Goal: Task Accomplishment & Management: Use online tool/utility

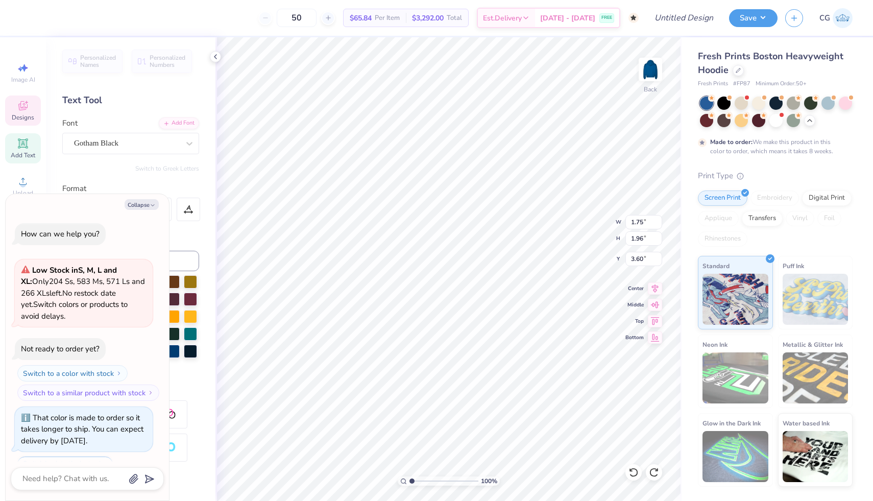
scroll to position [43, 0]
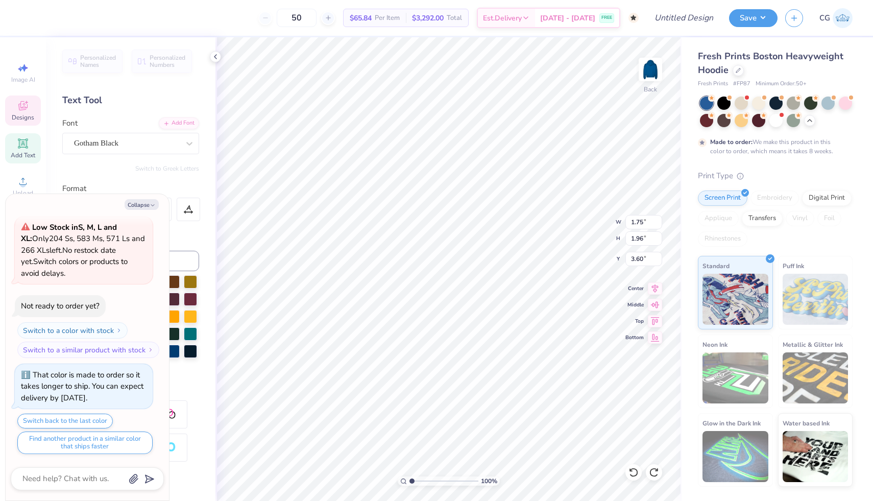
type textarea "x"
type textarea "A"
type textarea "x"
type input "3.00"
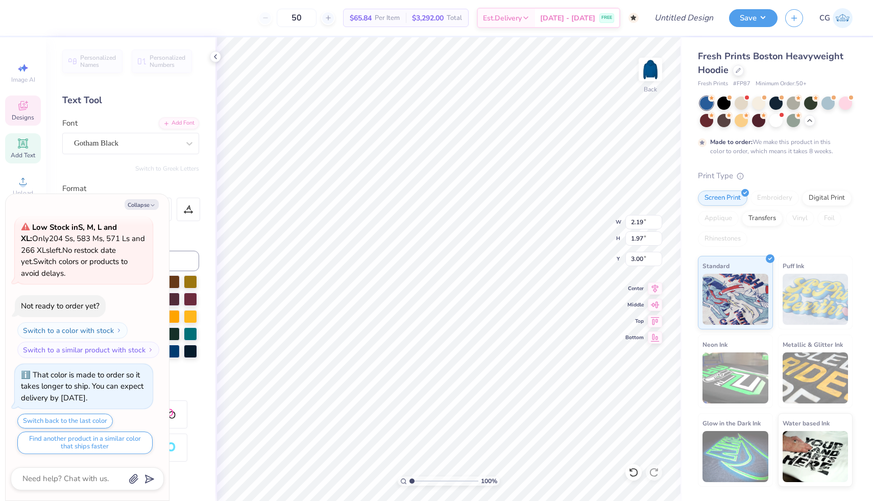
type textarea "x"
type input "1.88"
type input "1.96"
type input "2.52"
type textarea "x"
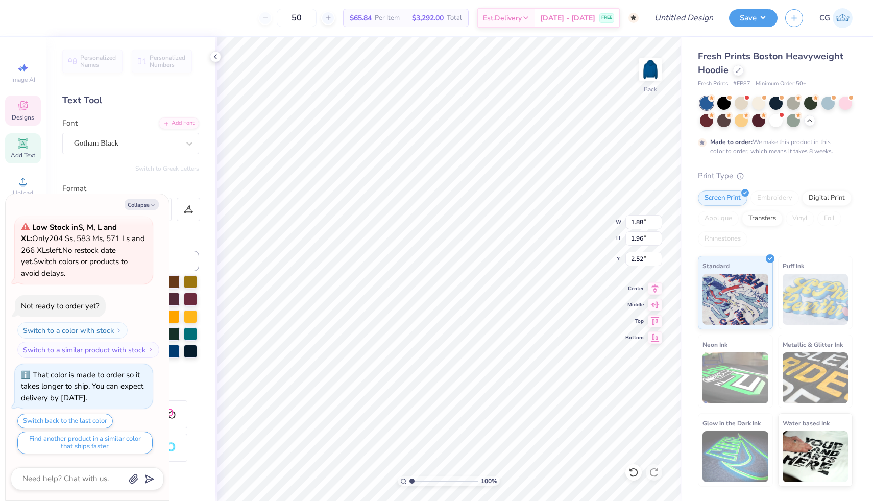
type input "1.59"
type input "3.50"
type textarea "x"
type textarea "P"
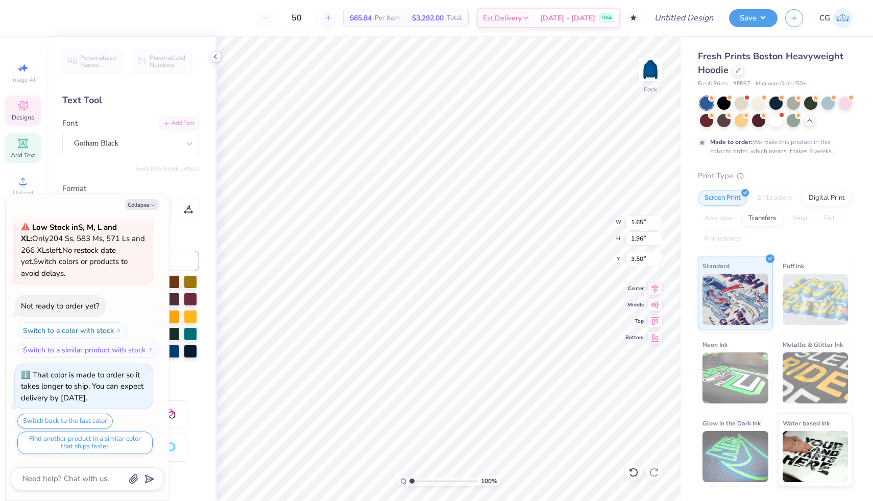
type textarea "x"
type input "2.74"
type textarea "x"
type input "2.19"
type input "1.97"
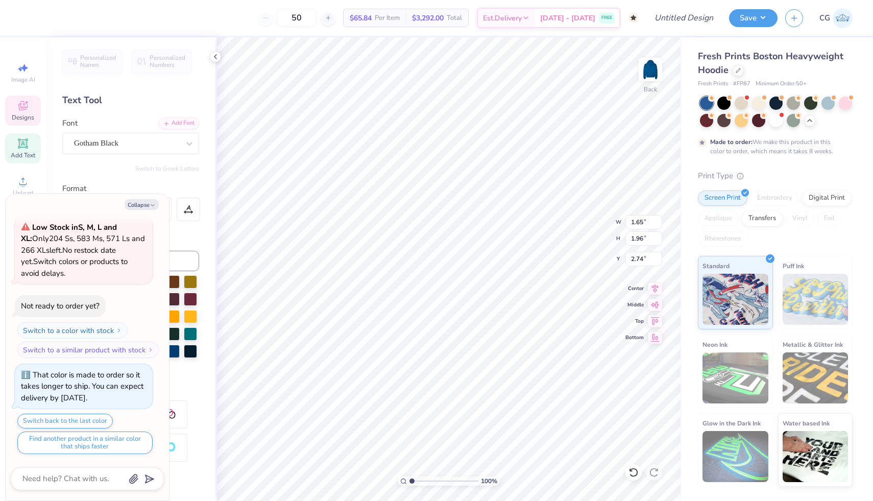
type input "3.00"
type textarea "x"
type input "1.72"
type input "1.96"
type input "3.20"
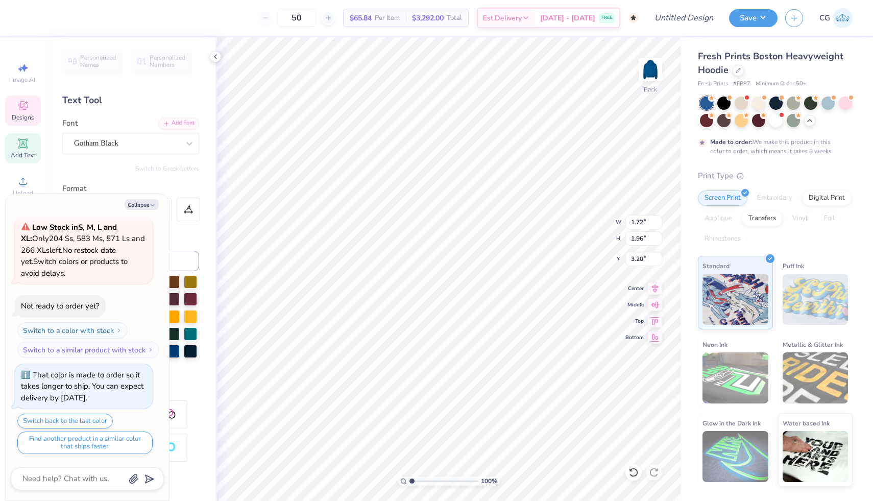
type textarea "x"
type textarea "P"
type textarea "x"
type input "3.00"
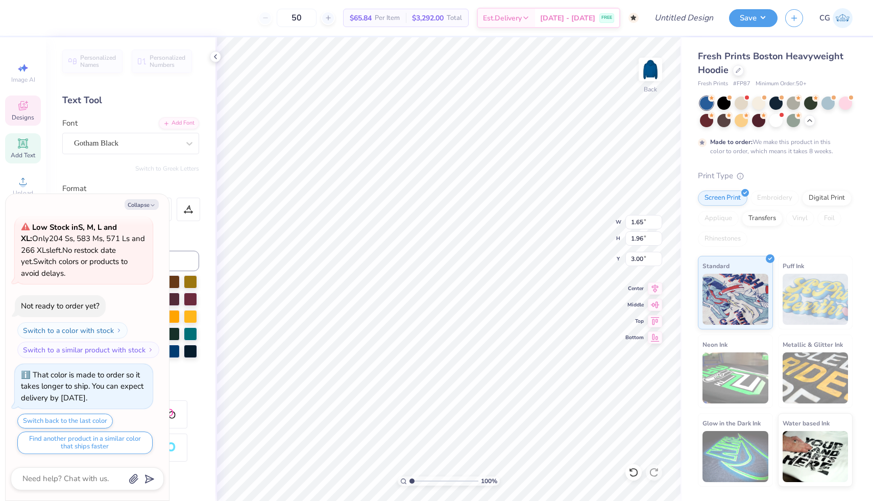
type textarea "x"
type input "2.19"
type input "1.97"
type textarea "x"
type input "2.73"
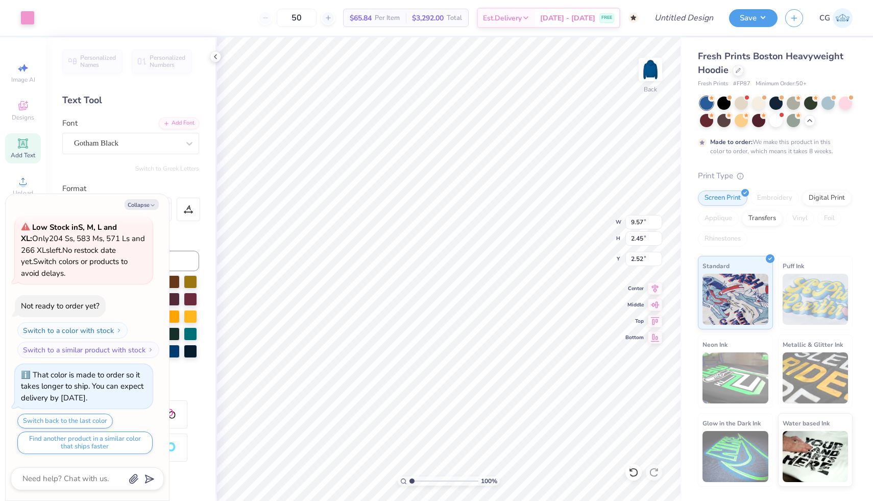
type textarea "x"
type input "6.26"
type textarea "x"
type input "2.19"
type input "1.97"
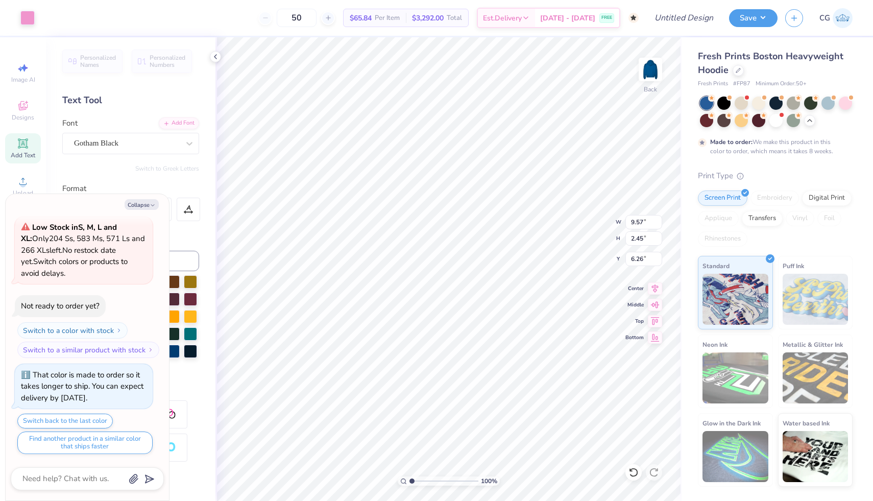
type input "3.00"
type textarea "x"
type input "5.69"
type textarea "x"
type input "6.75"
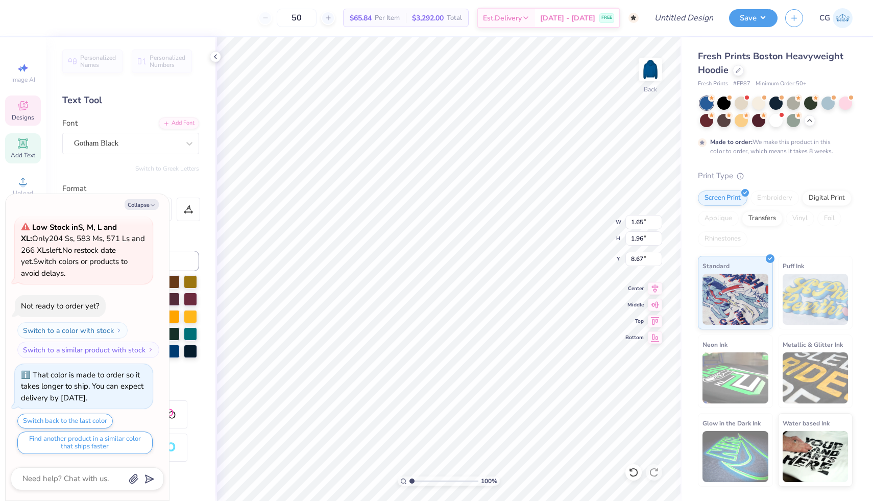
type textarea "x"
type input "10.18"
type textarea "x"
type input "1.78"
type input "8.22"
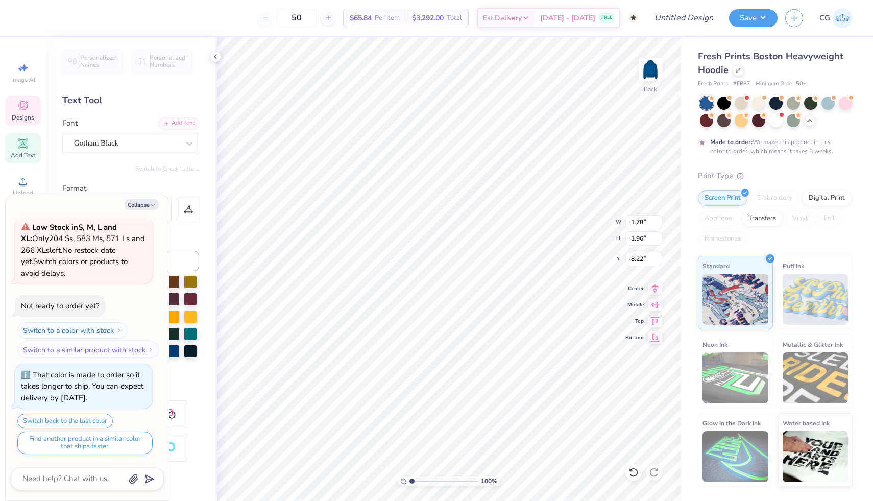
type textarea "x"
type input "9.96"
type textarea "x"
type input "0.55"
type input "8.71"
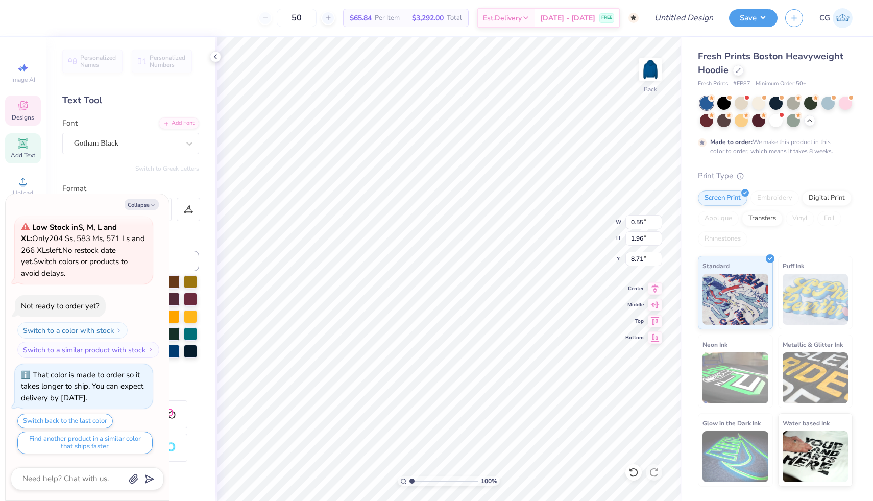
type textarea "x"
type input "10.18"
type textarea "x"
type input "1.88"
type input "6.75"
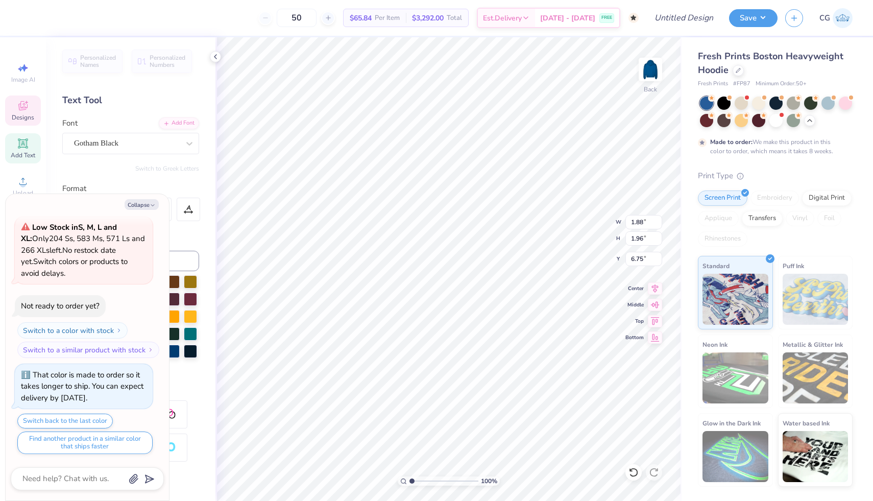
type textarea "x"
type input "5.27"
type textarea "x"
type input "2.19"
type input "1.97"
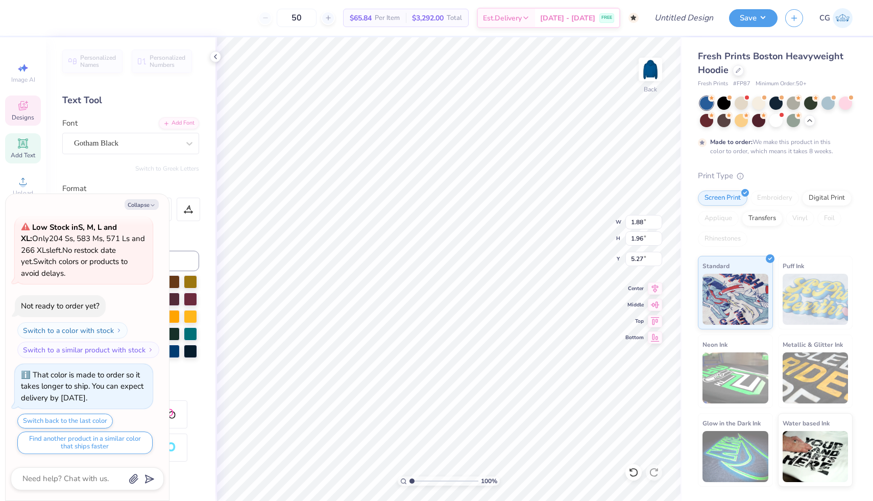
type input "7.23"
type textarea "x"
type input "5.98"
type textarea "x"
type input "1.65"
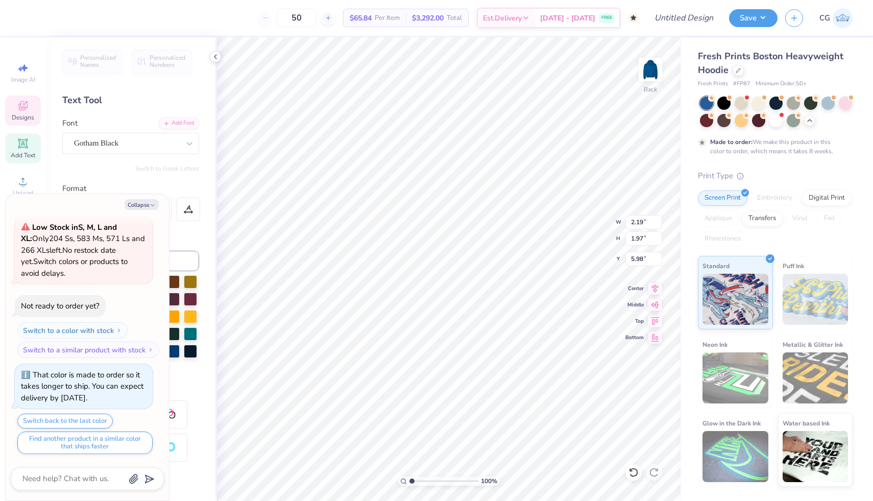
type input "1.96"
type input "6.96"
type textarea "x"
type input "5.77"
type textarea "x"
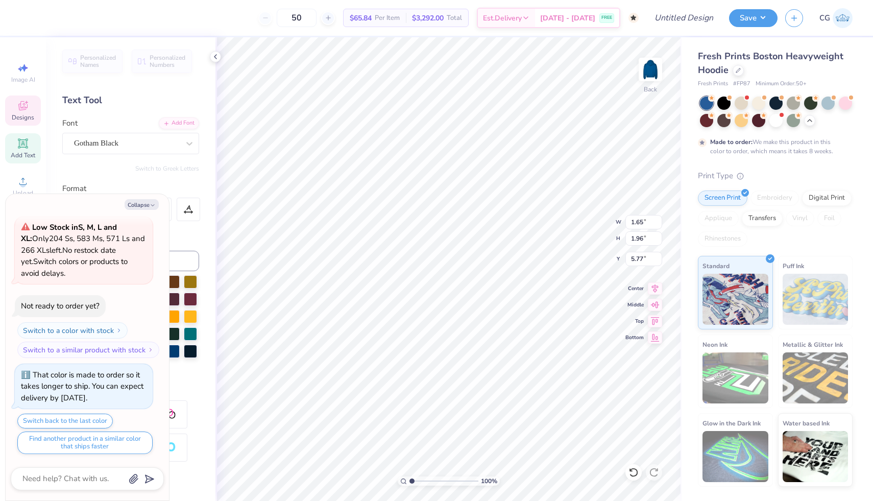
type input "7.23"
type textarea "x"
type input "5.99"
type textarea "x"
type input "2.19"
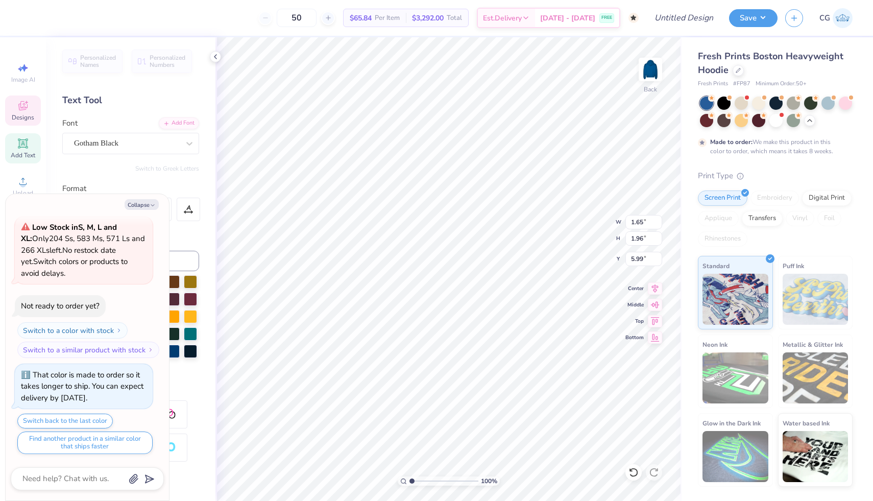
type input "1.97"
type input "6.95"
type textarea "x"
type input "5.76"
type textarea "x"
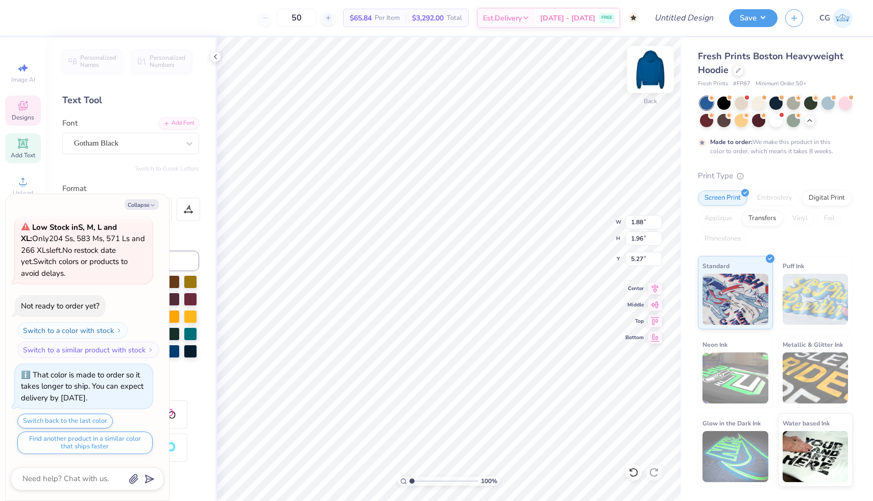
type input "2.14"
type input "2.20"
type input "5.15"
type textarea "x"
type input "5.98"
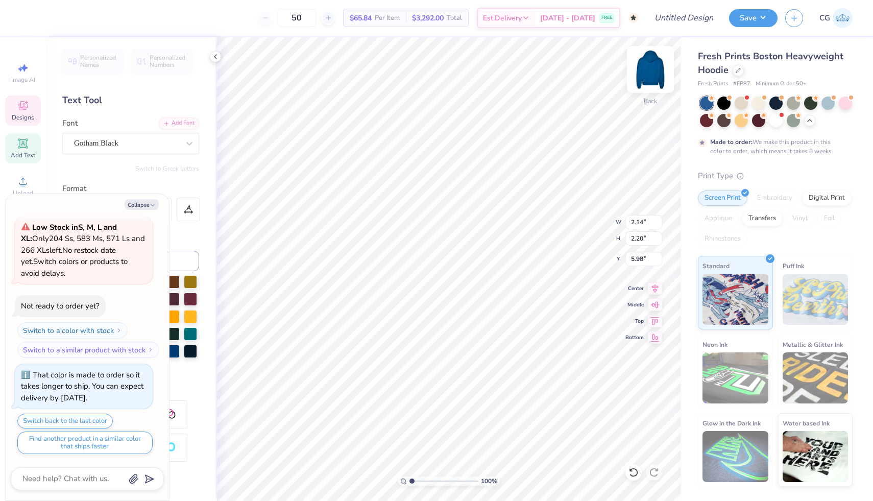
type textarea "x"
type input "1.88"
type input "1.96"
type input "2.52"
type textarea "x"
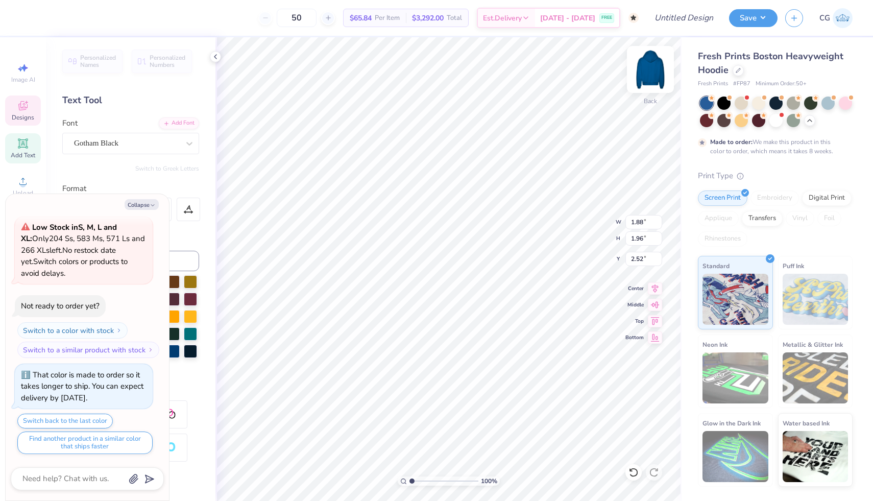
type input "2.19"
type input "1.97"
type input "5.76"
type textarea "x"
type input "2.17"
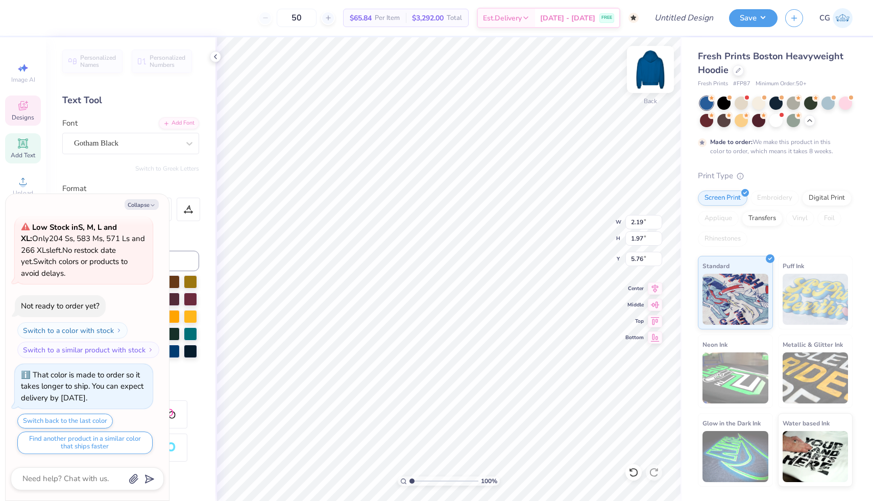
type input "2.14"
type input "5.74"
type textarea "x"
type input "2.19"
type input "1.97"
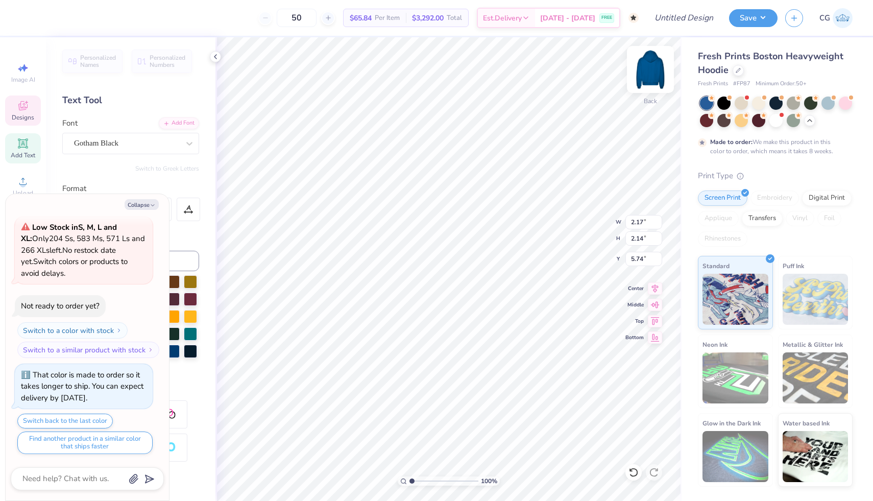
type input "5.76"
type textarea "x"
type input "2.16"
type input "5.74"
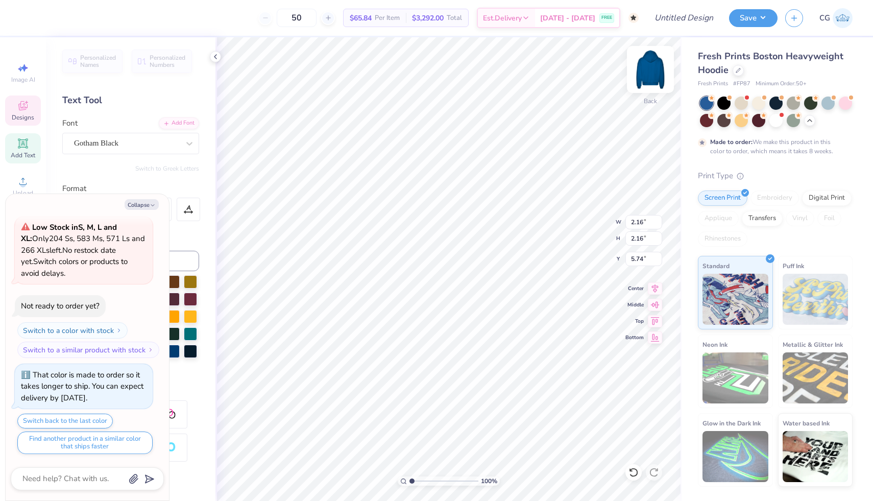
type textarea "x"
type input "1.65"
type input "1.96"
type input "5.77"
type textarea "x"
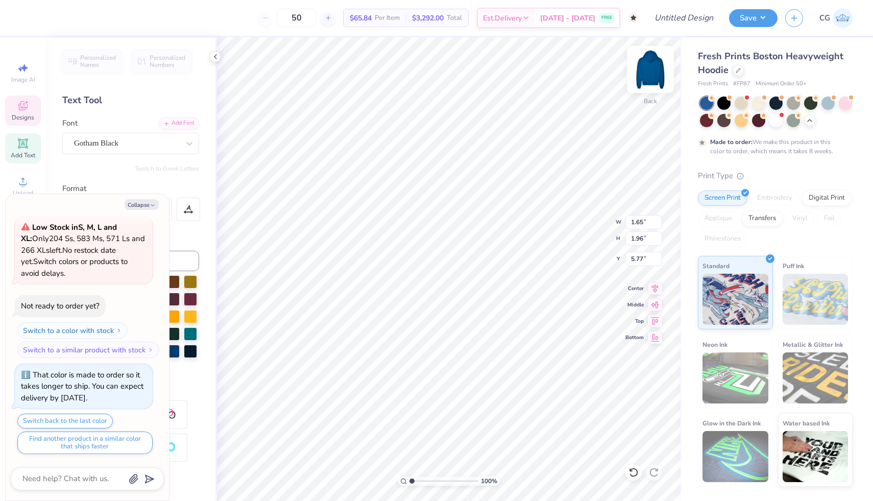
type input "1.78"
type input "2.12"
type input "5.76"
type textarea "x"
type input "1.65"
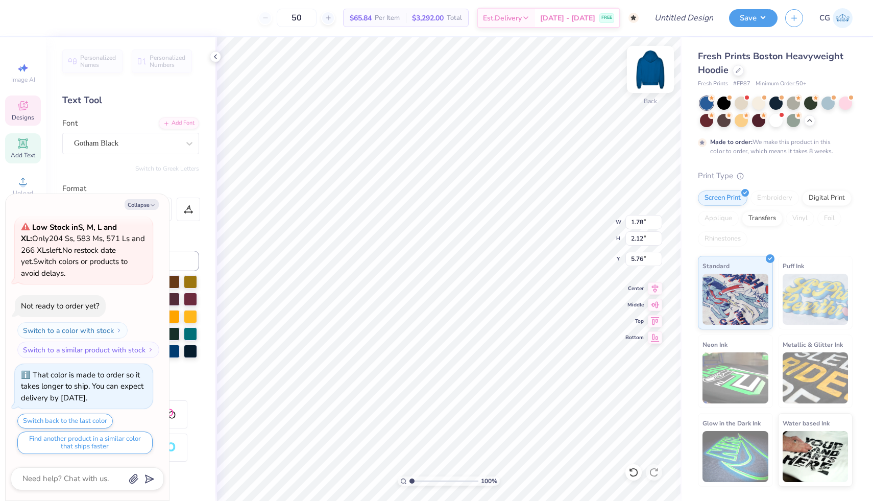
type input "1.96"
type input "5.77"
type textarea "x"
type input "1.75"
type input "2.08"
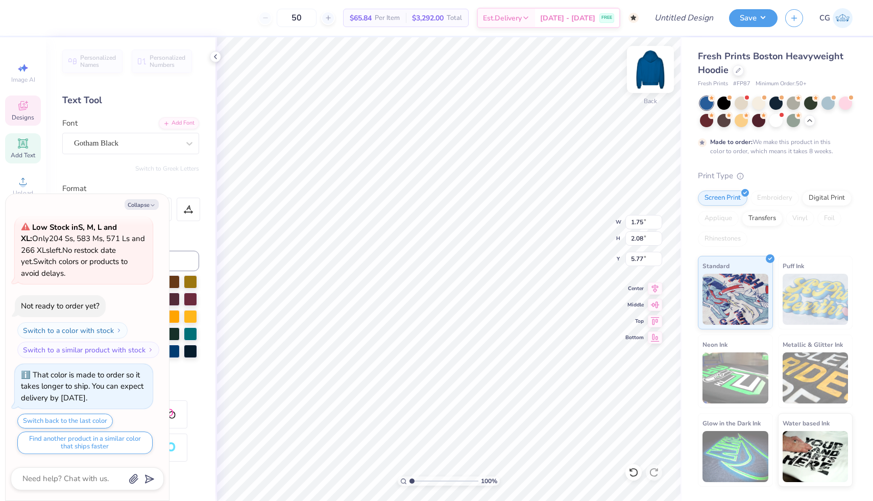
type textarea "x"
type input "5.71"
type textarea "x"
type input "2.16"
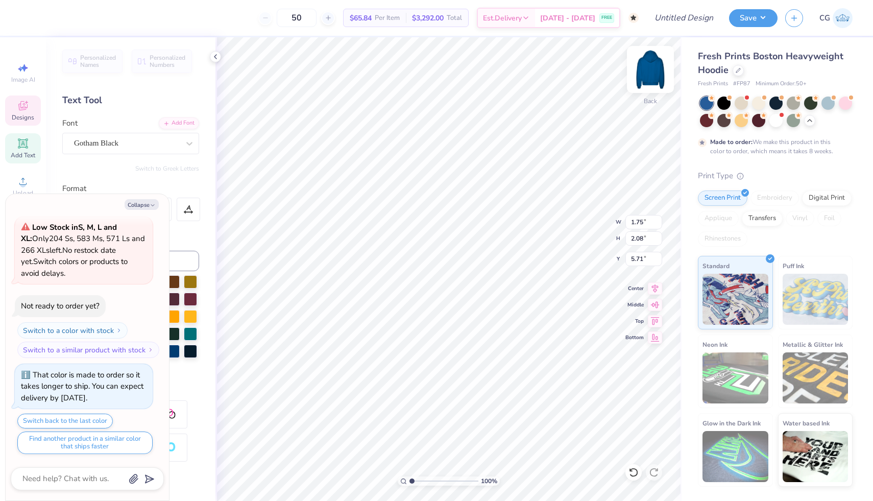
type input "5.74"
type textarea "x"
type input "5.67"
type textarea "x"
type input "1.75"
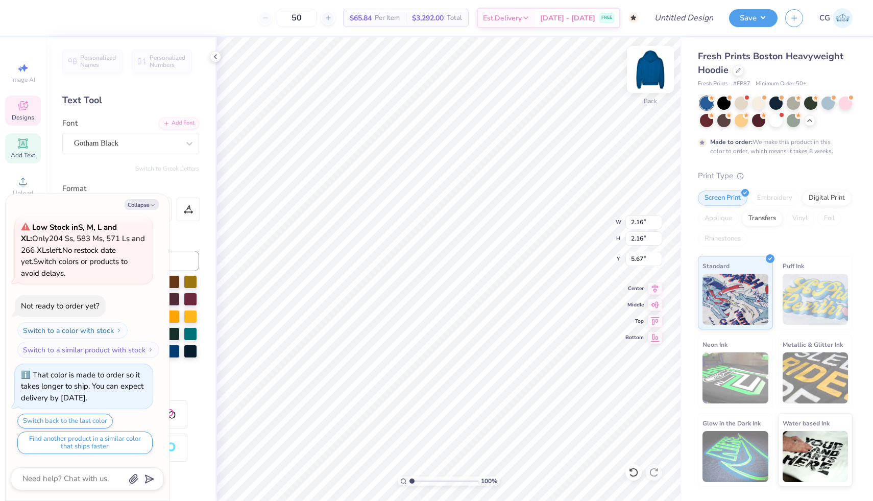
type input "2.08"
type input "5.71"
type textarea "x"
type input "5.24"
type textarea "x"
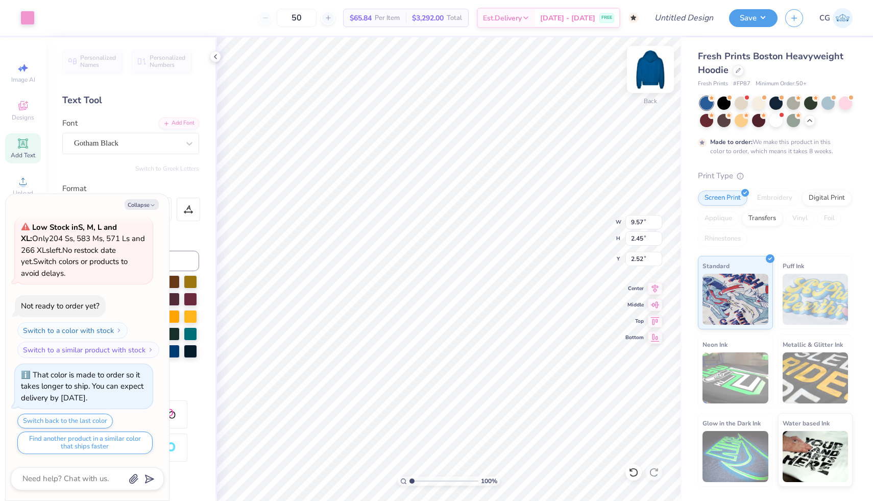
type input "0.95"
type textarea "x"
type input "6.31"
type textarea "x"
type input "5.69"
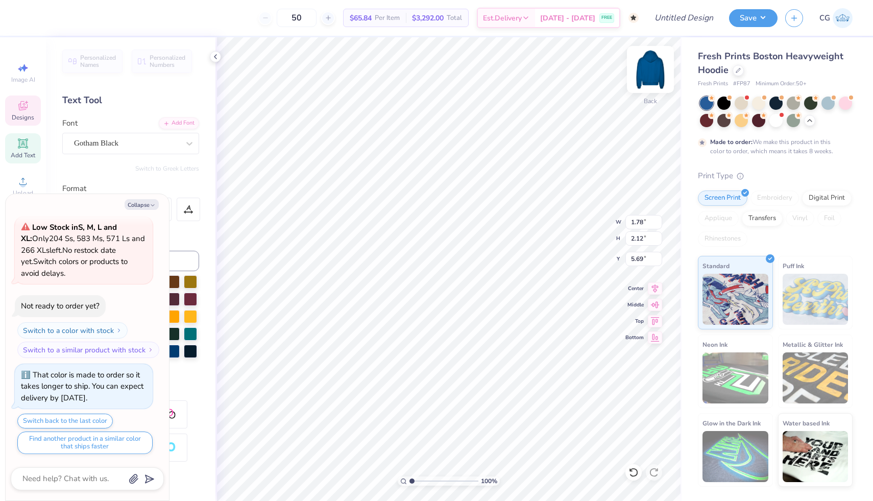
type textarea "x"
type input "1.75"
type input "2.08"
type input "5.71"
type textarea "x"
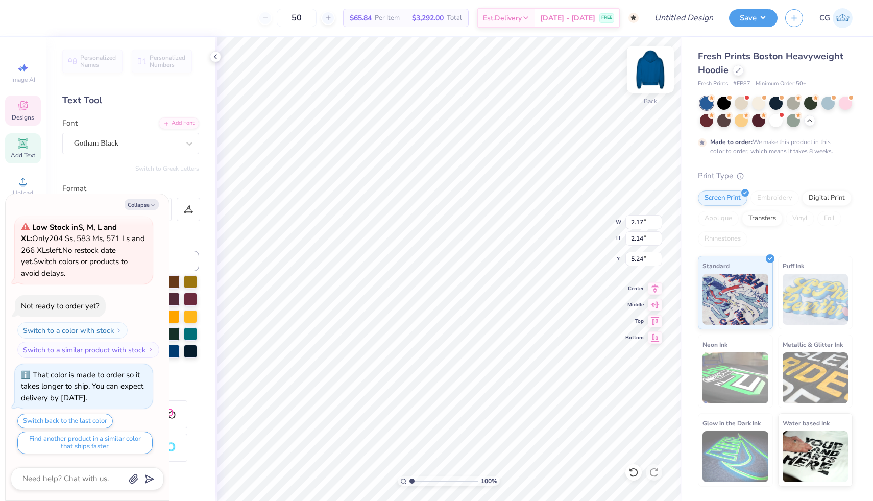
type input "2.15"
type input "2.20"
type textarea "x"
type input "2.14"
type input "2.20"
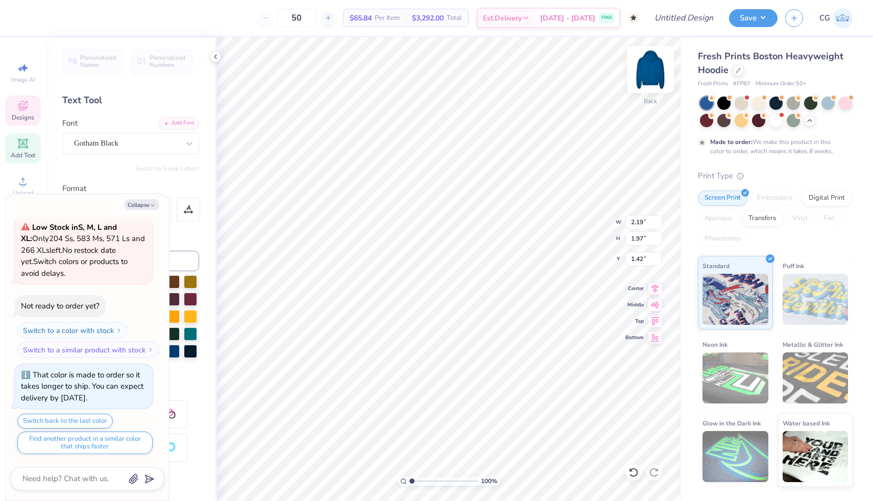
type input "5.98"
type textarea "x"
type input "2.27"
type textarea "x"
type input "9.78"
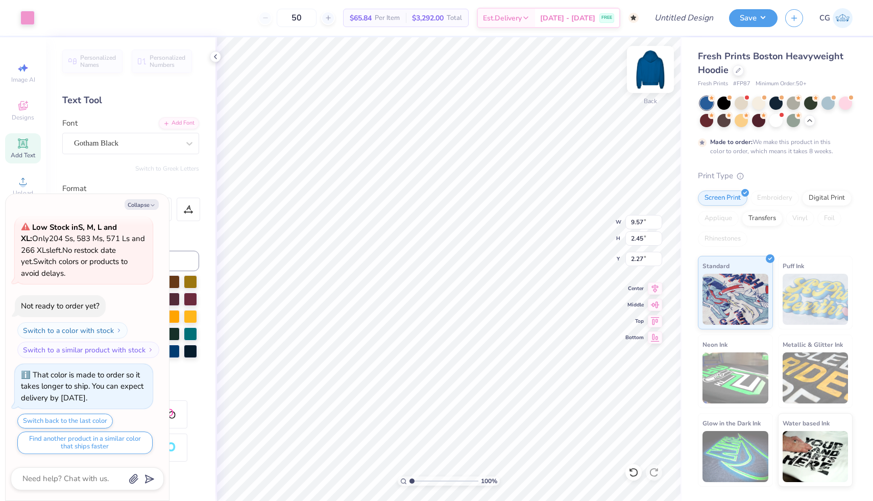
type input "3.20"
type input "1.93"
type textarea "x"
type input "2.49"
type textarea "x"
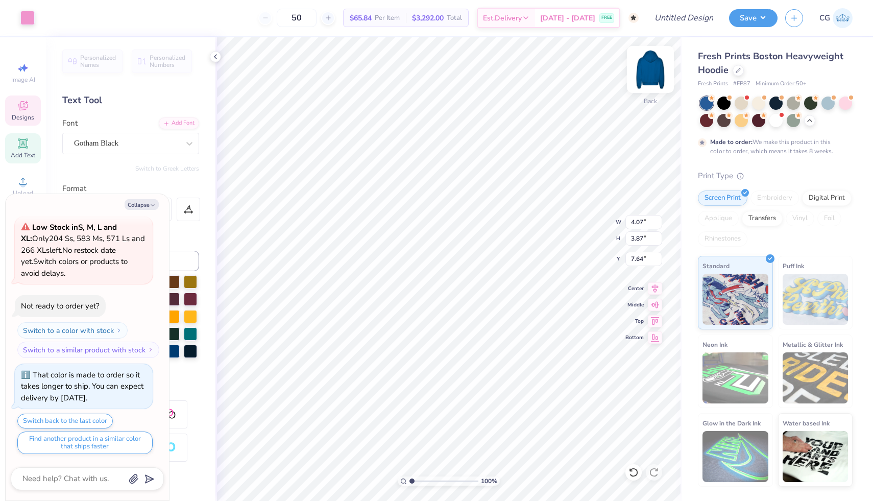
type input "7.81"
type textarea "x"
type input "1.85"
type input "0.59"
type input "9.09"
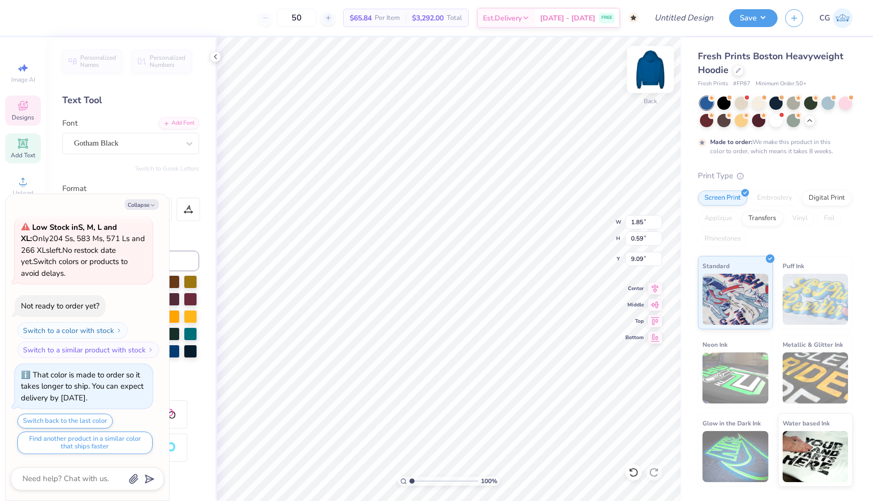
type textarea "x"
type input "9.66"
type textarea "x"
type input "9.84"
type input "5.23"
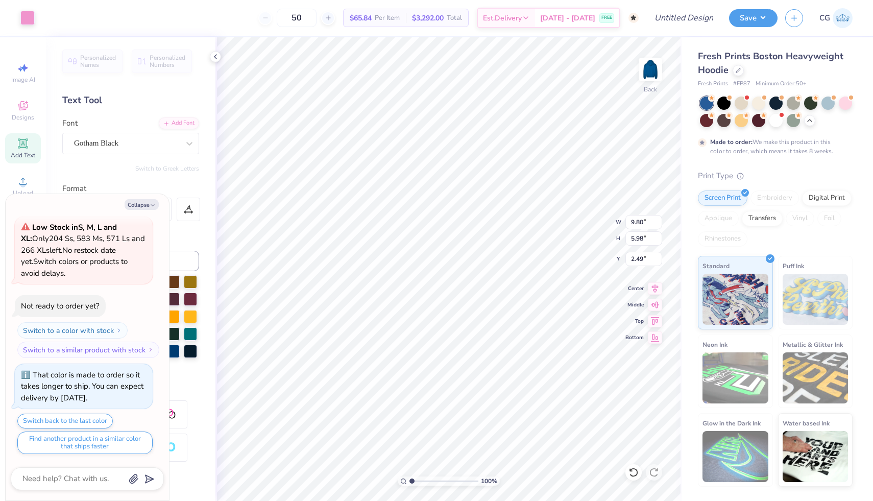
type input "2.87"
type textarea "x"
type input "3.00"
click at [636, 472] on icon at bounding box center [633, 471] width 9 height 9
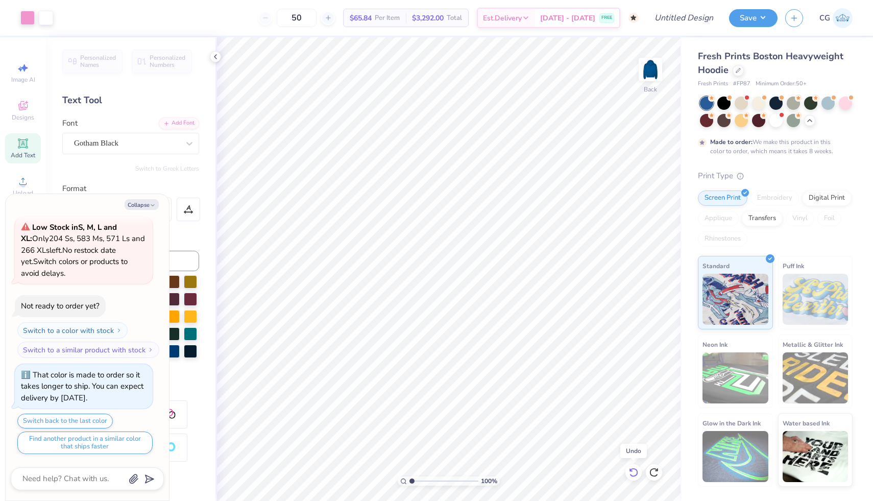
click at [636, 472] on icon at bounding box center [633, 471] width 9 height 9
click at [661, 471] on div at bounding box center [654, 472] width 16 height 16
click at [660, 471] on div at bounding box center [654, 472] width 16 height 16
type textarea "x"
type input "0.55"
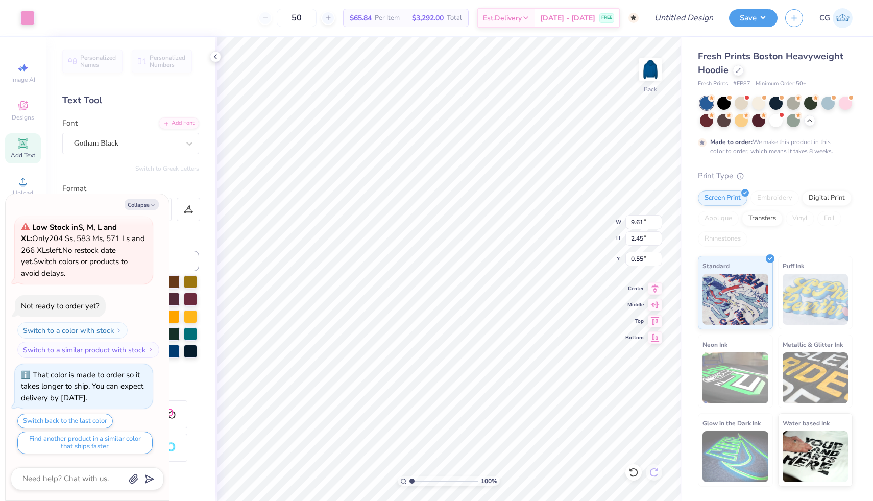
type textarea "x"
type input "1.67"
type input "1.98"
type input "5.95"
type textarea "x"
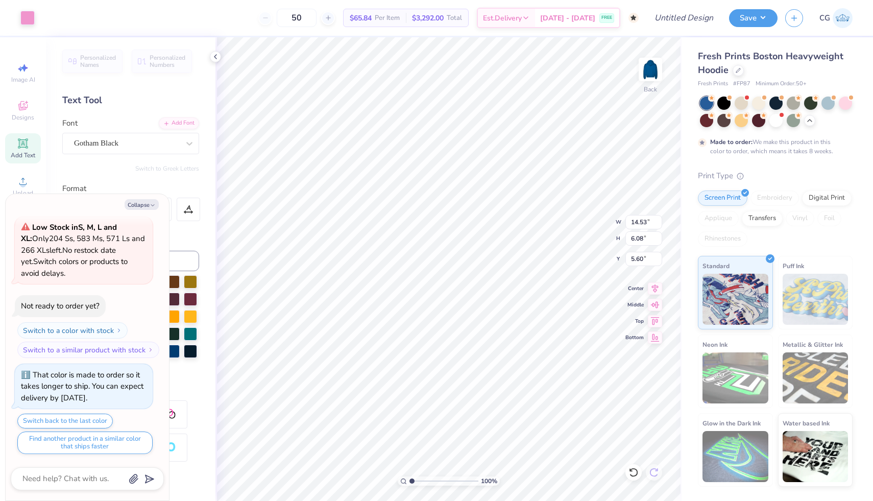
type input "14.64"
type input "6.13"
type input "5.55"
click at [634, 469] on icon at bounding box center [633, 472] width 10 height 10
type textarea "x"
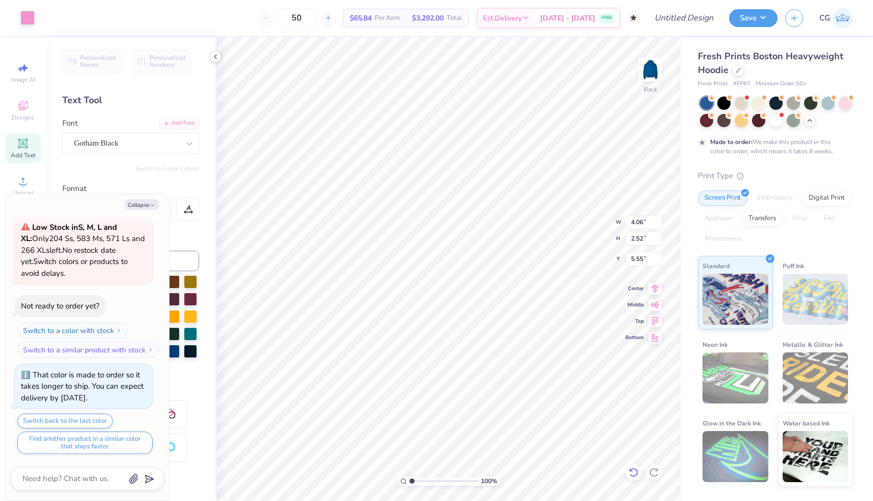
type input "4.03"
type input "2.51"
type input "5.60"
type textarea "x"
type input "1.37"
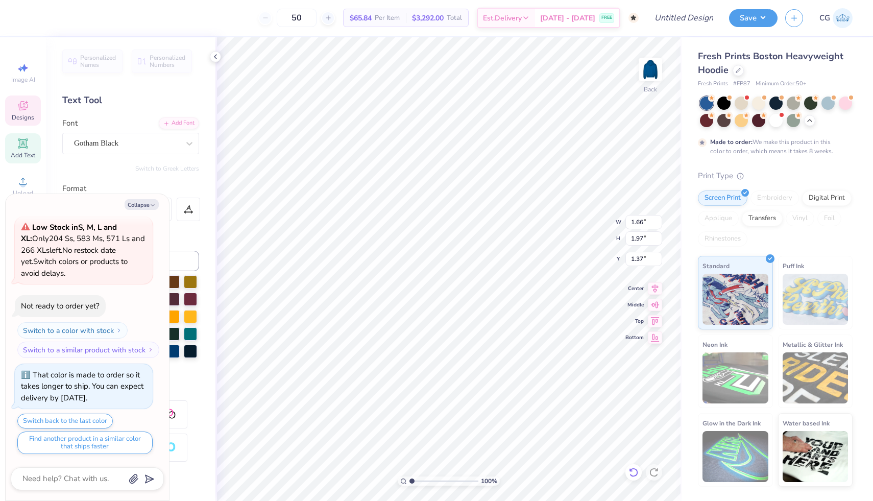
click at [635, 471] on icon at bounding box center [633, 472] width 10 height 10
type textarea "x"
type input "0.68"
type textarea "x"
click at [630, 475] on icon at bounding box center [633, 472] width 10 height 10
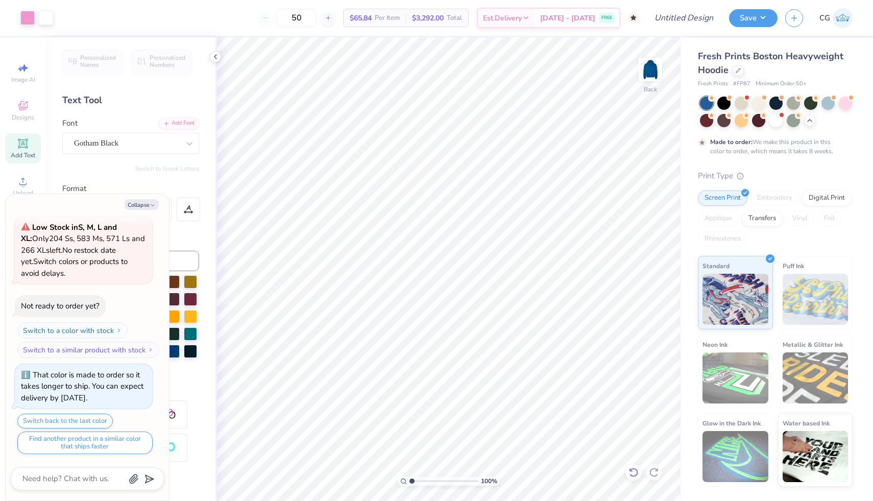
click at [631, 470] on icon at bounding box center [631, 469] width 2 height 2
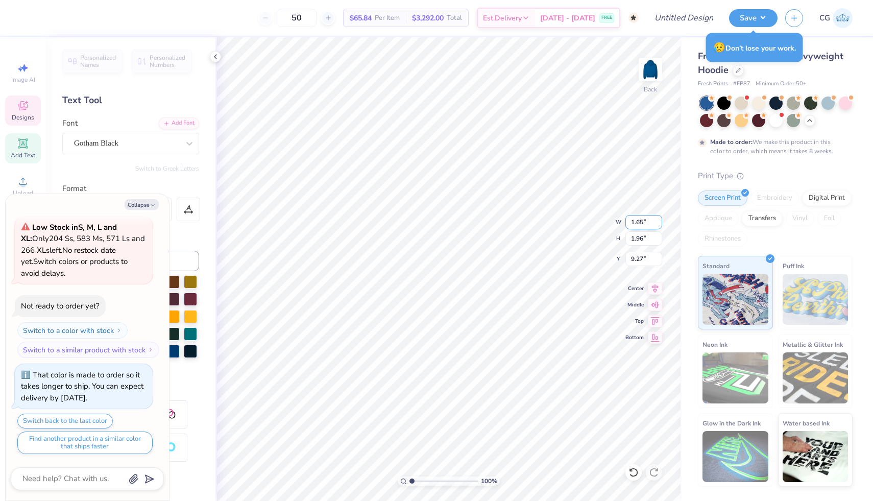
click at [642, 220] on input "1.65" at bounding box center [643, 222] width 37 height 14
click at [633, 474] on icon at bounding box center [633, 472] width 10 height 10
click at [631, 471] on icon at bounding box center [631, 469] width 2 height 2
click at [150, 143] on div "Gotham Black" at bounding box center [126, 143] width 107 height 16
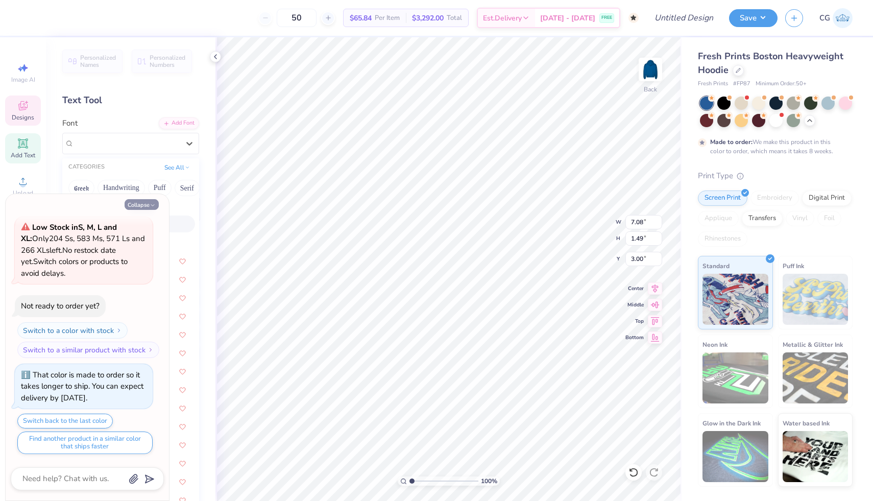
click at [144, 204] on button "Collapse" at bounding box center [142, 204] width 34 height 11
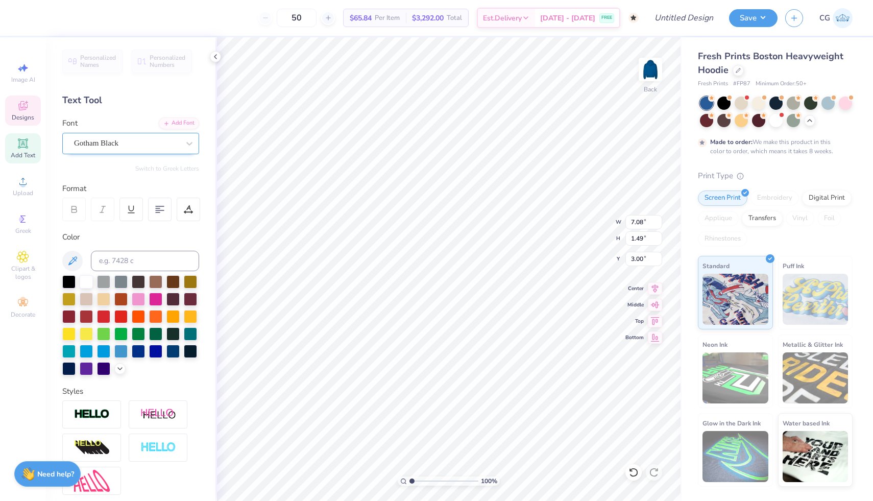
click at [150, 150] on div "Gotham Black" at bounding box center [126, 143] width 107 height 16
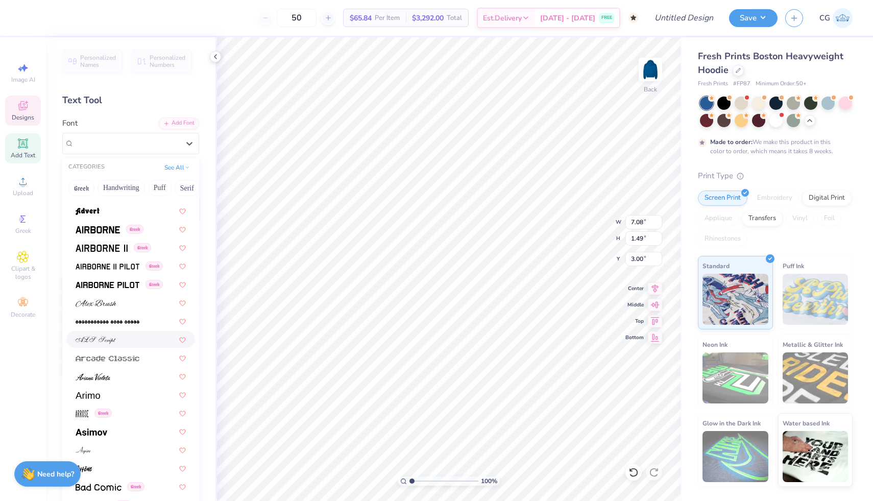
scroll to position [197, 0]
click at [122, 296] on div at bounding box center [130, 301] width 129 height 17
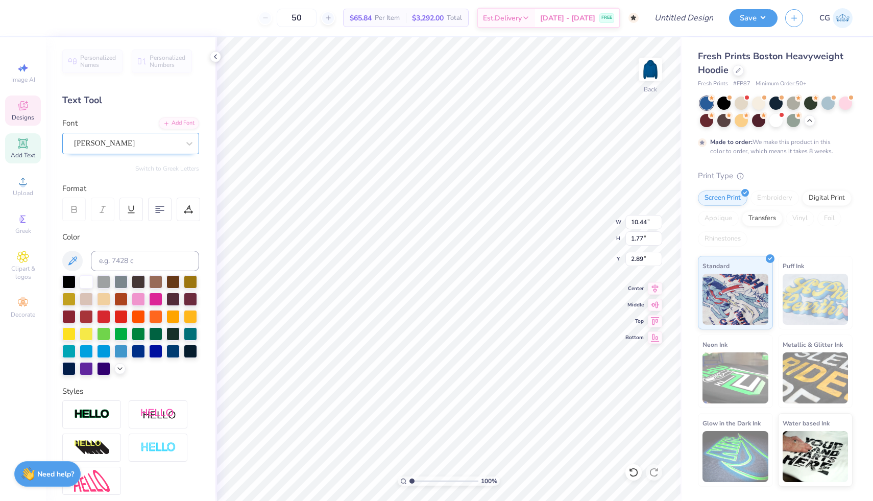
click at [158, 146] on div "Alex Brush" at bounding box center [126, 143] width 107 height 16
click at [630, 474] on icon at bounding box center [633, 472] width 10 height 10
click at [125, 140] on div "Gotham Black" at bounding box center [126, 143] width 107 height 16
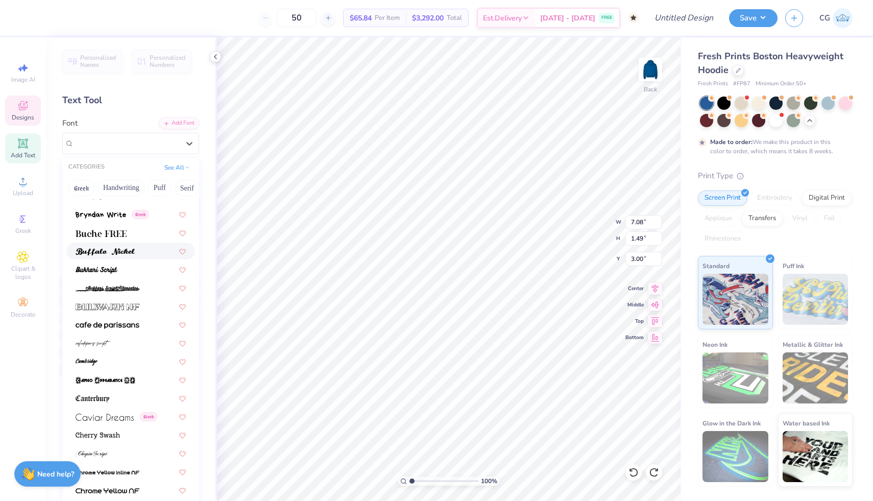
scroll to position [946, 0]
click at [133, 266] on div at bounding box center [131, 269] width 110 height 11
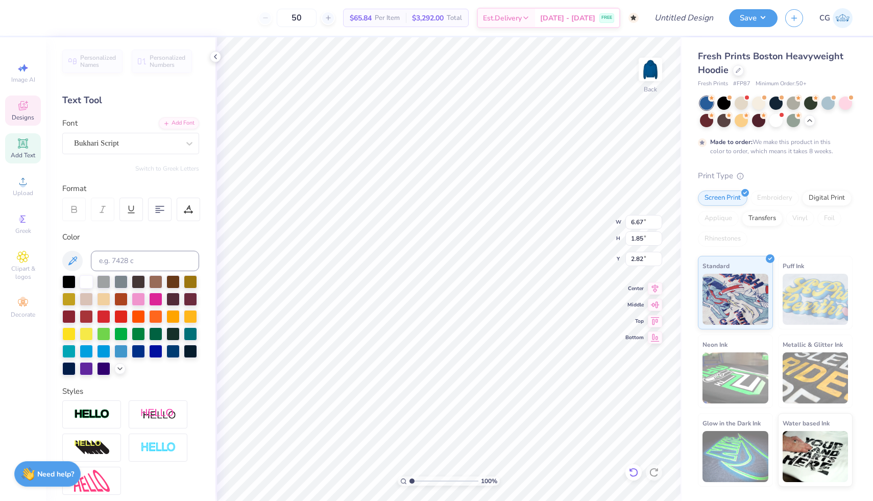
click at [633, 473] on icon at bounding box center [633, 472] width 10 height 10
click at [752, 18] on button "Save" at bounding box center [753, 17] width 48 height 18
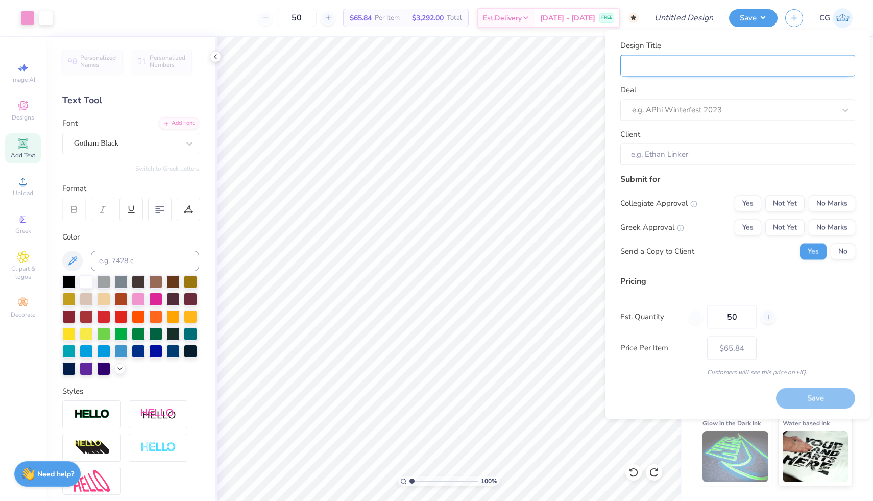
click at [700, 67] on input "Design Title" at bounding box center [737, 66] width 235 height 22
click at [747, 118] on div "e.g. APhi Winterfest 2023" at bounding box center [737, 109] width 235 height 21
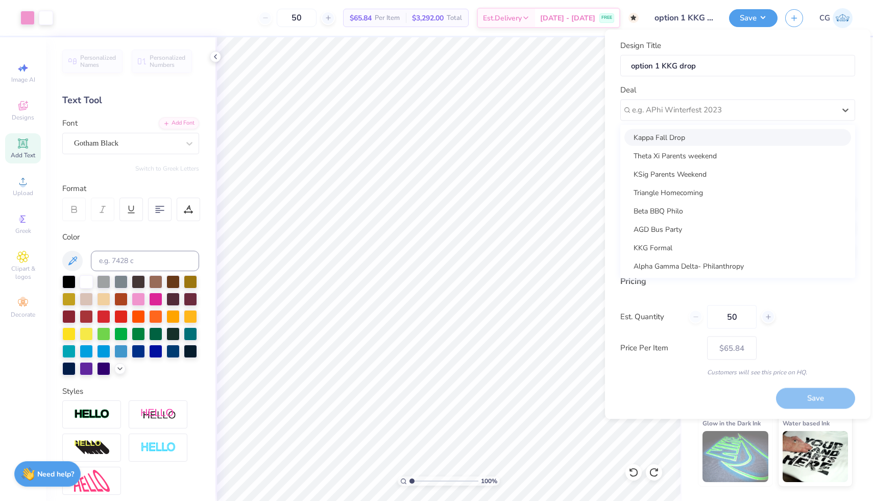
click at [720, 131] on div "Kappa Fall Drop" at bounding box center [737, 137] width 227 height 17
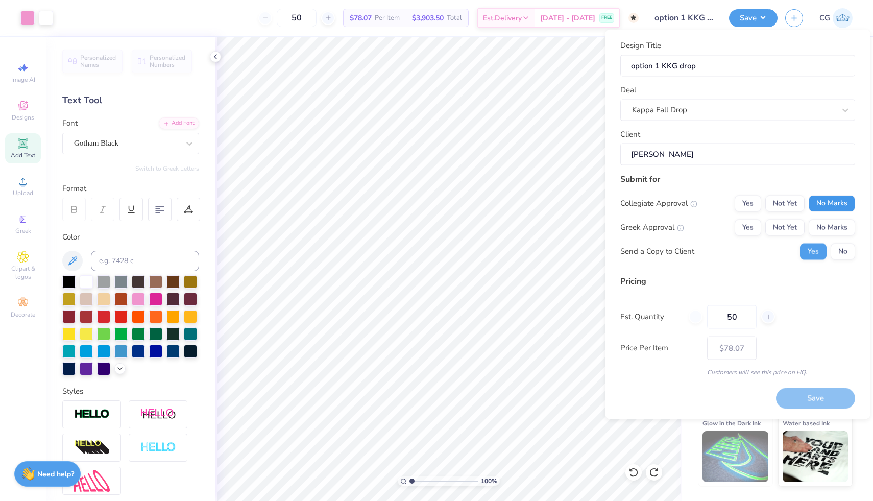
click at [845, 201] on button "No Marks" at bounding box center [831, 203] width 46 height 16
click at [780, 226] on button "Not Yet" at bounding box center [784, 227] width 39 height 16
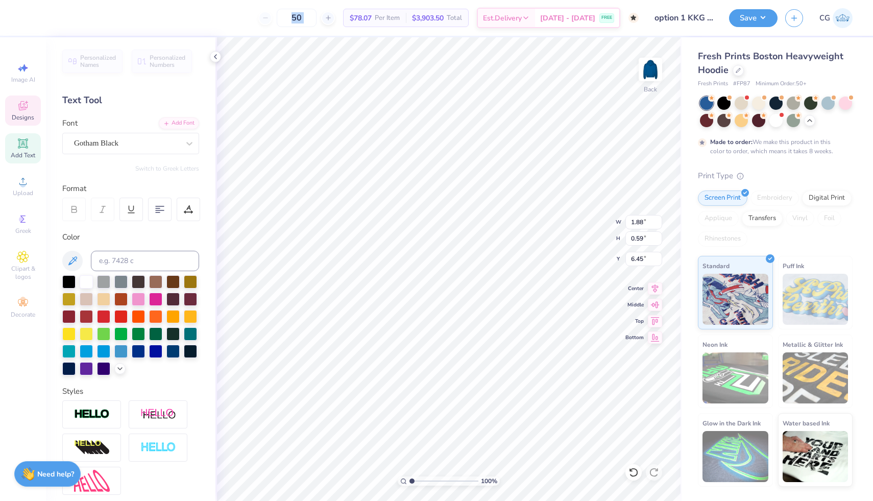
click at [24, 17] on div "50 $78.07 Per Item $3,903.50 Total Est. Delivery Nov 1 - 3 FREE Design Title op…" at bounding box center [436, 18] width 873 height 36
click at [47, 16] on div "50 $78.07 Per Item $3,903.50 Total Est. Delivery Nov 1 - 3 FREE" at bounding box center [333, 18] width 610 height 36
click at [71, 260] on icon at bounding box center [72, 260] width 9 height 9
click at [47, 16] on div at bounding box center [46, 17] width 14 height 14
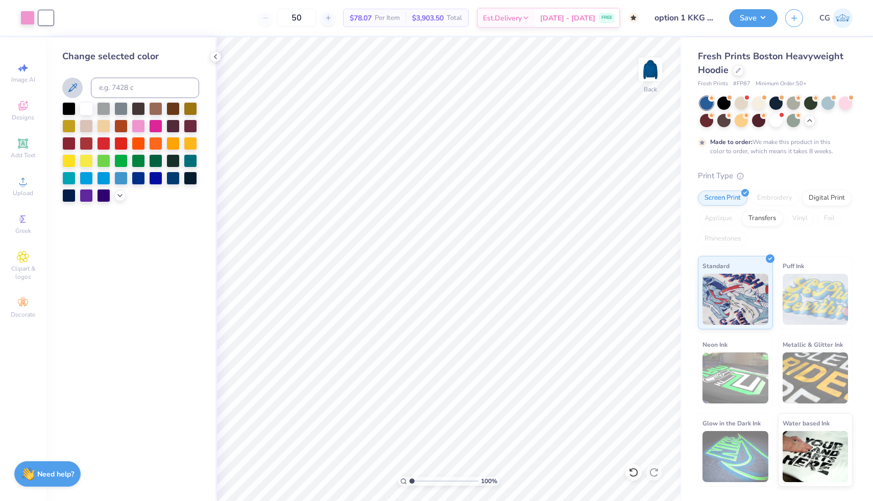
click at [73, 83] on icon at bounding box center [72, 88] width 12 height 12
click at [69, 84] on icon at bounding box center [72, 88] width 12 height 12
click at [120, 194] on polyline at bounding box center [120, 194] width 4 height 2
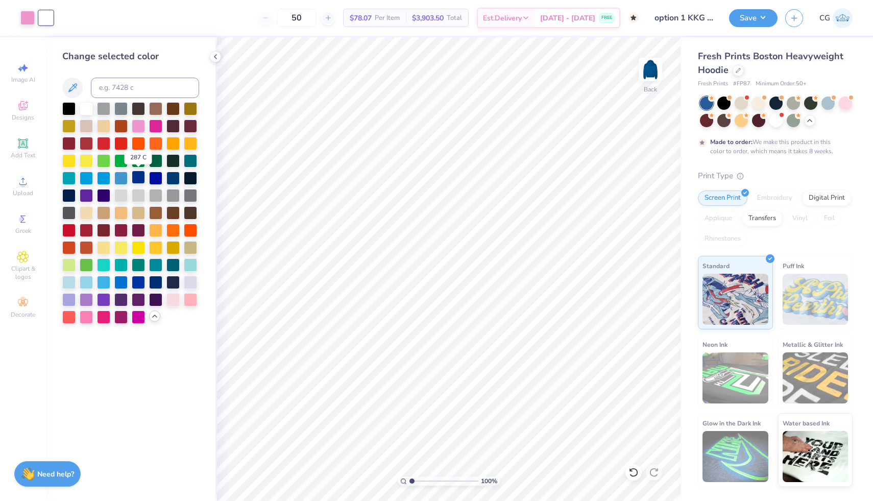
click at [142, 178] on div at bounding box center [138, 176] width 13 height 13
click at [86, 176] on div at bounding box center [86, 176] width 13 height 13
click at [119, 176] on div at bounding box center [120, 176] width 13 height 13
click at [154, 178] on div at bounding box center [155, 176] width 13 height 13
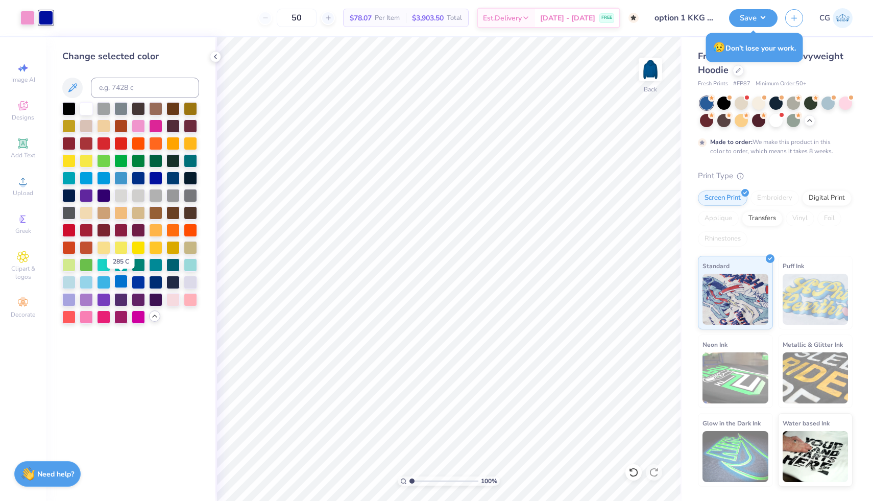
click at [121, 281] on div at bounding box center [120, 281] width 13 height 13
click at [136, 282] on div at bounding box center [138, 281] width 13 height 13
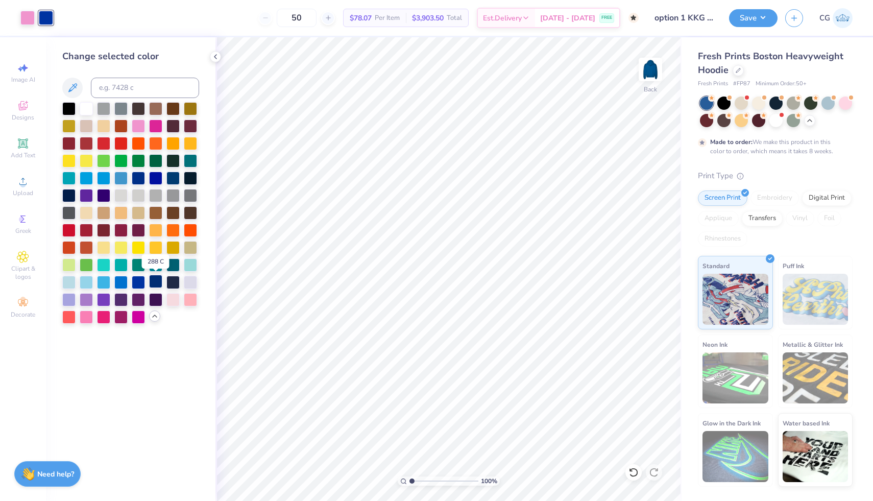
click at [157, 282] on div at bounding box center [155, 281] width 13 height 13
click at [764, 13] on button "Save" at bounding box center [753, 17] width 48 height 18
click at [739, 71] on div at bounding box center [737, 69] width 11 height 11
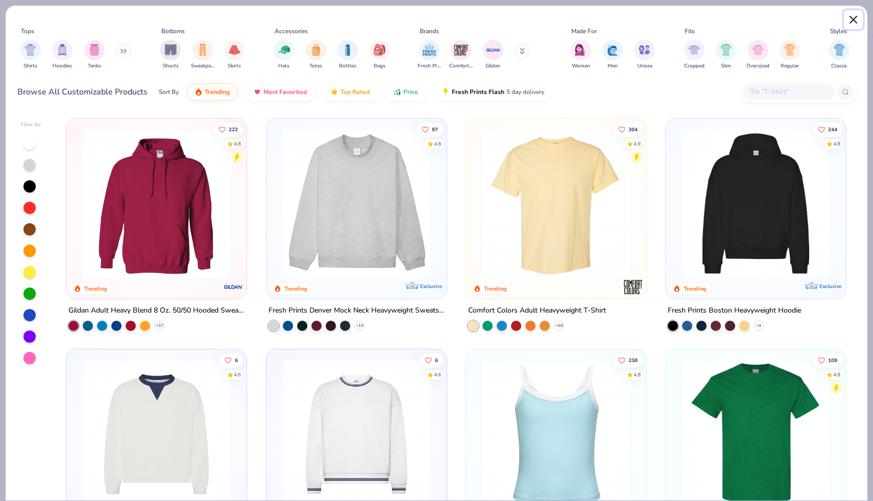
click at [855, 17] on button "Close" at bounding box center [853, 19] width 19 height 19
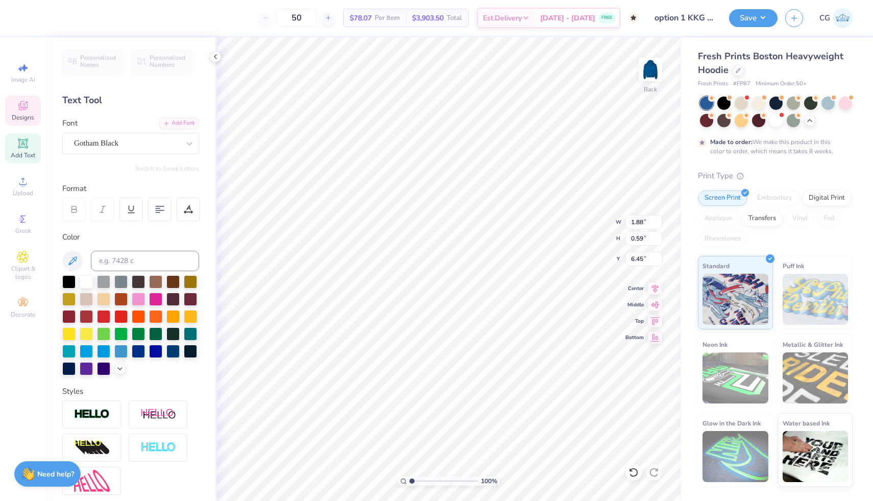
click at [213, 178] on div "Personalized Names Personalized Numbers Text Tool Add Font Font Gotham Black Sw…" at bounding box center [130, 268] width 169 height 463
click at [45, 20] on div at bounding box center [46, 17] width 14 height 14
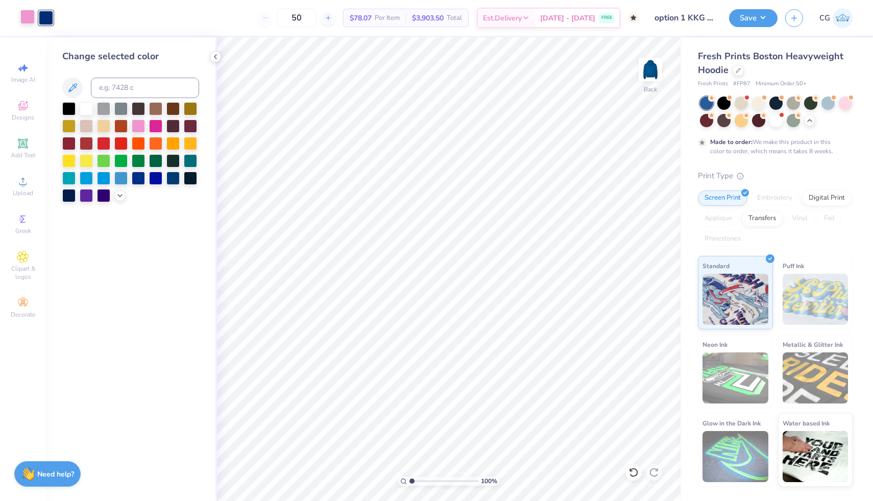
click at [28, 21] on div at bounding box center [27, 17] width 14 height 14
click at [39, 18] on div at bounding box center [46, 17] width 14 height 14
click at [112, 92] on input at bounding box center [145, 88] width 108 height 20
click at [637, 472] on icon at bounding box center [633, 472] width 10 height 10
click at [124, 176] on div at bounding box center [120, 176] width 13 height 13
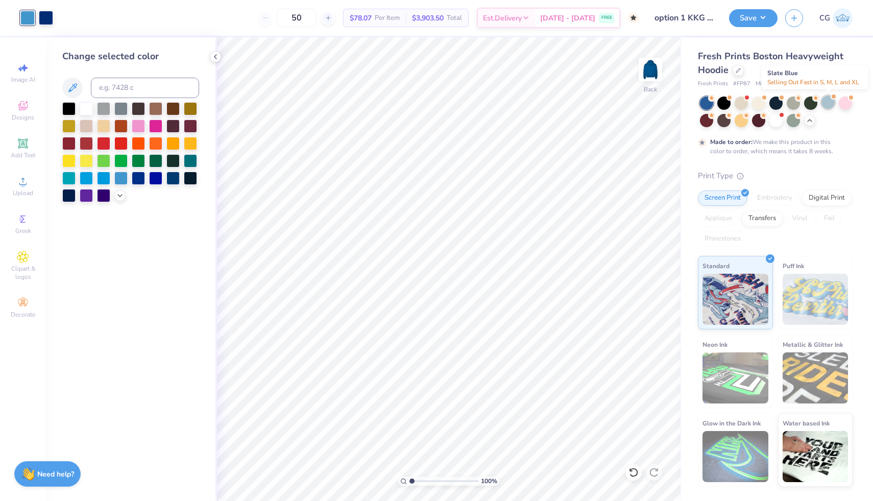
click at [830, 100] on div at bounding box center [827, 101] width 13 height 13
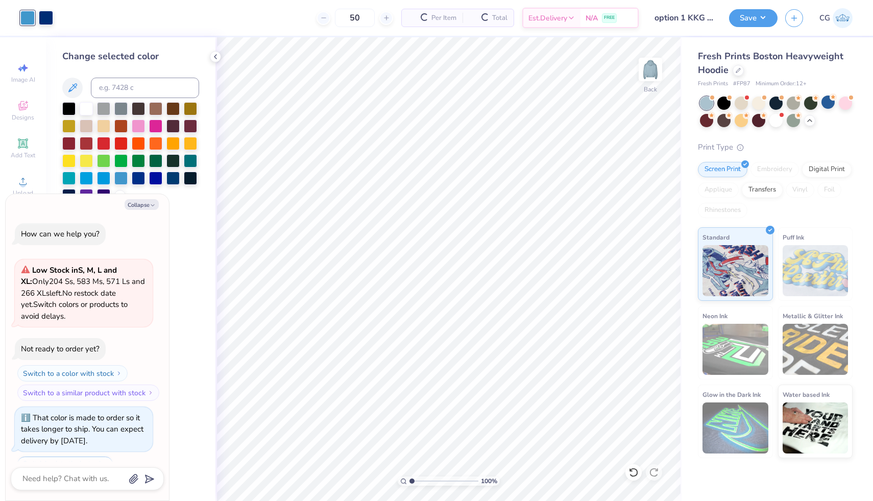
scroll to position [261, 0]
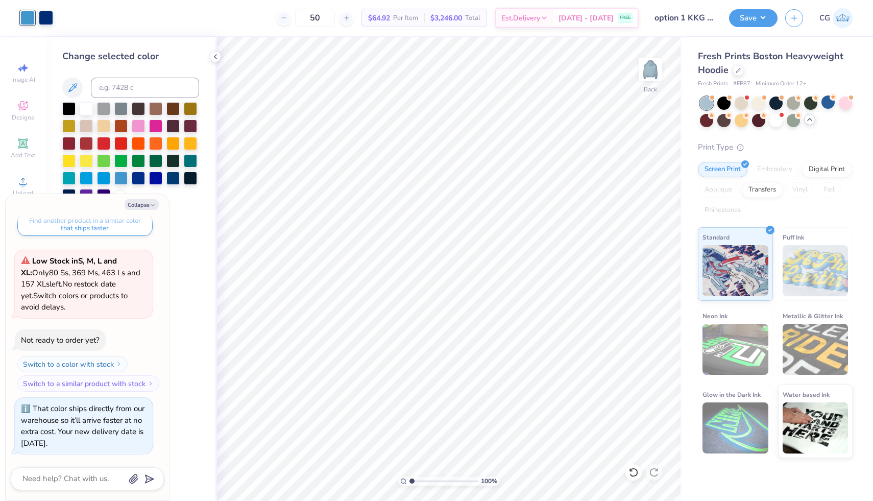
click at [806, 120] on icon at bounding box center [809, 119] width 8 height 8
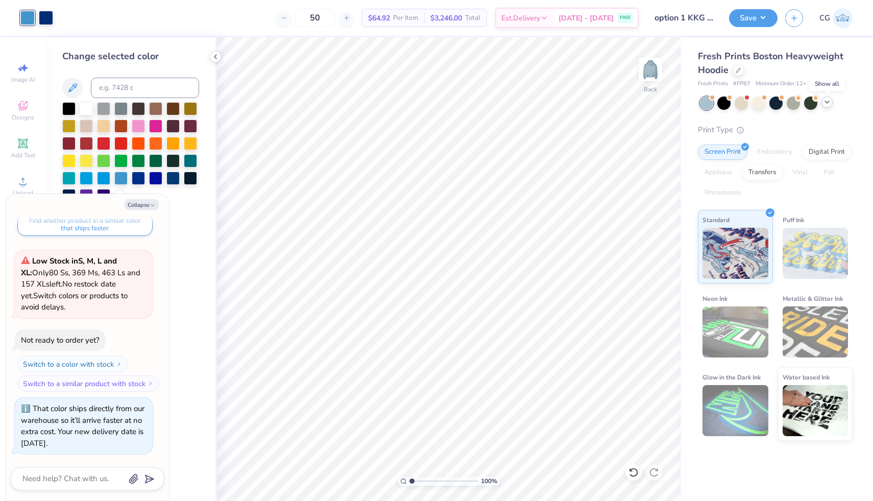
click at [824, 102] on icon at bounding box center [827, 102] width 8 height 8
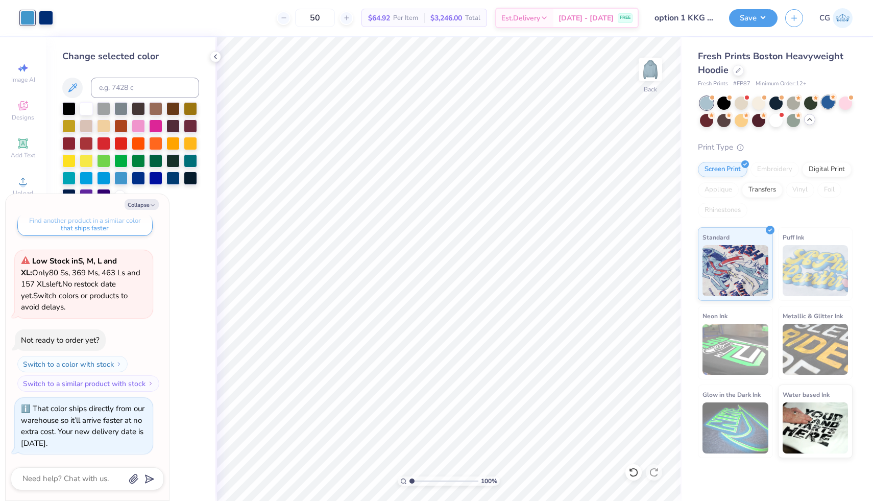
click at [828, 101] on div at bounding box center [827, 101] width 13 height 13
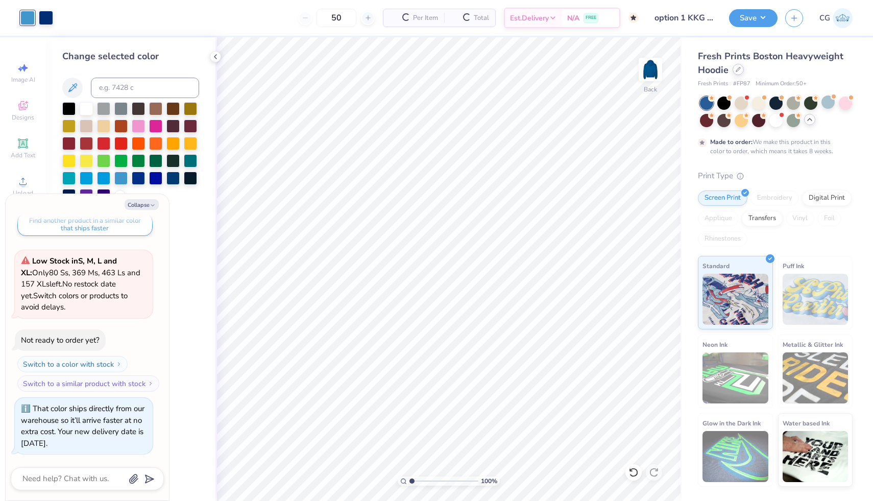
scroll to position [357, 0]
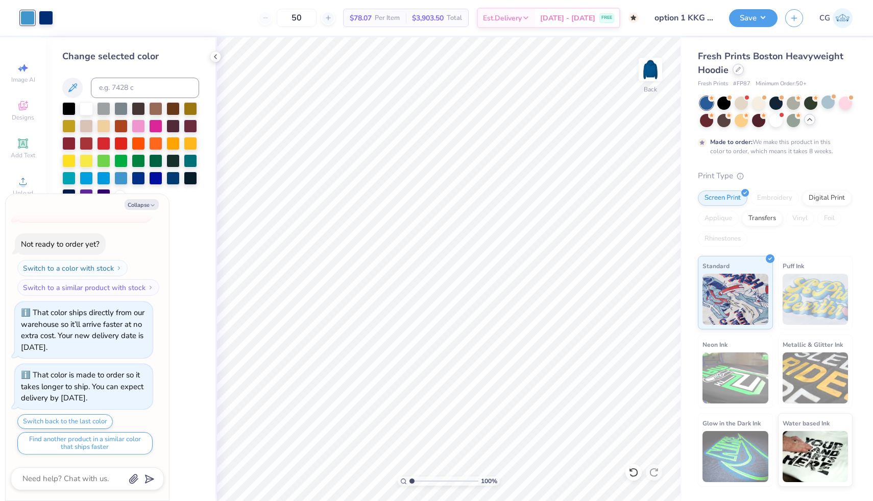
click at [741, 69] on div at bounding box center [737, 69] width 11 height 11
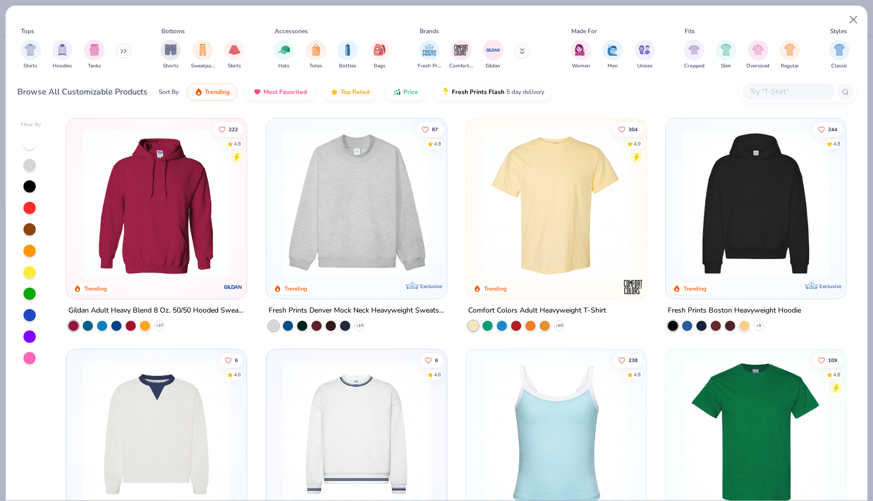
click at [185, 199] on img at bounding box center [157, 204] width 160 height 150
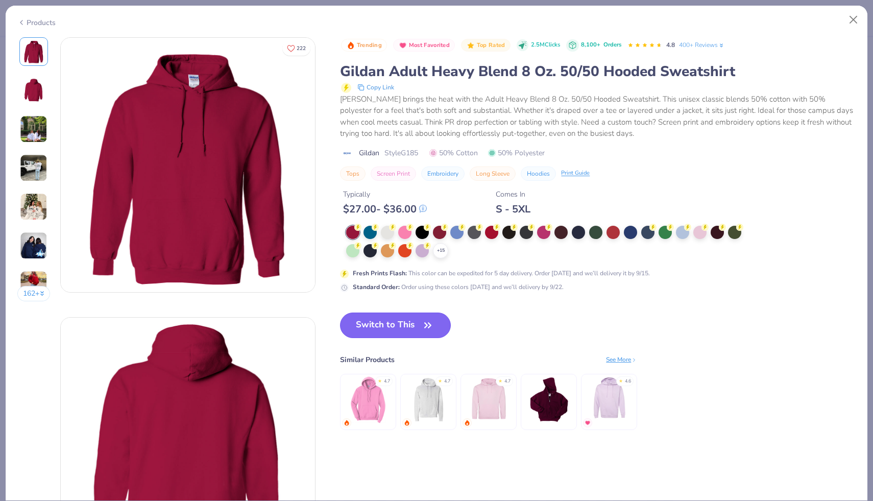
click at [422, 329] on icon "button" at bounding box center [427, 325] width 14 height 14
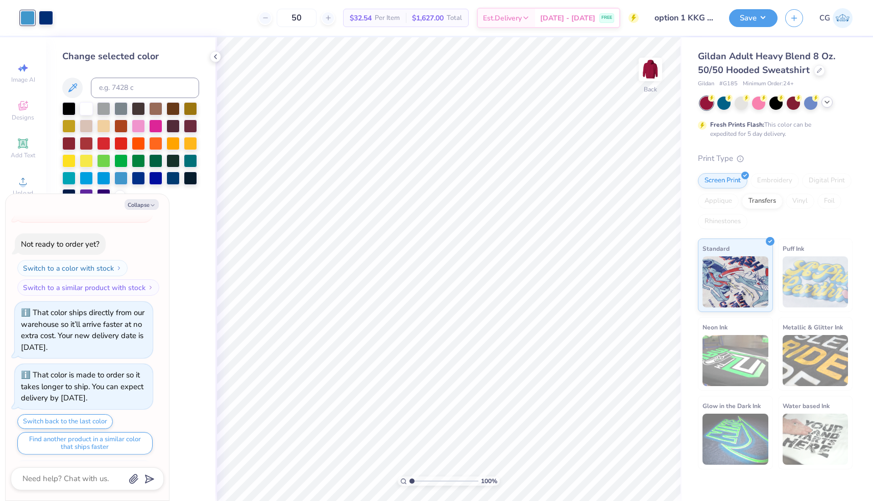
scroll to position [419, 0]
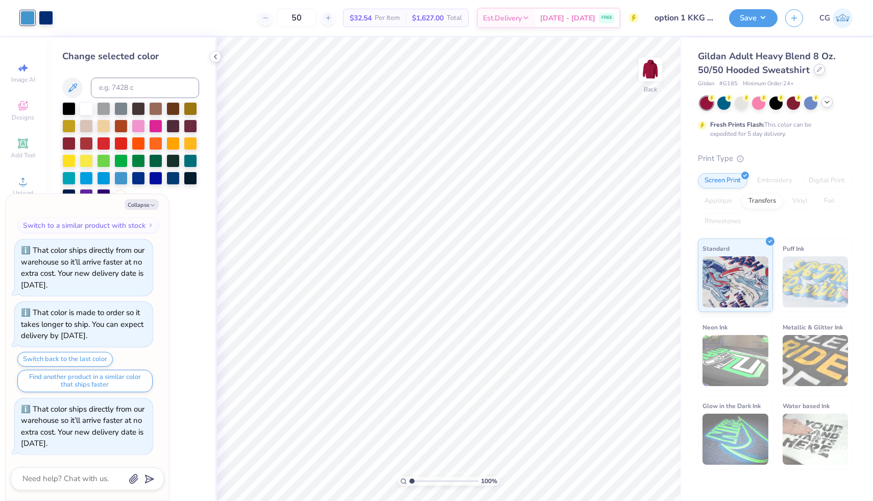
click at [821, 68] on div at bounding box center [818, 69] width 11 height 11
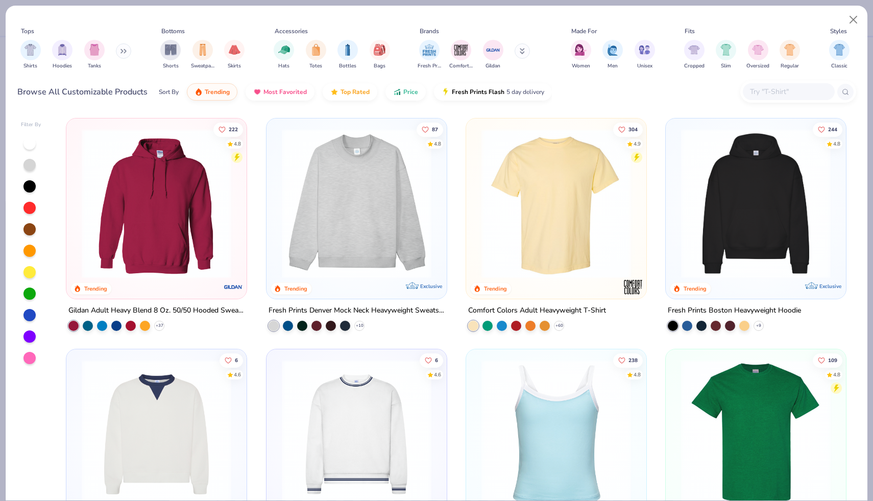
click at [141, 233] on img at bounding box center [157, 204] width 160 height 150
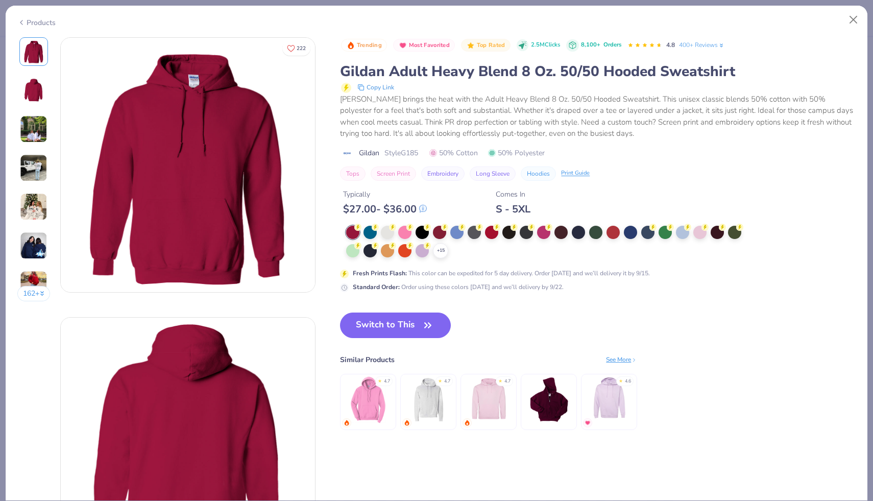
click at [34, 163] on img at bounding box center [34, 168] width 28 height 28
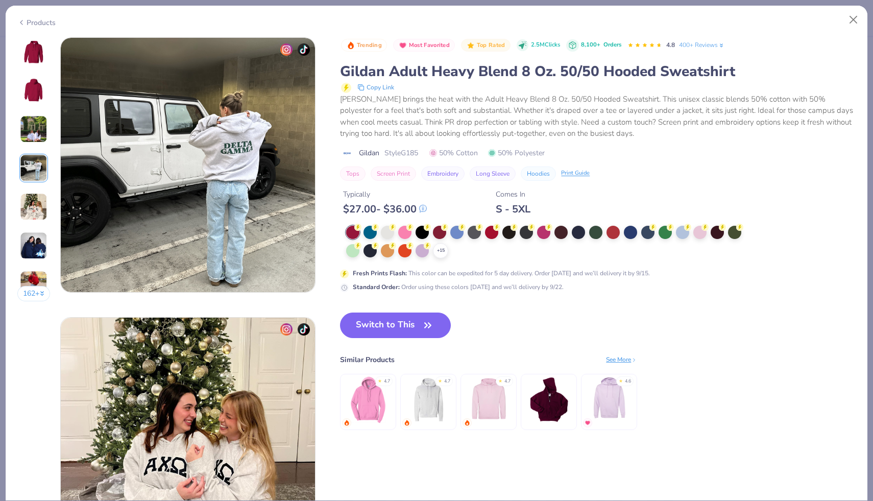
click at [31, 193] on img at bounding box center [34, 207] width 28 height 28
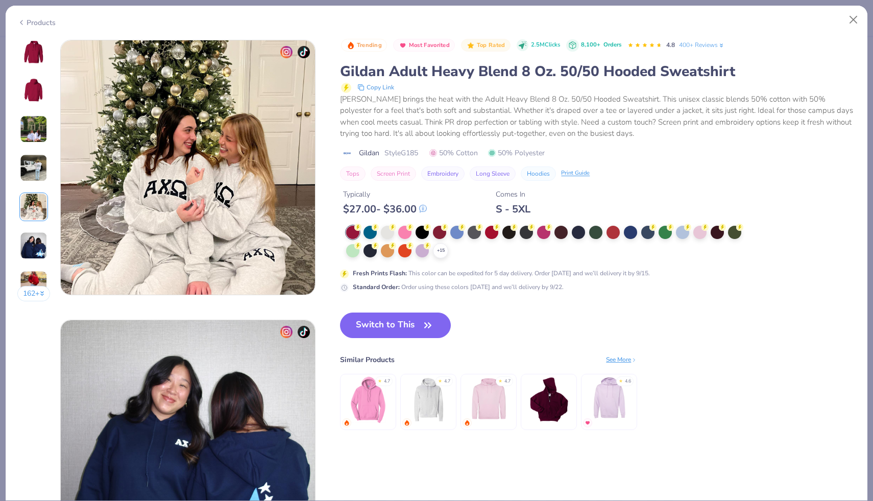
scroll to position [1119, 0]
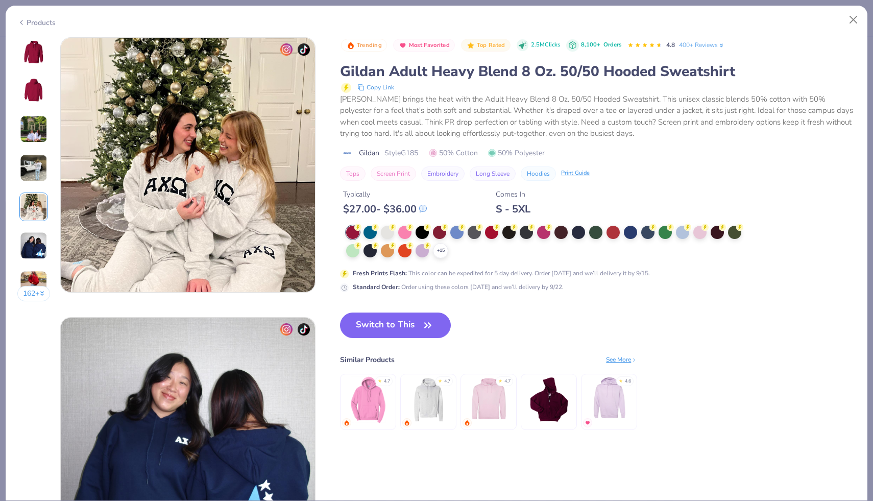
click at [28, 226] on div "162 +" at bounding box center [33, 172] width 33 height 271
click at [39, 246] on img at bounding box center [34, 246] width 28 height 28
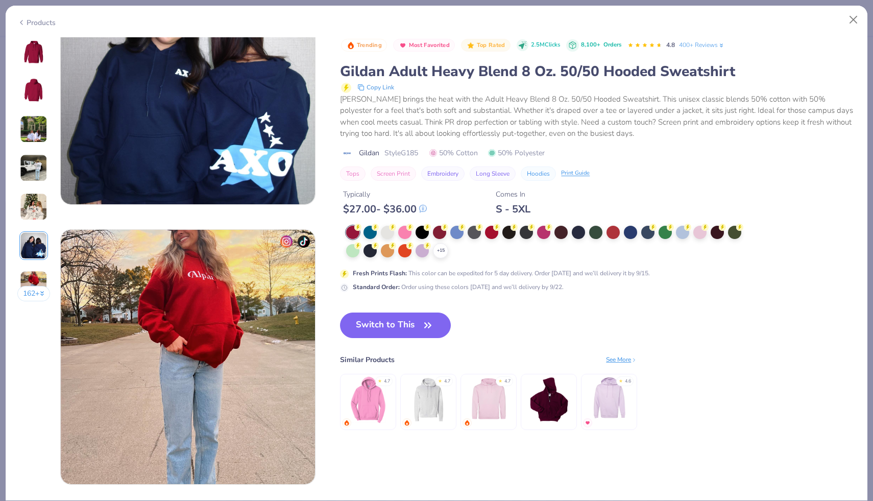
click at [35, 293] on button "162 +" at bounding box center [33, 293] width 33 height 15
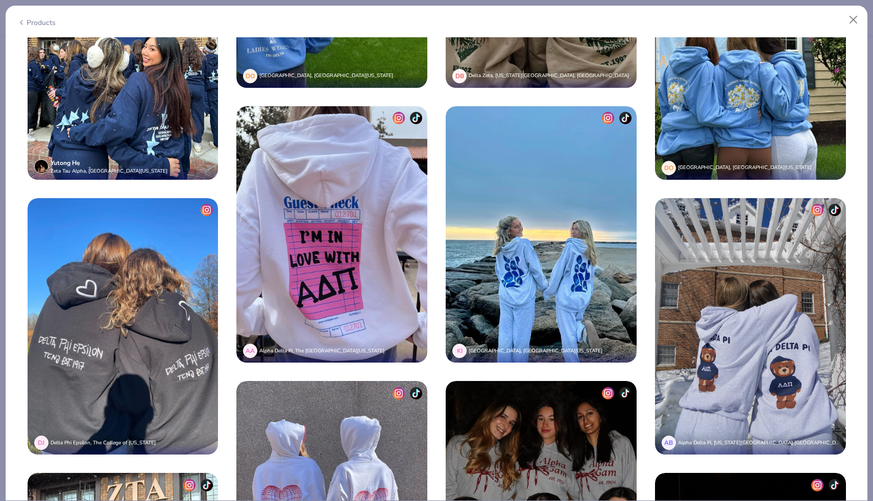
scroll to position [2466, 0]
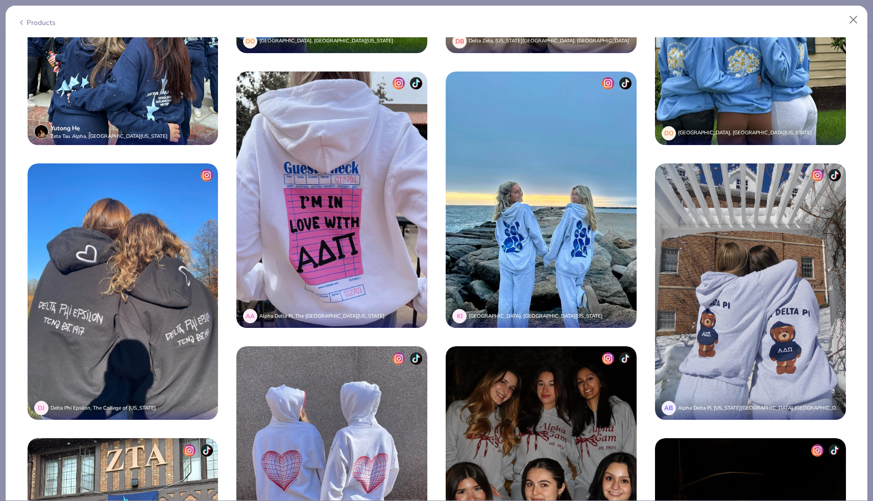
click at [578, 246] on img at bounding box center [541, 199] width 191 height 257
click at [536, 240] on img at bounding box center [541, 199] width 191 height 257
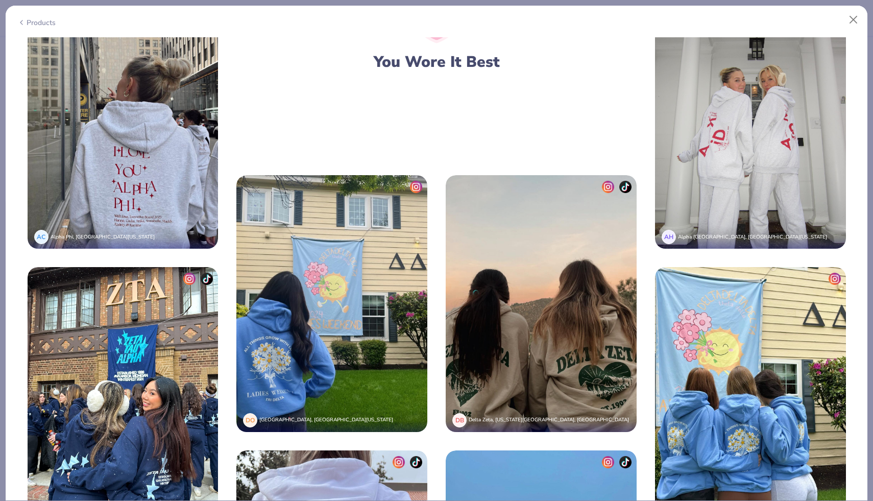
scroll to position [2032, 0]
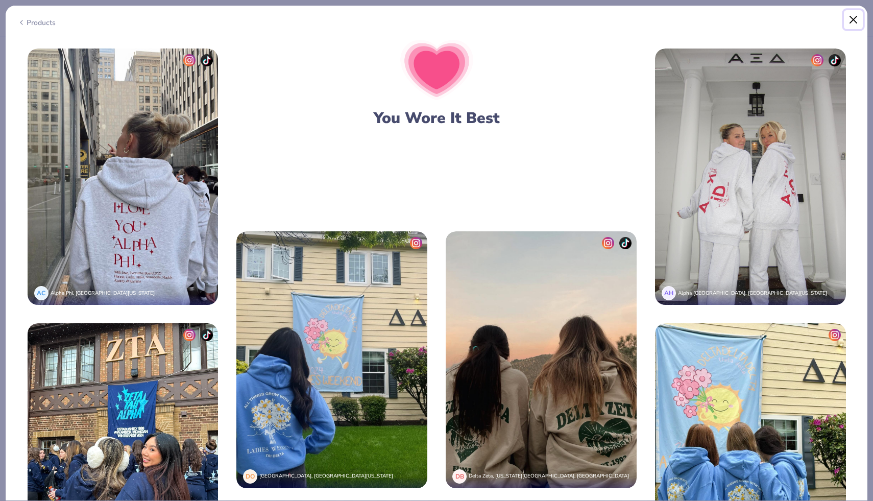
click at [851, 21] on button "Close" at bounding box center [853, 19] width 19 height 19
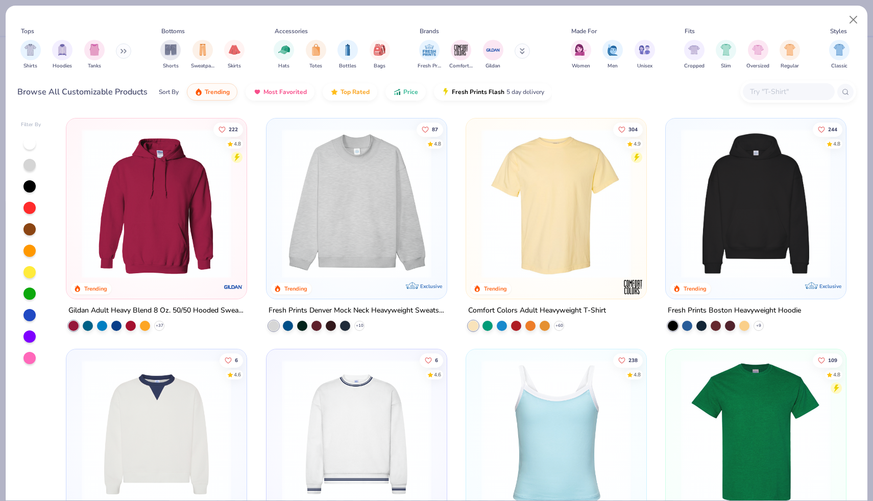
click at [122, 50] on icon at bounding box center [123, 50] width 6 height 5
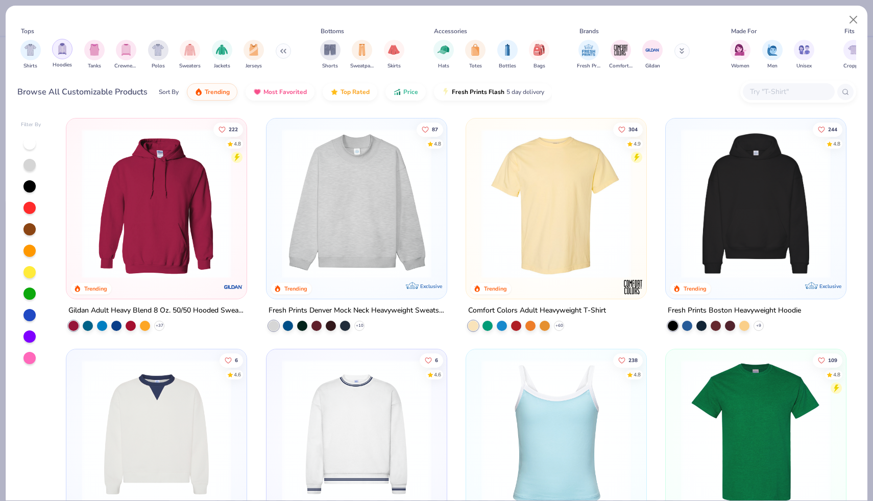
click at [68, 51] on div "filter for Hoodies" at bounding box center [62, 49] width 20 height 20
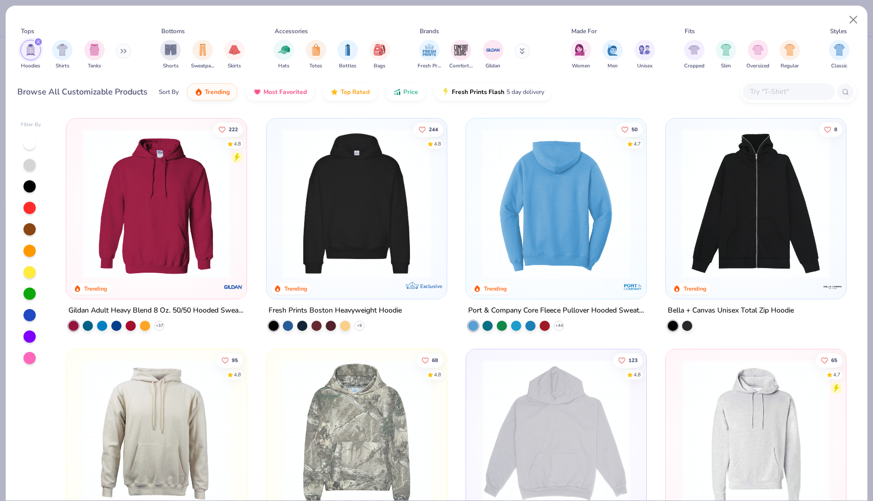
click at [521, 210] on img at bounding box center [556, 204] width 160 height 150
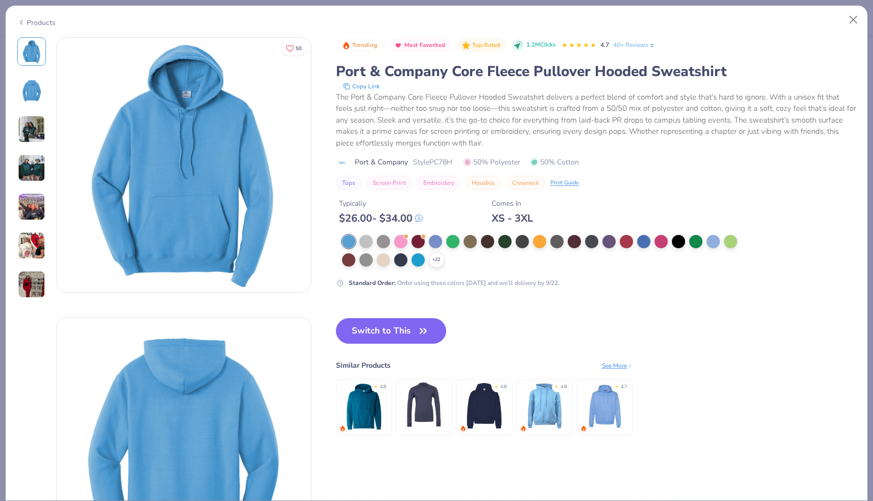
click at [29, 246] on img at bounding box center [32, 246] width 28 height 28
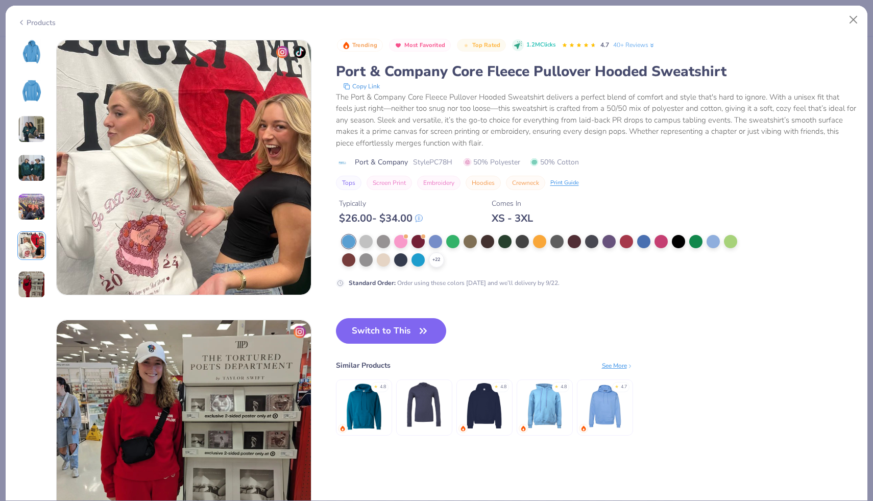
scroll to position [1398, 0]
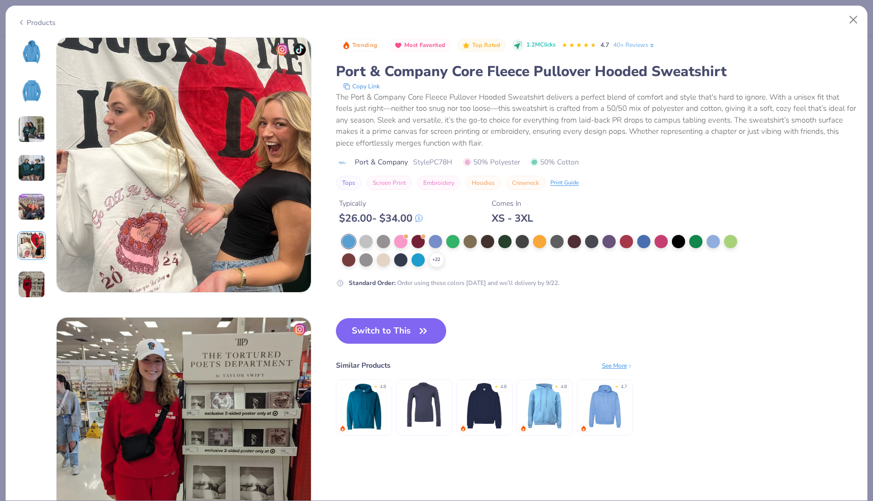
click at [33, 282] on img at bounding box center [32, 284] width 28 height 28
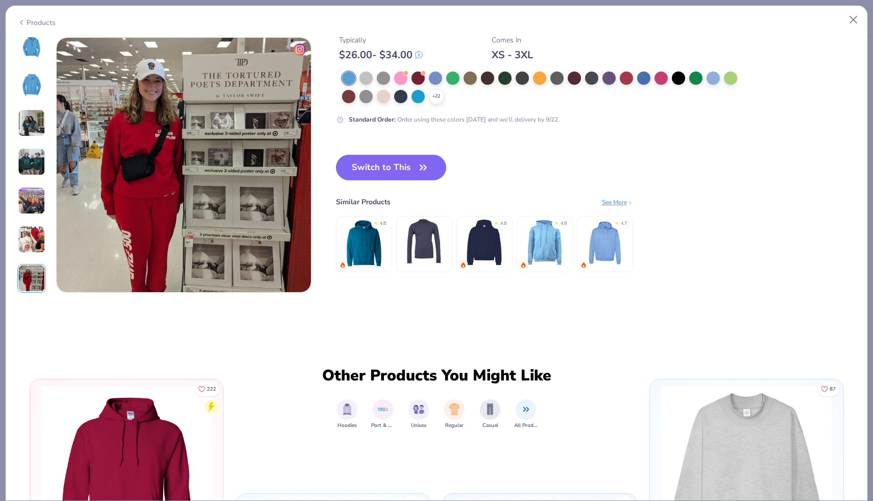
click at [31, 161] on img at bounding box center [32, 162] width 28 height 28
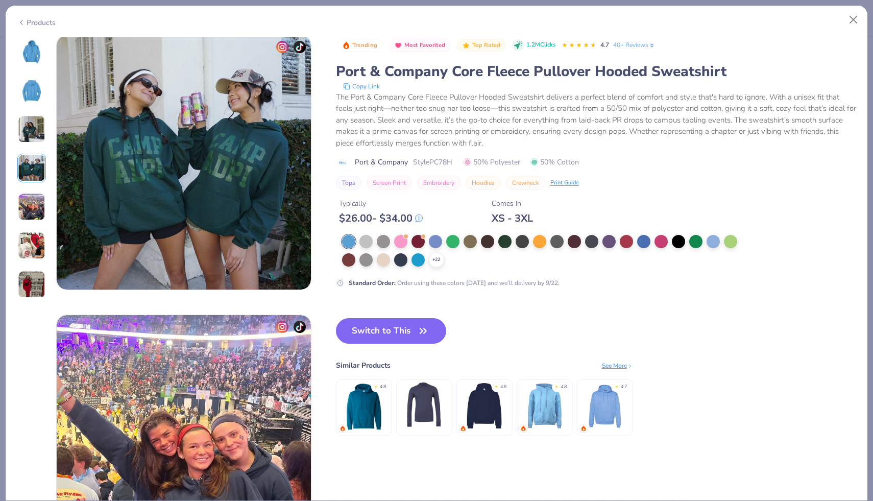
scroll to position [839, 0]
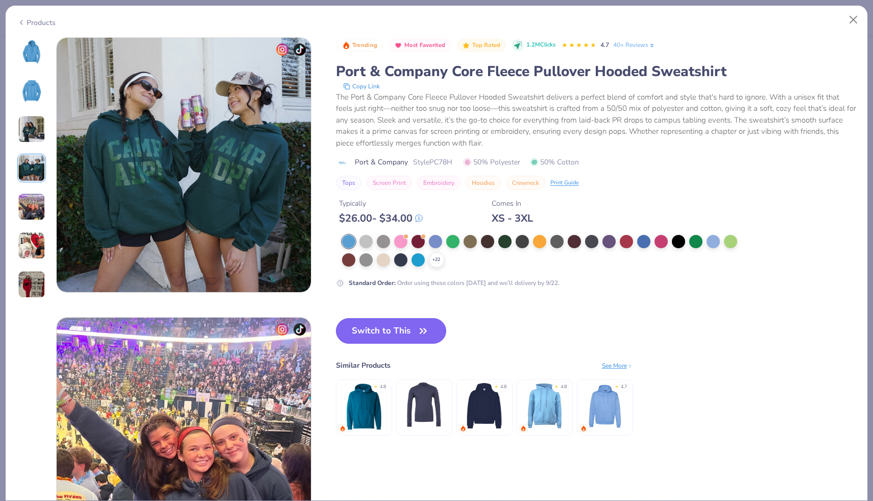
click at [387, 334] on button "Switch to This" at bounding box center [391, 331] width 111 height 26
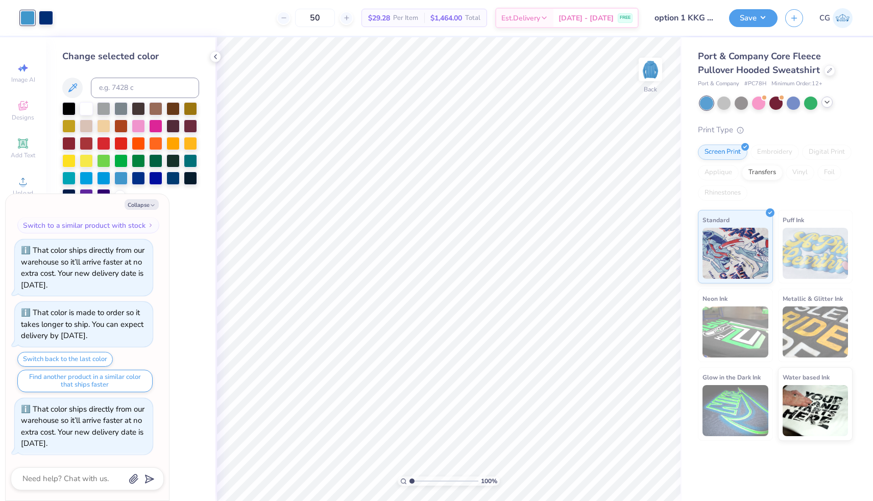
click at [826, 103] on icon at bounding box center [827, 102] width 8 height 8
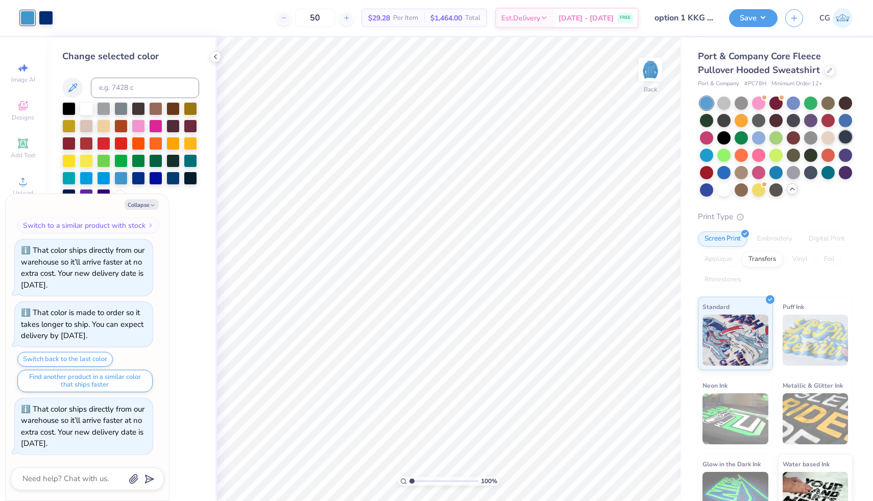
click at [848, 136] on div at bounding box center [844, 136] width 13 height 13
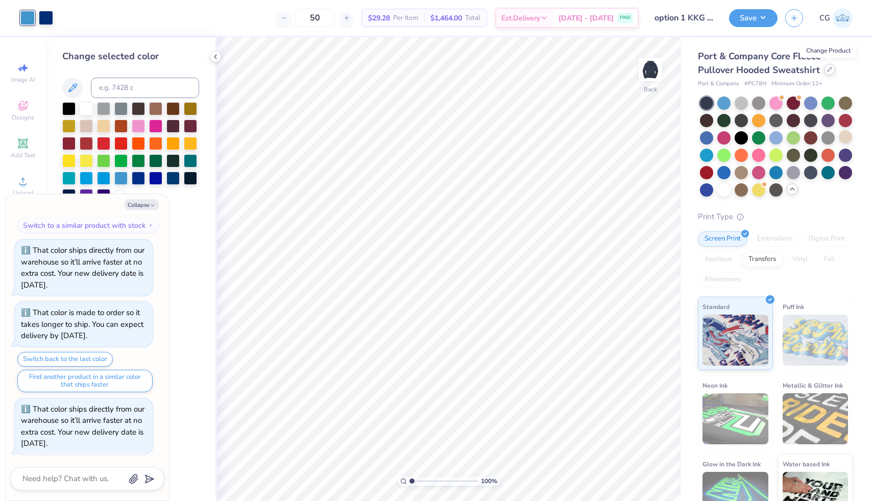
click at [824, 71] on div at bounding box center [829, 69] width 11 height 11
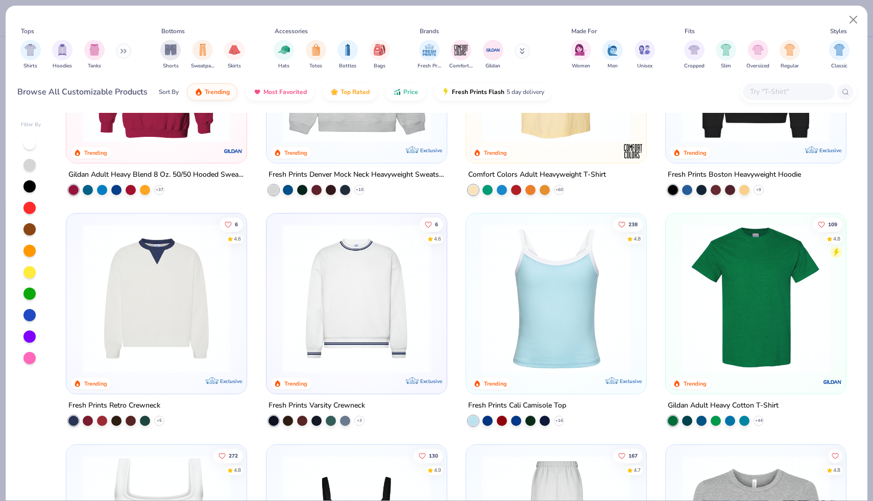
scroll to position [142, 0]
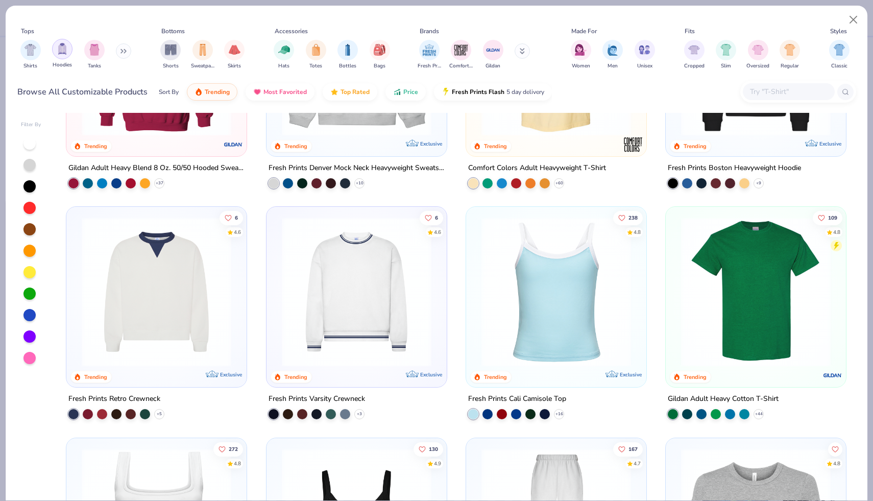
click at [62, 56] on div "filter for Hoodies" at bounding box center [62, 49] width 20 height 20
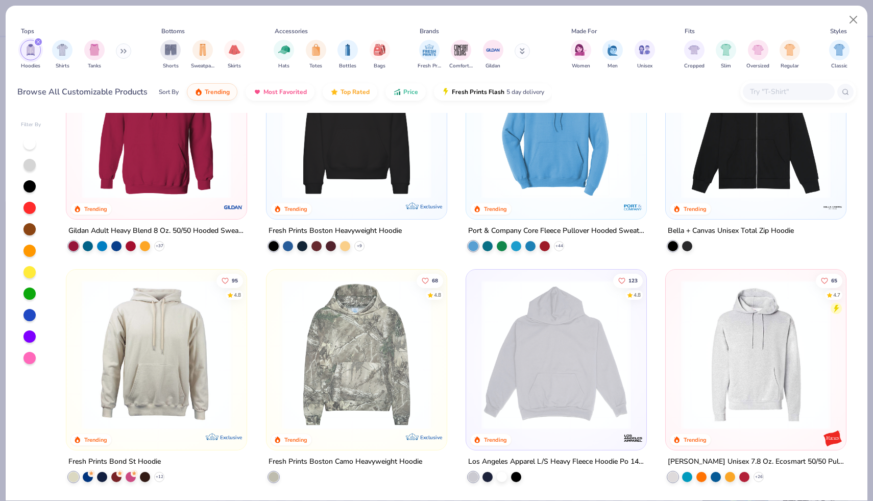
scroll to position [80, 0]
click at [309, 184] on img at bounding box center [357, 123] width 160 height 150
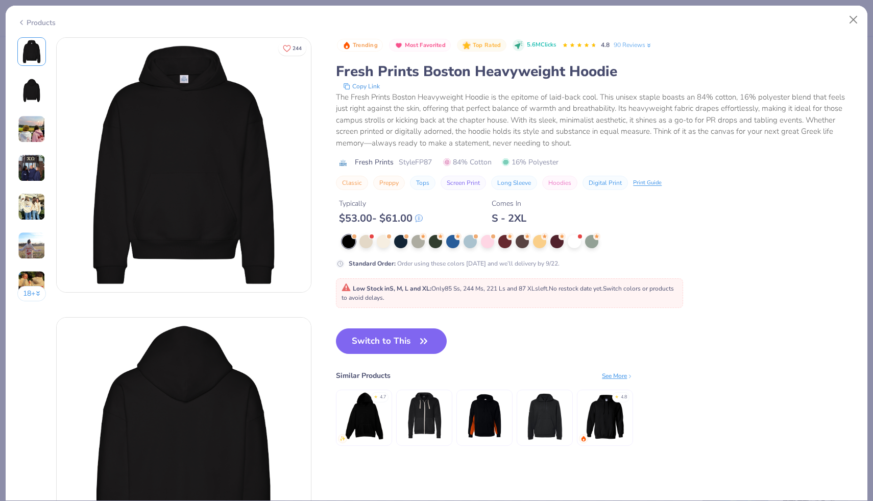
click at [36, 143] on div at bounding box center [31, 129] width 29 height 29
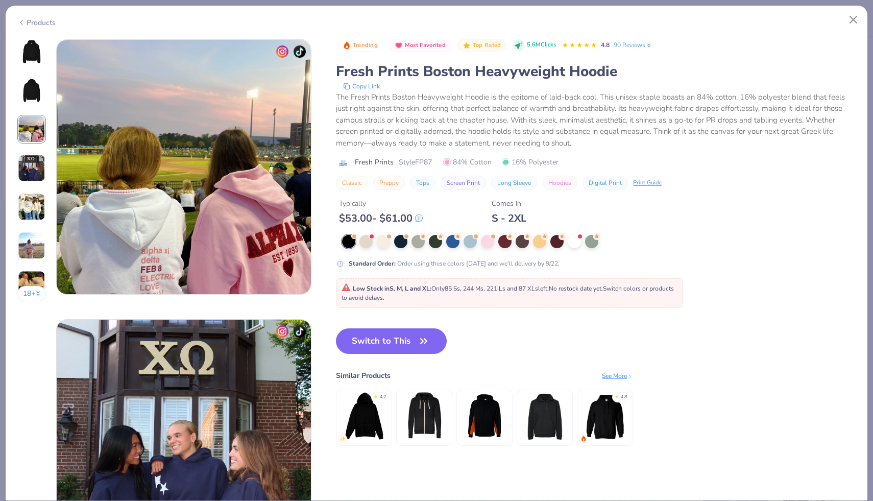
scroll to position [559, 0]
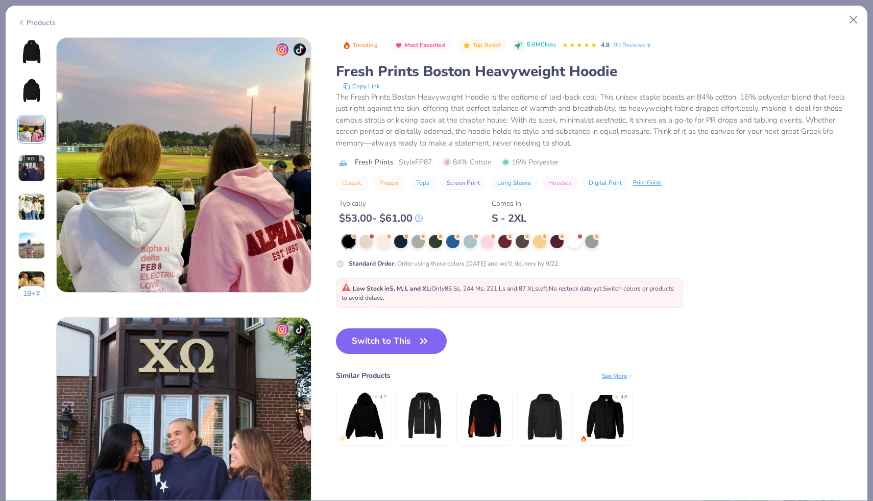
click at [33, 156] on img at bounding box center [32, 168] width 28 height 28
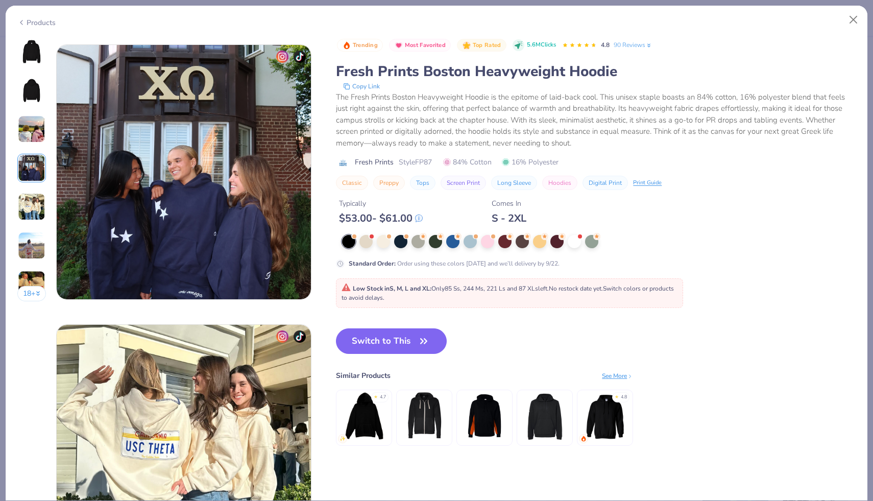
scroll to position [839, 0]
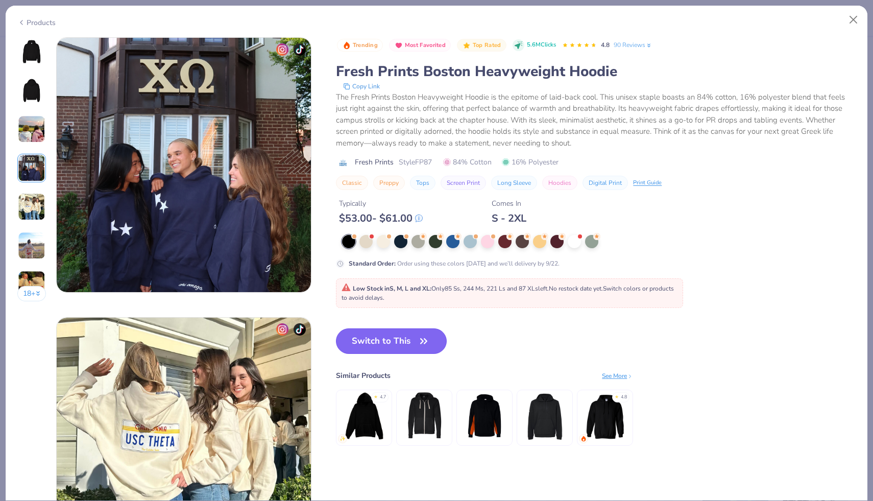
click at [386, 333] on button "Switch to This" at bounding box center [391, 341] width 111 height 26
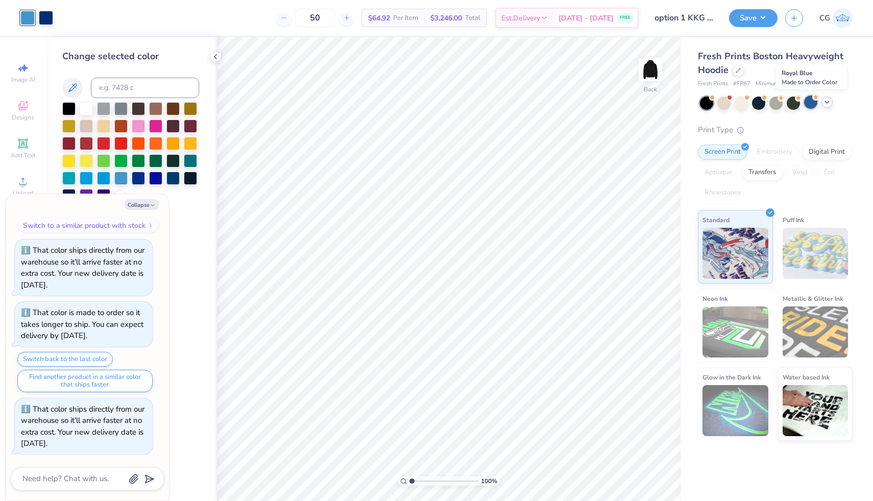
click at [807, 106] on div at bounding box center [810, 101] width 13 height 13
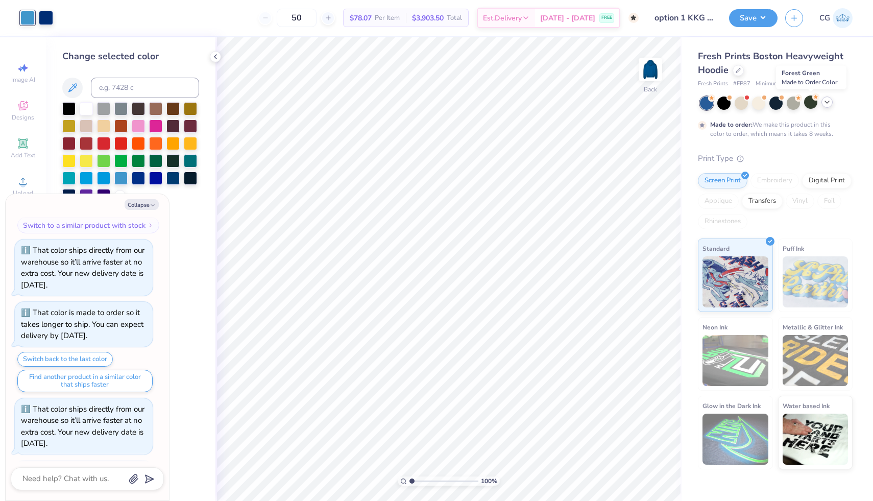
scroll to position [515, 0]
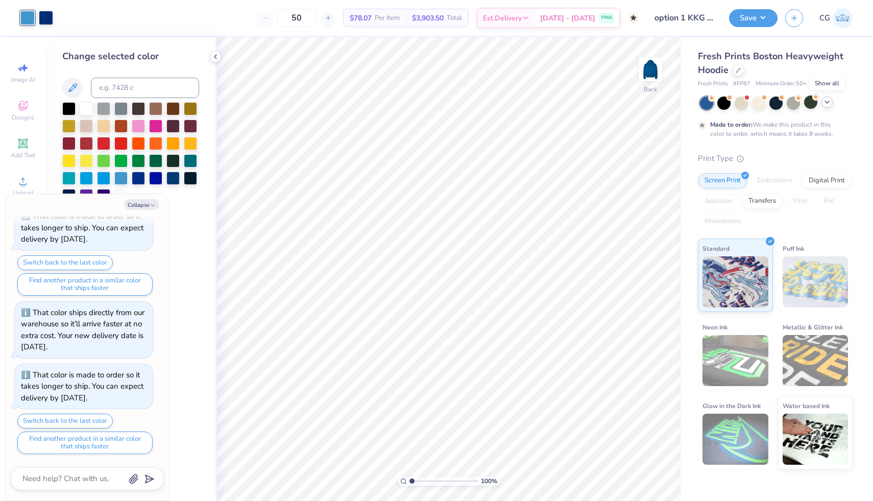
click at [825, 104] on icon at bounding box center [827, 102] width 8 height 8
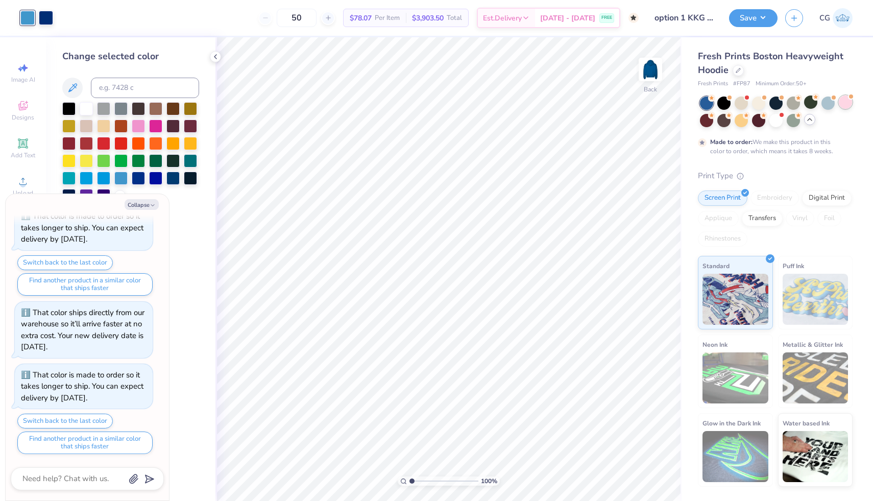
click at [843, 104] on div at bounding box center [844, 101] width 13 height 13
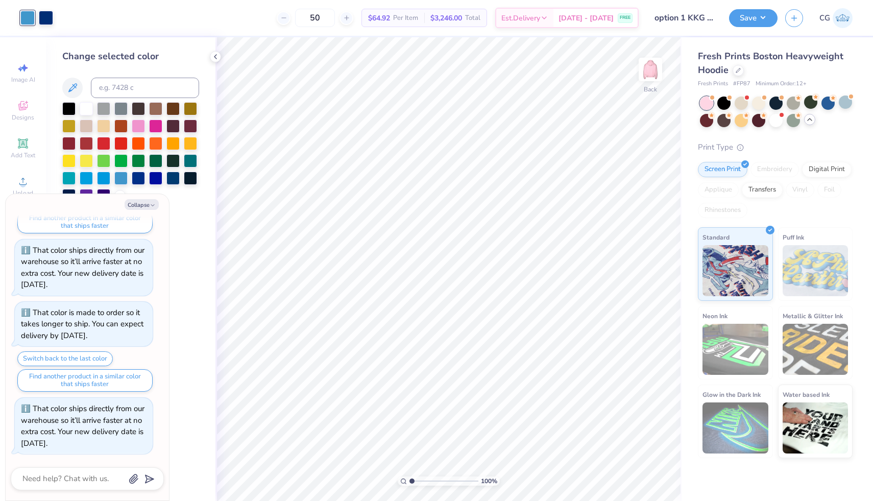
scroll to position [733, 0]
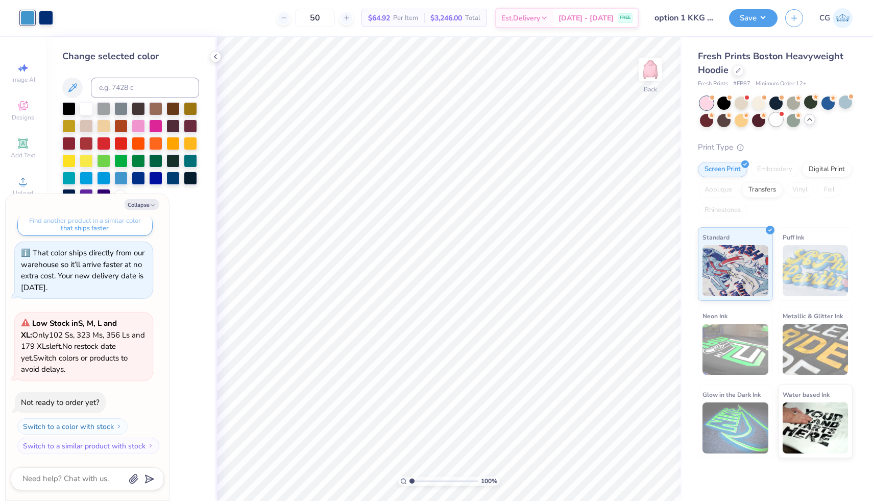
click at [776, 120] on div at bounding box center [775, 119] width 13 height 13
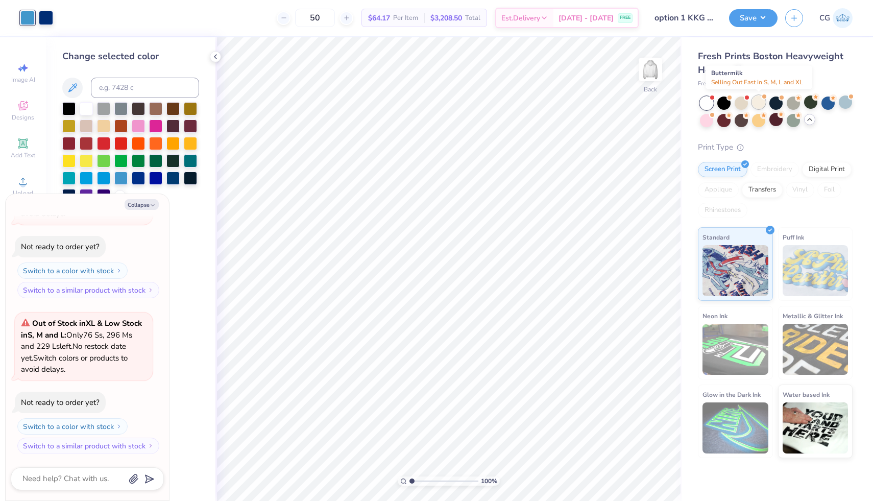
click at [762, 97] on div at bounding box center [764, 96] width 4 height 4
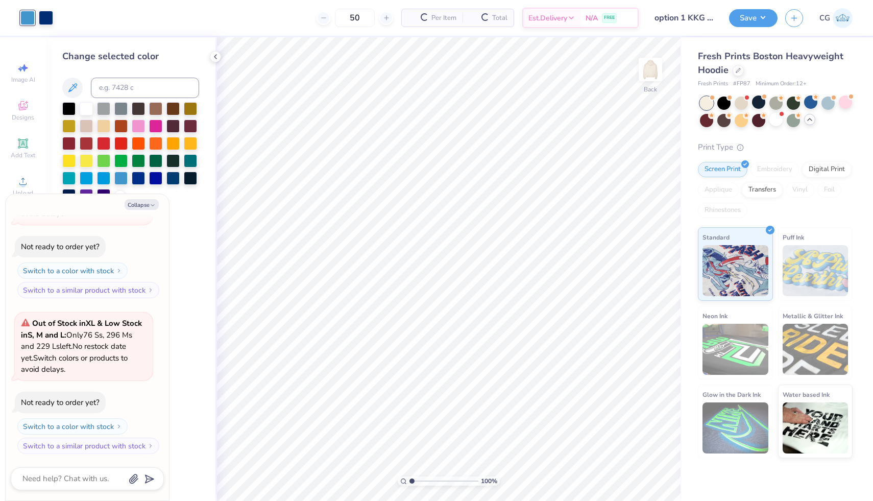
scroll to position [1045, 0]
click at [725, 118] on div at bounding box center [723, 119] width 13 height 13
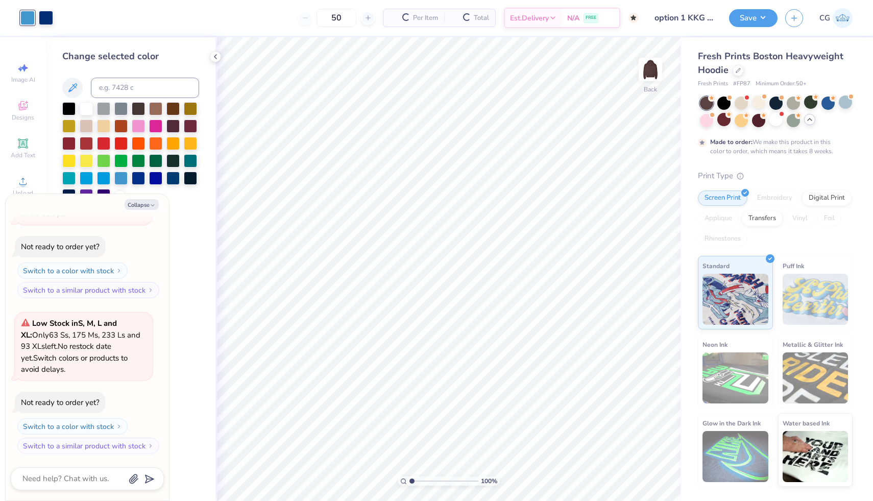
scroll to position [1141, 0]
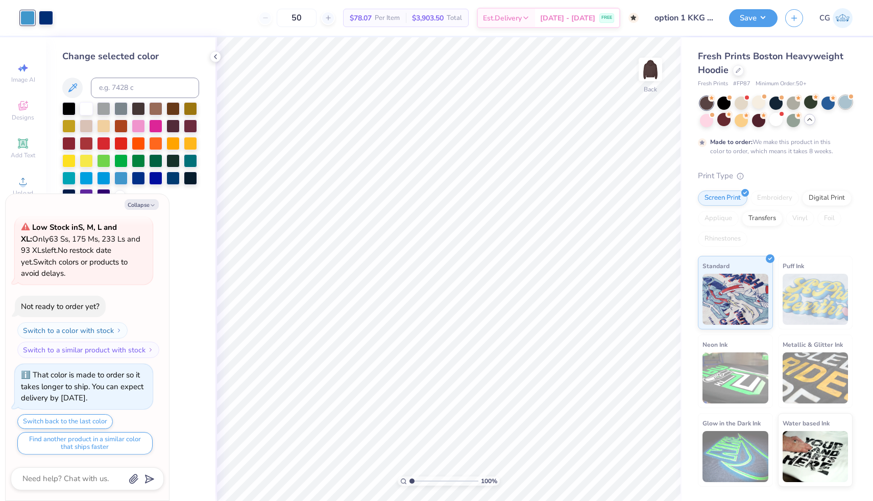
click at [846, 106] on div at bounding box center [844, 101] width 13 height 13
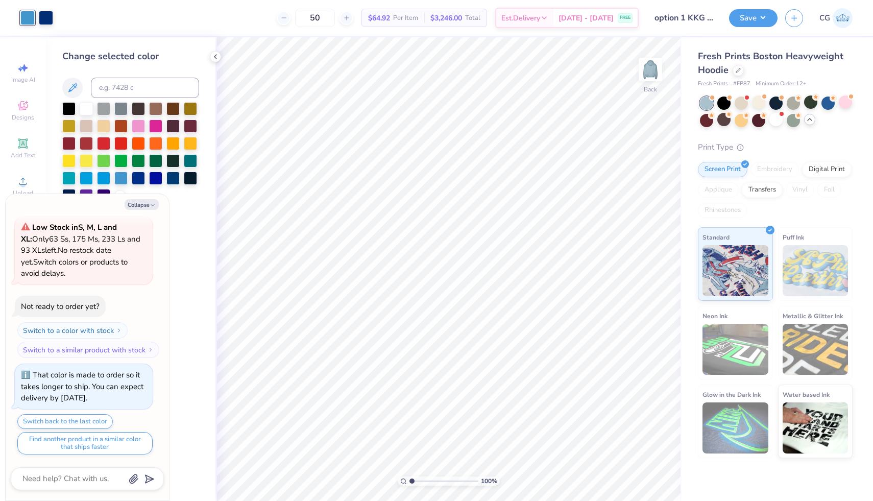
scroll to position [1358, 0]
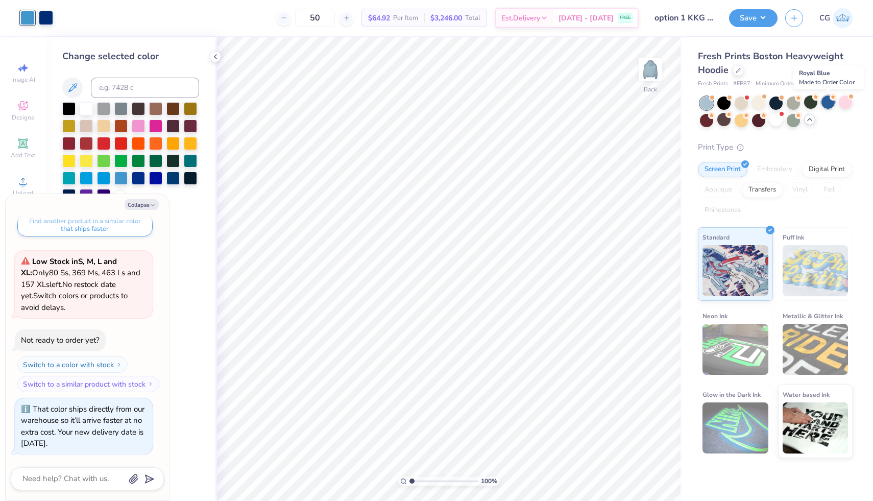
click at [826, 103] on div at bounding box center [827, 101] width 13 height 13
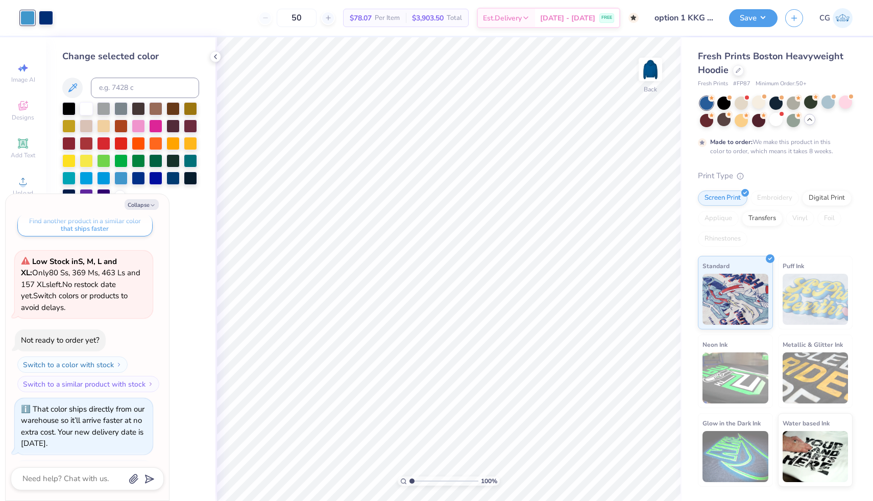
scroll to position [1455, 0]
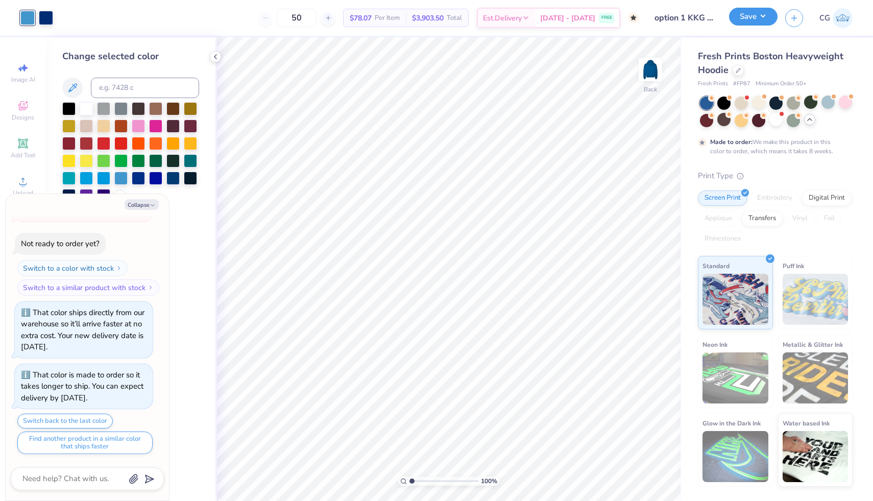
click at [762, 18] on button "Save" at bounding box center [753, 17] width 48 height 18
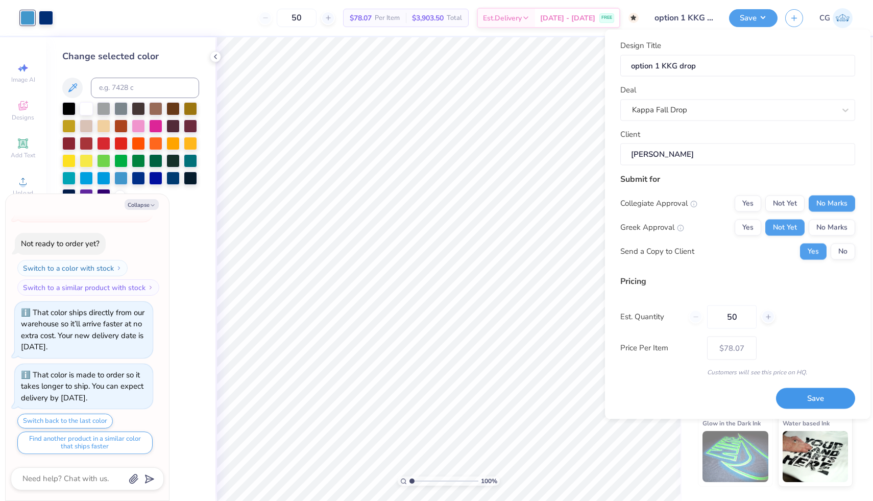
click at [832, 401] on button "Save" at bounding box center [815, 398] width 79 height 21
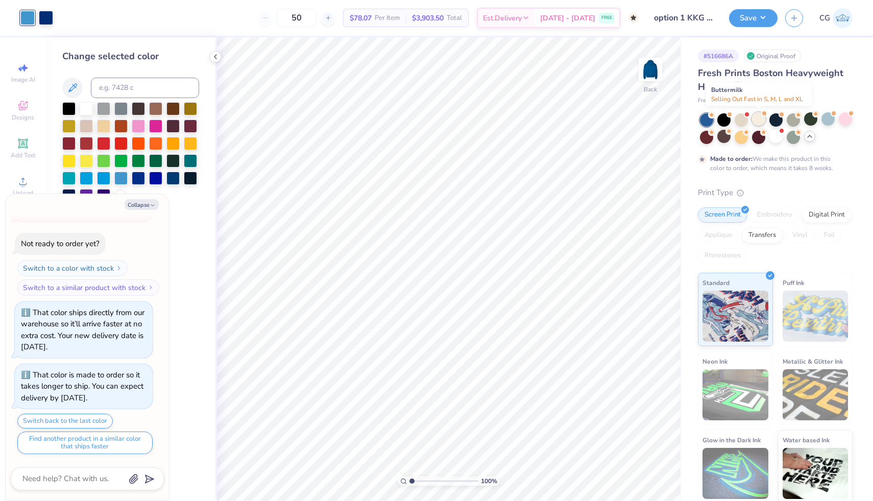
click at [755, 121] on div at bounding box center [758, 118] width 13 height 13
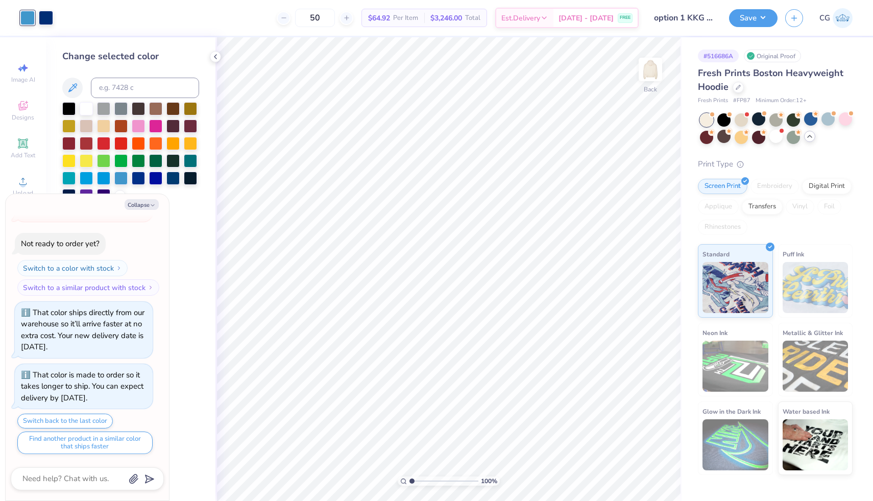
scroll to position [1673, 0]
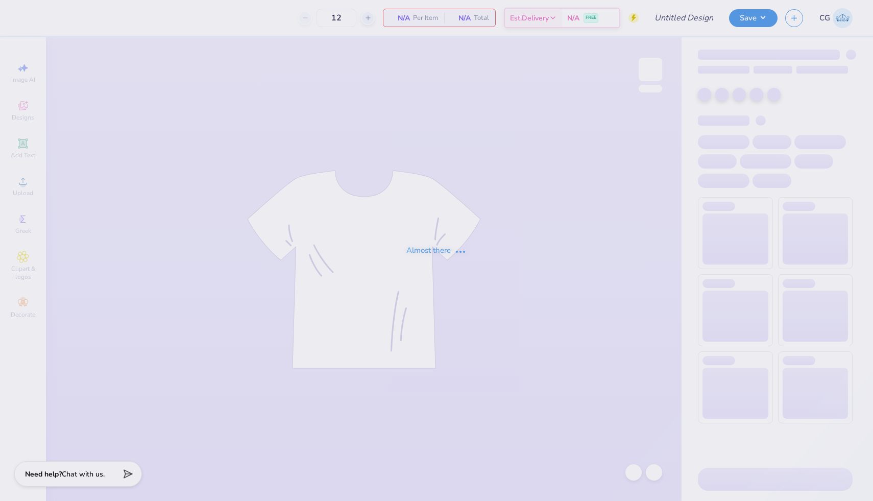
type input "Kappa Sigma Parents Weekend"
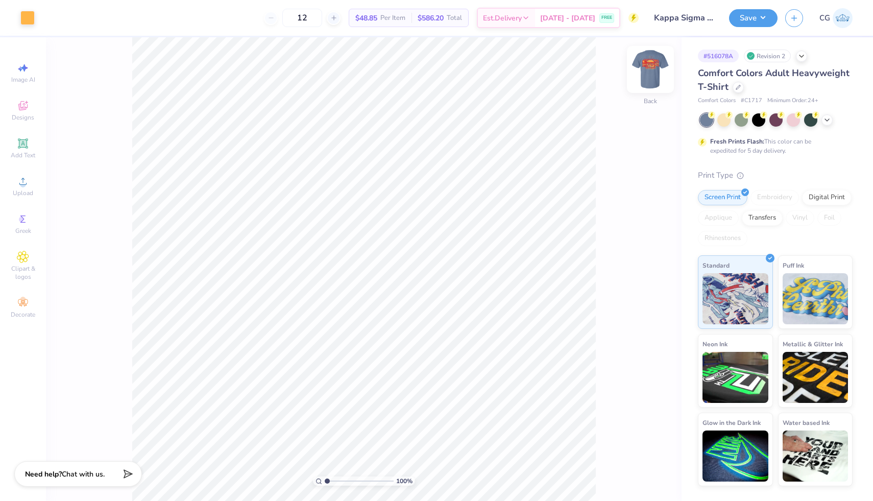
click at [652, 67] on img at bounding box center [650, 69] width 41 height 41
click at [653, 68] on img at bounding box center [650, 69] width 41 height 41
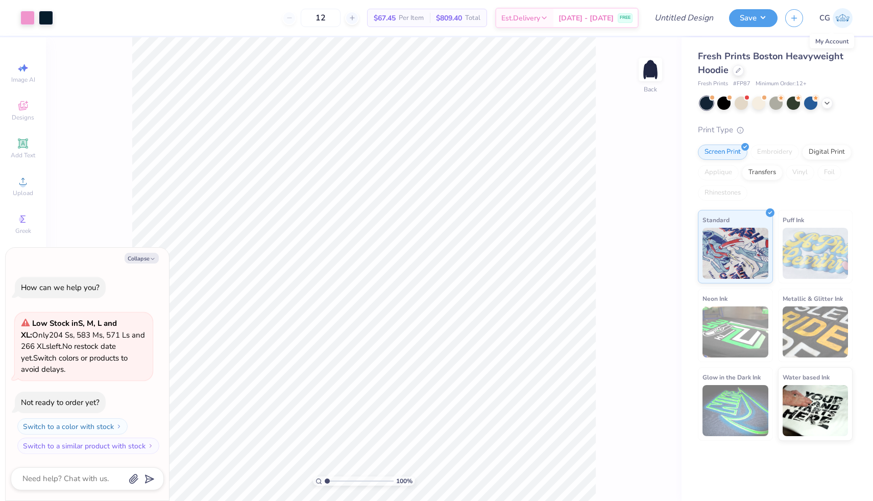
click at [827, 17] on span "CG" at bounding box center [824, 18] width 11 height 12
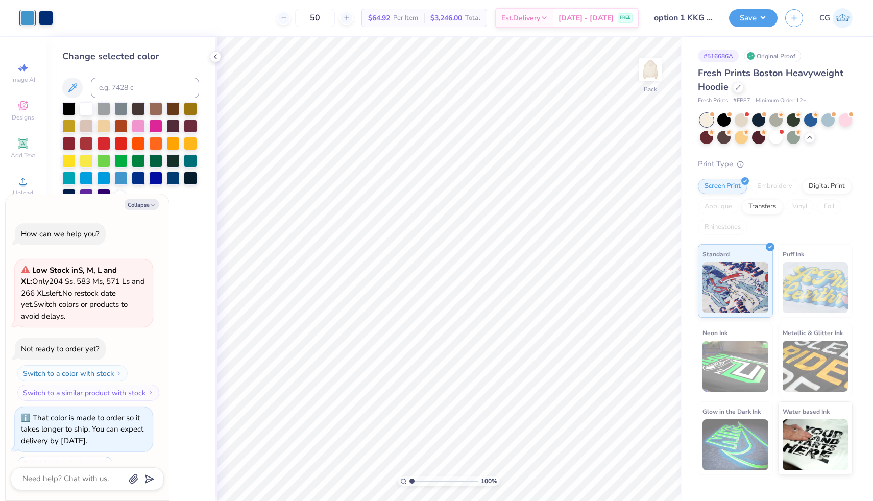
scroll to position [1673, 0]
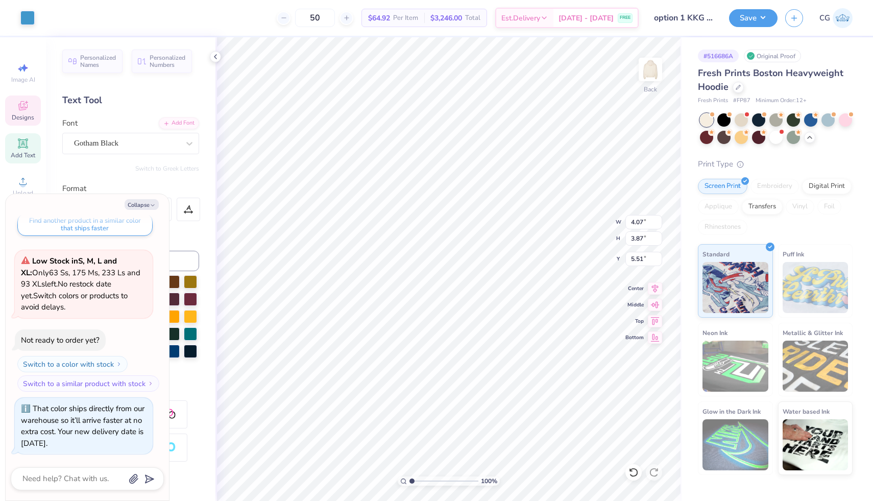
type textarea "x"
type input "2.36"
type textarea "x"
type input "2.37"
type textarea "x"
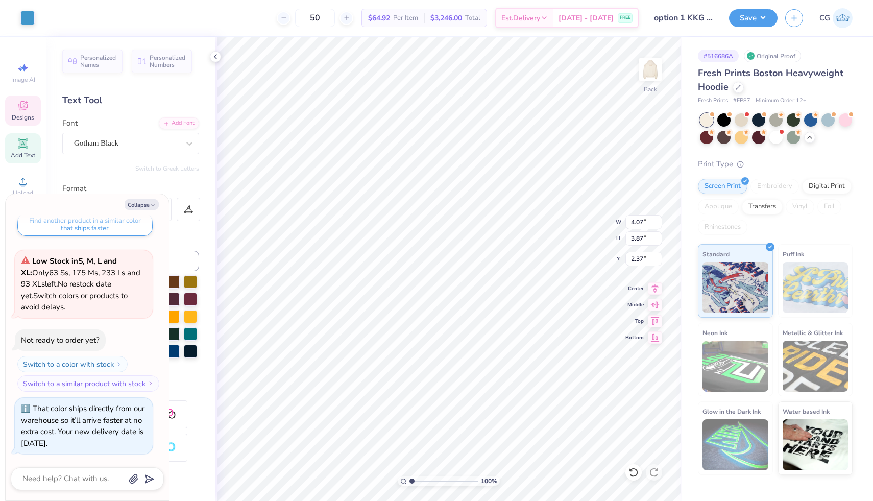
type input "3.00"
type textarea "x"
type input "2.32"
type input "2.21"
type textarea "x"
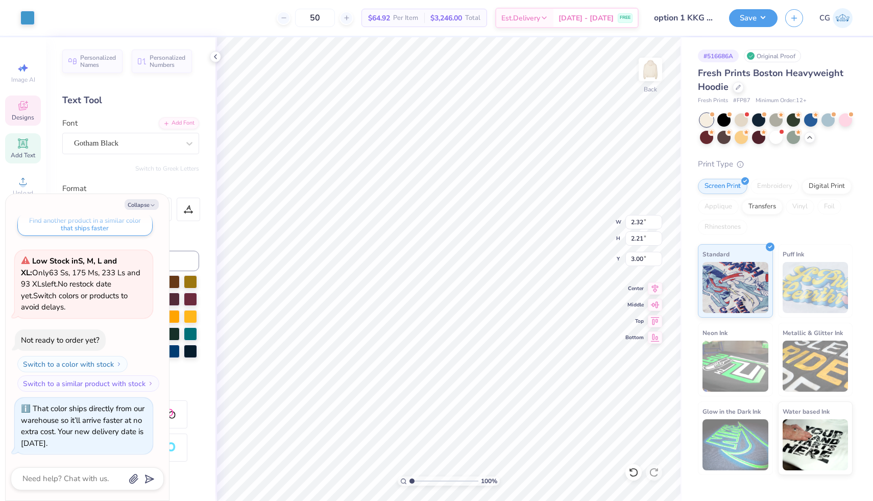
type input "5.17"
type textarea "x"
type input "2.41"
click at [22, 16] on div at bounding box center [27, 17] width 14 height 14
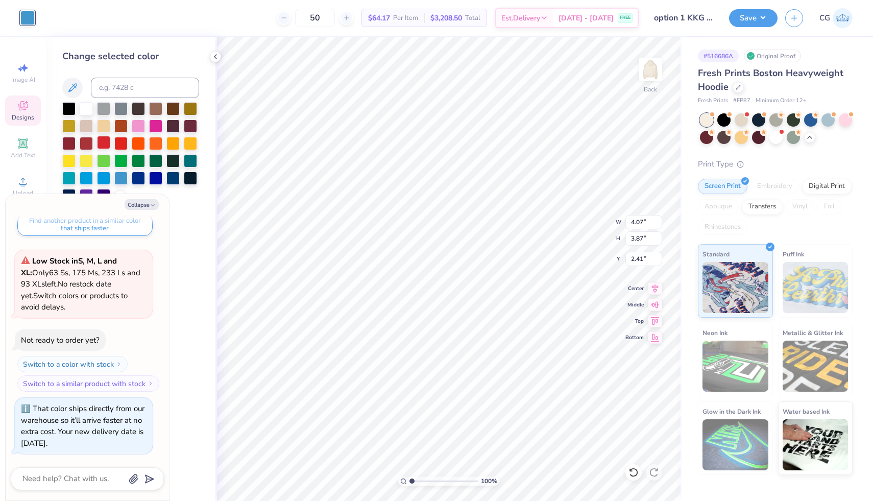
click at [105, 144] on div at bounding box center [103, 142] width 13 height 13
type textarea "x"
type input "2.32"
type input "2.21"
type input "5.17"
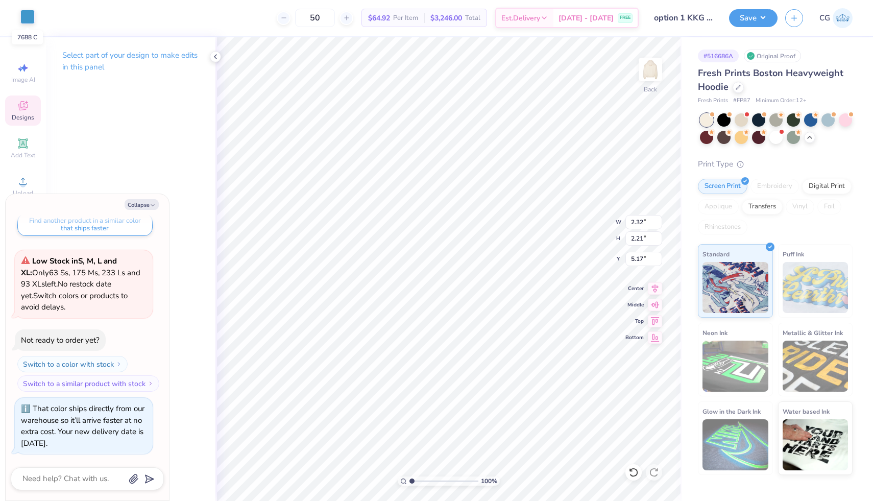
click at [26, 20] on div at bounding box center [27, 17] width 14 height 14
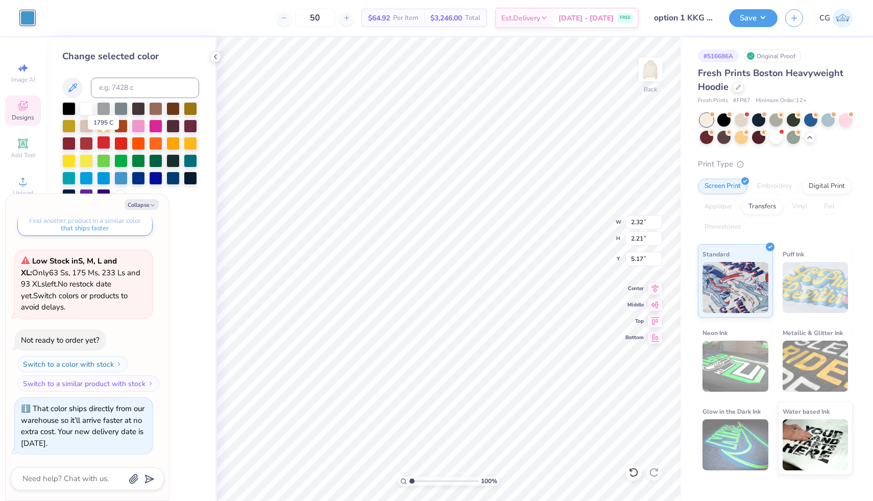
click at [104, 142] on div at bounding box center [103, 142] width 13 height 13
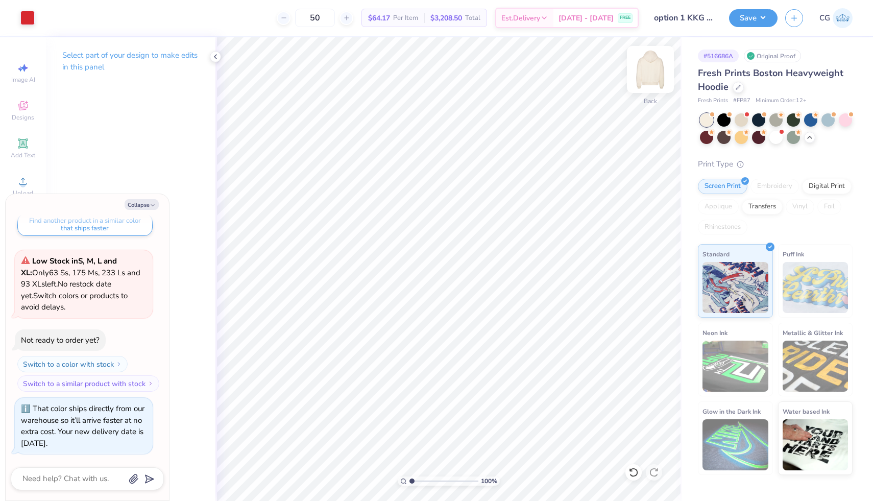
click at [659, 71] on img at bounding box center [650, 69] width 41 height 41
click at [655, 65] on img at bounding box center [650, 69] width 41 height 41
click at [649, 76] on img at bounding box center [650, 69] width 41 height 41
type textarea "x"
type input "5.51"
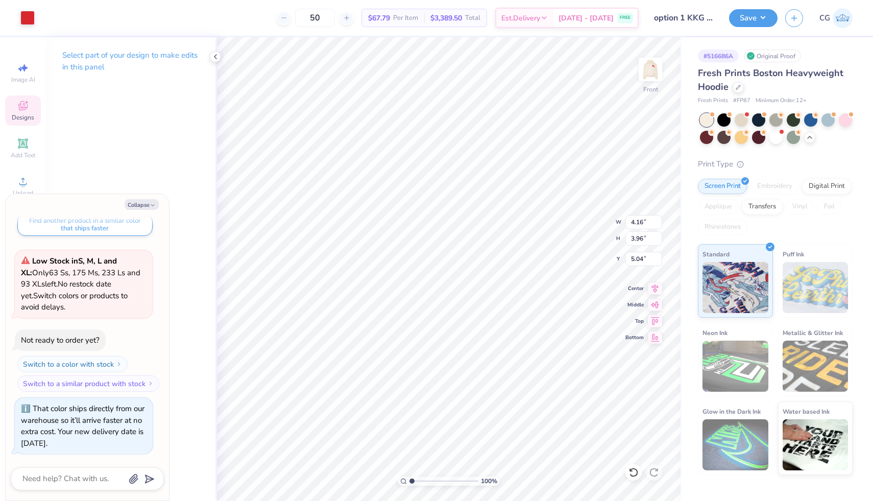
type input "5.24"
type textarea "x"
type input "12.13"
drag, startPoint x: 53, startPoint y: 204, endPoint x: 53, endPoint y: 235, distance: 30.6
click at [53, 237] on div "Collapse How can we help you? Low Stock in S, M, L and XL : Only 204 Ss, 583 Ms…" at bounding box center [87, 347] width 163 height 306
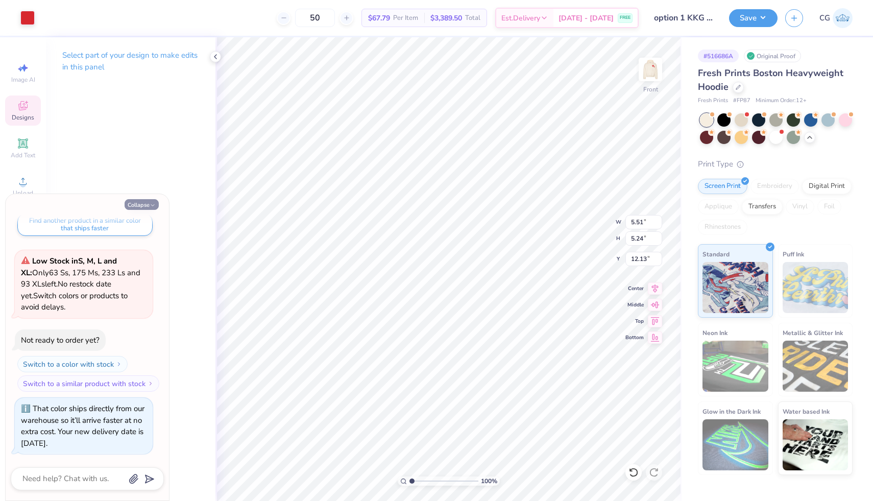
click at [140, 203] on button "Collapse" at bounding box center [142, 204] width 34 height 11
type textarea "x"
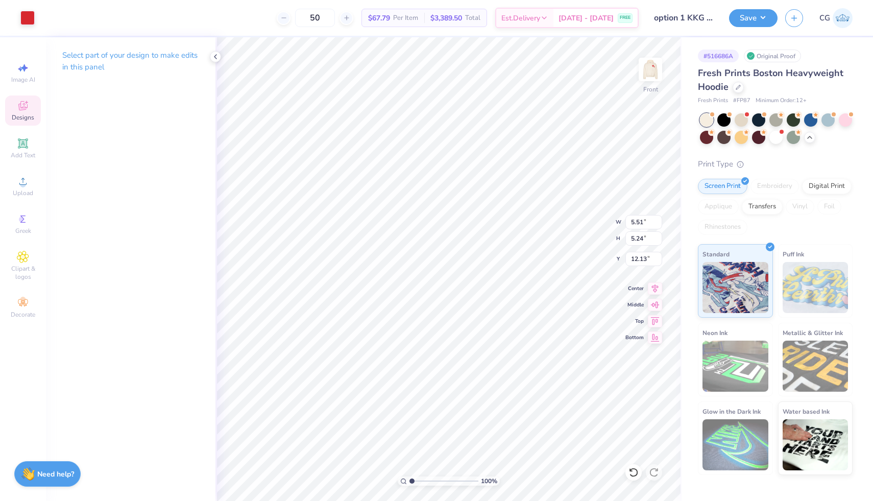
click at [30, 103] on div "Designs" at bounding box center [23, 110] width 36 height 30
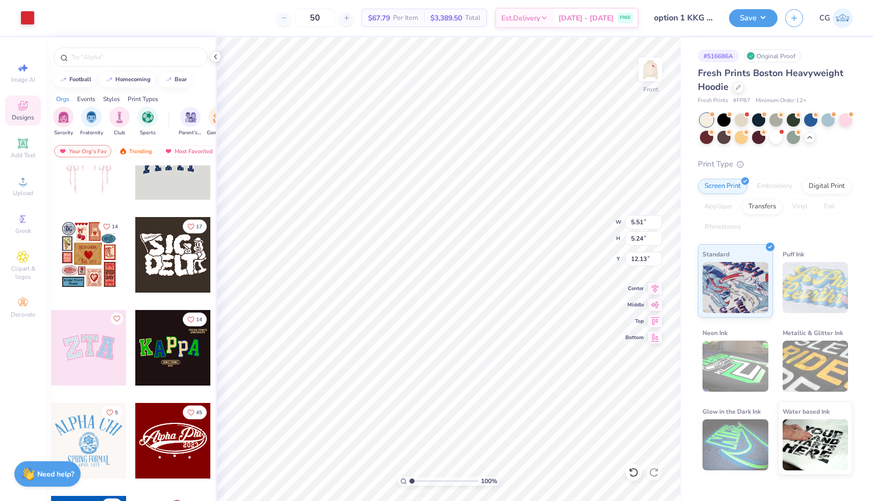
scroll to position [24, 0]
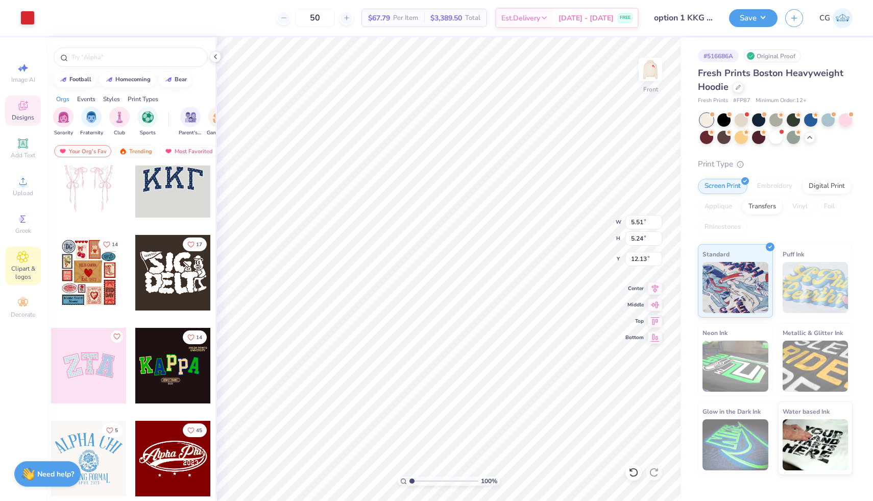
click at [21, 272] on span "Clipart & logos" at bounding box center [23, 272] width 36 height 16
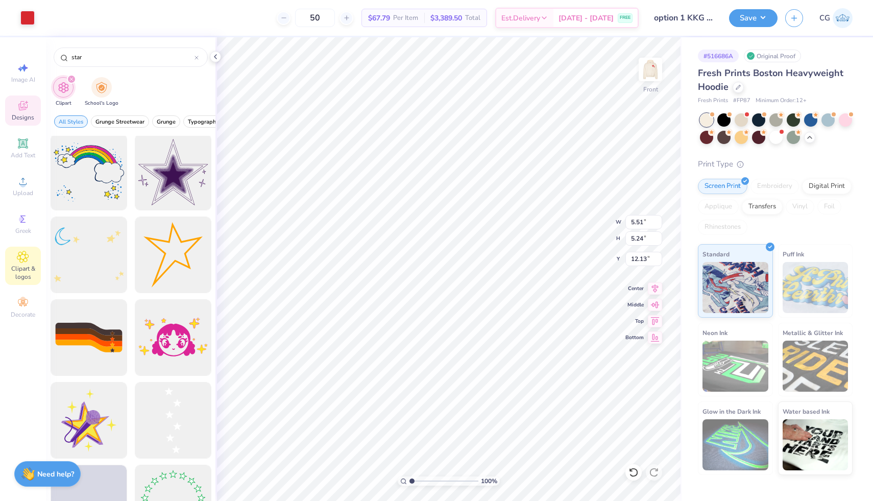
scroll to position [918, 0]
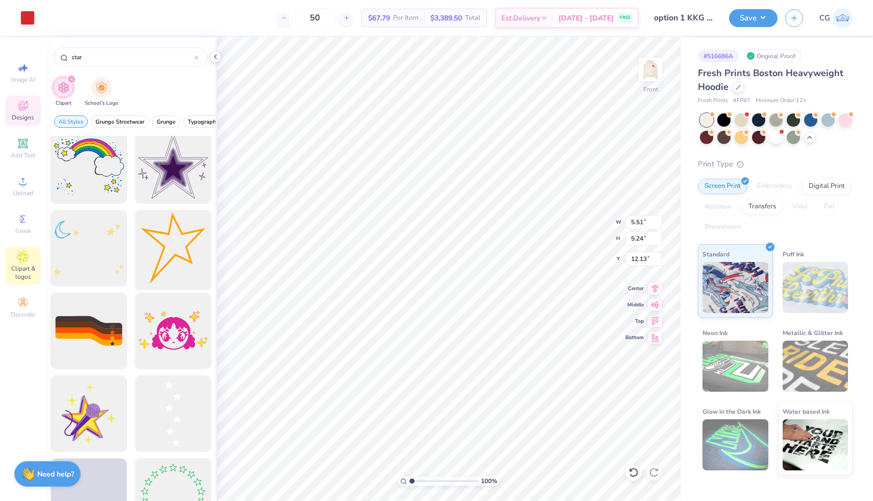
type input "star"
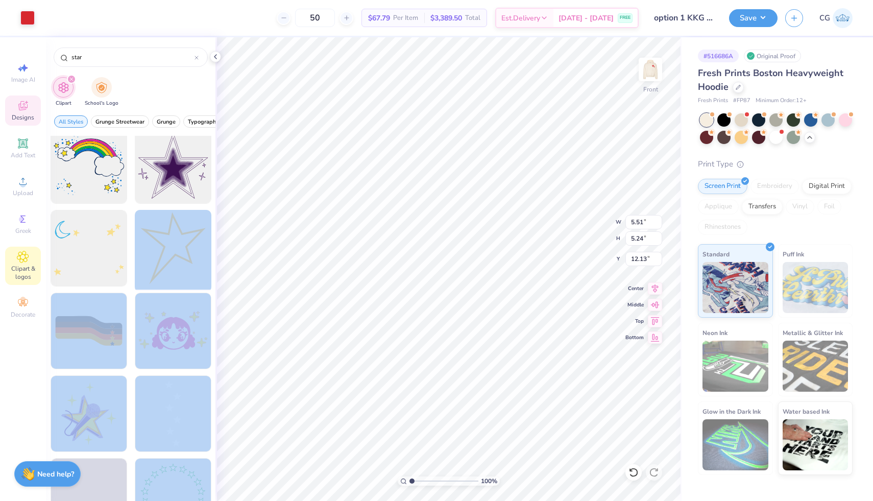
click at [266, 253] on div "Art colors 50 $67.79 Per Item $3,389.50 Total Est. Delivery Sep 19 - 22 FREE De…" at bounding box center [436, 250] width 873 height 501
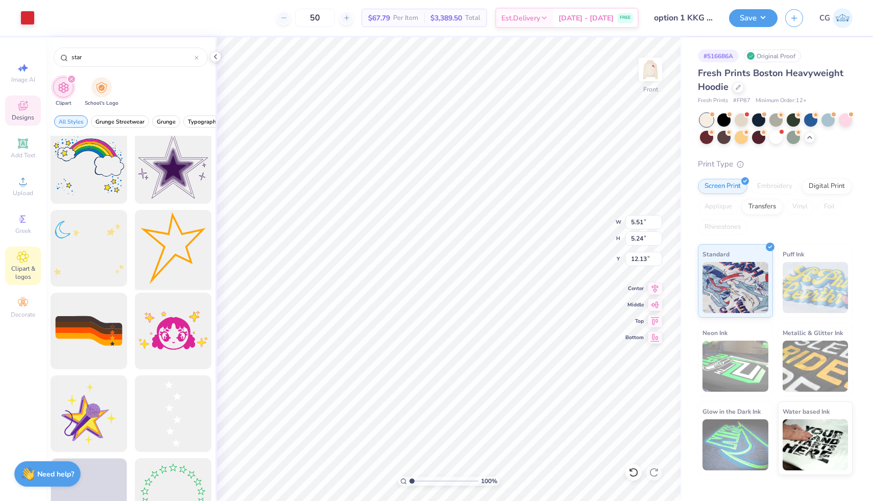
click at [185, 247] on div at bounding box center [173, 248] width 84 height 84
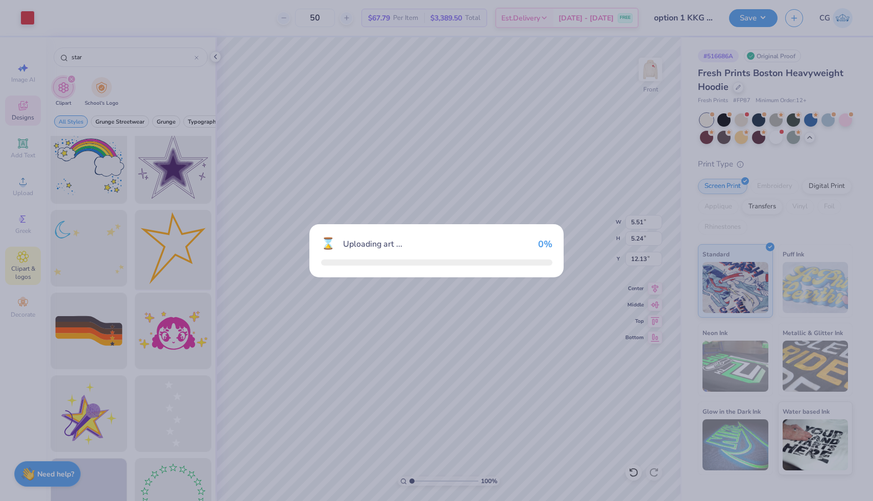
type input "15.00"
type input "16.60"
type input "6.45"
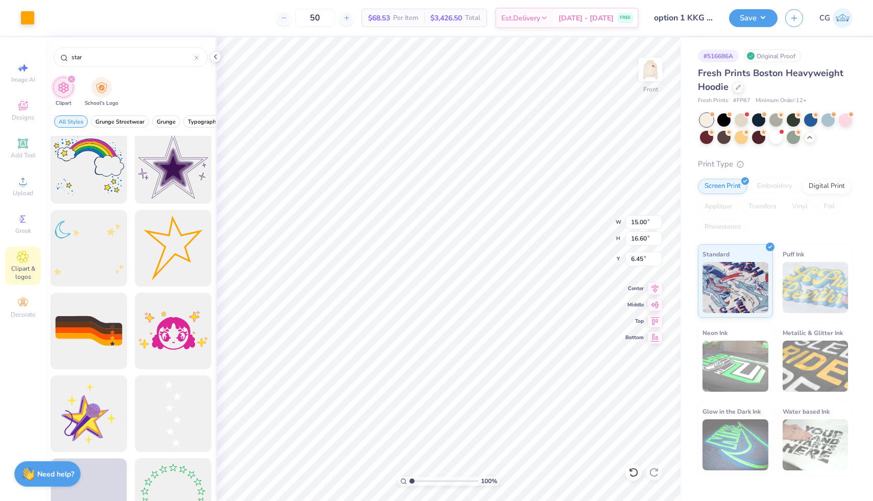
type input "8.24"
type input "9.12"
click at [656, 306] on icon at bounding box center [655, 303] width 9 height 7
type input "5.63"
click at [504, 240] on li "Cut" at bounding box center [473, 243] width 80 height 20
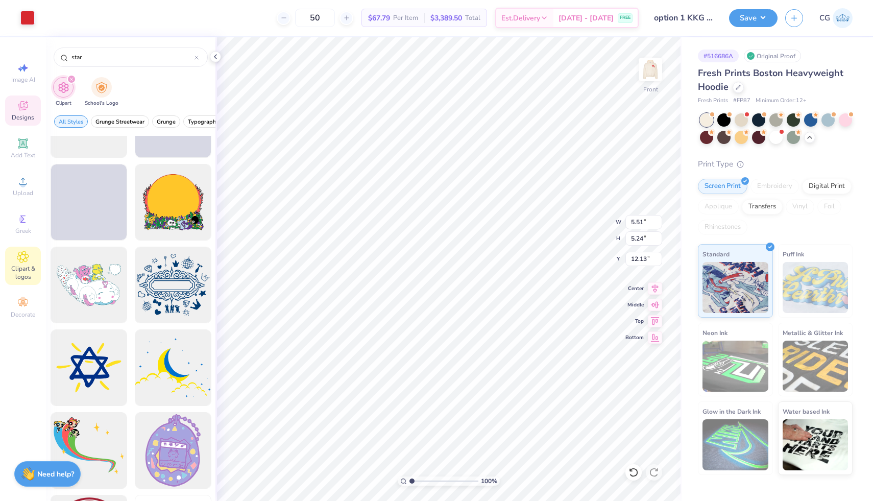
scroll to position [3528, 0]
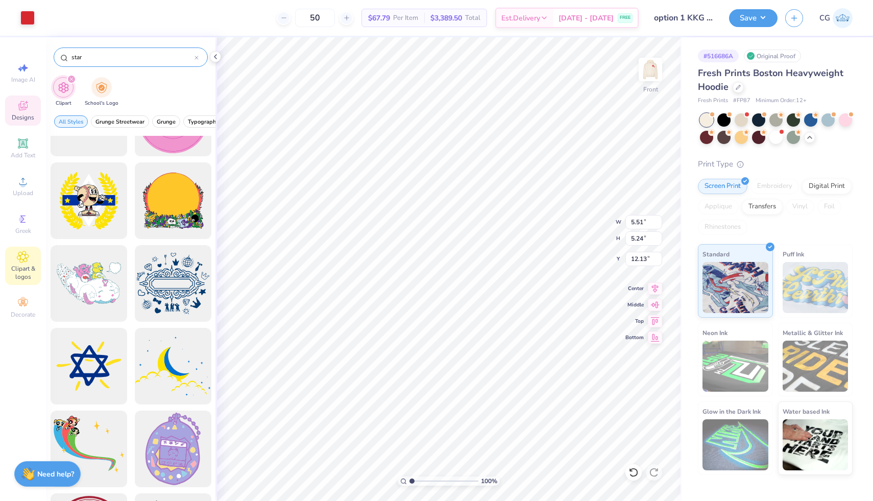
click at [114, 51] on div "star" at bounding box center [131, 56] width 154 height 19
click at [70, 54] on input "star" at bounding box center [132, 57] width 124 height 10
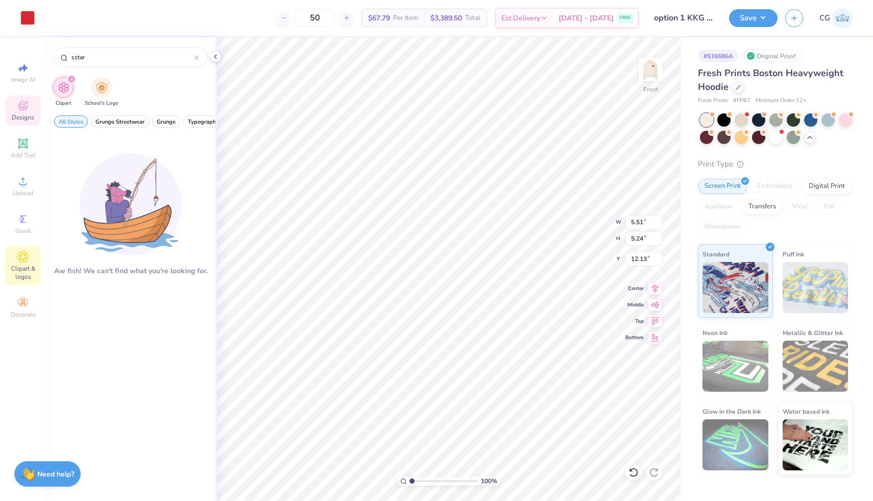
type input "star"
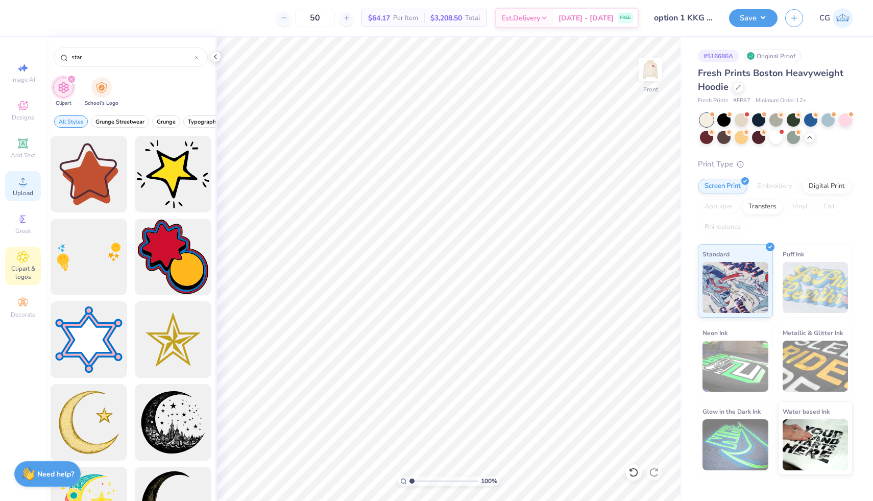
click at [23, 179] on icon at bounding box center [22, 181] width 7 height 7
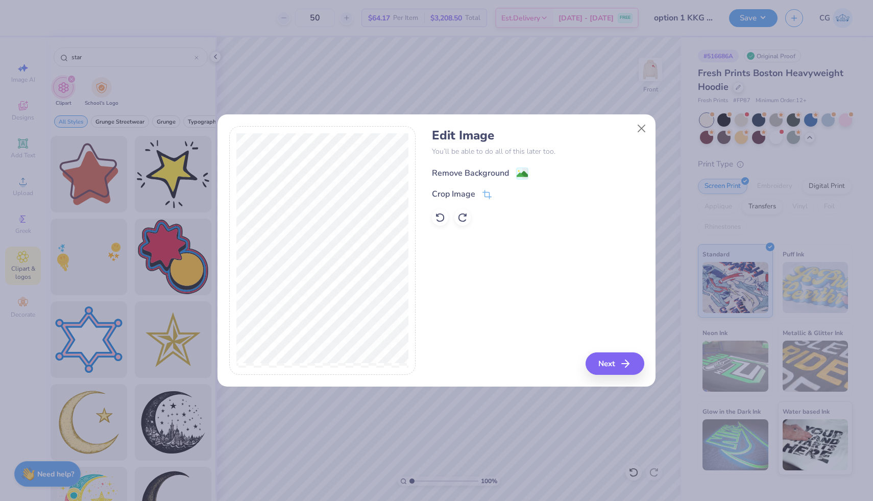
click at [524, 174] on image at bounding box center [521, 173] width 11 height 11
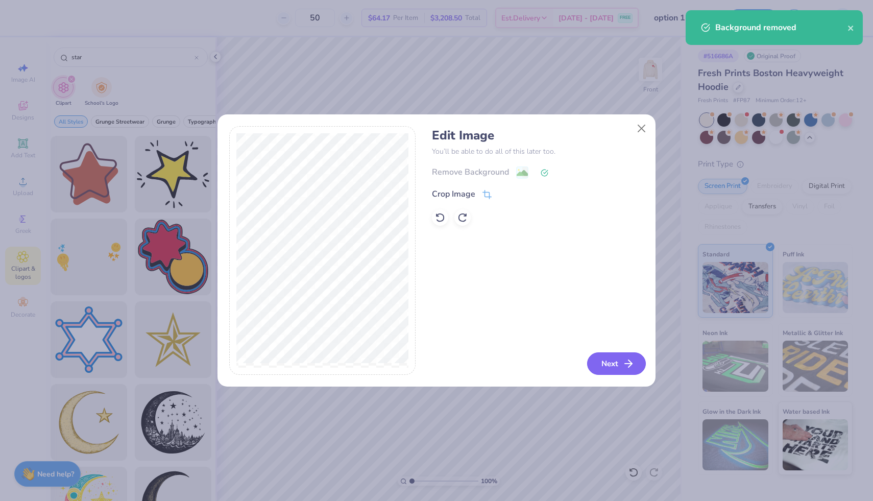
click at [605, 364] on button "Next" at bounding box center [616, 363] width 59 height 22
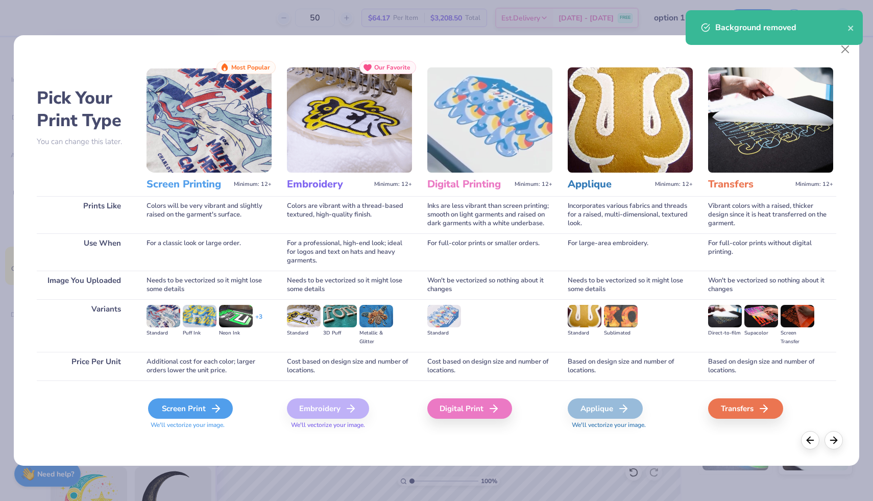
click at [209, 407] on div "Screen Print" at bounding box center [190, 408] width 85 height 20
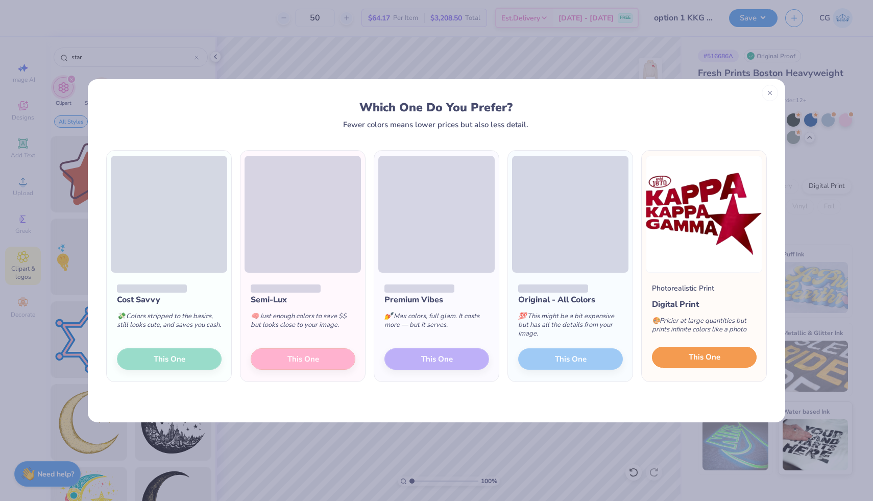
click at [730, 361] on button "This One" at bounding box center [704, 357] width 105 height 21
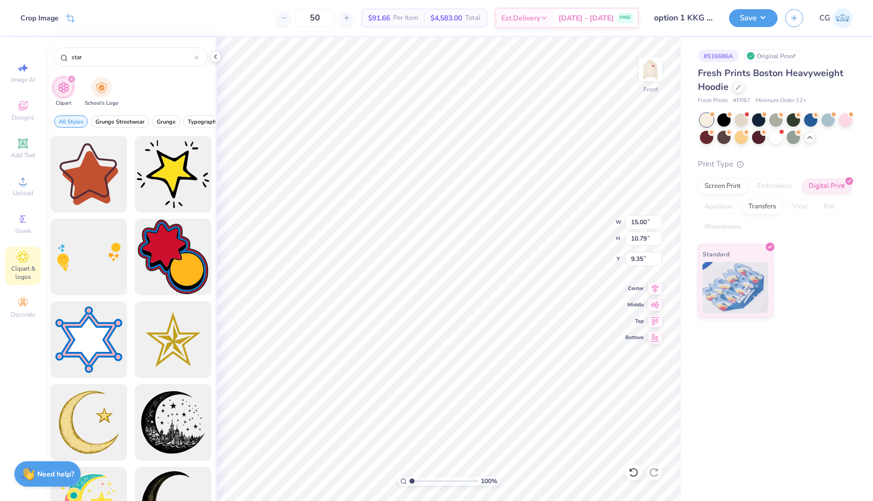
type input "5.00"
click at [653, 75] on img at bounding box center [650, 69] width 41 height 41
click at [653, 75] on img at bounding box center [650, 69] width 20 height 20
click at [644, 76] on img at bounding box center [650, 69] width 41 height 41
click at [652, 75] on img at bounding box center [650, 69] width 41 height 41
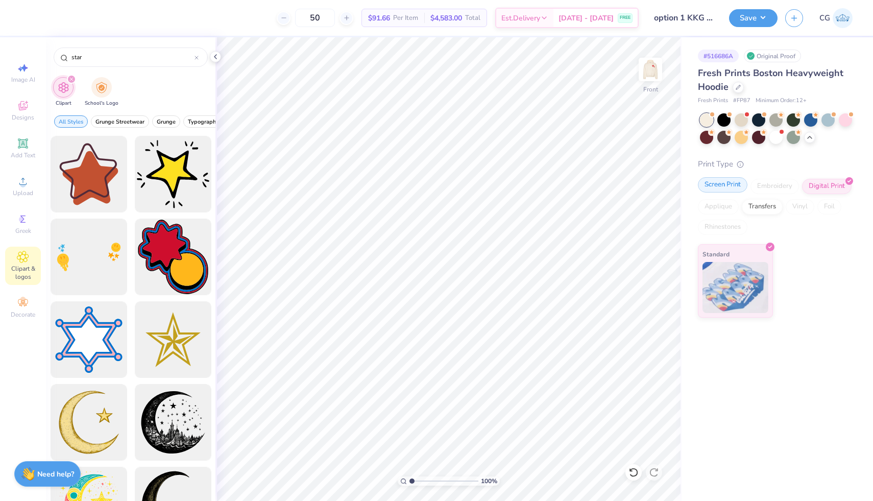
click at [728, 184] on div "Screen Print" at bounding box center [723, 184] width 50 height 15
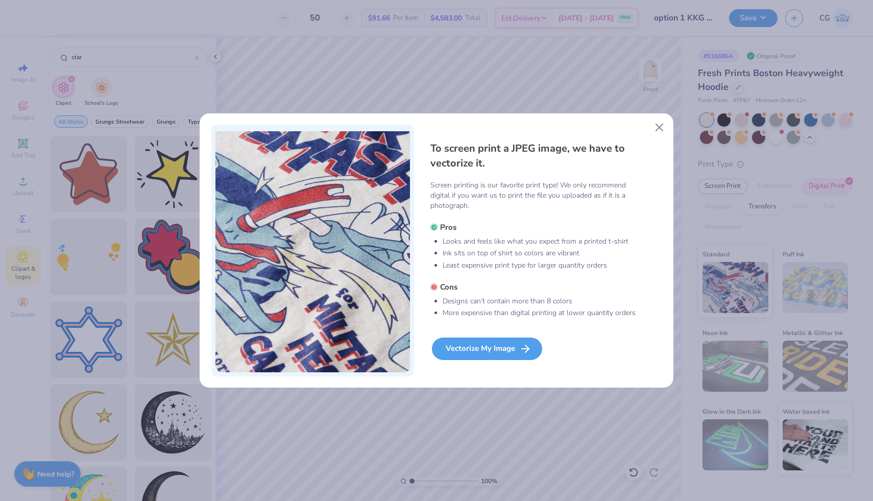
click at [523, 342] on icon at bounding box center [525, 348] width 12 height 12
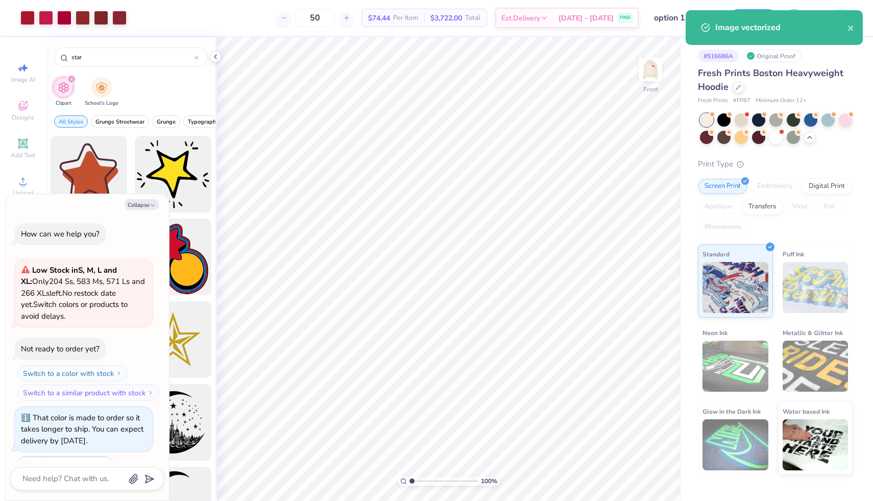
scroll to position [1758, 0]
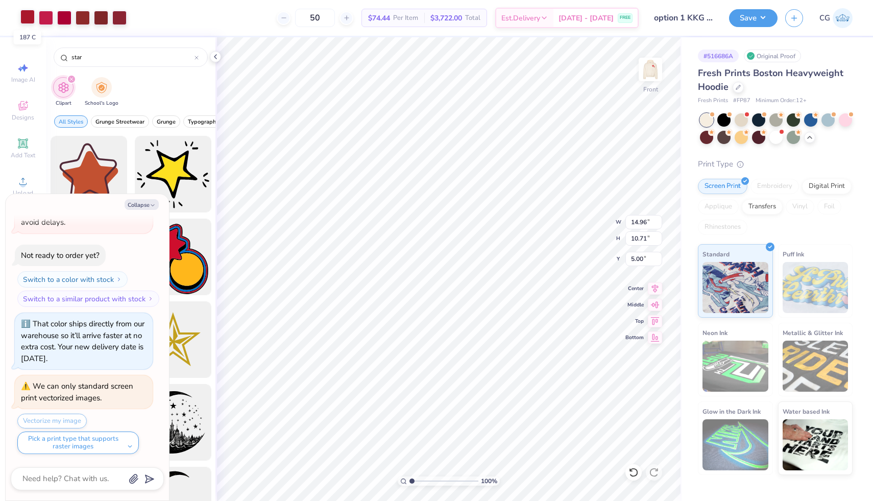
click at [31, 19] on div at bounding box center [27, 17] width 14 height 14
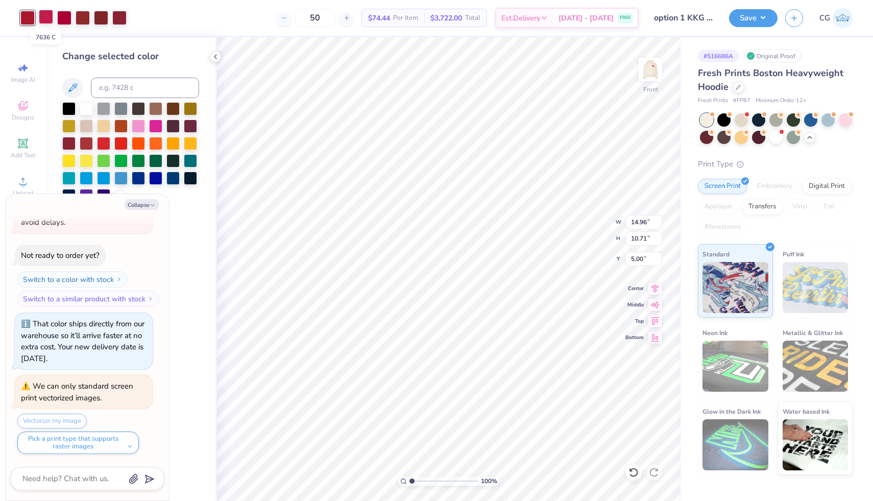
click at [46, 18] on div at bounding box center [46, 17] width 14 height 14
click at [66, 17] on div at bounding box center [64, 17] width 14 height 14
click at [98, 16] on div at bounding box center [101, 17] width 14 height 14
type textarea "x"
click at [126, 89] on input at bounding box center [145, 88] width 108 height 20
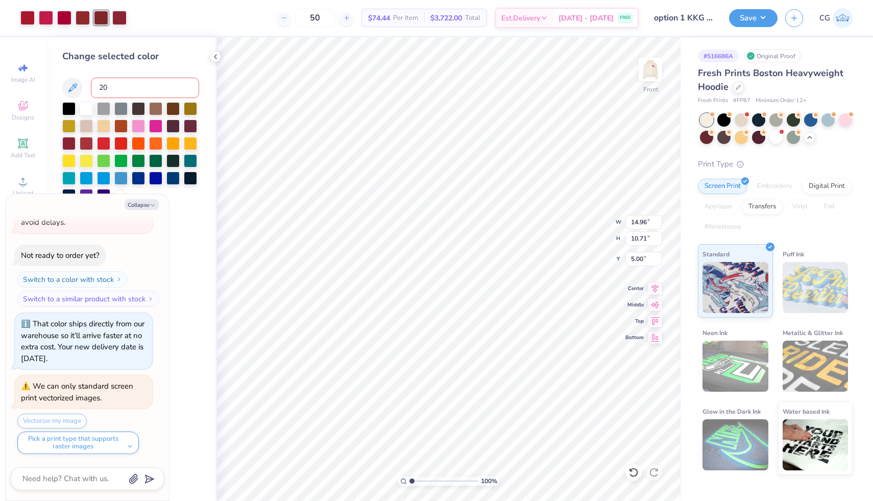
type input "207"
type textarea "x"
click at [85, 20] on div at bounding box center [83, 17] width 14 height 14
type textarea "x"
click at [121, 91] on input at bounding box center [145, 88] width 108 height 20
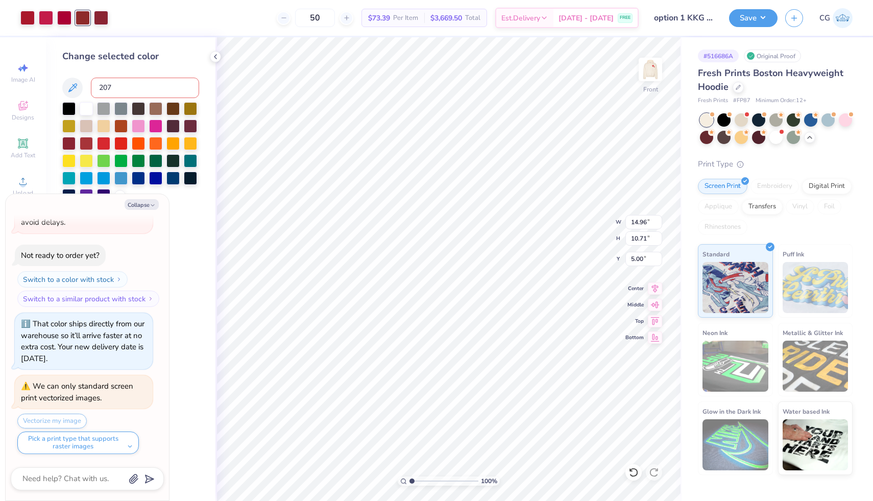
type input "207"
type textarea "x"
click at [23, 17] on div at bounding box center [27, 17] width 14 height 14
type textarea "x"
click at [126, 87] on input at bounding box center [145, 88] width 108 height 20
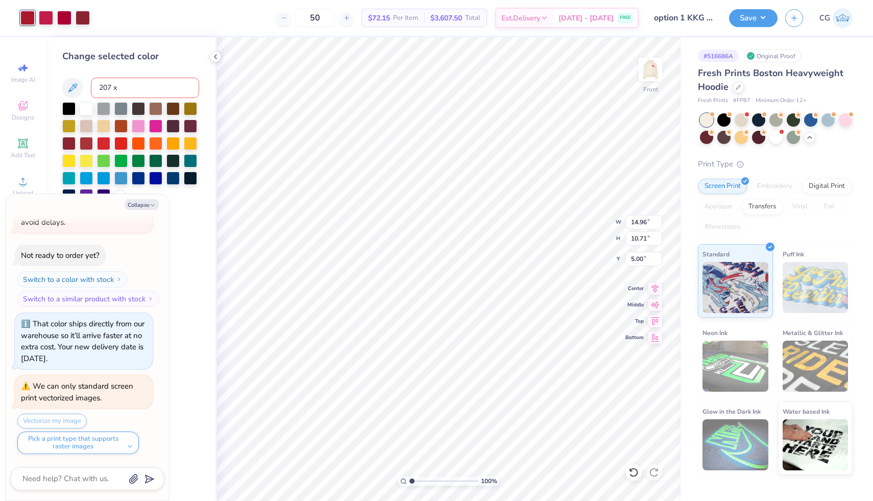
type input "207"
type textarea "x"
click at [67, 16] on div at bounding box center [64, 17] width 14 height 14
click at [47, 18] on div at bounding box center [46, 17] width 14 height 14
type textarea "x"
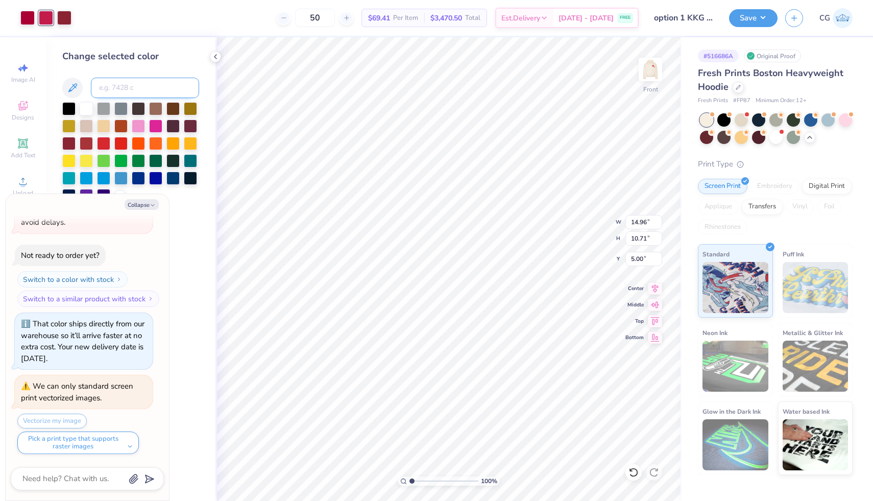
click at [123, 88] on input at bounding box center [145, 88] width 108 height 20
type input "207"
type textarea "x"
click at [47, 19] on div at bounding box center [46, 17] width 14 height 14
type textarea "x"
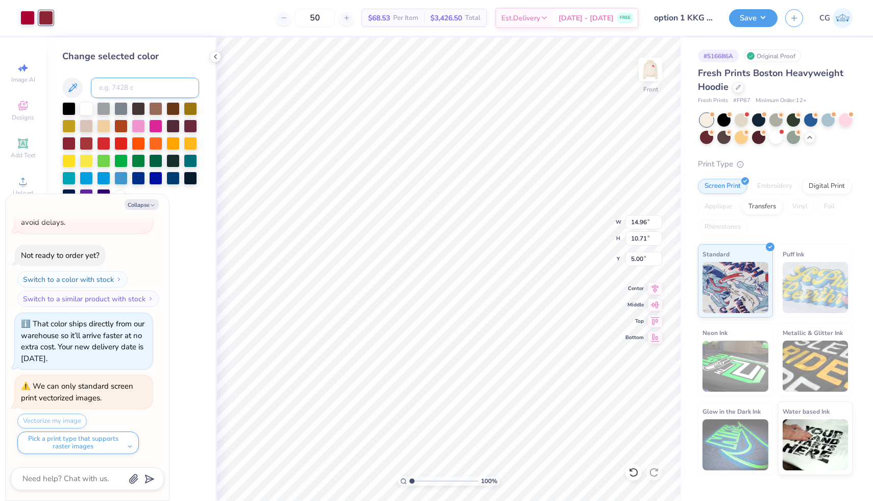
click at [131, 88] on input at bounding box center [145, 88] width 108 height 20
type input "207"
type textarea "x"
click at [645, 72] on img at bounding box center [650, 69] width 41 height 41
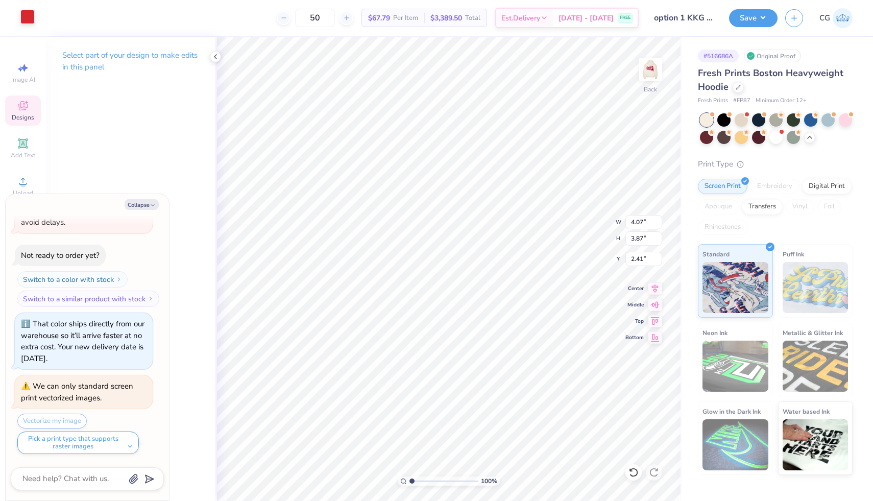
click at [28, 15] on div at bounding box center [27, 17] width 14 height 14
type textarea "x"
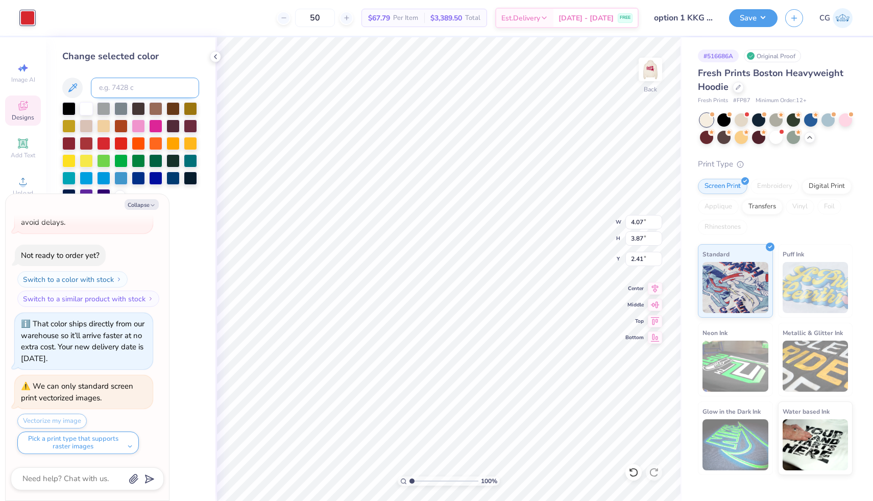
click at [122, 89] on input at bounding box center [145, 88] width 108 height 20
type input "207"
type textarea "x"
type input "2.32"
type input "2.21"
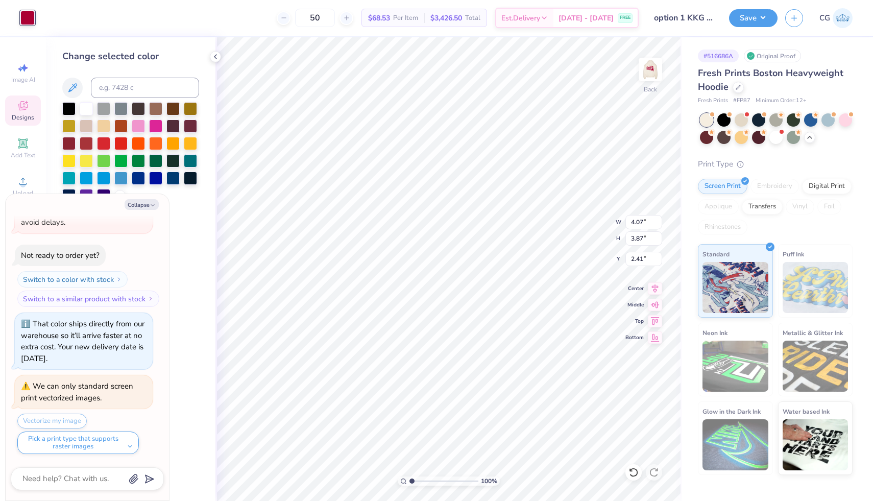
type input "5.17"
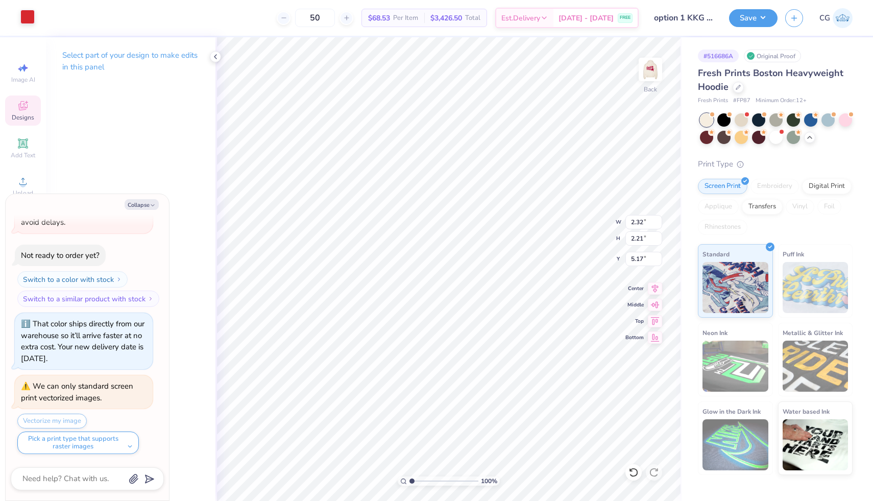
click at [25, 17] on div at bounding box center [27, 17] width 14 height 14
type textarea "x"
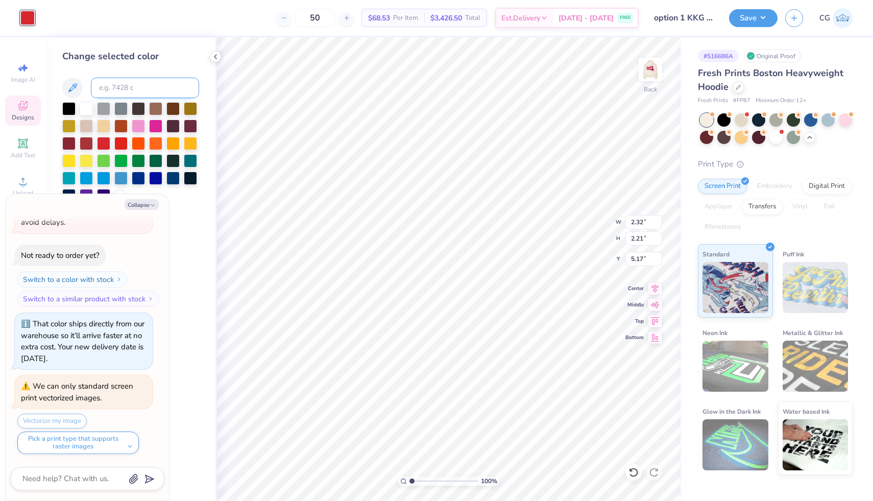
click at [125, 85] on input at bounding box center [145, 88] width 108 height 20
type input "207"
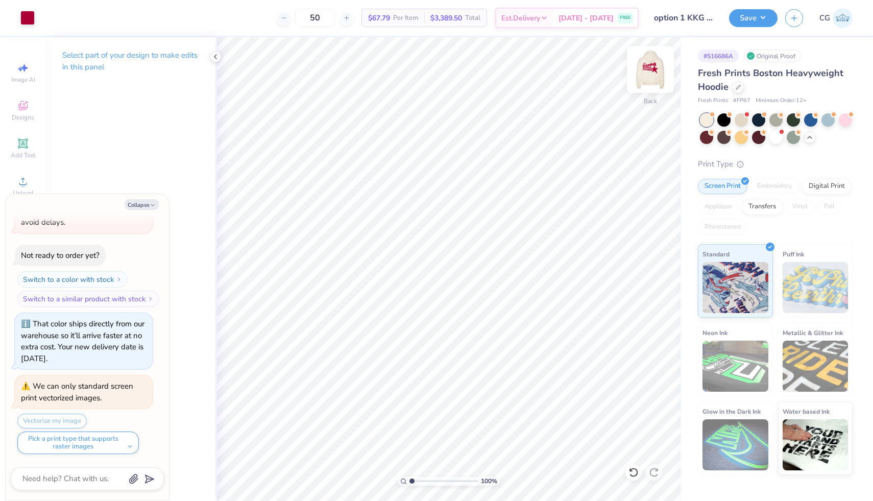
click at [654, 76] on img at bounding box center [650, 69] width 41 height 41
click at [652, 79] on img at bounding box center [650, 69] width 41 height 41
click at [652, 79] on img at bounding box center [650, 69] width 20 height 20
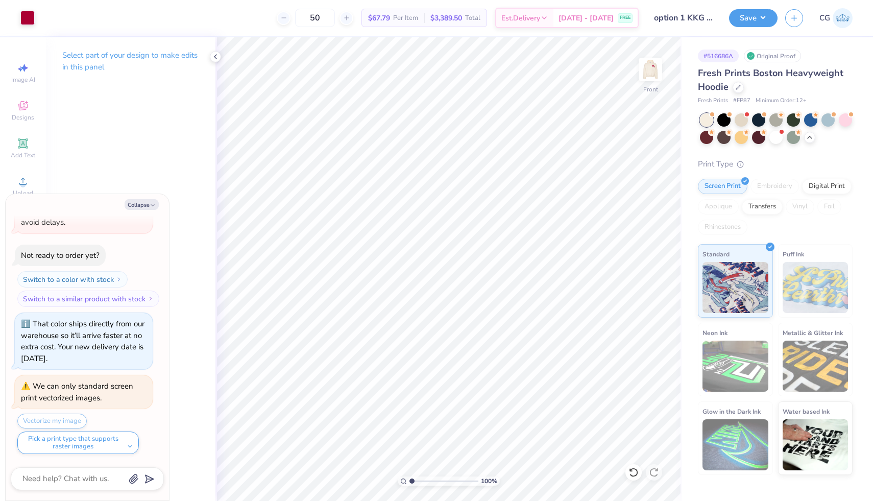
click at [652, 79] on img at bounding box center [650, 69] width 20 height 20
click at [744, 20] on button "Save" at bounding box center [753, 17] width 48 height 18
type textarea "x"
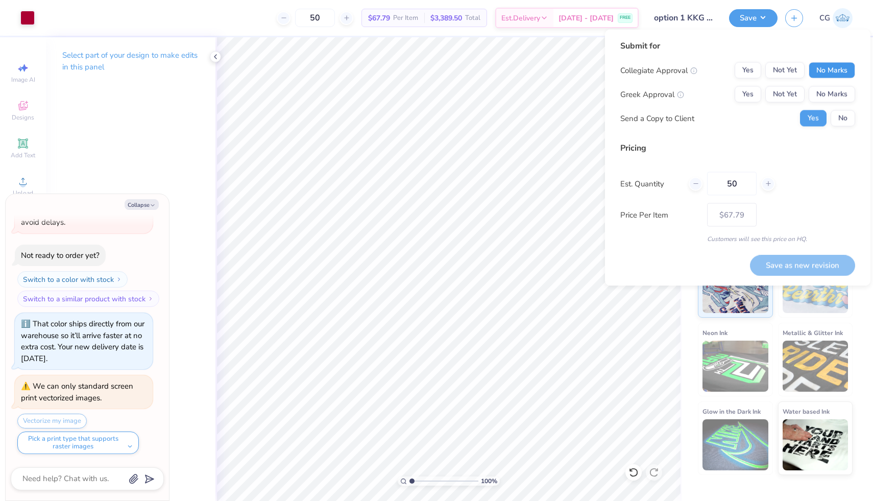
click at [827, 70] on button "No Marks" at bounding box center [831, 70] width 46 height 16
click at [790, 95] on button "Not Yet" at bounding box center [784, 94] width 39 height 16
click at [790, 267] on button "Save as new revision" at bounding box center [802, 265] width 105 height 21
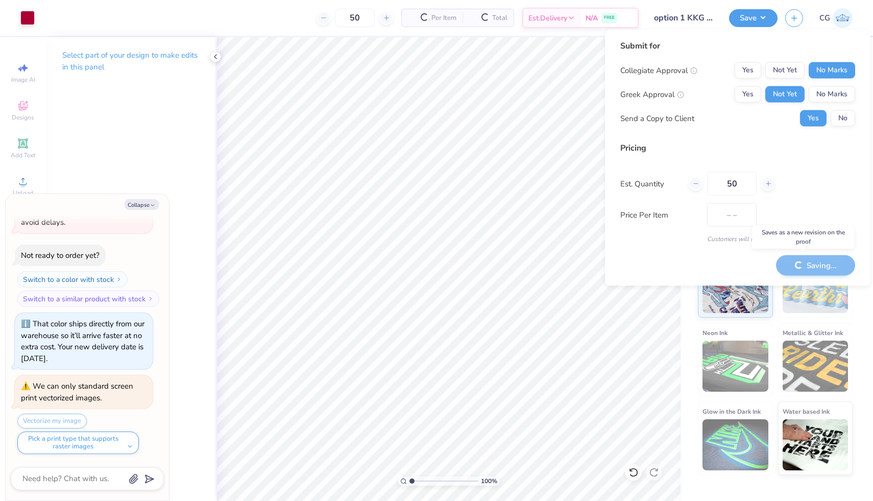
type input "$67.79"
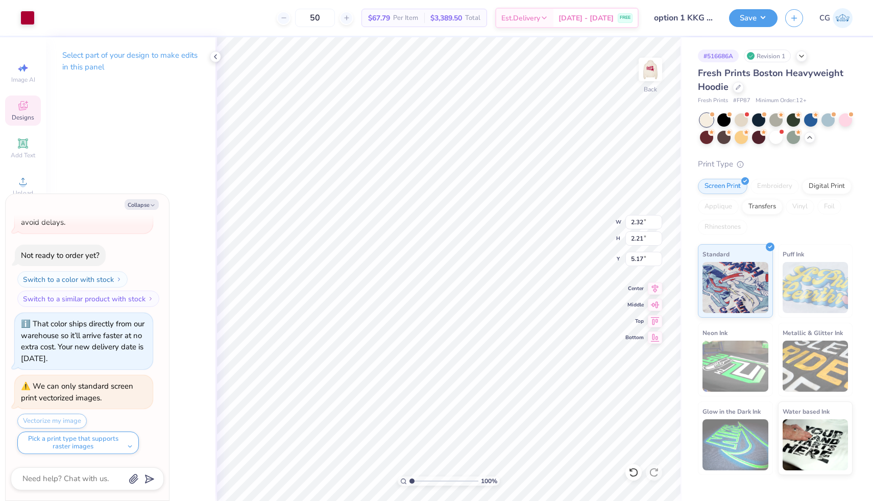
type textarea "x"
type input "5.18"
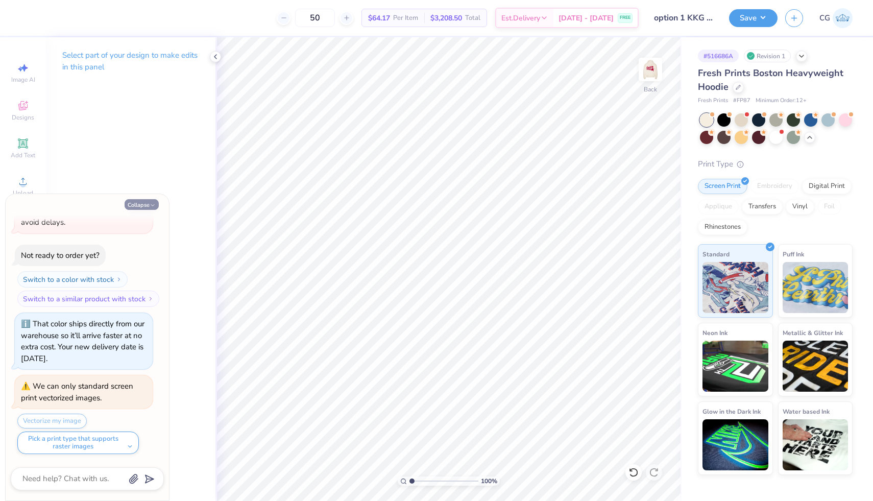
click at [154, 203] on icon "button" at bounding box center [153, 205] width 6 height 6
type textarea "x"
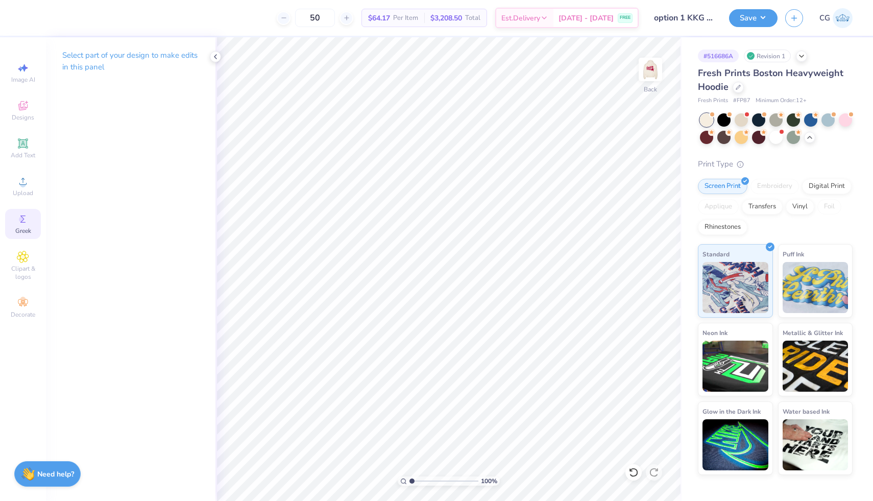
click at [27, 224] on icon at bounding box center [23, 219] width 12 height 12
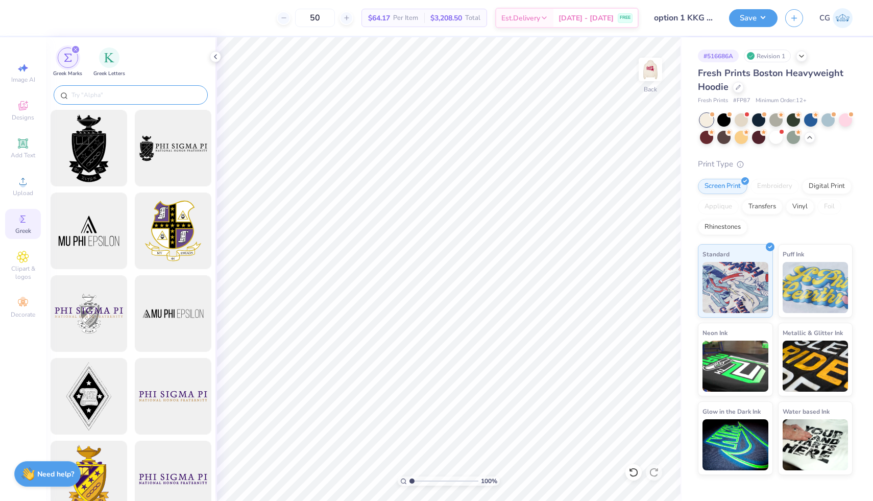
click at [109, 91] on input "text" at bounding box center [135, 95] width 131 height 10
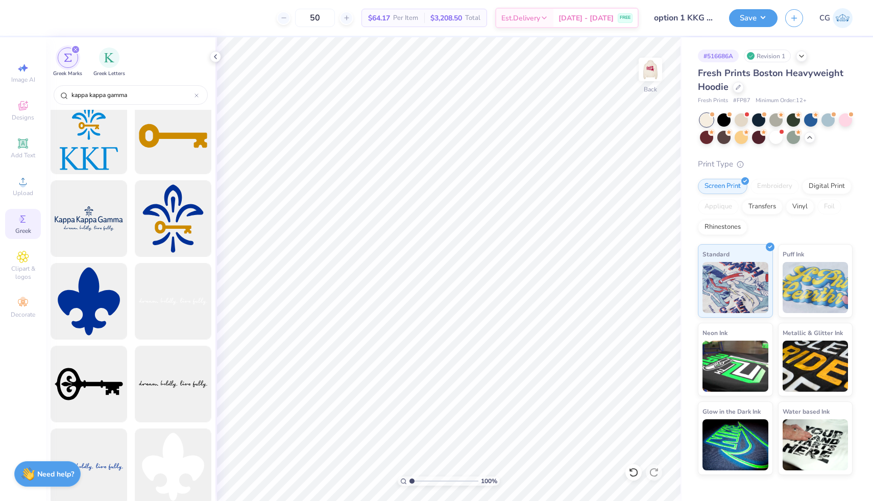
scroll to position [808, 0]
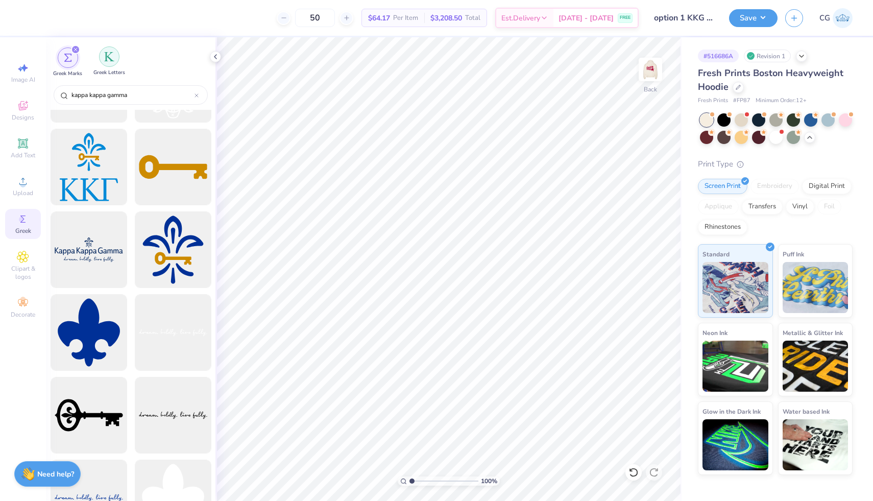
type input "kappa kappa gamma"
click at [109, 58] on img "filter for Greek Letters" at bounding box center [109, 57] width 10 height 10
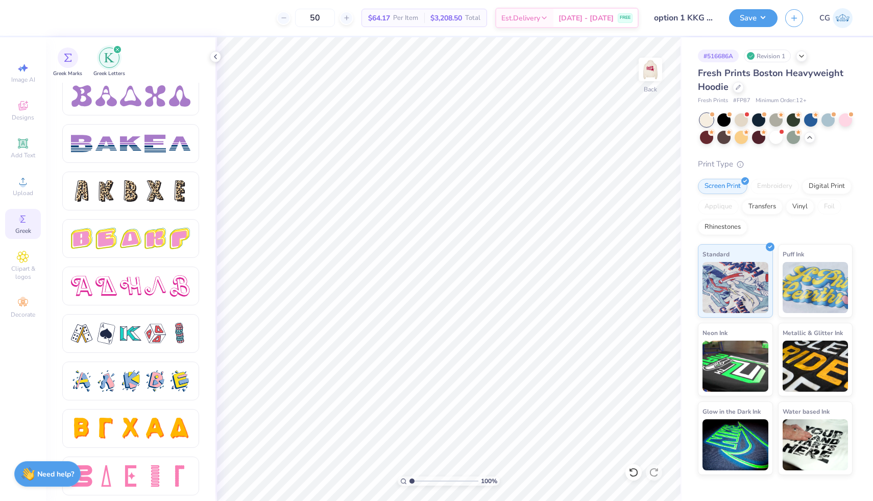
scroll to position [1621, 0]
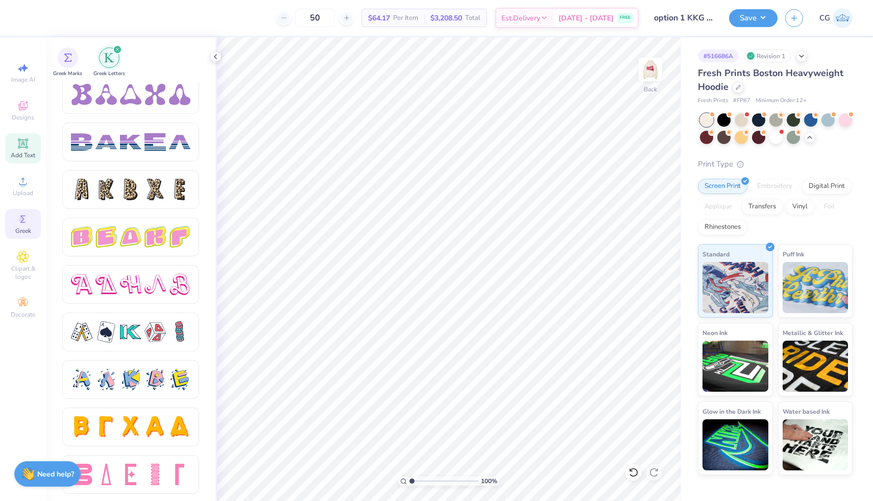
click at [22, 147] on icon at bounding box center [23, 143] width 10 height 10
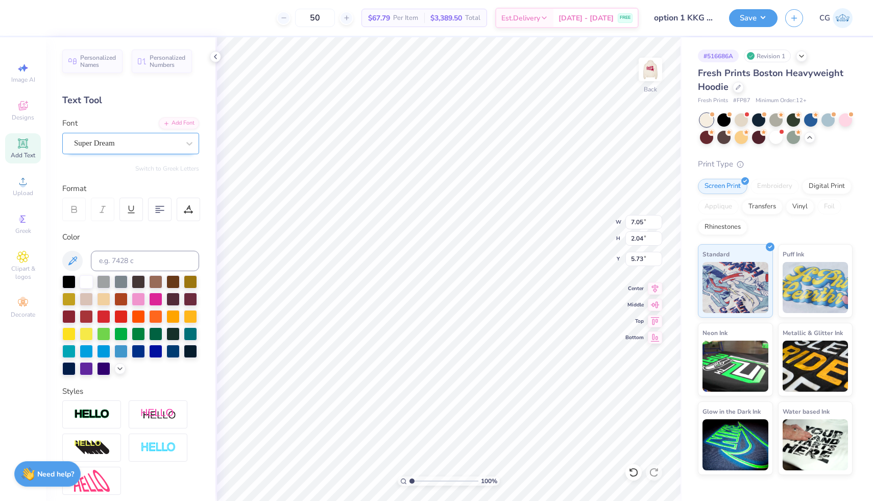
scroll to position [0, 4]
type textarea "Kappa Kappa Gamma"
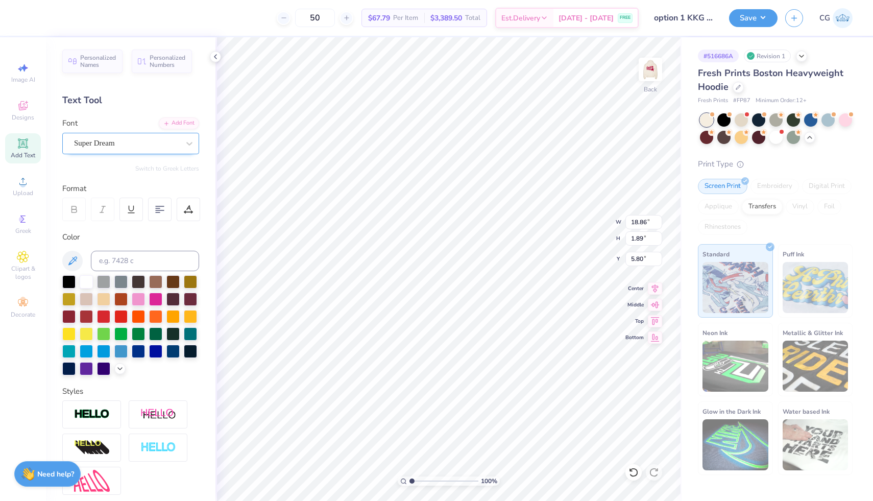
scroll to position [0, 1]
click at [139, 351] on div at bounding box center [138, 349] width 13 height 13
click at [115, 141] on div "Super Dream" at bounding box center [126, 143] width 107 height 16
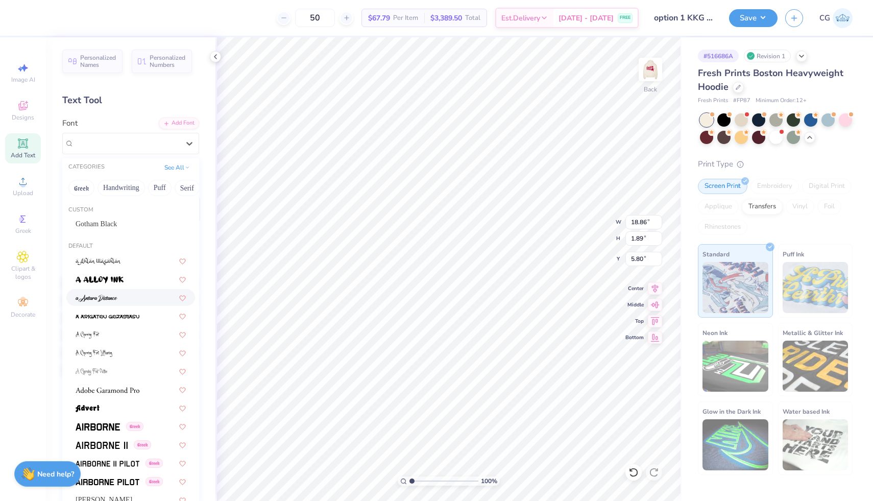
click at [132, 296] on div at bounding box center [131, 297] width 110 height 11
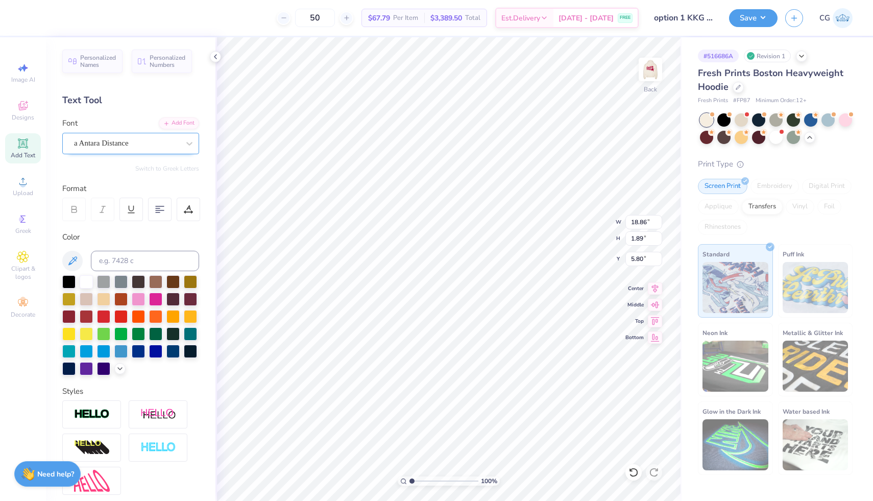
click at [171, 140] on div "a Antara Distance" at bounding box center [126, 143] width 107 height 16
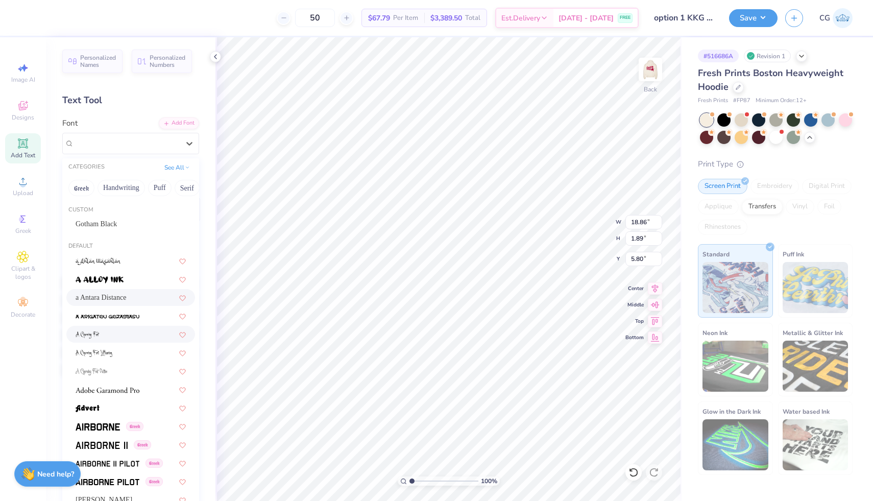
click at [125, 333] on div at bounding box center [131, 334] width 110 height 11
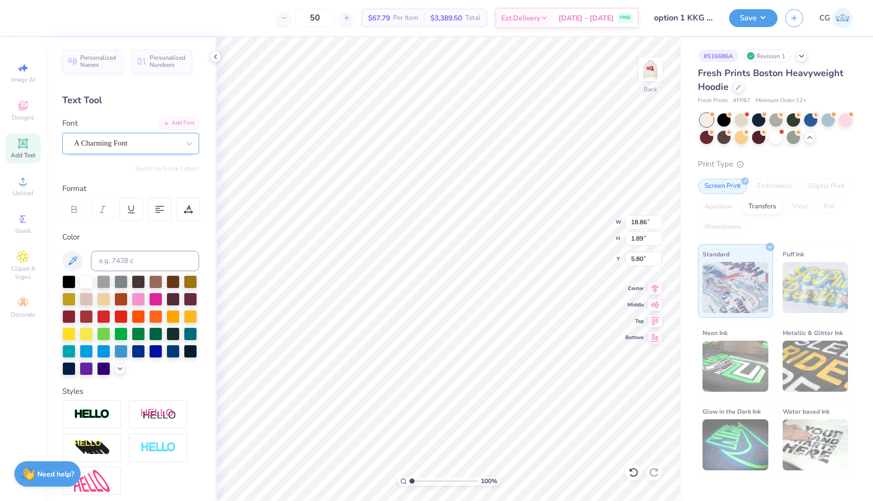
click at [167, 143] on div "A Charming Font" at bounding box center [126, 143] width 107 height 16
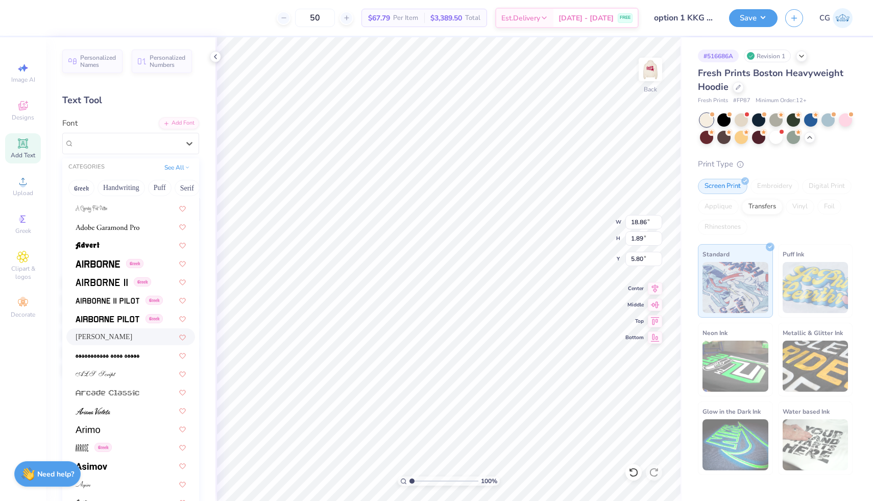
scroll to position [175, 0]
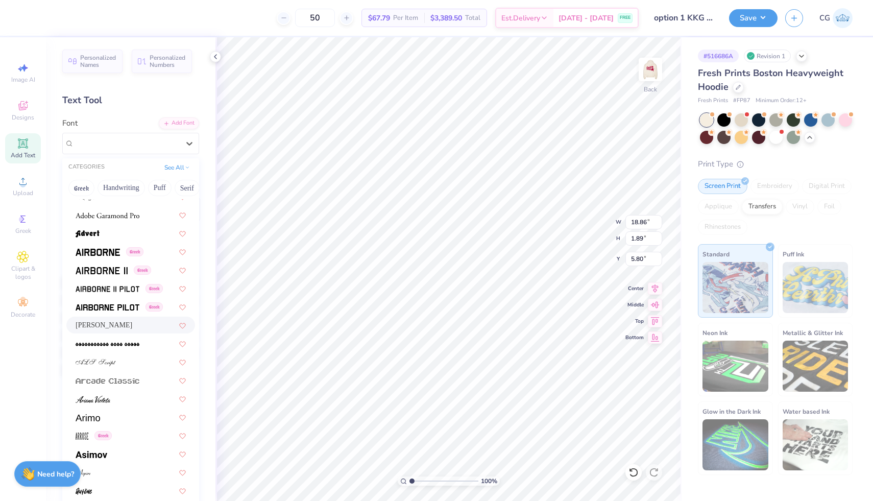
click at [133, 323] on div "Alex Brush" at bounding box center [131, 324] width 110 height 11
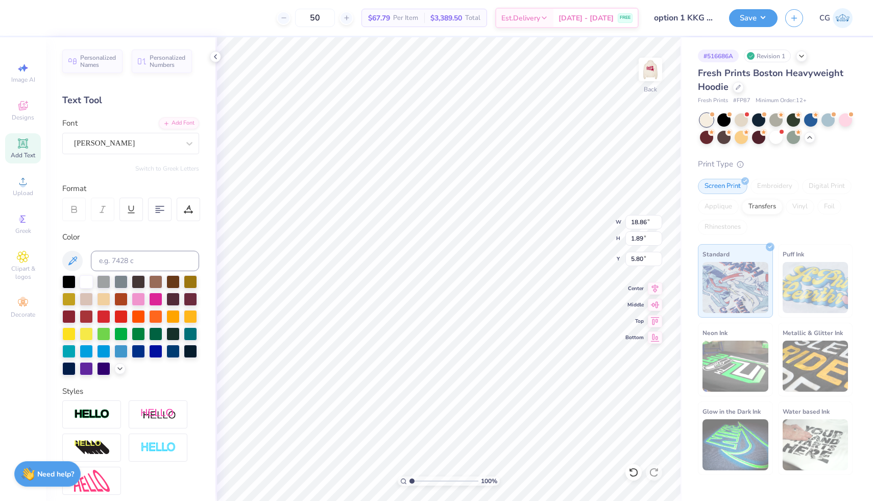
click at [163, 129] on div "Font Alex Brush" at bounding box center [130, 135] width 137 height 37
click at [161, 146] on div "Alex Brush" at bounding box center [126, 143] width 107 height 16
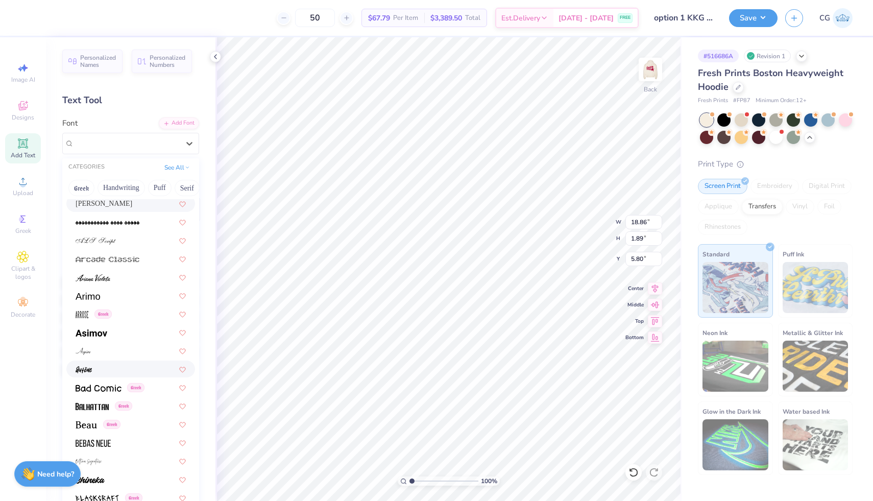
scroll to position [306, 0]
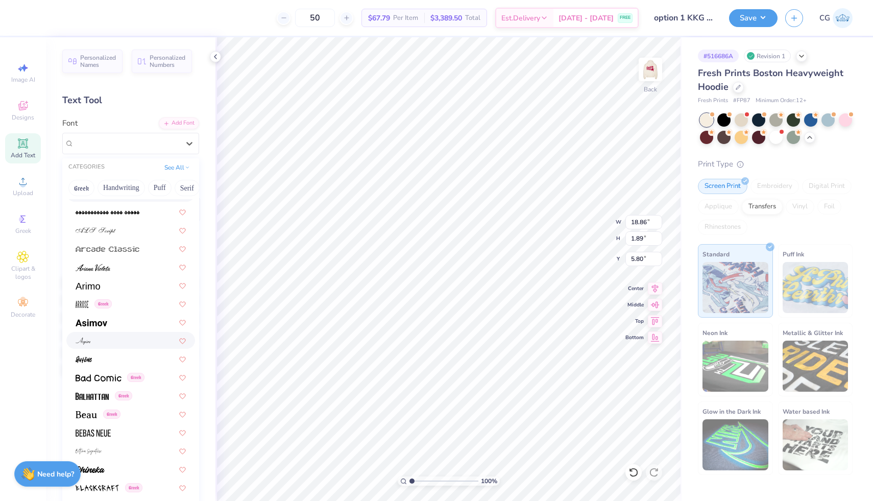
click at [130, 334] on div at bounding box center [130, 340] width 129 height 17
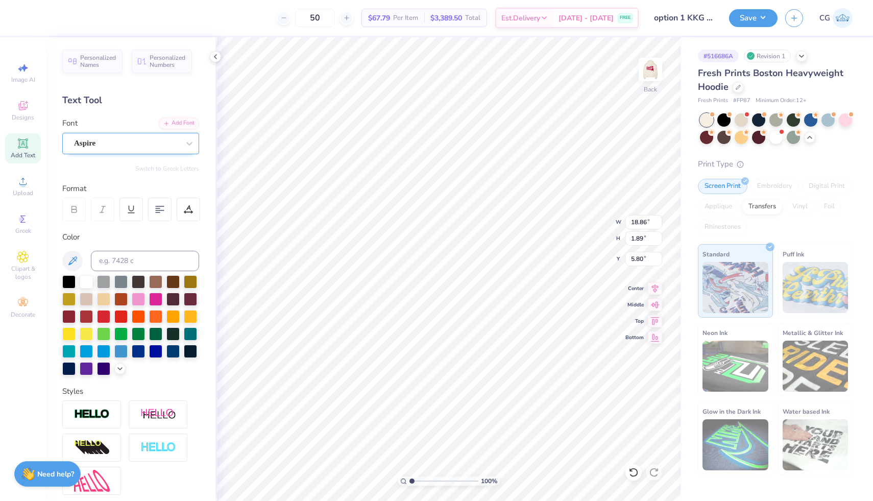
click at [125, 145] on div "Aspire" at bounding box center [126, 143] width 107 height 16
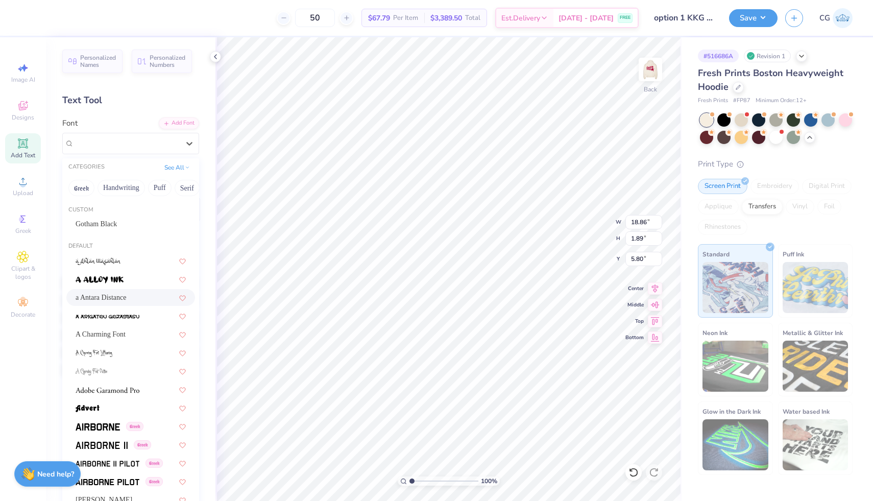
click at [136, 300] on div "a Antara Distance" at bounding box center [131, 297] width 110 height 11
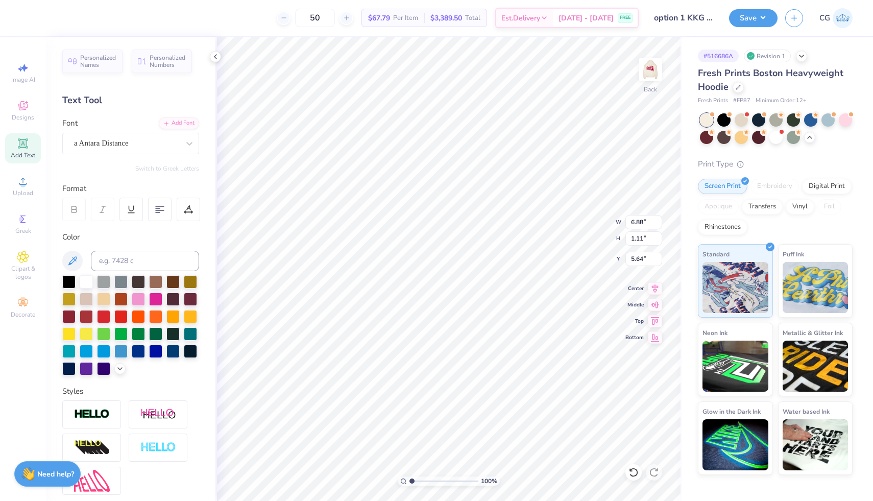
type input "6.88"
type input "1.11"
type input "9.72"
click at [168, 151] on div "a Antara Distance" at bounding box center [130, 143] width 137 height 21
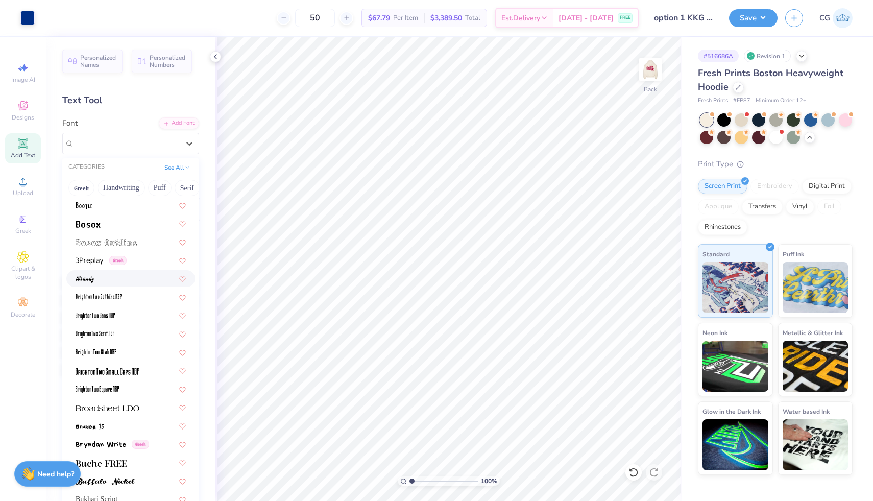
scroll to position [718, 0]
click at [142, 276] on div at bounding box center [131, 277] width 110 height 11
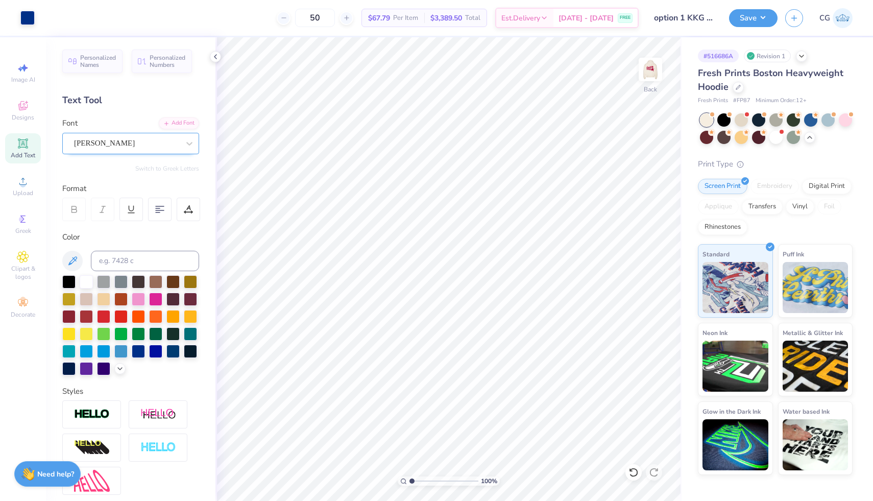
click at [110, 147] on div "Brandy" at bounding box center [126, 143] width 107 height 16
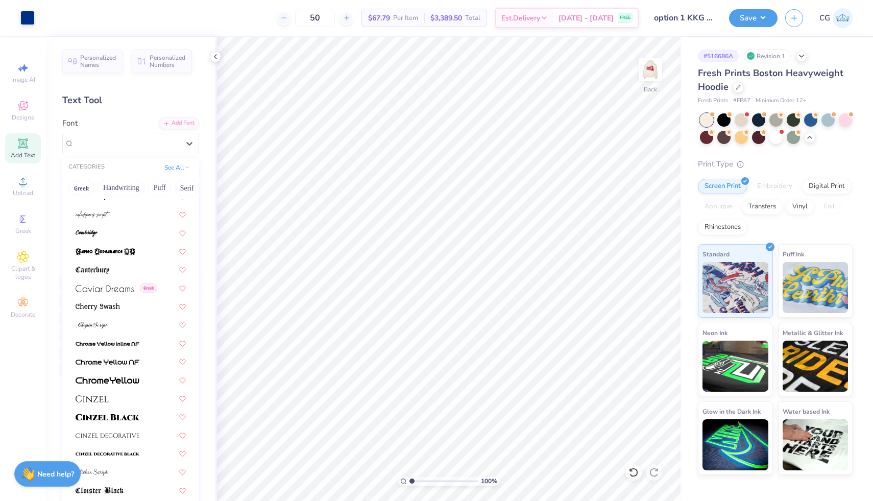
scroll to position [1081, 0]
click at [136, 208] on div at bounding box center [131, 208] width 110 height 11
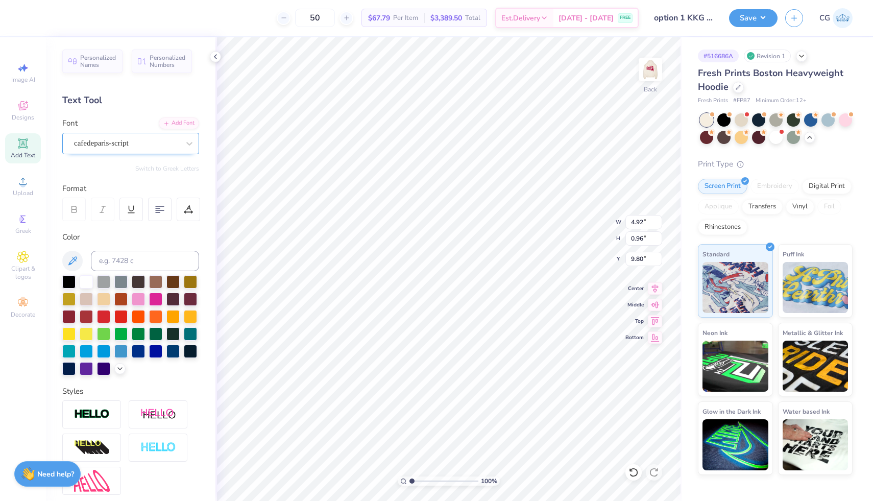
click at [157, 144] on div "cafedeparis-script" at bounding box center [126, 143] width 107 height 16
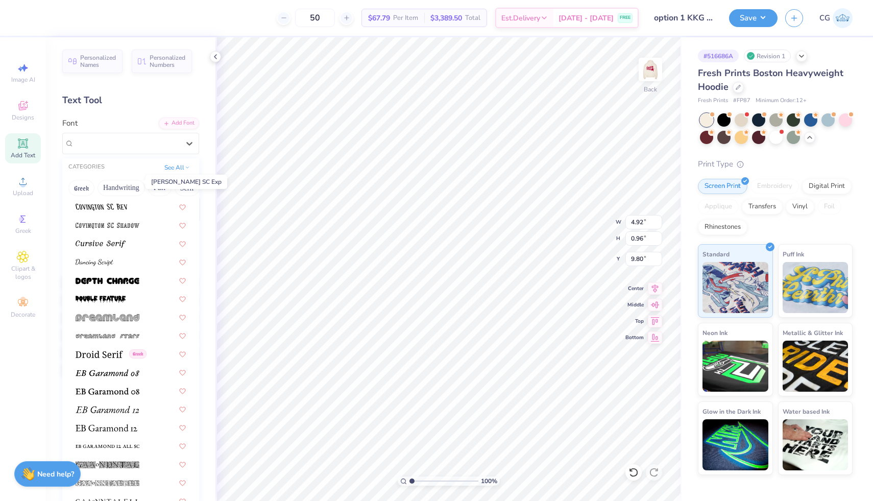
scroll to position [1736, 0]
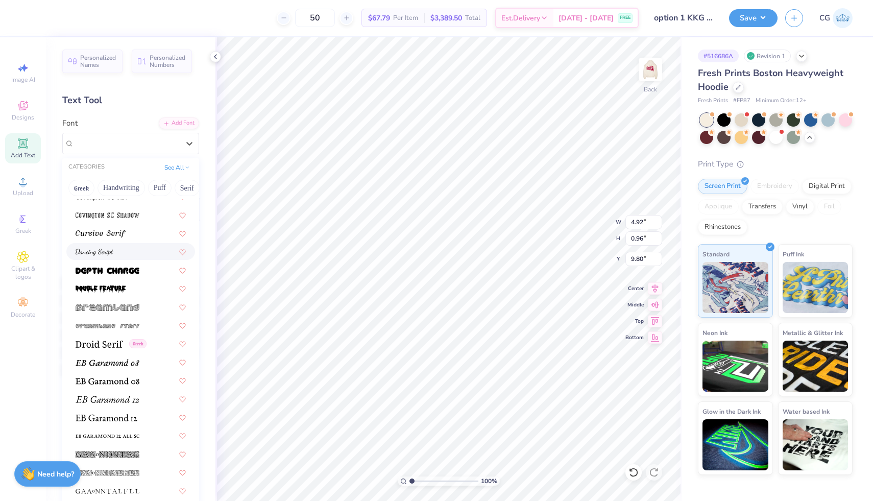
click at [123, 244] on div at bounding box center [130, 251] width 129 height 17
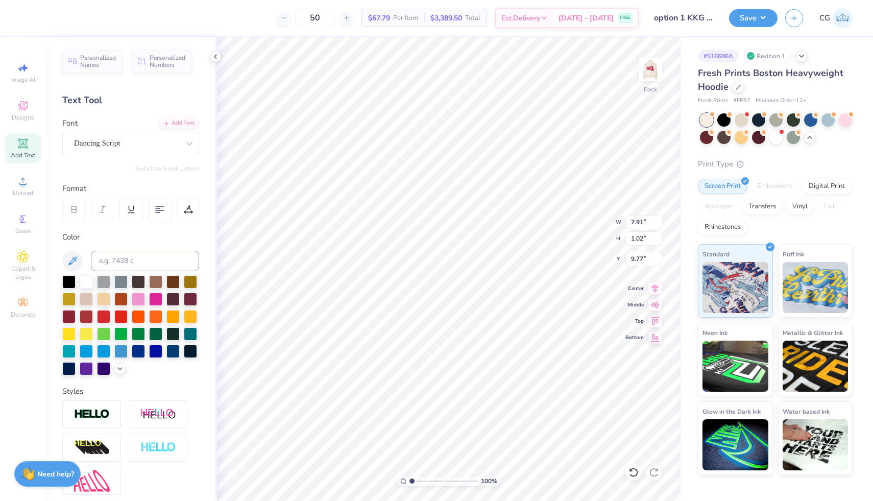
type input "7.91"
type input "1.02"
type input "9.77"
click at [159, 141] on div "Dancing Script" at bounding box center [126, 143] width 107 height 16
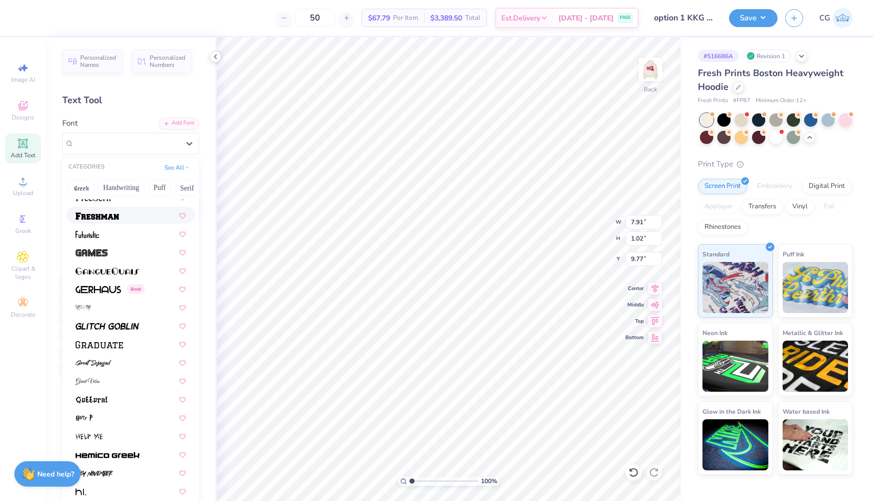
scroll to position [2323, 0]
click at [134, 379] on div at bounding box center [131, 381] width 110 height 11
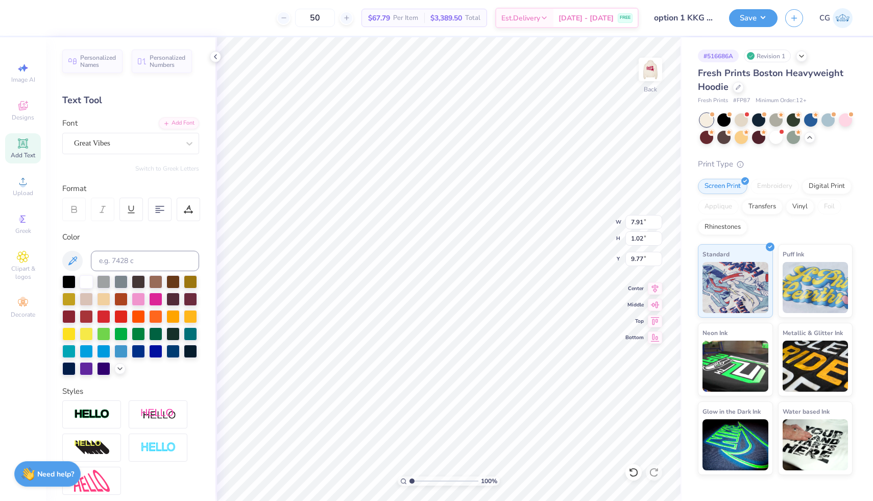
type input "8.22"
type input "1.25"
type input "9.66"
click at [150, 148] on div "Great Vibes" at bounding box center [126, 143] width 107 height 16
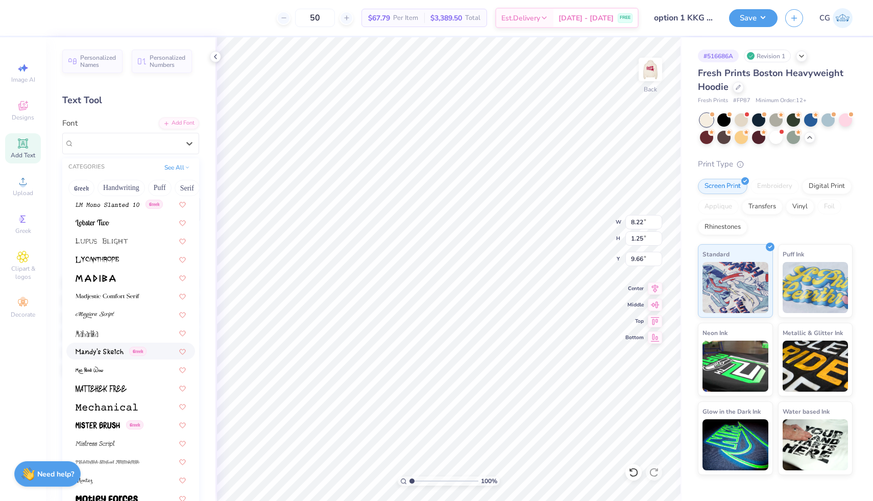
scroll to position [3549, 0]
click at [132, 309] on div at bounding box center [131, 312] width 110 height 11
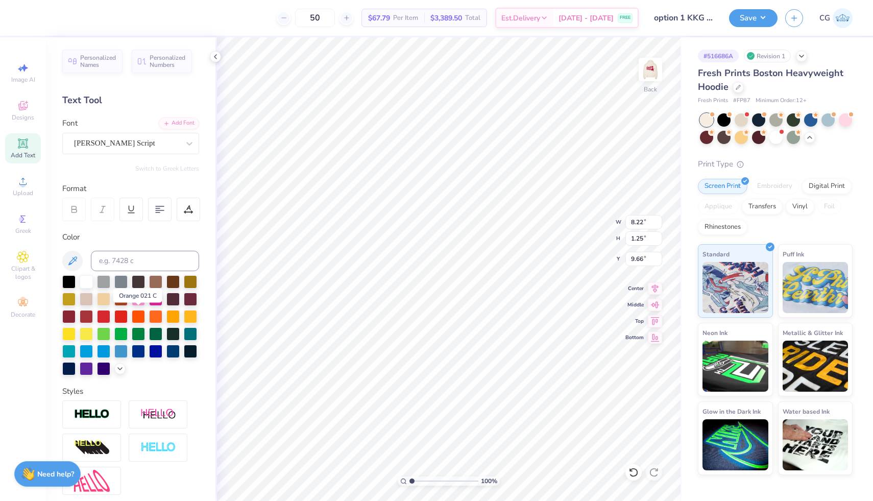
type input "11.85"
type input "1.16"
type input "9.70"
type input "9.64"
type input "8.03"
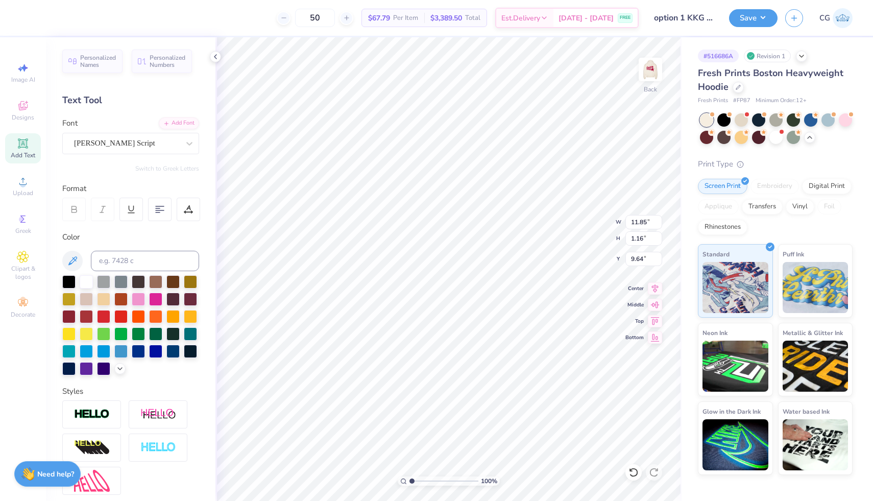
type input "0.79"
type input "9.72"
click at [178, 149] on div "Magiera Script" at bounding box center [126, 143] width 107 height 16
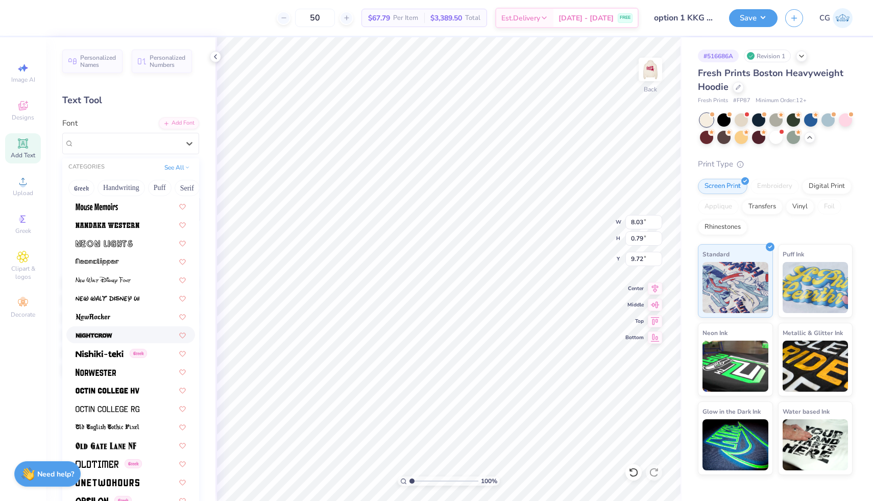
scroll to position [3876, 0]
click at [130, 280] on img at bounding box center [103, 279] width 55 height 7
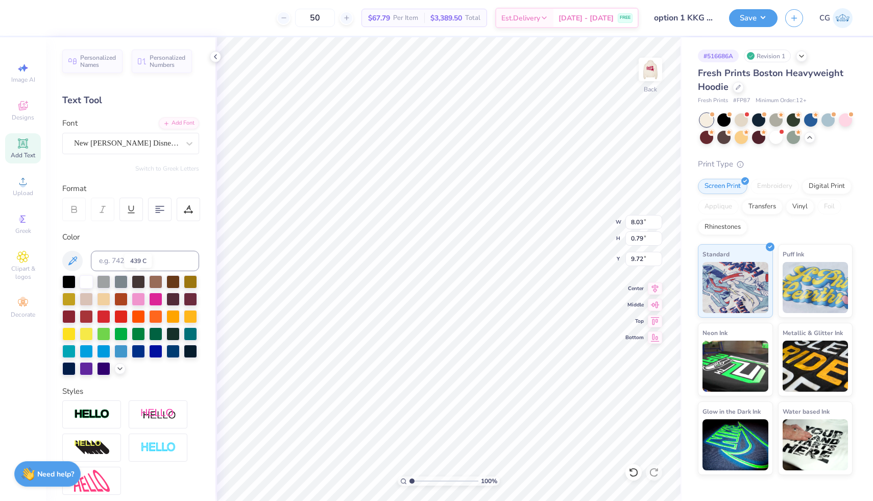
type input "4.30"
type input "0.65"
type input "9.78"
click at [146, 144] on div "New Walt Disney Font" at bounding box center [126, 143] width 107 height 16
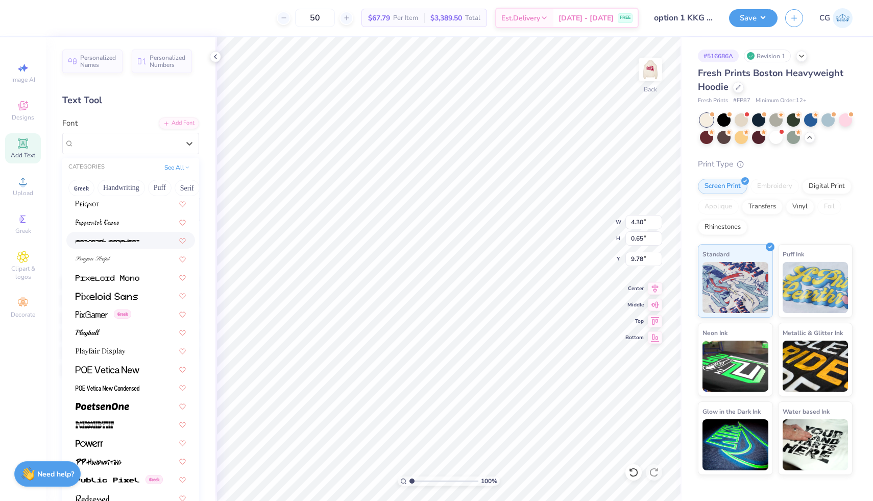
scroll to position [4254, 0]
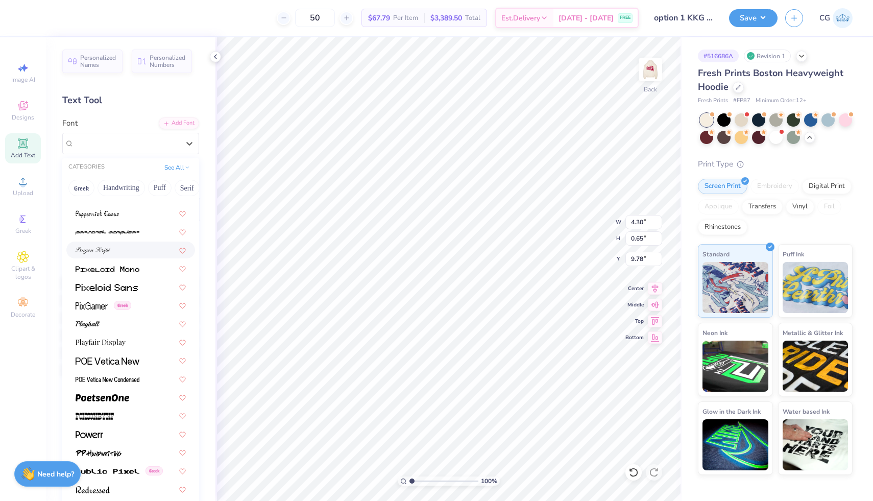
click at [121, 250] on div at bounding box center [131, 249] width 110 height 11
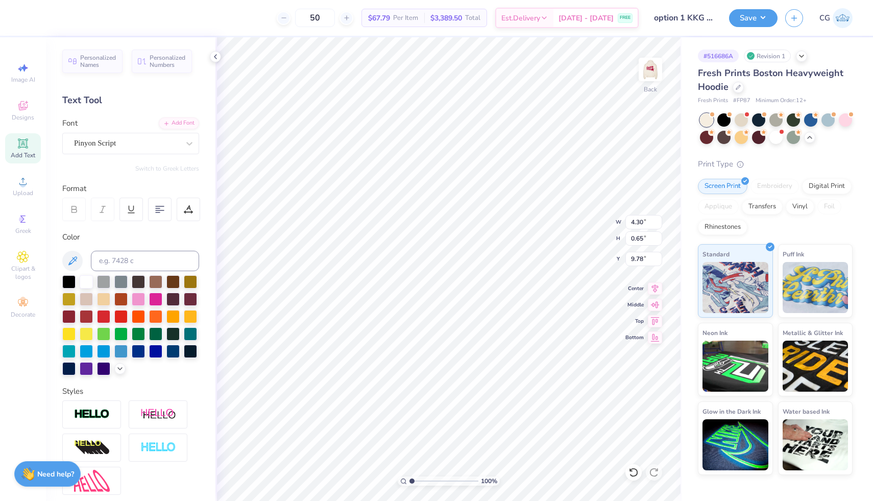
type input "6.02"
type input "0.73"
type input "9.75"
click at [175, 142] on div "Pinyon Script" at bounding box center [126, 143] width 107 height 16
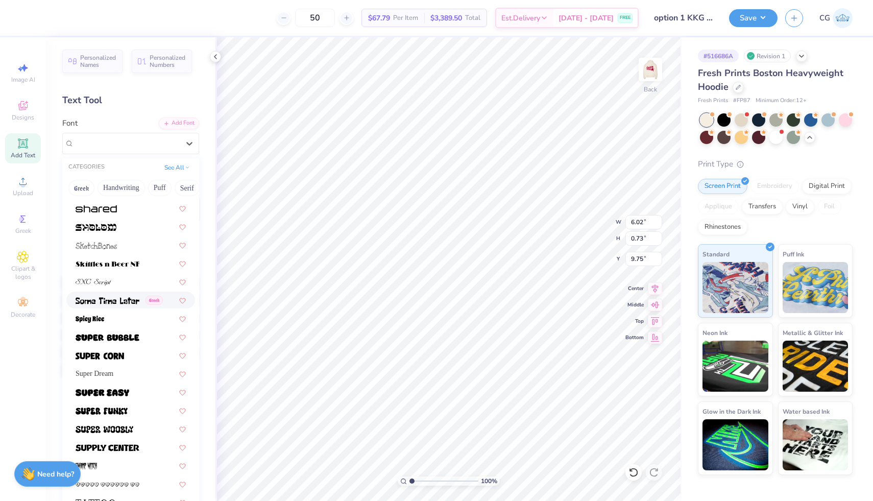
scroll to position [4888, 0]
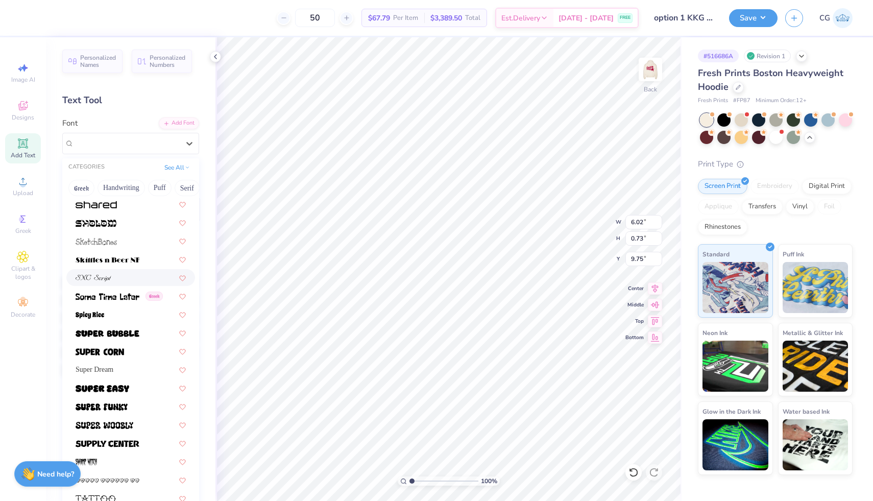
click at [118, 275] on div at bounding box center [131, 277] width 110 height 11
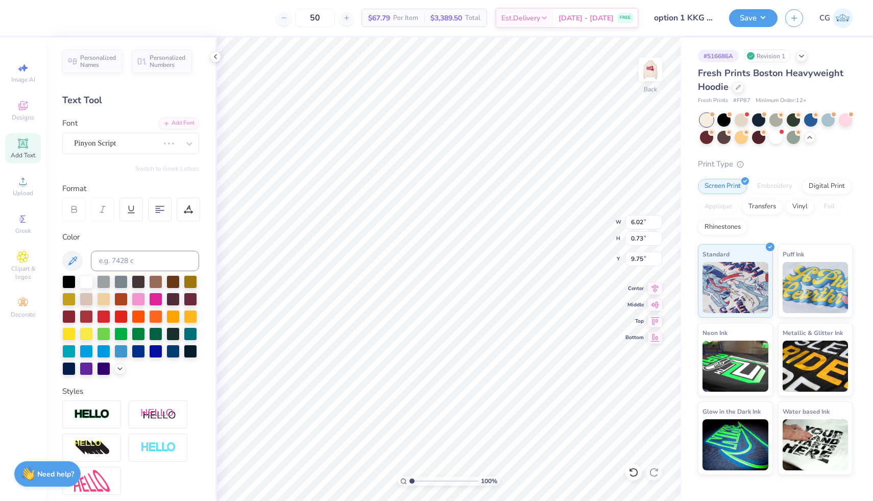
type input "5.02"
type input "0.56"
type input "9.83"
type input "7.70"
type input "0.86"
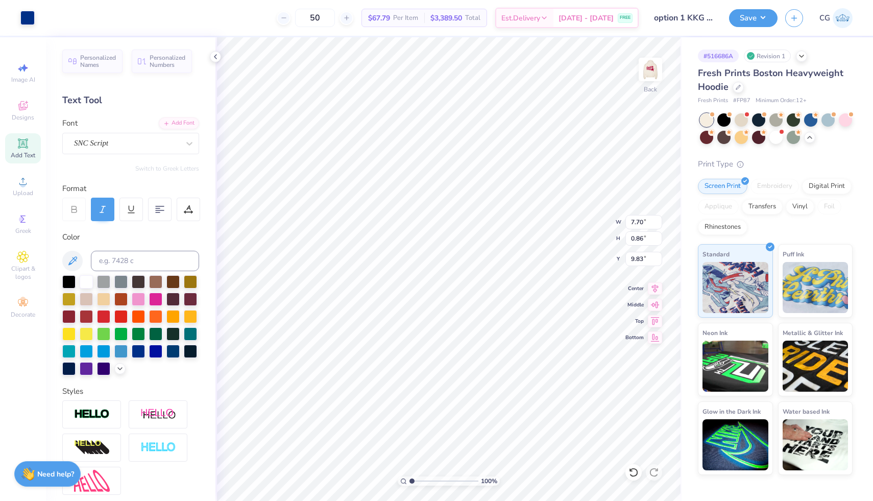
type input "9.76"
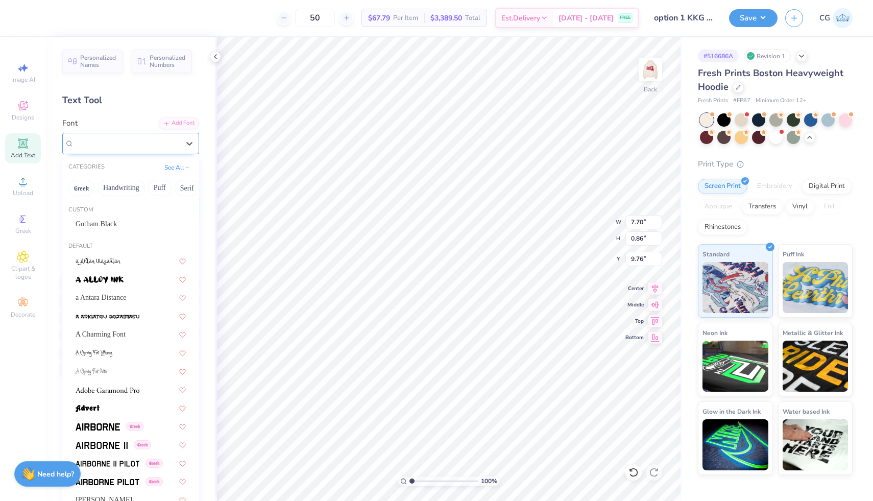
click at [175, 147] on div "SNC Script" at bounding box center [126, 143] width 107 height 16
click at [142, 294] on div "a Antara Distance" at bounding box center [131, 297] width 110 height 11
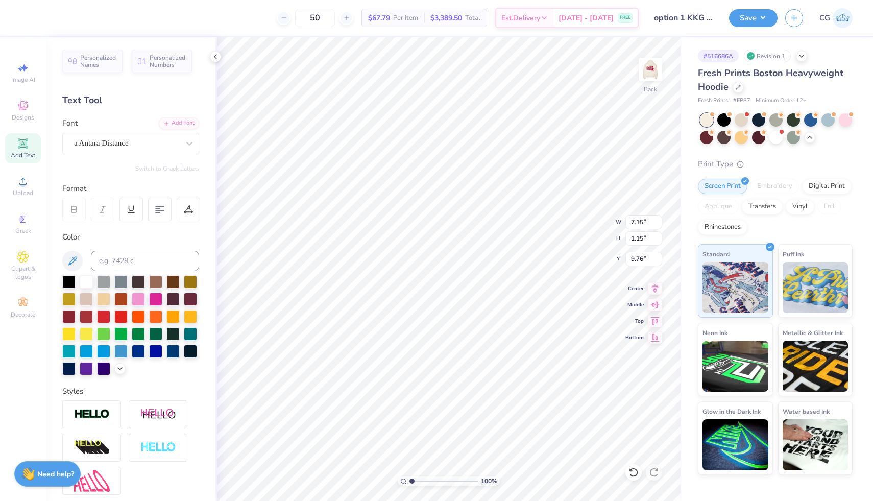
type input "7.15"
type input "1.15"
type input "9.62"
click at [166, 142] on div "a Antara Distance" at bounding box center [126, 143] width 107 height 16
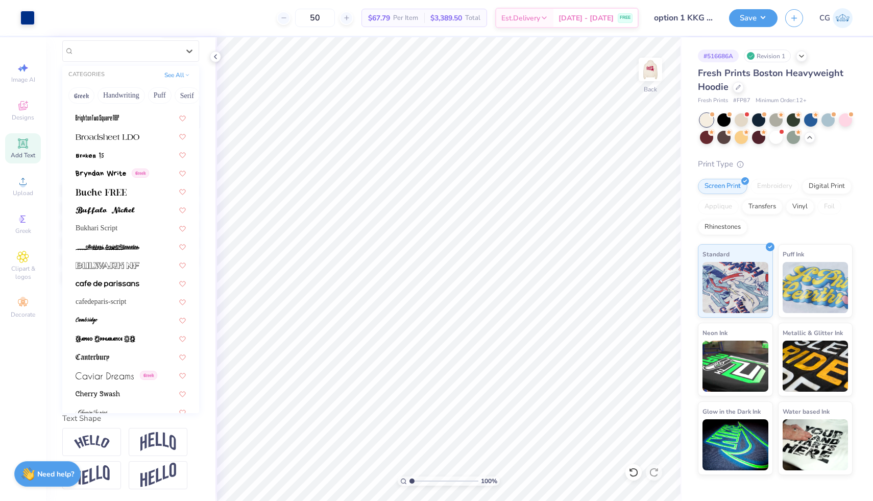
scroll to position [996, 0]
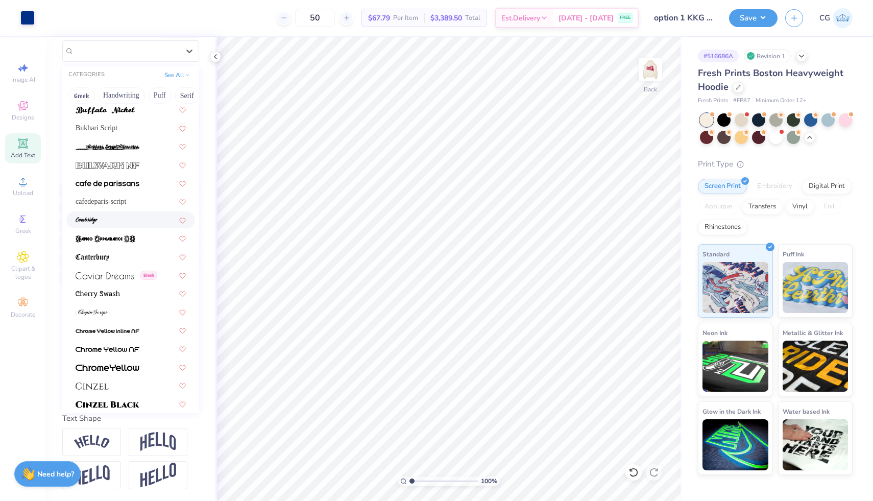
click at [137, 214] on div at bounding box center [131, 219] width 110 height 11
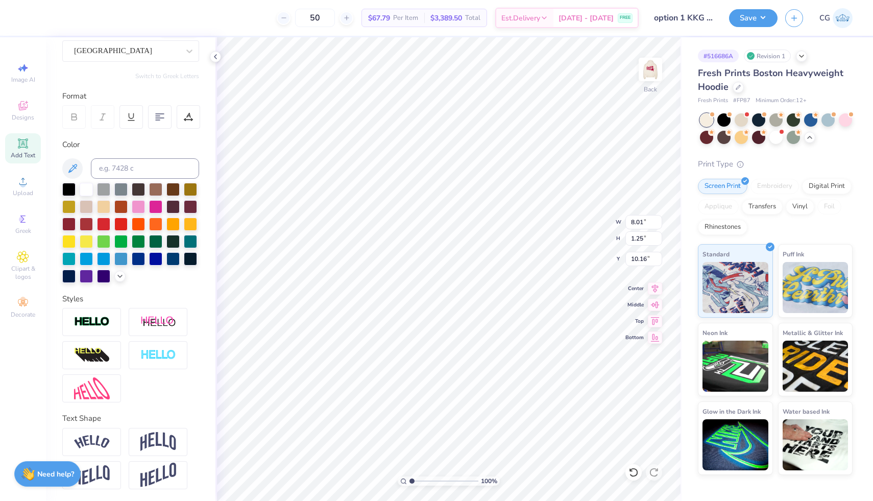
type input "10.16"
click at [188, 117] on icon at bounding box center [188, 116] width 9 height 9
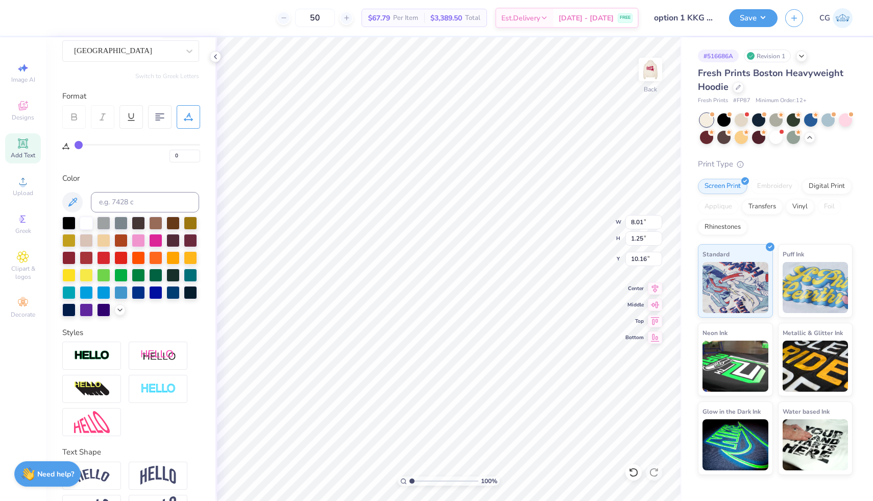
type input "2"
type input "3"
type input "4"
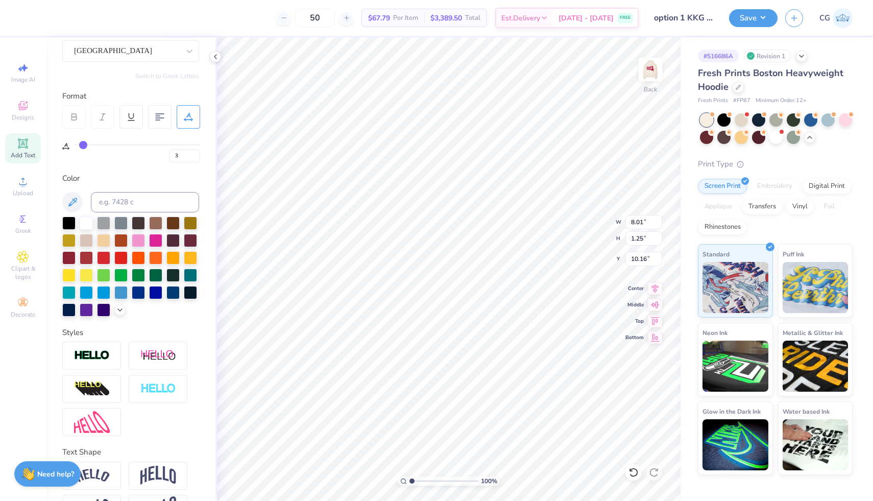
type input "4"
type input "5"
type input "6"
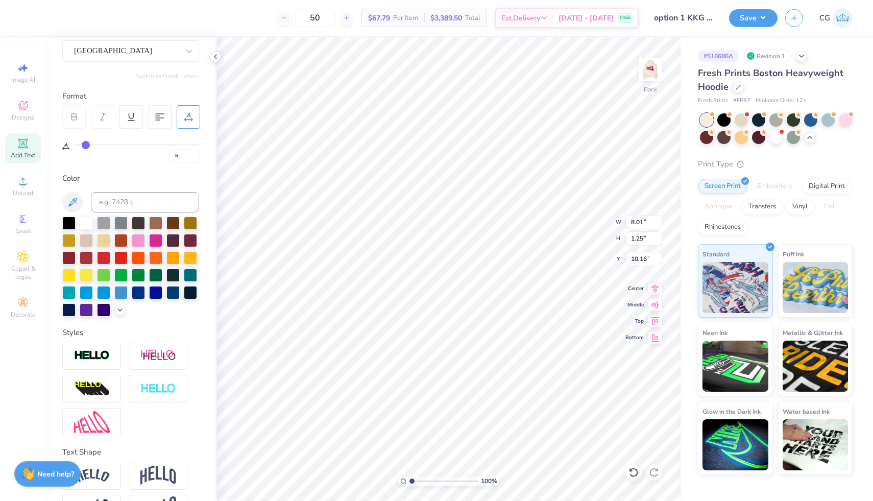
type input "7"
drag, startPoint x: 81, startPoint y: 144, endPoint x: 86, endPoint y: 144, distance: 5.6
type input "7"
click at [86, 144] on input "range" at bounding box center [138, 145] width 126 height 2
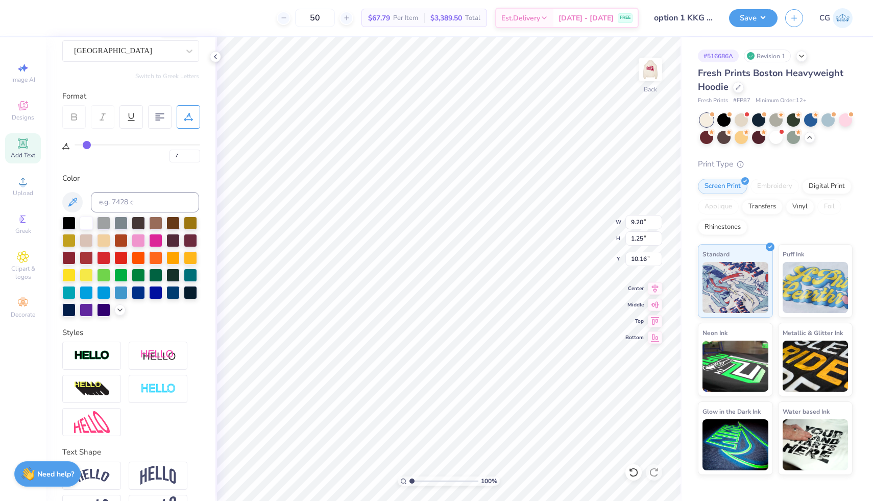
type input "9.20"
click at [26, 222] on icon at bounding box center [23, 219] width 12 height 12
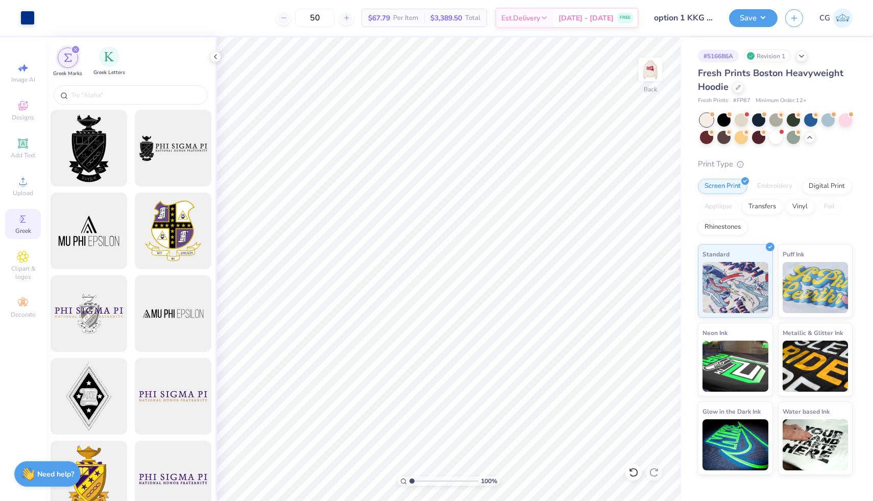
click at [105, 69] on span "Greek Letters" at bounding box center [109, 73] width 32 height 8
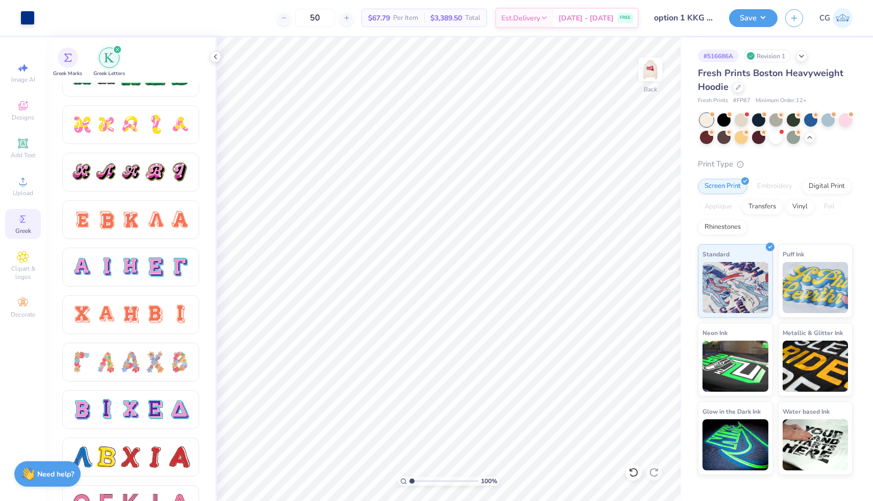
scroll to position [548, 0]
click at [155, 263] on div at bounding box center [154, 265] width 21 height 21
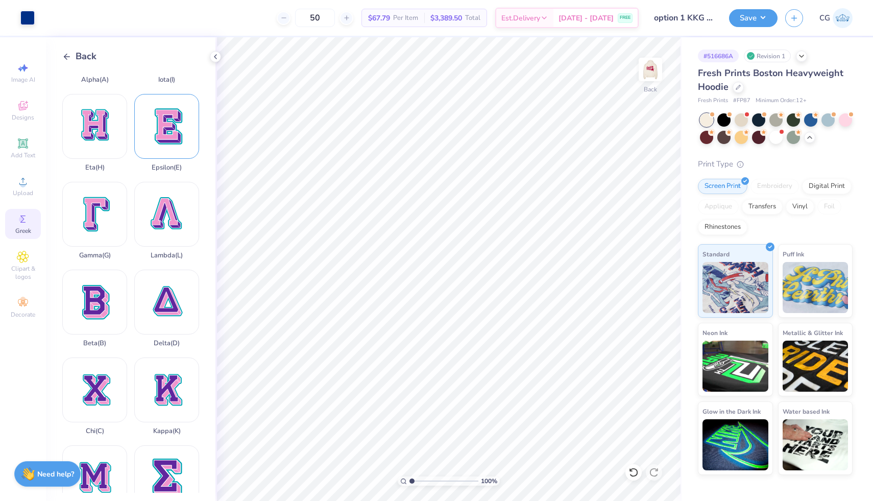
scroll to position [72, 0]
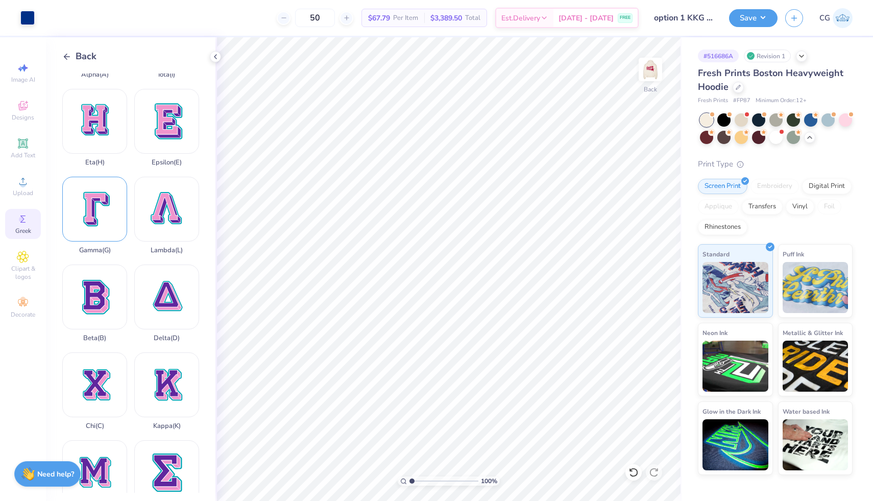
click at [93, 206] on div "Gamma ( G )" at bounding box center [94, 216] width 65 height 78
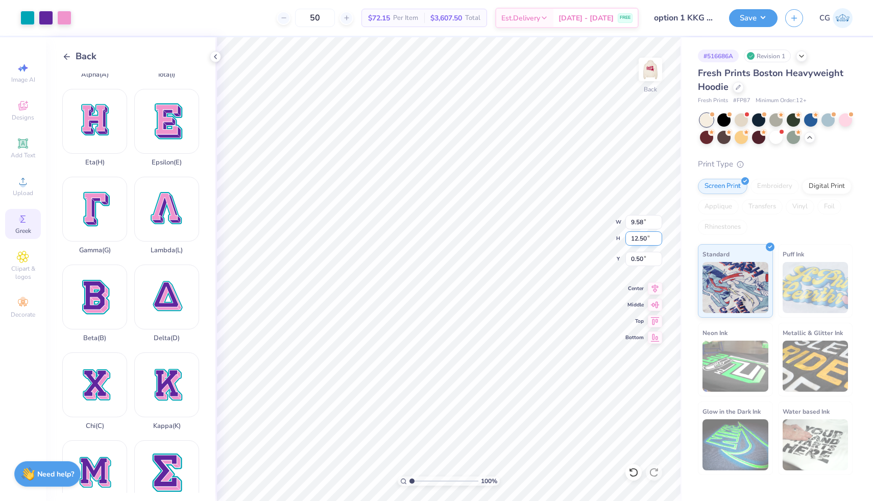
type input "3.72"
type input "4.85"
type input "5.71"
type input "2.47"
type input "3.22"
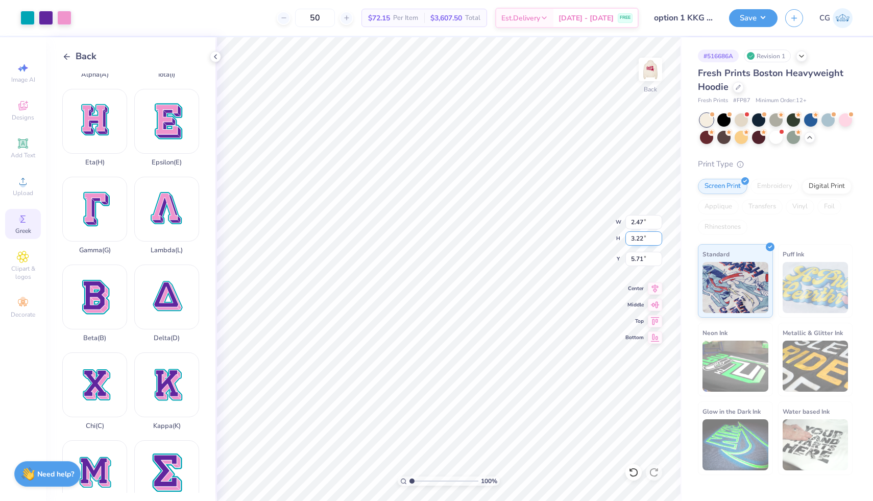
type input "5.14"
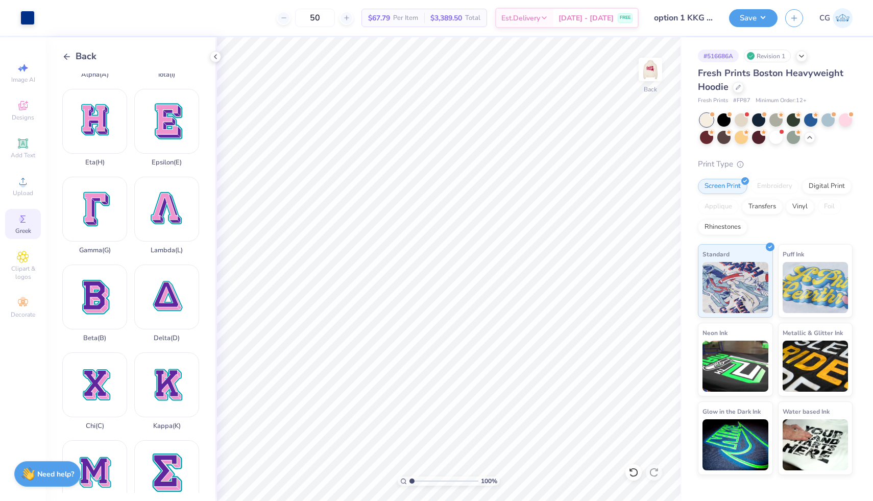
click at [70, 55] on icon at bounding box center [66, 56] width 9 height 9
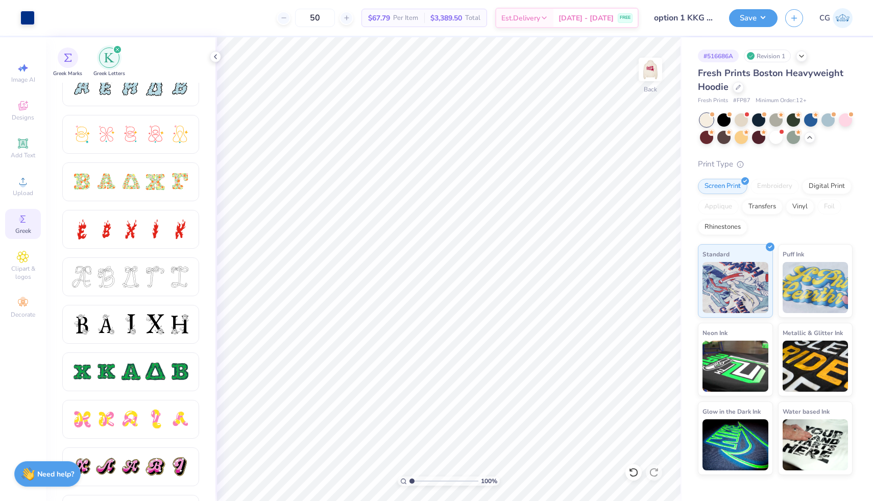
scroll to position [253, 0]
click at [27, 187] on div "Upload" at bounding box center [23, 186] width 36 height 30
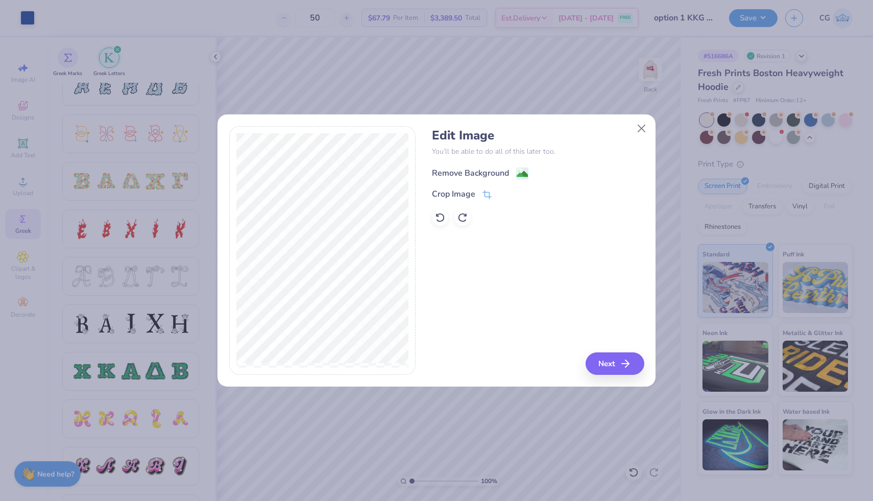
click at [521, 172] on image at bounding box center [521, 173] width 11 height 11
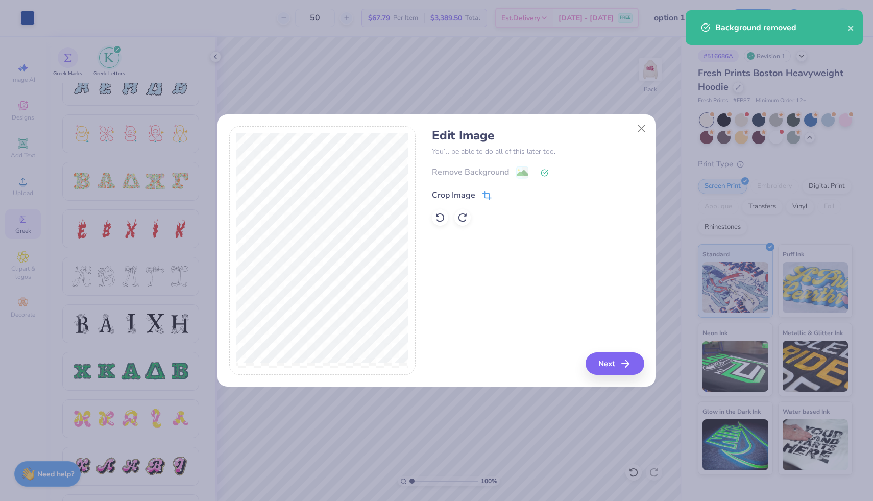
click at [485, 192] on icon at bounding box center [486, 195] width 9 height 9
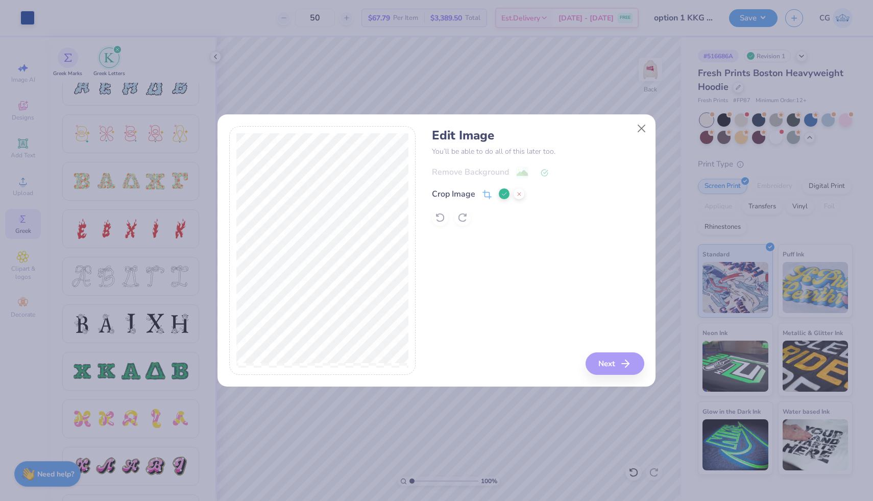
click at [505, 331] on div "Edit Image You’ll be able to do all of this later too. Remove Background Crop I…" at bounding box center [538, 250] width 212 height 249
click at [504, 193] on polyline at bounding box center [504, 193] width 4 height 3
click at [485, 194] on icon at bounding box center [486, 195] width 9 height 9
click at [230, 245] on div at bounding box center [322, 250] width 187 height 249
click at [458, 237] on div "Edit Image You’ll be able to do all of this later too. Remove Background Crop I…" at bounding box center [538, 250] width 212 height 249
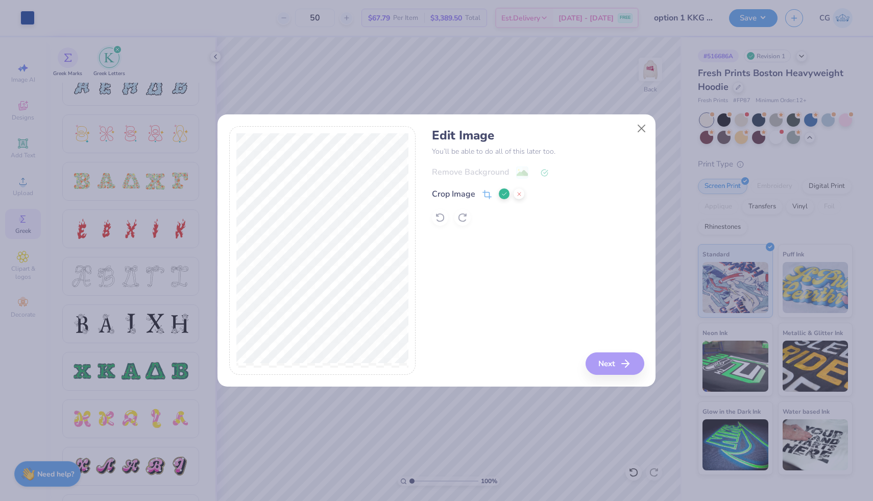
click at [503, 194] on icon at bounding box center [504, 194] width 6 height 6
click at [440, 216] on icon at bounding box center [440, 217] width 10 height 10
click at [487, 192] on icon at bounding box center [486, 195] width 9 height 9
click at [497, 191] on div "Crop Image" at bounding box center [478, 194] width 92 height 12
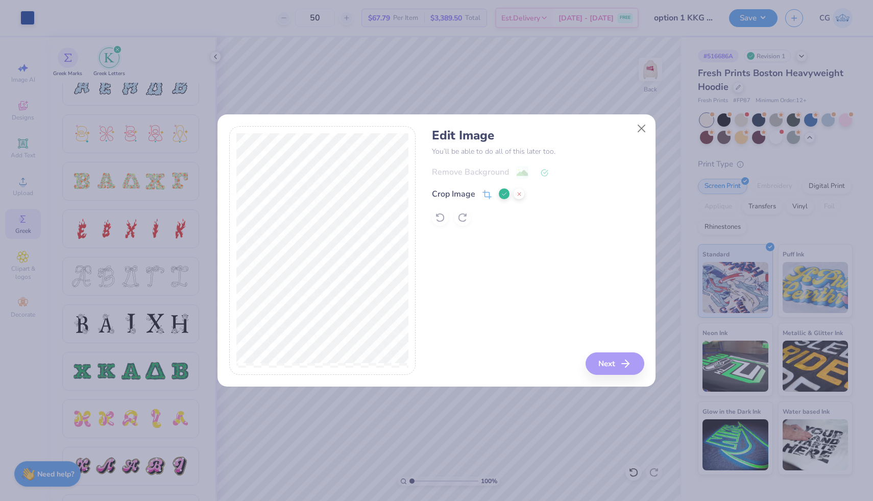
click at [501, 191] on icon at bounding box center [504, 194] width 6 height 6
click at [484, 196] on icon at bounding box center [486, 195] width 9 height 9
click at [505, 191] on icon at bounding box center [504, 194] width 6 height 6
click at [616, 367] on button "Next" at bounding box center [616, 363] width 59 height 22
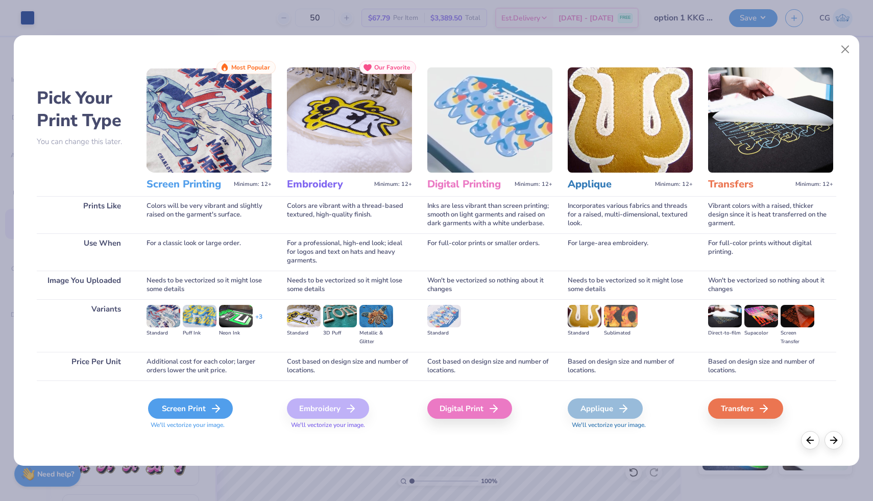
click at [213, 403] on icon at bounding box center [216, 408] width 12 height 12
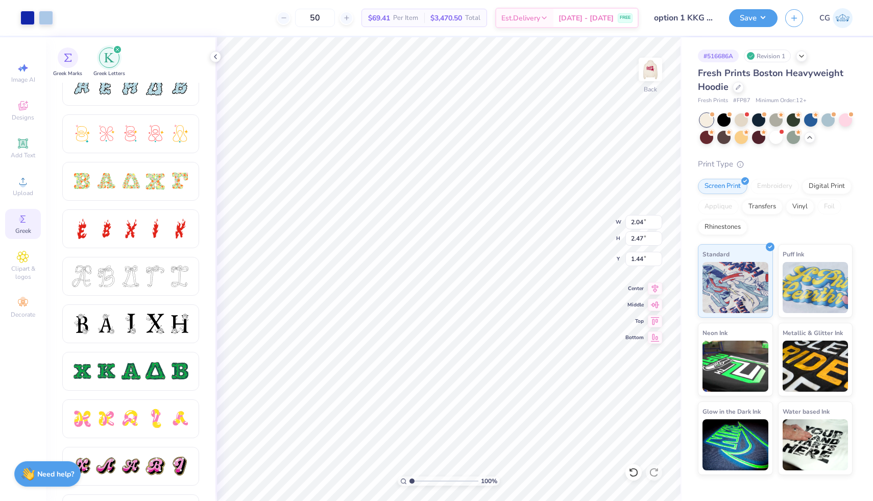
type input "2.04"
type input "2.47"
type input "6.03"
click at [30, 191] on span "Upload" at bounding box center [23, 193] width 20 height 8
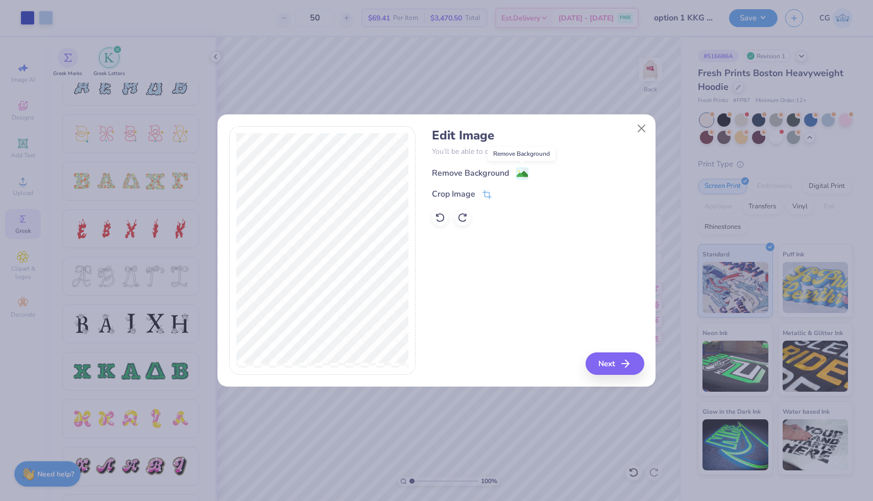
click at [523, 172] on image at bounding box center [521, 173] width 11 height 11
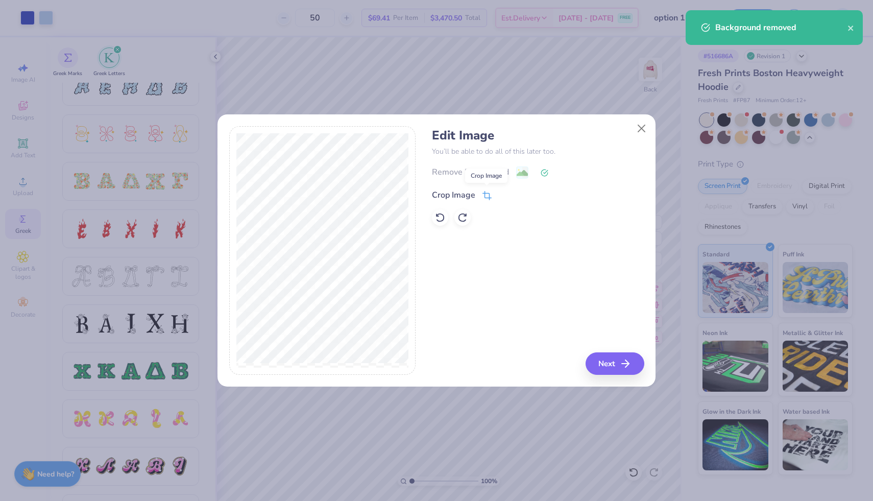
click at [488, 196] on icon at bounding box center [486, 196] width 7 height 7
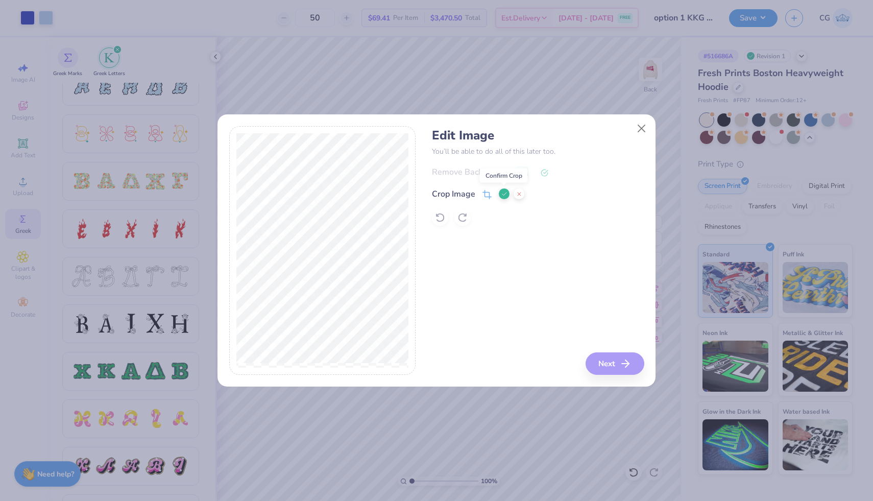
click at [503, 195] on polyline at bounding box center [504, 193] width 4 height 3
click at [627, 360] on icon "button" at bounding box center [628, 363] width 12 height 12
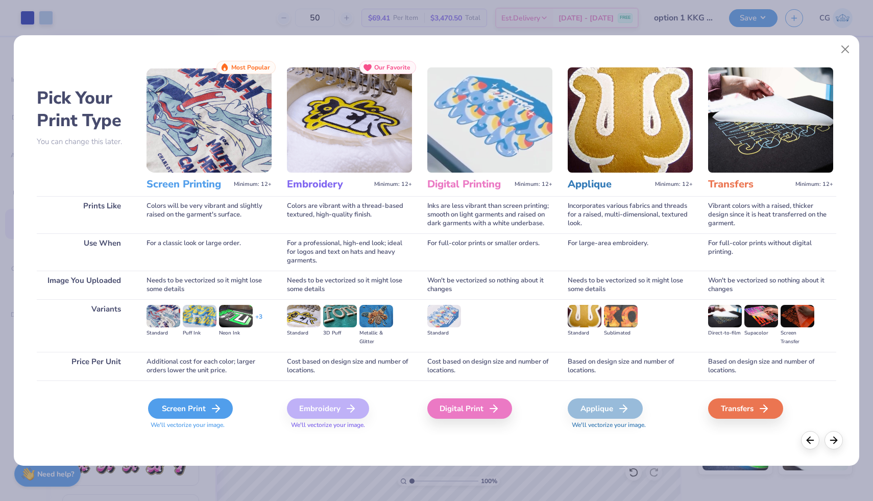
click at [193, 406] on div "Screen Print" at bounding box center [190, 408] width 85 height 20
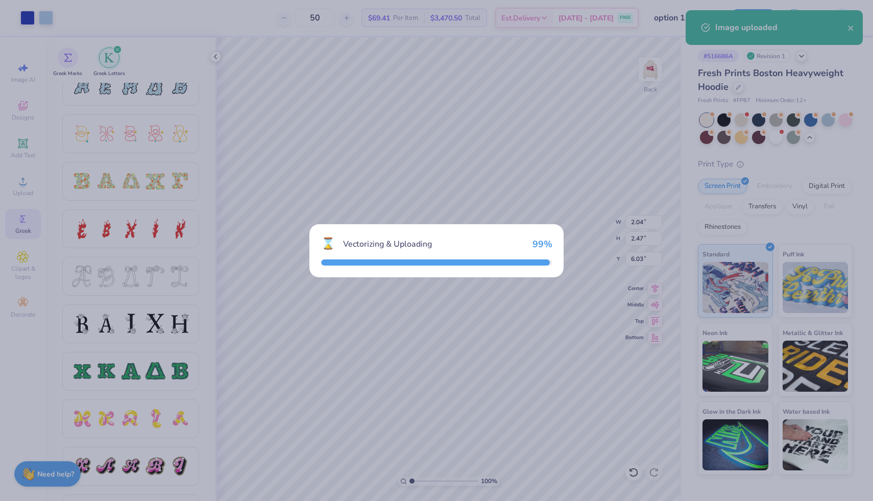
type input "10.23"
type input "10.59"
type input "1.46"
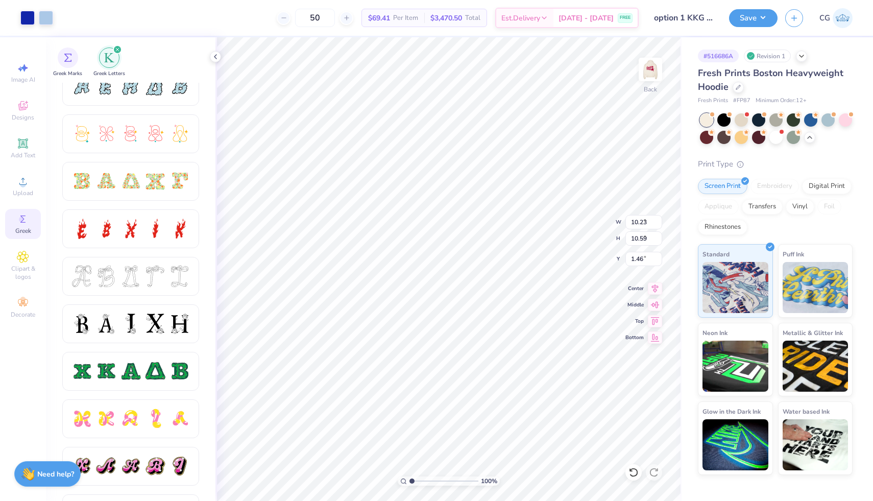
type input "2.76"
type input "2.85"
type input "1.57"
type input "5.32"
type input "2.04"
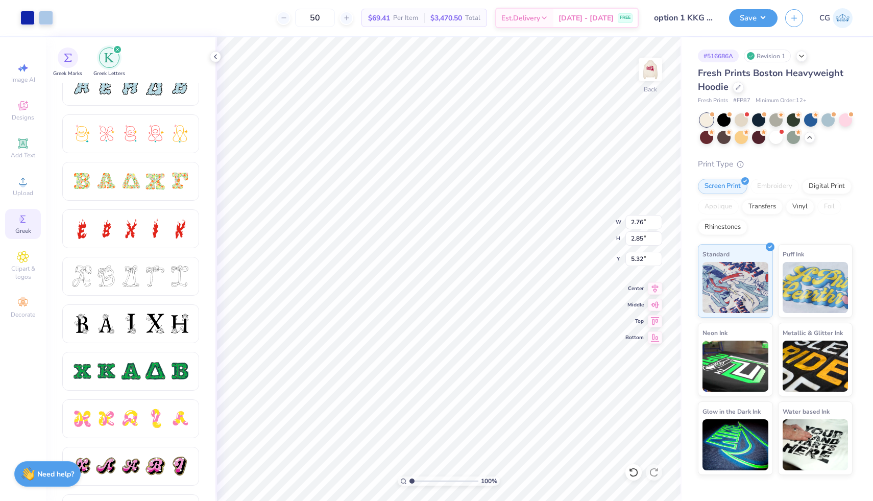
type input "2.47"
type input "1.76"
type input "2.76"
type input "2.85"
type input "1.57"
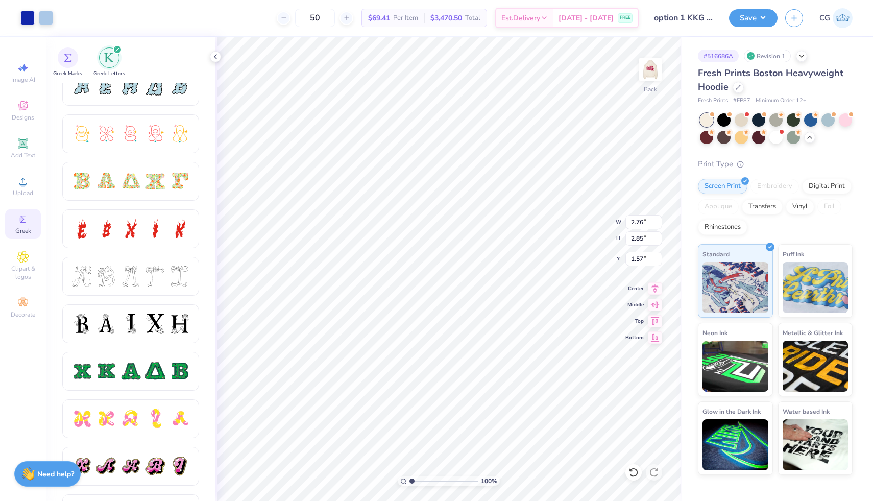
type input "2.44"
type input "2.52"
type input "1.20"
type input "2.34"
type input "2.43"
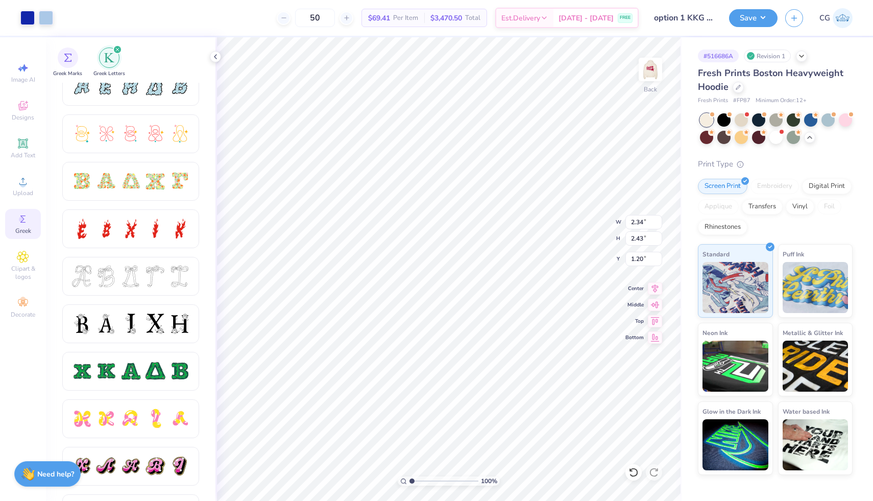
type input "3.63"
type input "2.76"
type input "2.85"
type input "5.32"
type input "6.06"
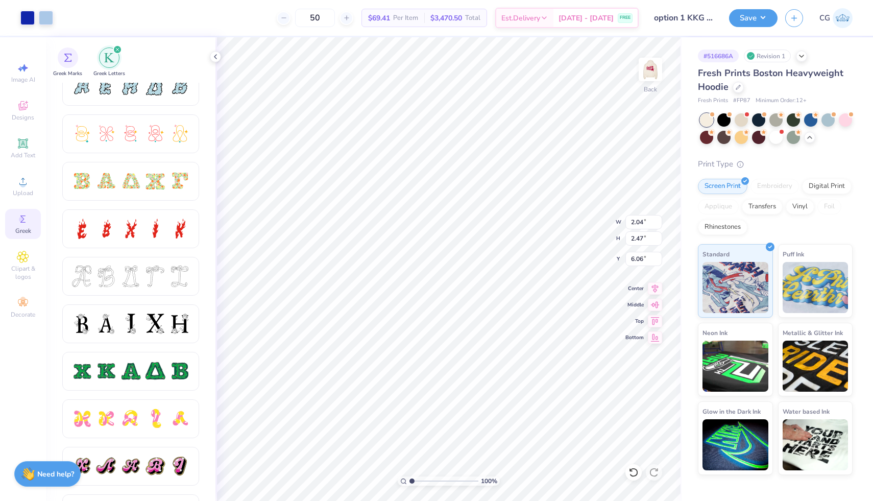
type input "2.34"
type input "2.43"
type input "3.63"
click at [63, 15] on div at bounding box center [64, 17] width 14 height 14
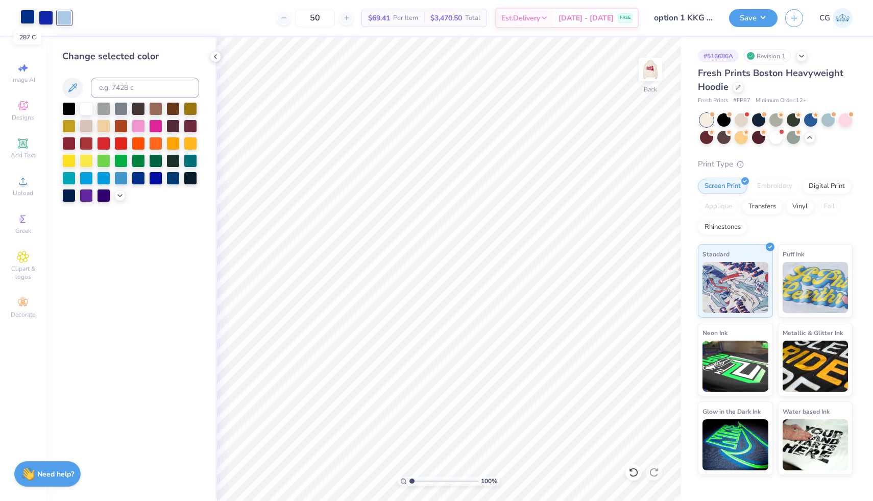
click at [28, 17] on div at bounding box center [27, 17] width 14 height 14
click at [63, 16] on div at bounding box center [64, 17] width 14 height 14
click at [125, 87] on input at bounding box center [145, 88] width 108 height 20
click at [27, 16] on div at bounding box center [27, 17] width 14 height 14
click at [70, 14] on div at bounding box center [64, 17] width 14 height 14
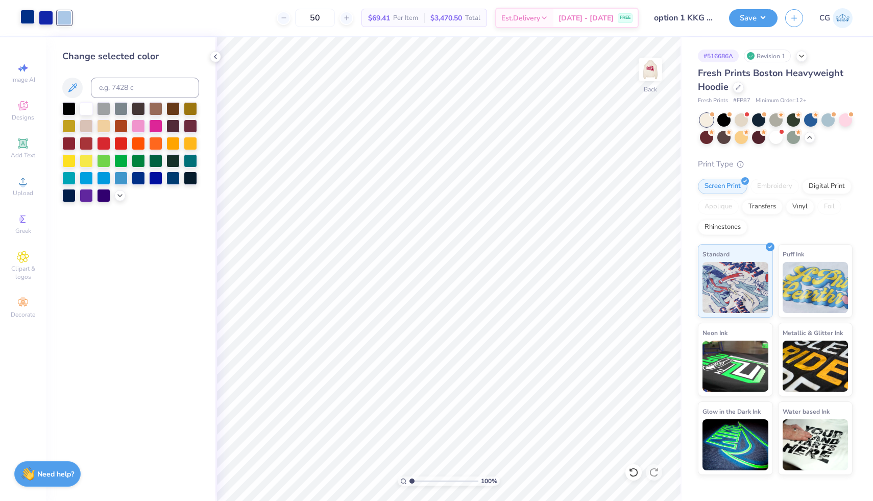
click at [31, 21] on div at bounding box center [27, 17] width 14 height 14
click at [46, 20] on div at bounding box center [46, 17] width 14 height 14
click at [131, 93] on input at bounding box center [145, 88] width 108 height 20
type input "277"
click at [30, 20] on div at bounding box center [27, 17] width 14 height 14
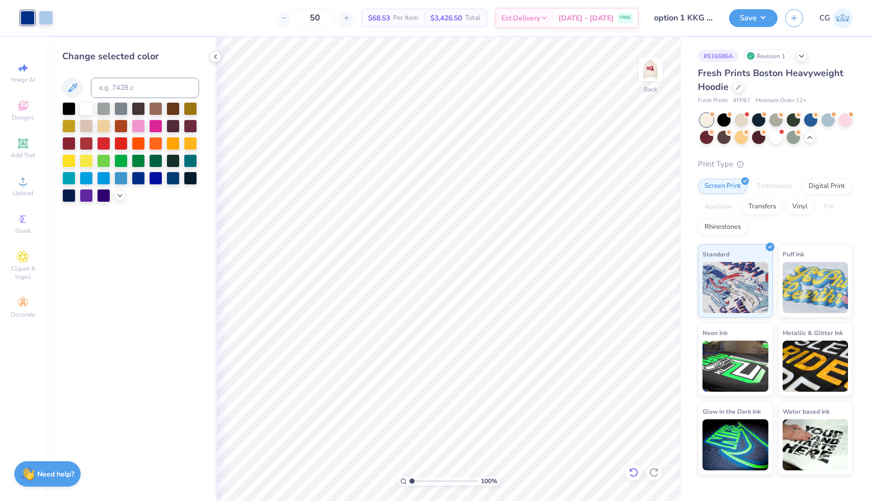
click at [633, 475] on icon at bounding box center [633, 472] width 10 height 10
click at [50, 18] on div at bounding box center [46, 17] width 14 height 14
click at [116, 90] on input at bounding box center [145, 88] width 108 height 20
type input "277"
click at [630, 475] on icon at bounding box center [633, 471] width 9 height 9
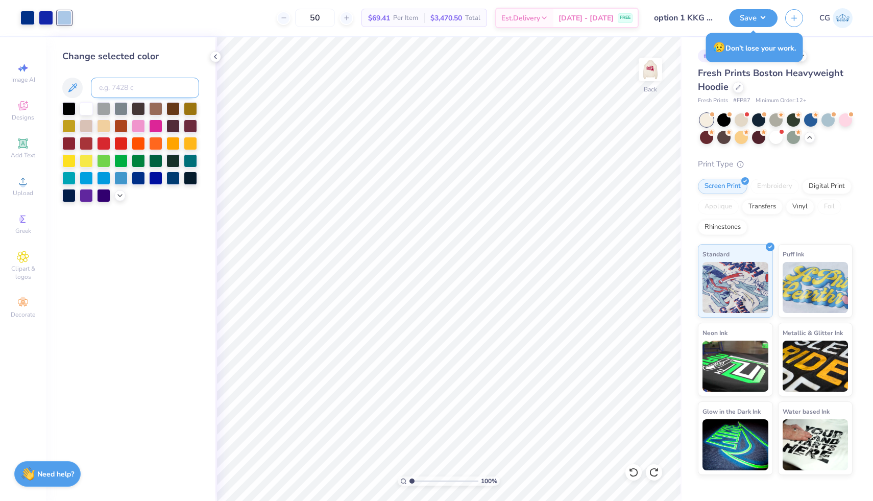
click at [144, 91] on input at bounding box center [145, 88] width 108 height 20
type input "287"
click at [44, 24] on div at bounding box center [46, 17] width 14 height 14
click at [136, 89] on input at bounding box center [145, 88] width 108 height 20
type input "277"
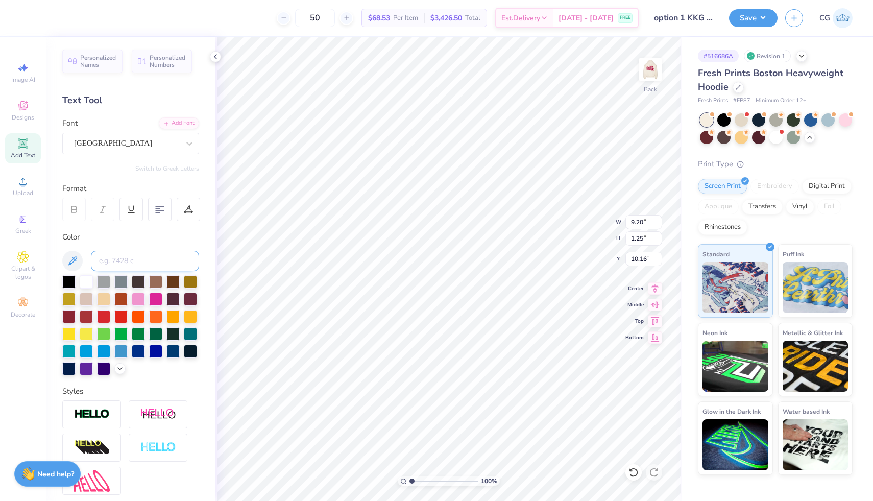
click at [134, 256] on input at bounding box center [145, 261] width 108 height 20
type input "2.34"
type input "2.43"
type input "1.20"
click at [50, 20] on div at bounding box center [46, 17] width 14 height 14
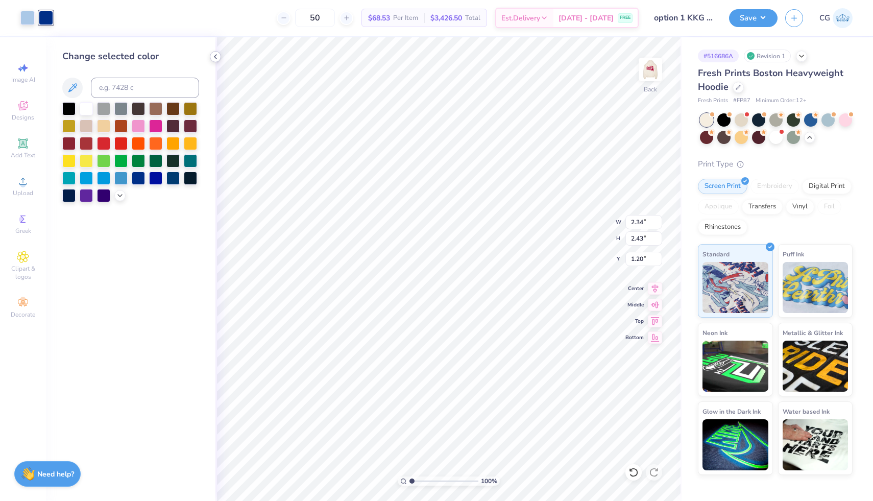
type input "9.20"
type input "1.25"
type input "10.16"
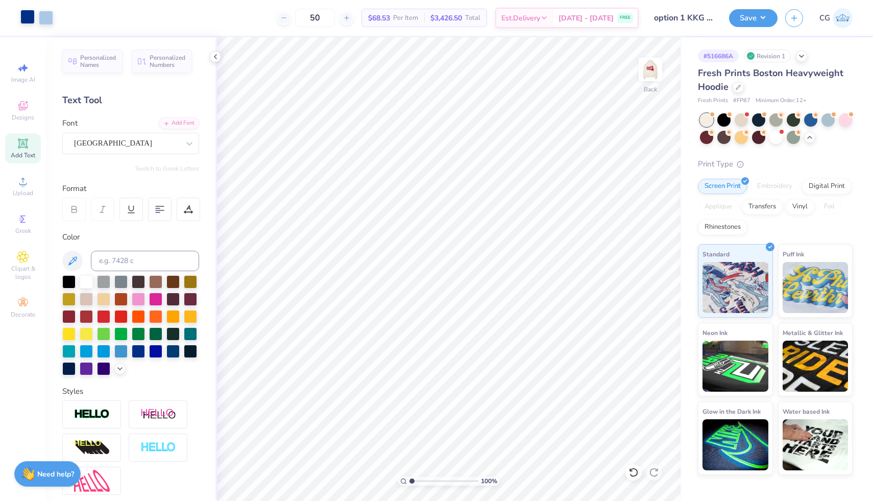
click at [23, 21] on div at bounding box center [27, 17] width 14 height 14
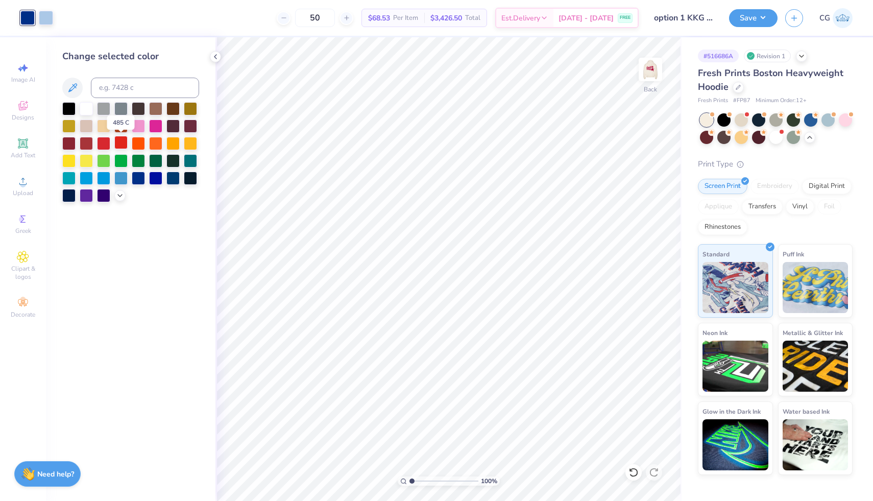
click at [120, 143] on div at bounding box center [120, 142] width 13 height 13
click at [630, 475] on icon at bounding box center [633, 472] width 10 height 10
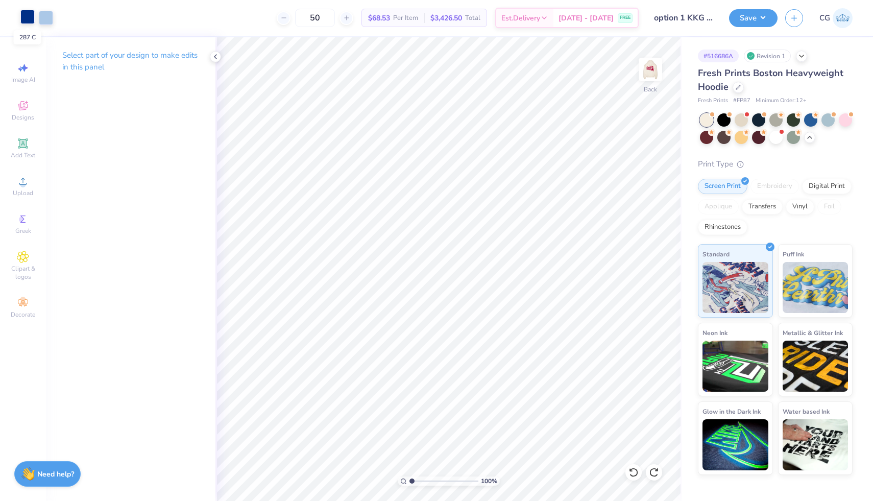
click at [31, 14] on div at bounding box center [27, 17] width 14 height 14
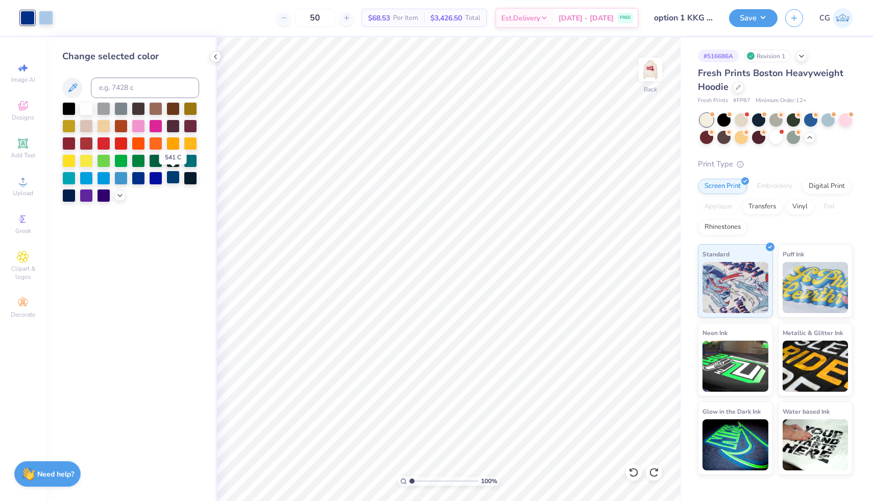
click at [172, 177] on div at bounding box center [172, 176] width 13 height 13
click at [42, 19] on div at bounding box center [46, 17] width 14 height 14
click at [104, 108] on div at bounding box center [103, 107] width 13 height 13
click at [631, 473] on icon at bounding box center [633, 472] width 10 height 10
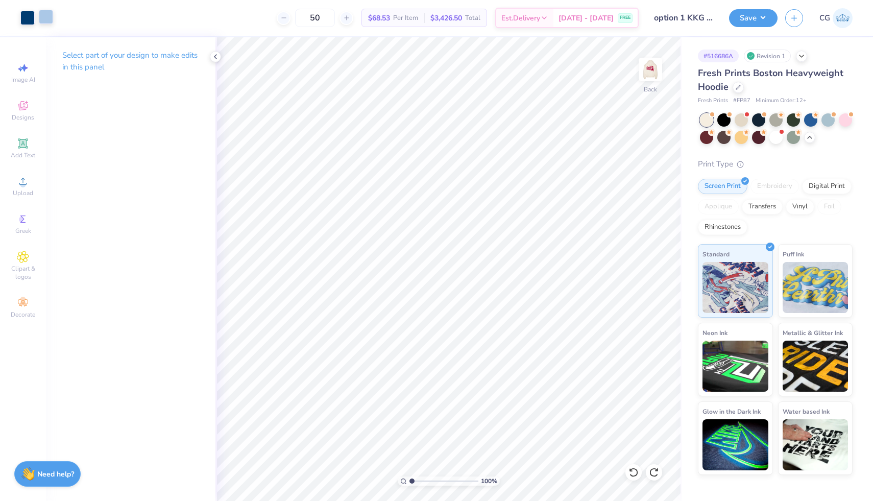
click at [43, 17] on div at bounding box center [46, 17] width 14 height 14
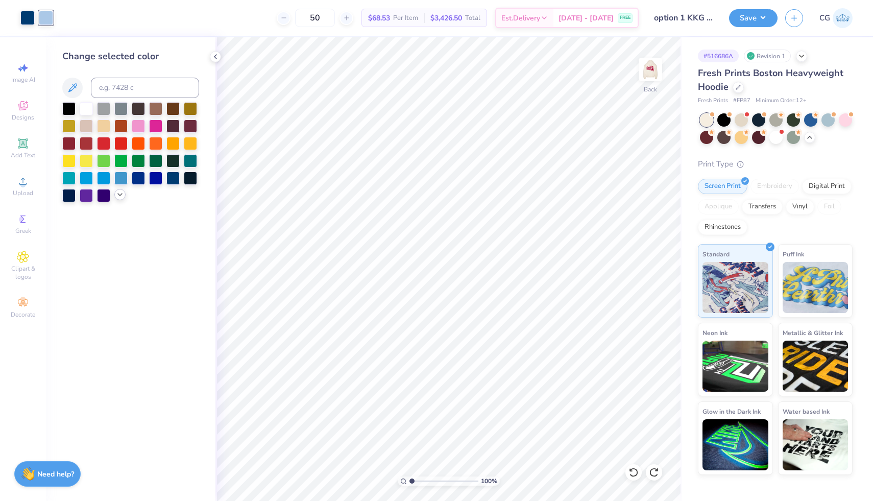
click at [118, 197] on icon at bounding box center [120, 194] width 8 height 8
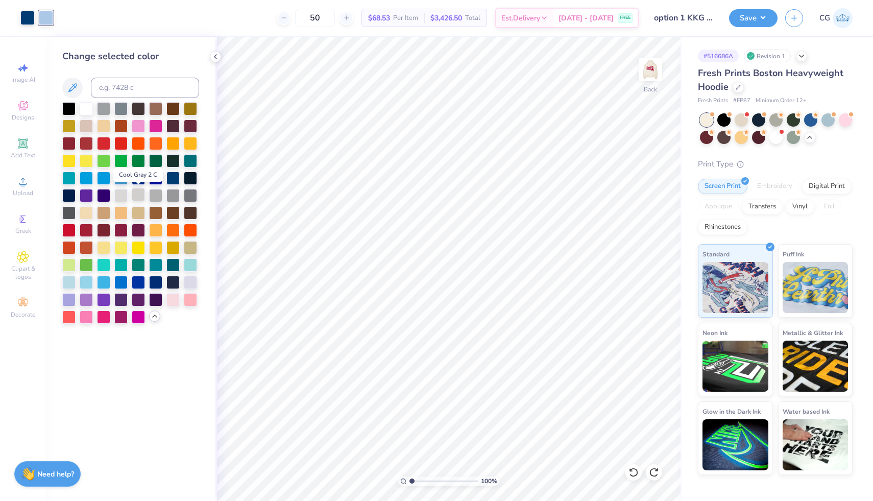
click at [138, 196] on div at bounding box center [138, 194] width 13 height 13
click at [153, 194] on div at bounding box center [155, 194] width 13 height 13
click at [43, 19] on div at bounding box center [46, 18] width 14 height 14
click at [137, 195] on div at bounding box center [138, 194] width 13 height 13
click at [30, 17] on div at bounding box center [27, 17] width 14 height 14
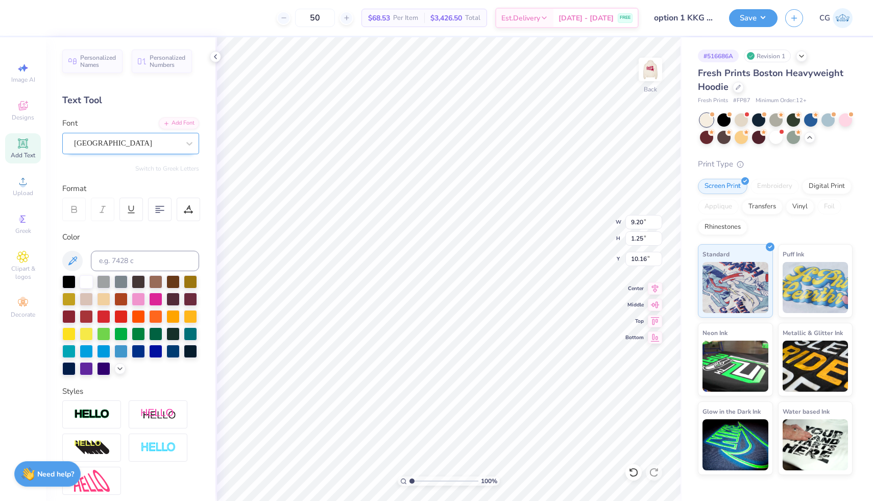
click at [150, 139] on div "Cambridge" at bounding box center [126, 143] width 107 height 16
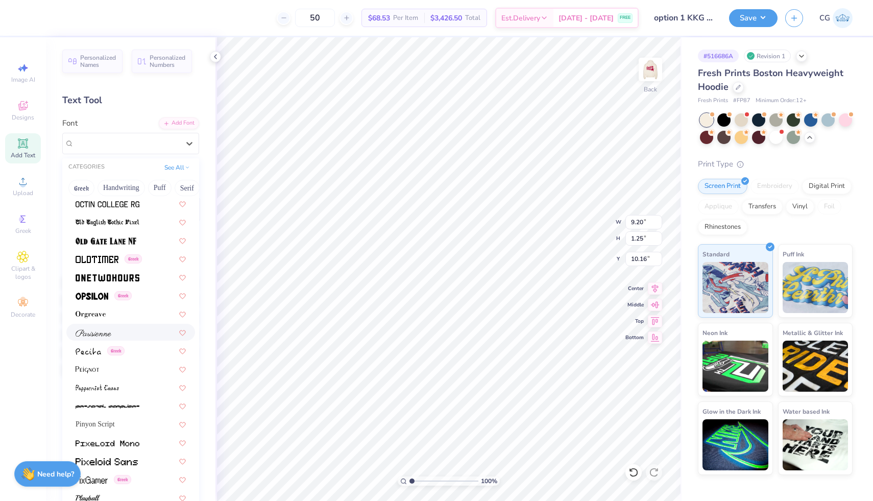
scroll to position [4175, 0]
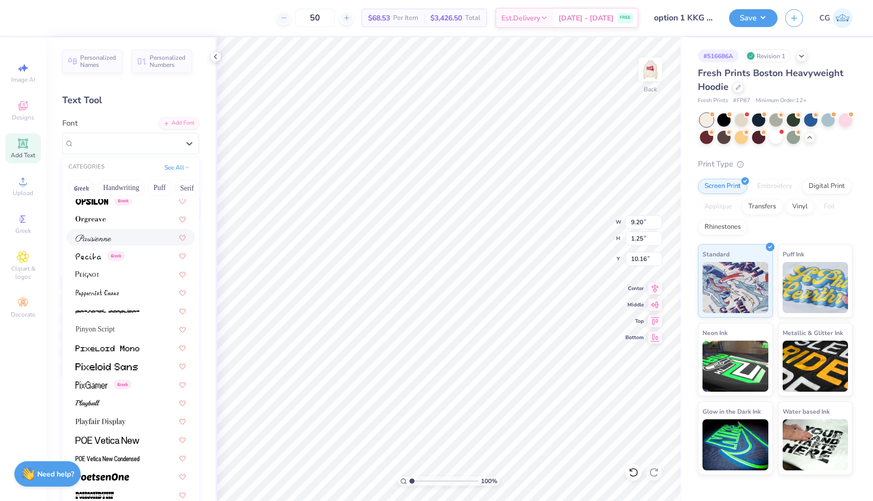
click at [144, 239] on div at bounding box center [131, 237] width 110 height 11
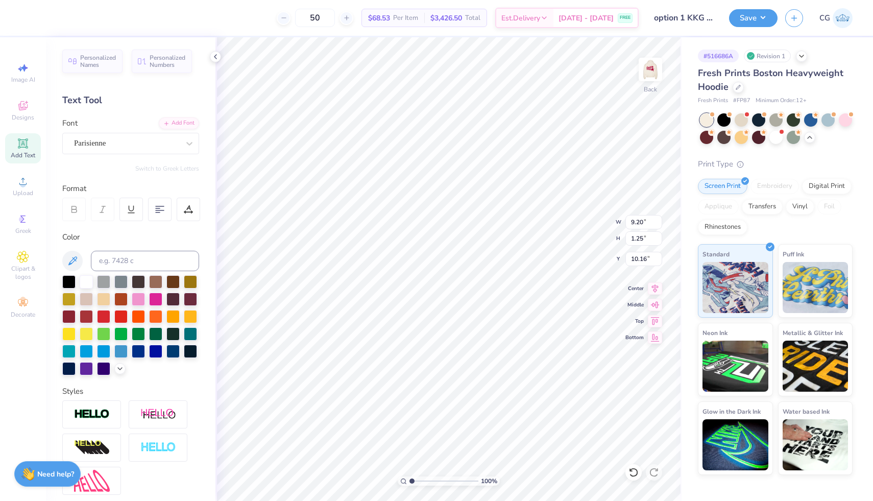
type input "10.89"
type input "1.13"
type input "10.22"
click at [633, 467] on icon at bounding box center [633, 472] width 10 height 10
type input "9.20"
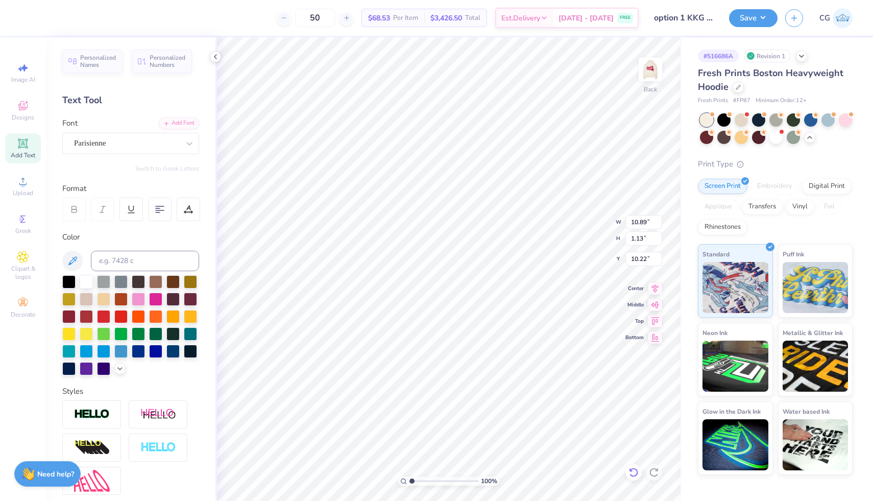
type input "1.25"
type input "10.16"
type input "11.75"
type input "6.41"
type input "0.87"
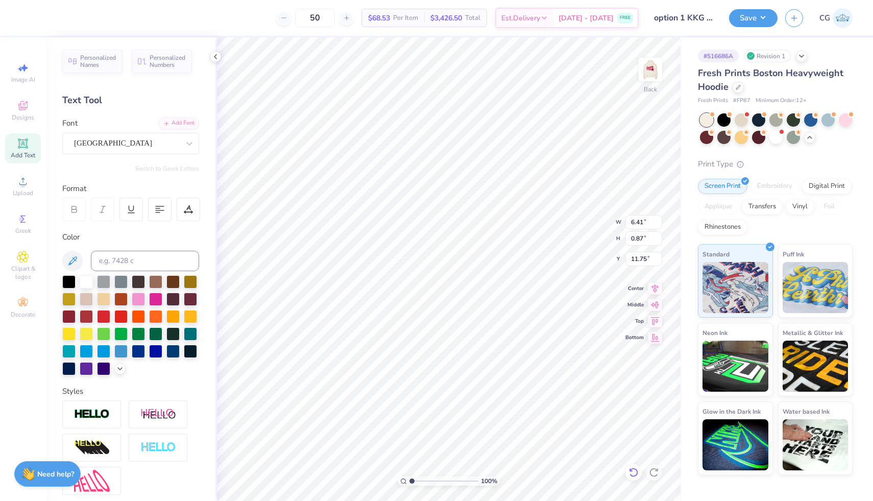
scroll to position [0, 0]
type textarea "K"
type textarea "Est. 1870"
type input "3.31"
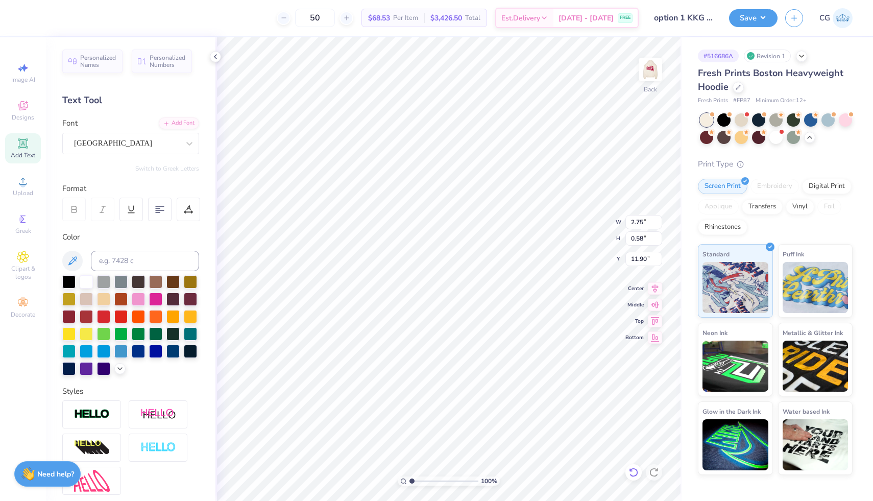
type input "0.70"
type input "2.82"
type input "0.60"
type input "11.41"
type input "2.82"
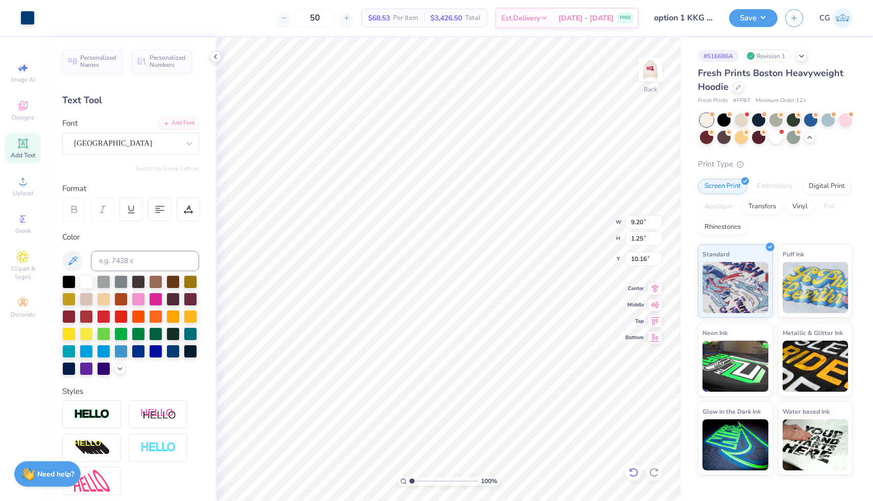
type input "0.60"
type input "11.41"
type textarea "est. 1870"
type input "11.69"
click at [171, 149] on div "Cambridge" at bounding box center [126, 143] width 107 height 16
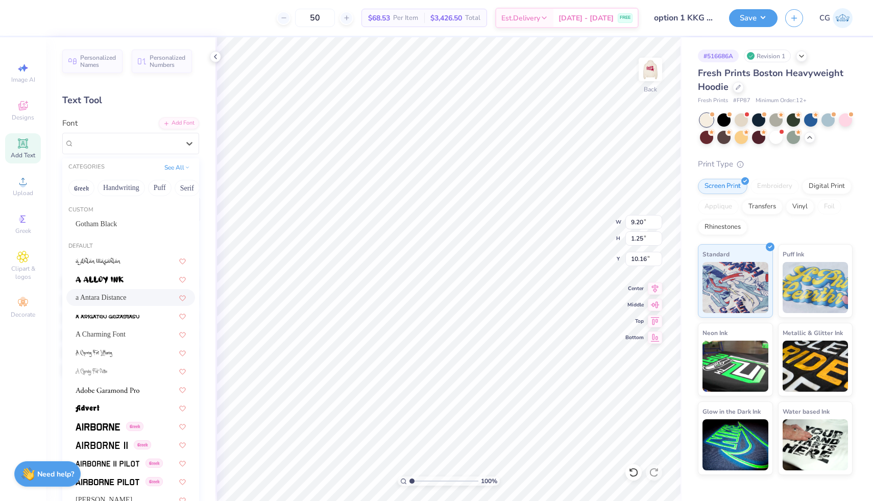
click at [129, 298] on div "a Antara Distance" at bounding box center [131, 297] width 110 height 11
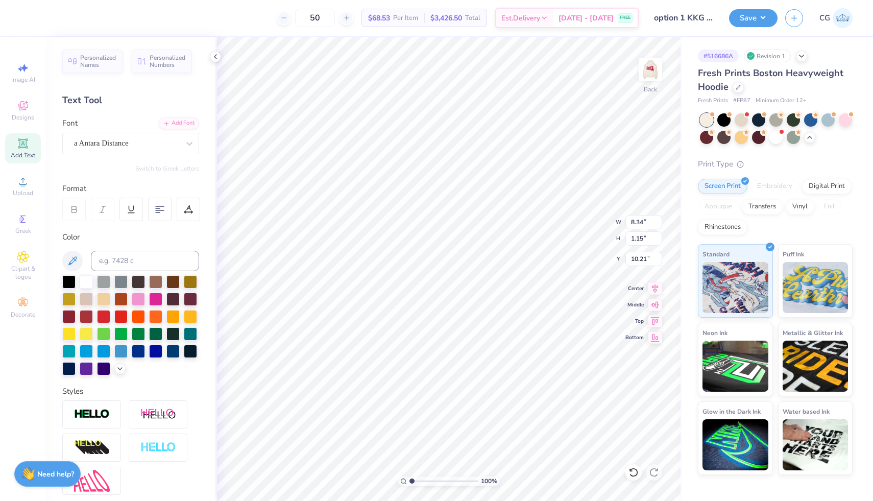
type input "8.34"
type input "1.15"
type input "10.21"
click at [145, 141] on div "a Antara Distance" at bounding box center [126, 143] width 107 height 16
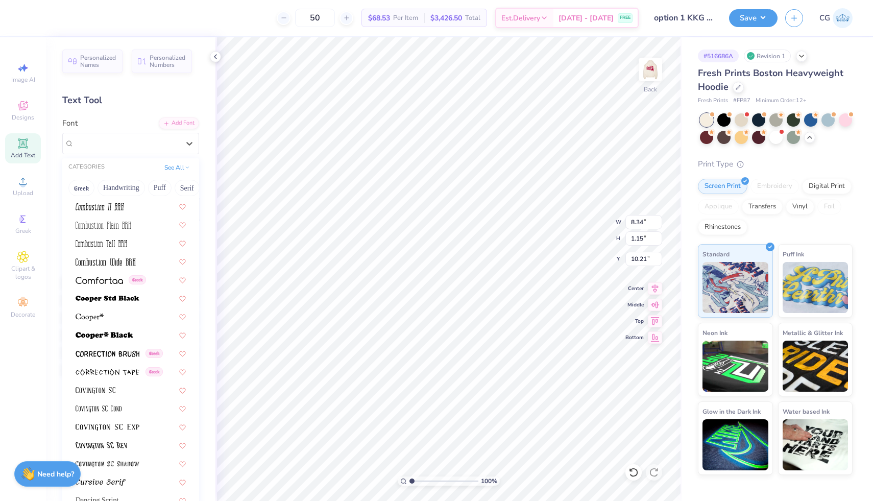
scroll to position [1487, 0]
click at [125, 189] on button "Handwriting" at bounding box center [120, 188] width 47 height 16
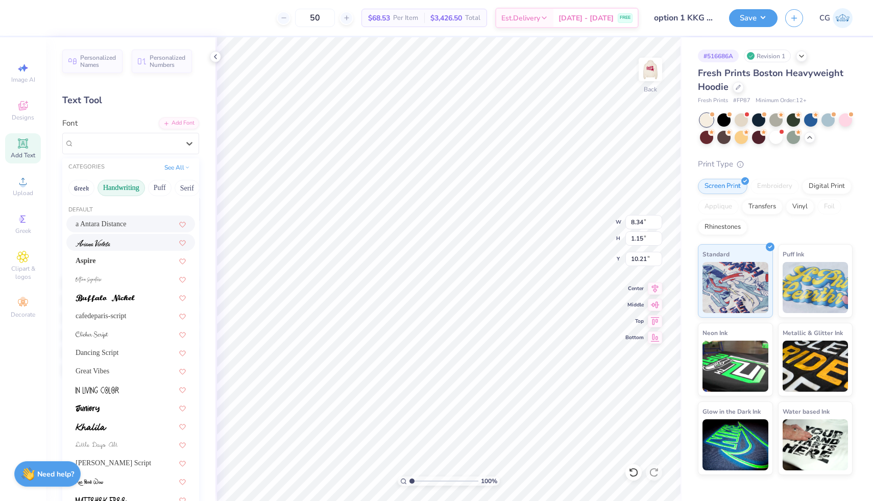
click at [127, 246] on div at bounding box center [131, 242] width 110 height 11
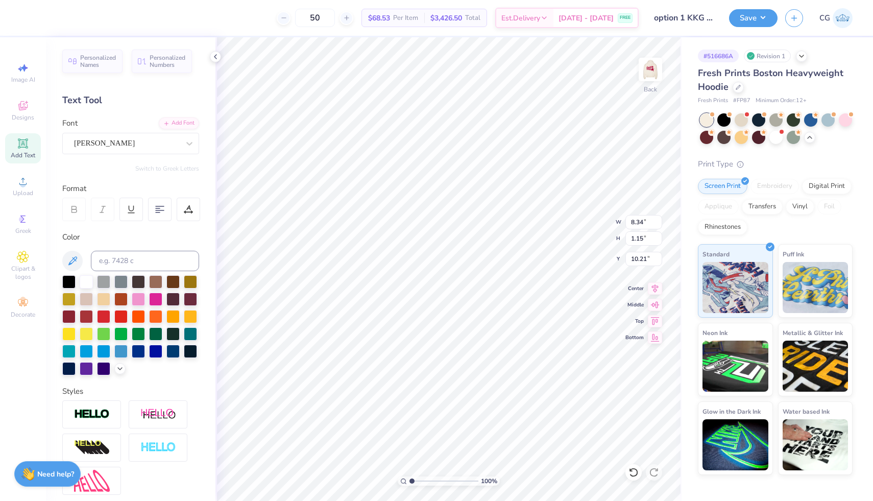
type input "7.45"
type input "1.06"
type input "10.26"
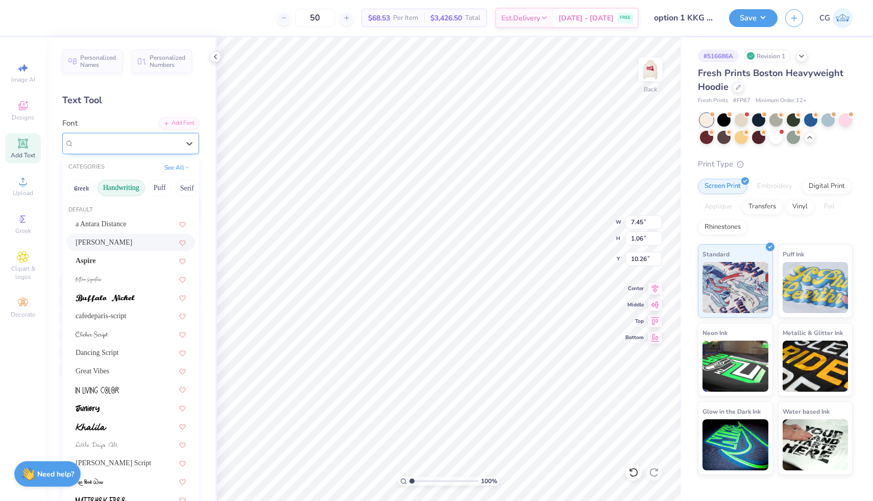
click at [146, 147] on div "Ariana Violeta" at bounding box center [126, 143] width 107 height 16
click at [140, 259] on div "Aspire" at bounding box center [131, 260] width 110 height 11
type input "7.83"
type input "0.99"
type input "10.29"
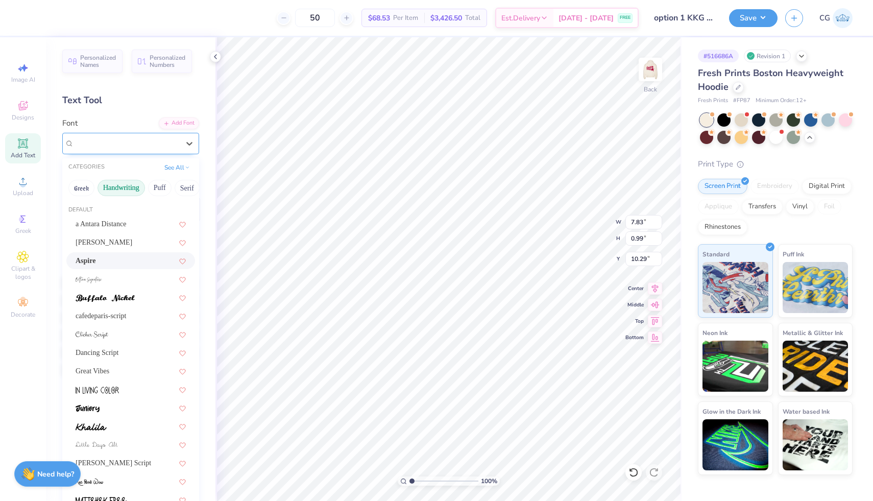
click at [158, 139] on div "Aspire" at bounding box center [126, 143] width 107 height 16
click at [139, 301] on div at bounding box center [131, 297] width 110 height 11
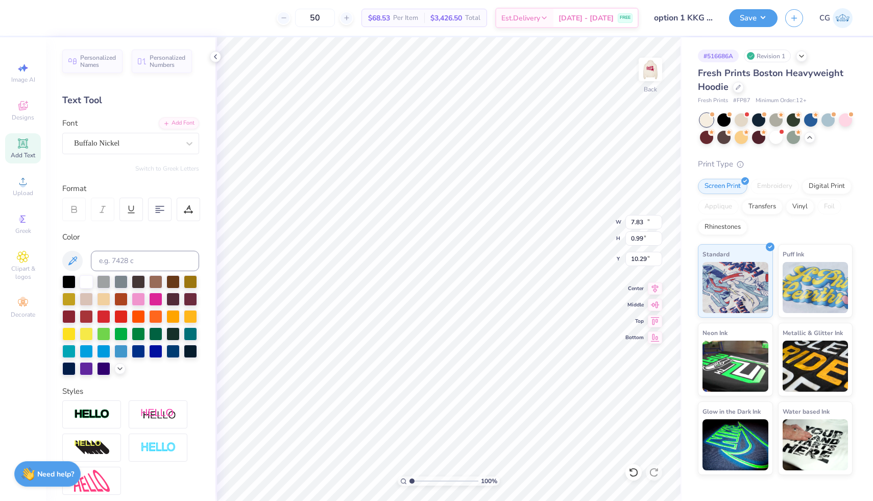
type input "11.77"
type input "1.00"
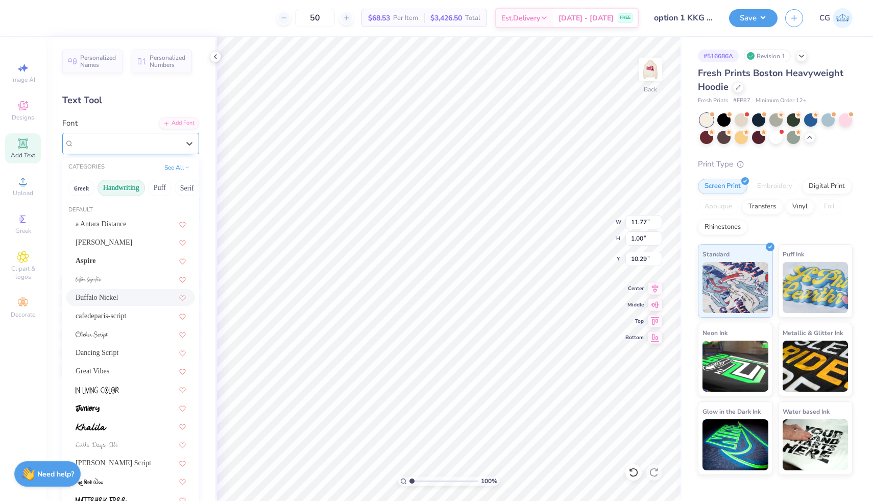
click at [172, 146] on div "Buffalo Nickel" at bounding box center [126, 143] width 107 height 16
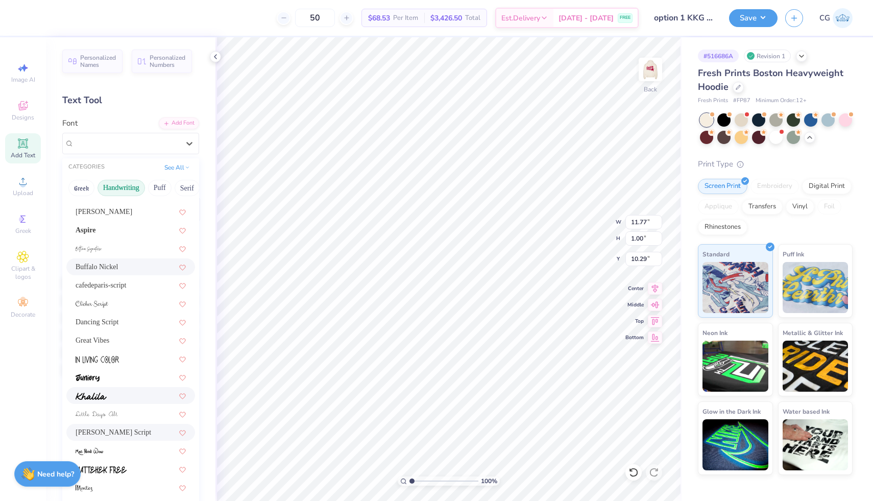
scroll to position [37, 0]
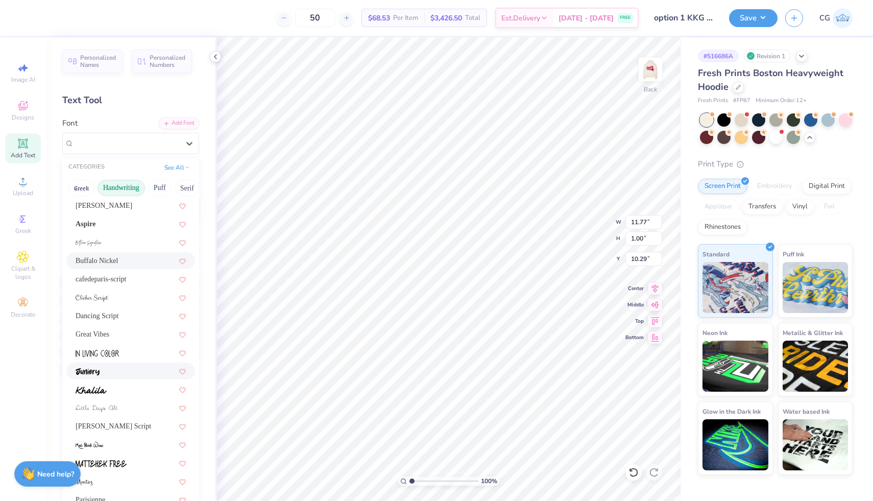
click at [120, 373] on div at bounding box center [131, 370] width 110 height 11
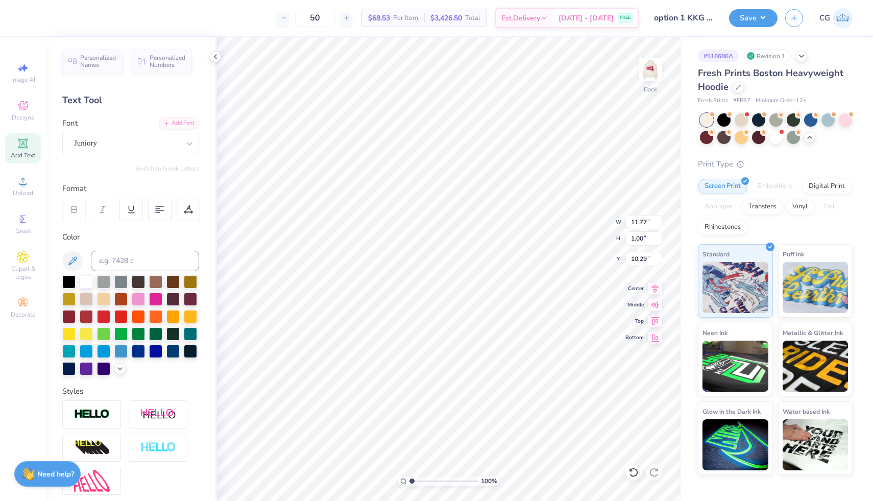
type input "10.35"
type input "1.03"
type input "10.27"
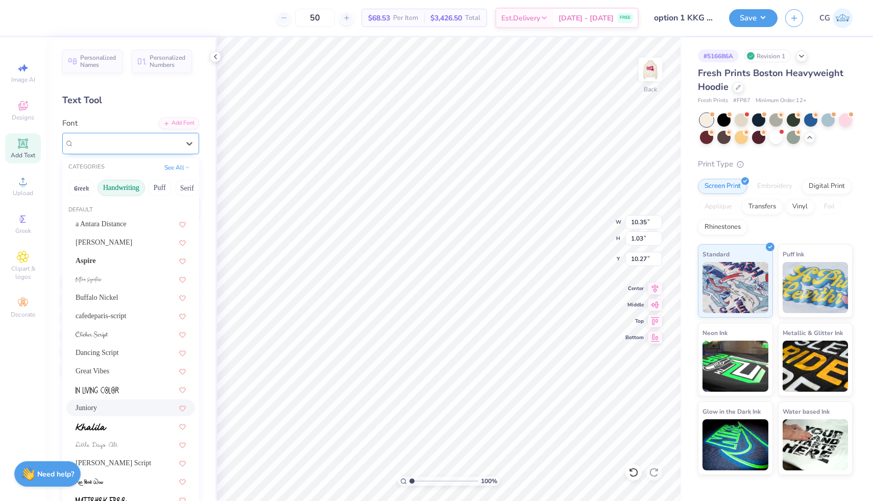
click at [166, 137] on div "Juniory" at bounding box center [126, 143] width 107 height 16
click at [133, 423] on div at bounding box center [131, 425] width 110 height 11
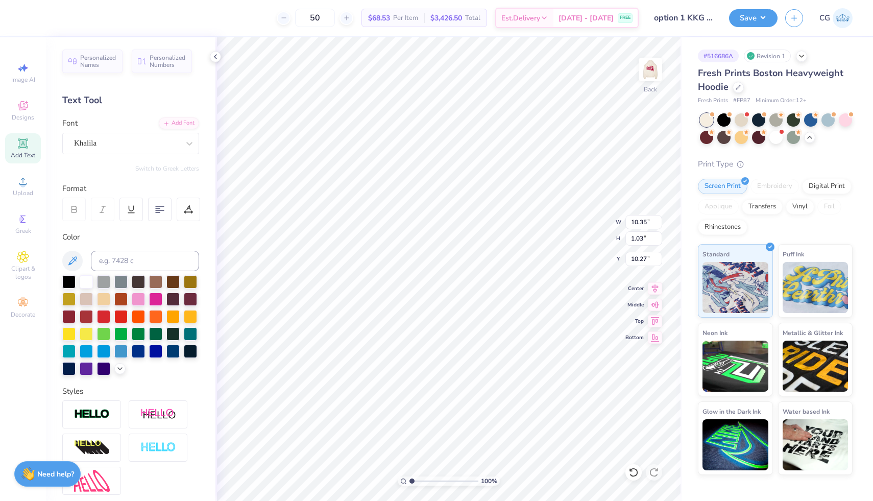
type input "11.42"
type input "1.05"
type input "10.26"
click at [194, 144] on icon at bounding box center [189, 143] width 10 height 10
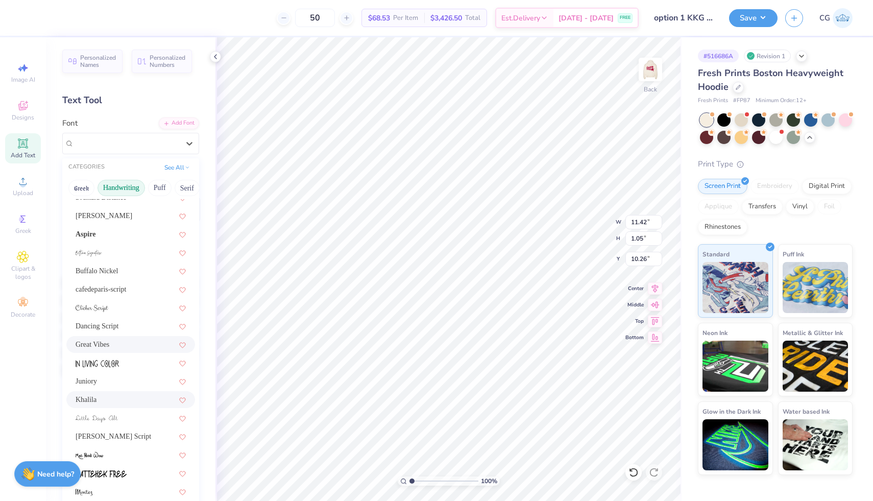
scroll to position [29, 0]
click at [147, 324] on div "Dancing Script" at bounding box center [131, 323] width 110 height 11
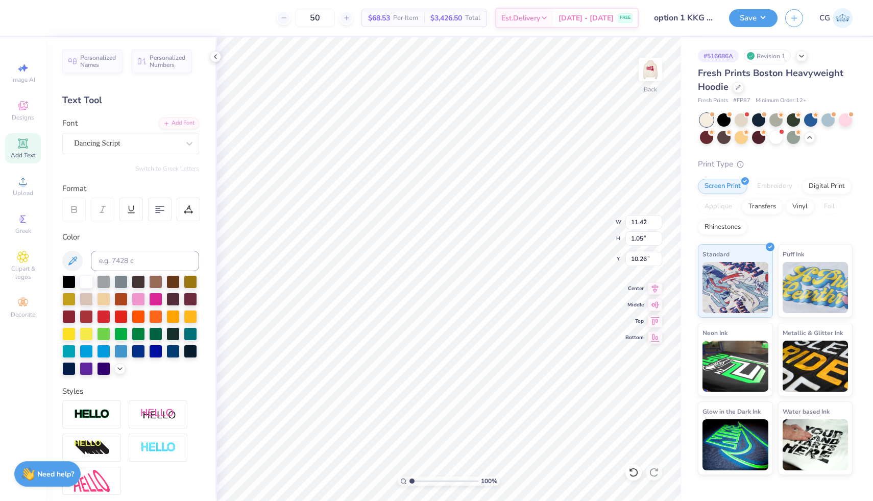
type input "9.41"
click at [164, 142] on div "Dancing Script" at bounding box center [126, 143] width 107 height 16
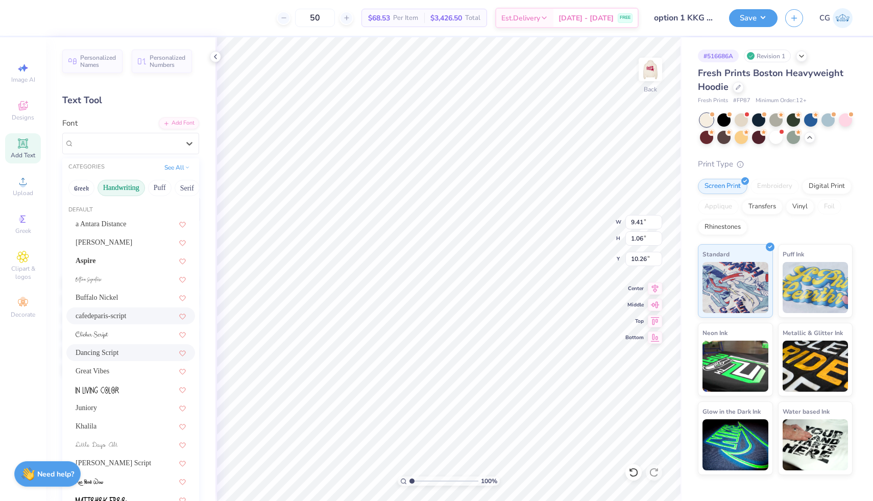
click at [142, 314] on div "cafedeparis-script" at bounding box center [131, 315] width 110 height 11
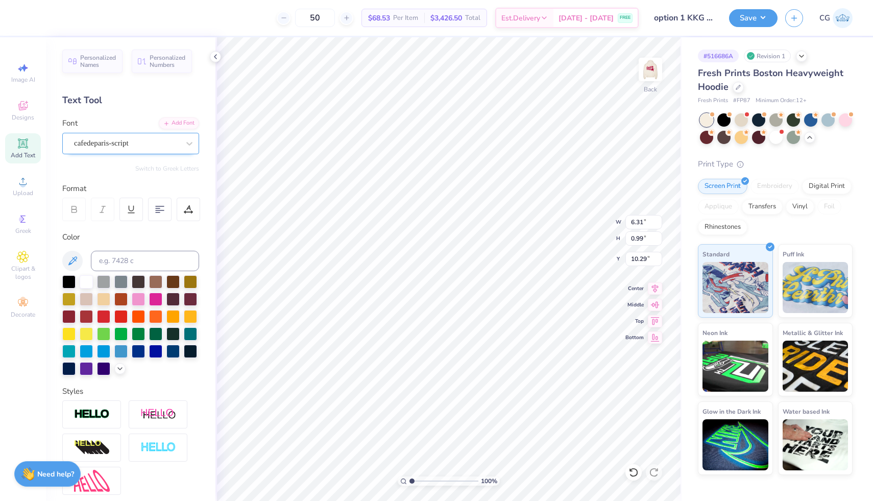
click at [166, 146] on div "cafedeparis-script" at bounding box center [126, 143] width 107 height 16
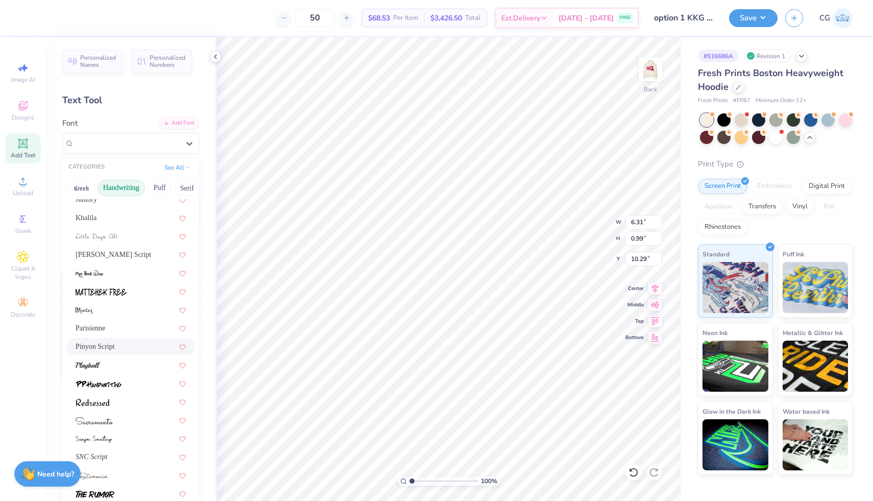
scroll to position [232, 0]
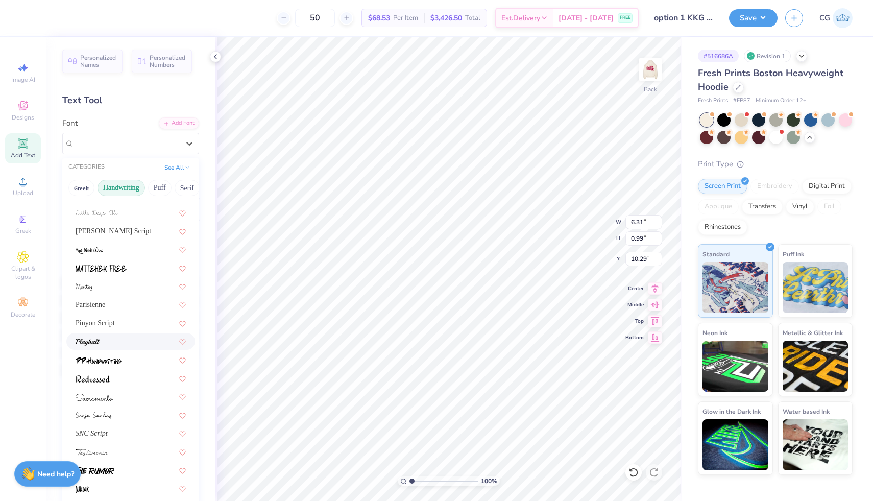
click at [153, 340] on div at bounding box center [131, 341] width 110 height 11
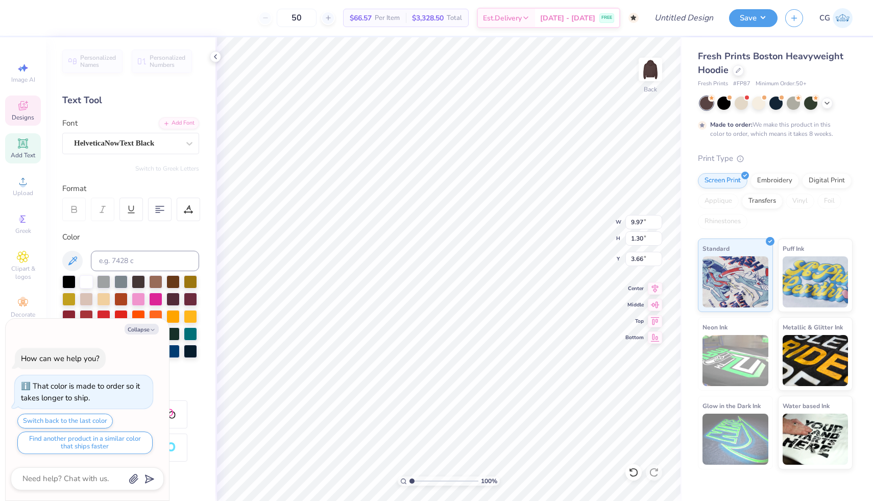
type textarea "x"
type textarea "K CHI"
type textarea "x"
type textarea "Ka CHI"
type textarea "x"
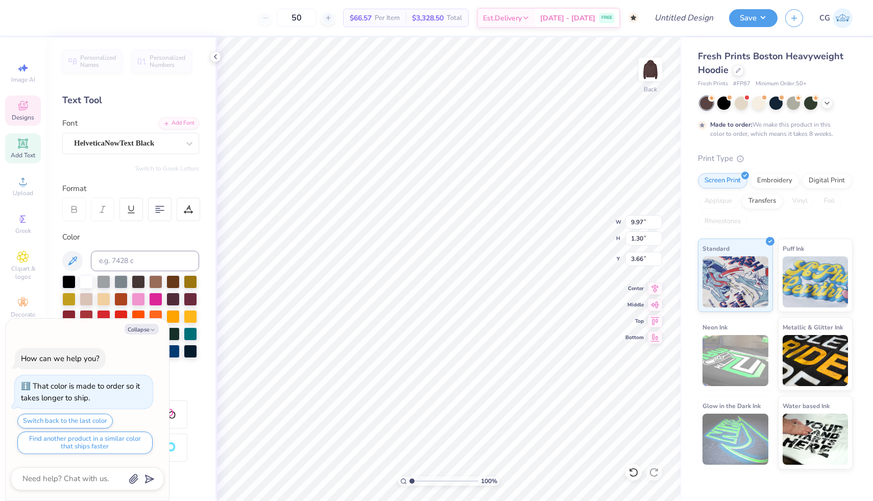
type textarea "Kap CHI"
type textarea "x"
type textarea "Kapp CHI"
type textarea "x"
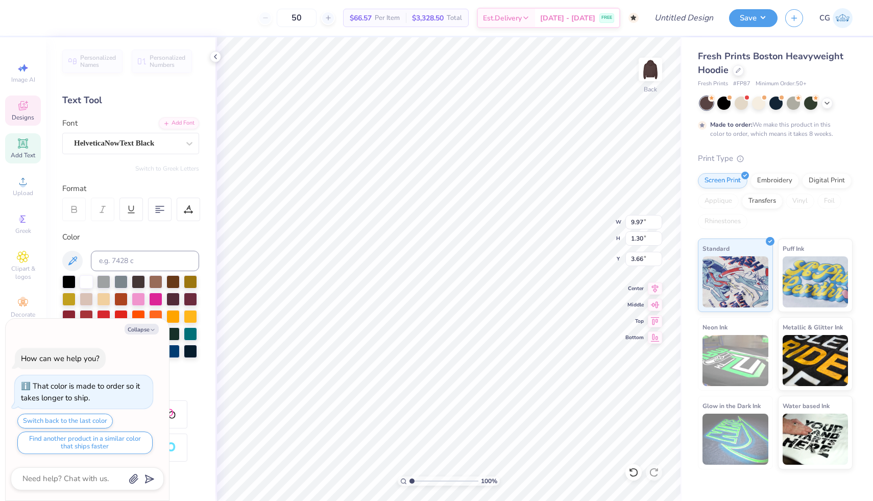
type textarea "Kappa CHI"
type textarea "x"
type textarea "Kappa K"
type textarea "x"
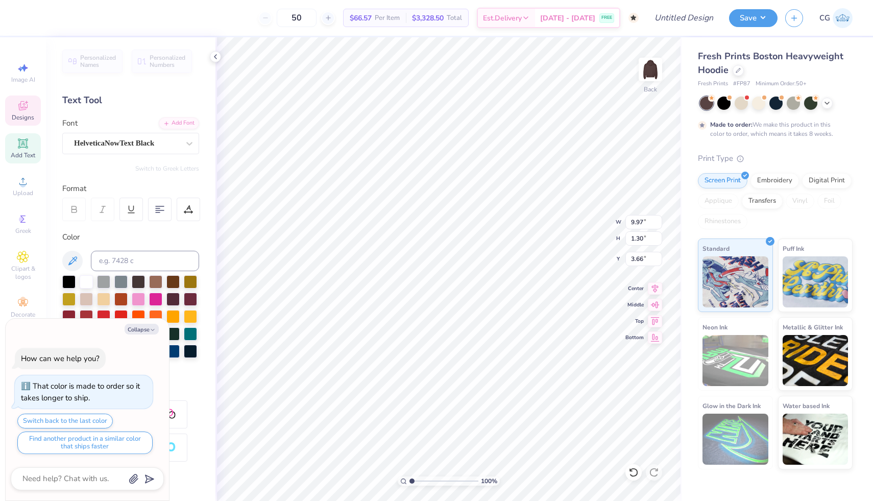
type textarea "Kappa Ka"
type textarea "x"
type textarea "Kappa Kap"
type textarea "x"
type textarea "Kappa Kapp"
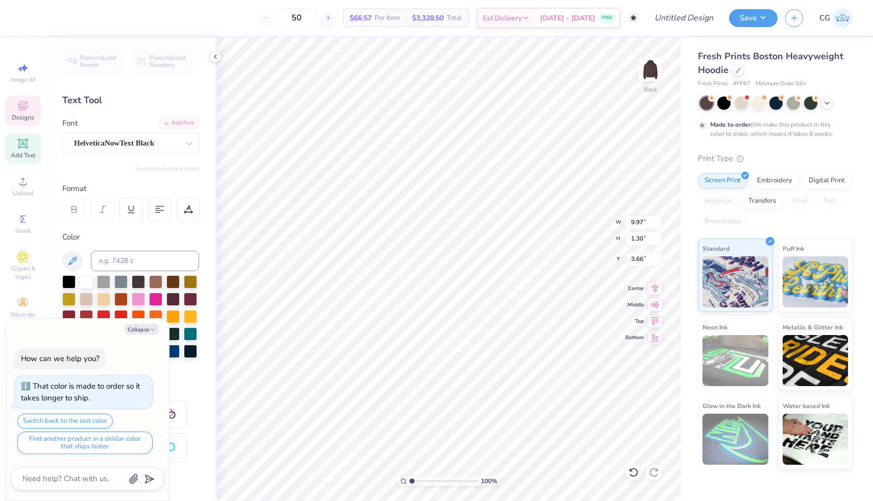
type textarea "x"
type textarea "Kappa Kappa"
type textarea "x"
type input "10.00"
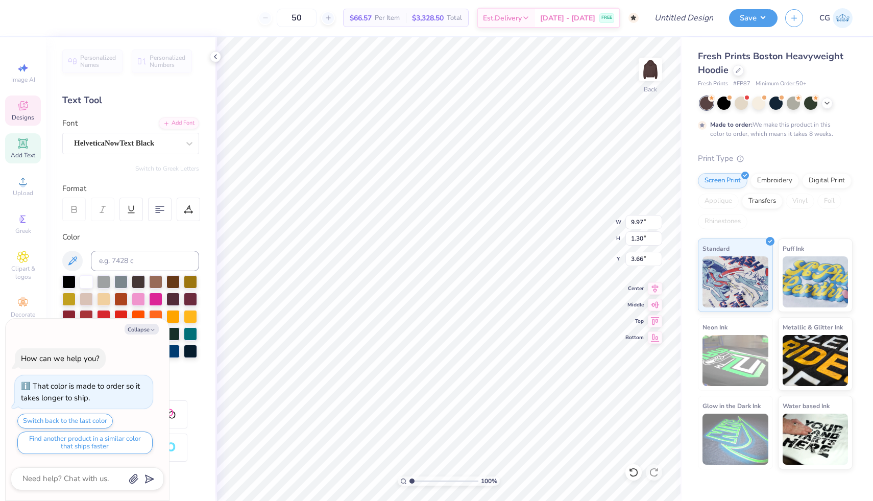
type input "1.25"
type input "5.19"
type textarea "x"
type textarea "G"
type textarea "x"
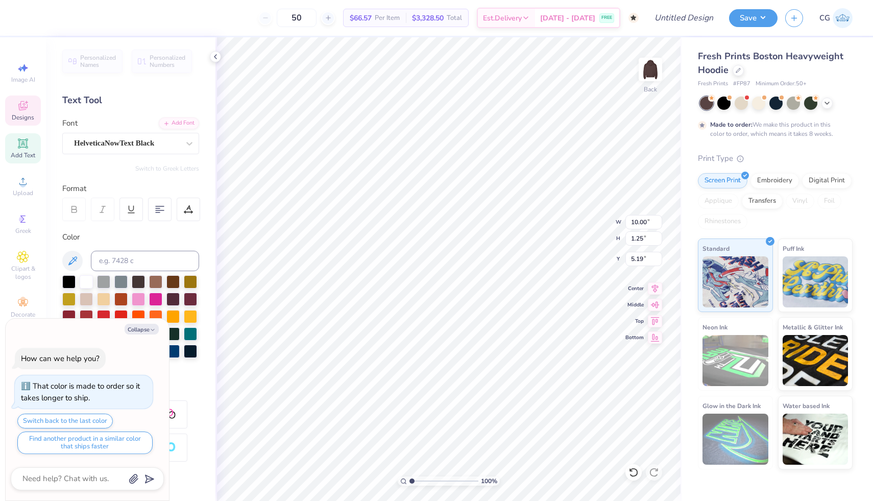
type textarea "Ga"
type textarea "x"
type textarea "Gam"
type textarea "x"
type textarea "Gamm"
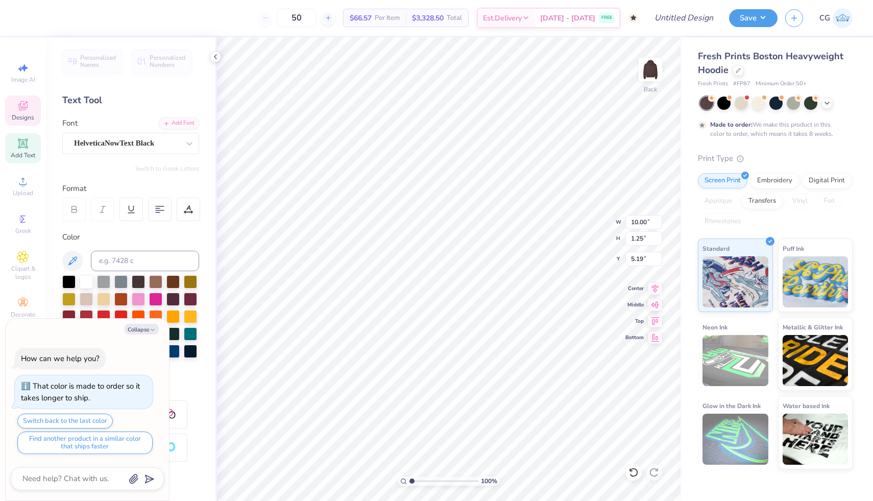
scroll to position [0, 1]
type textarea "x"
type textarea "Gamma"
type textarea "x"
type input "5.11"
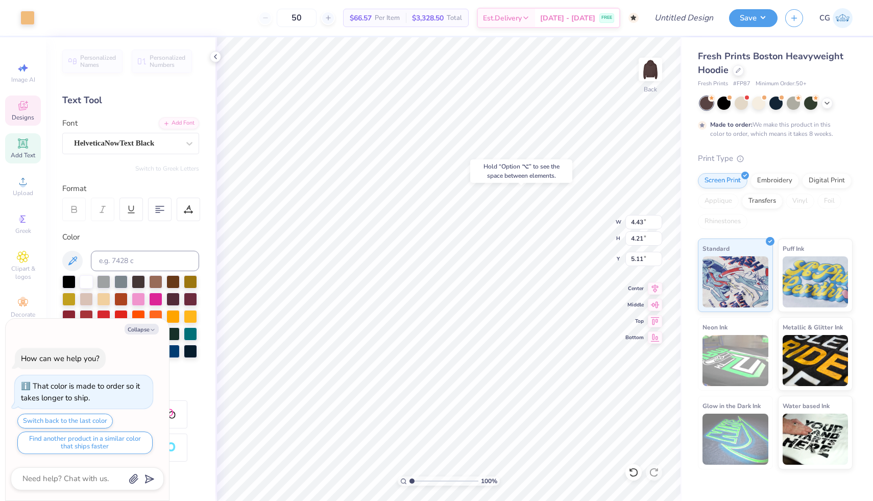
type textarea "x"
type input "4.35"
type input "4.11"
type input "3.11"
type textarea "x"
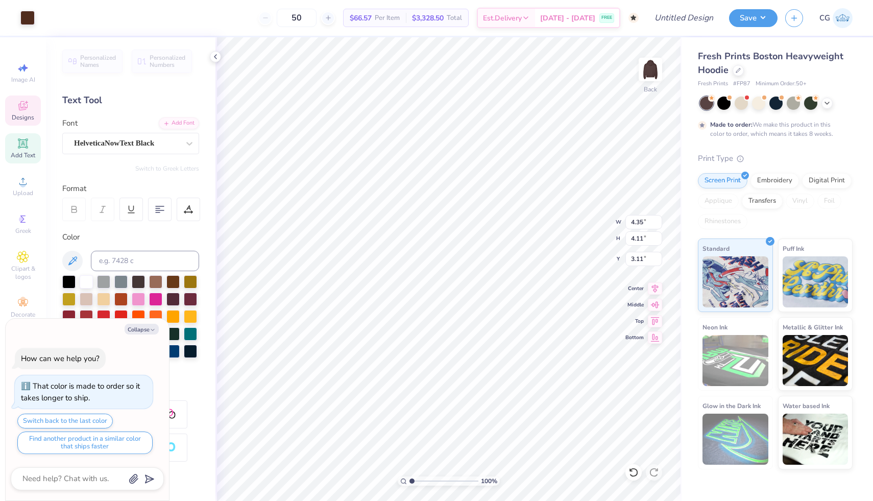
type input "5.21"
type textarea "x"
type input "4.88"
type textarea "x"
type input "4.85"
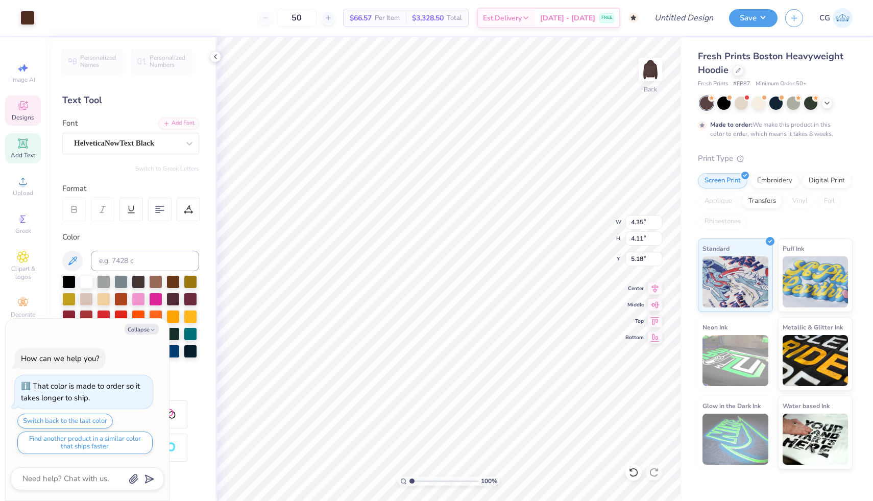
type textarea "x"
type input "4.43"
type input "4.21"
type input "4.85"
type textarea "x"
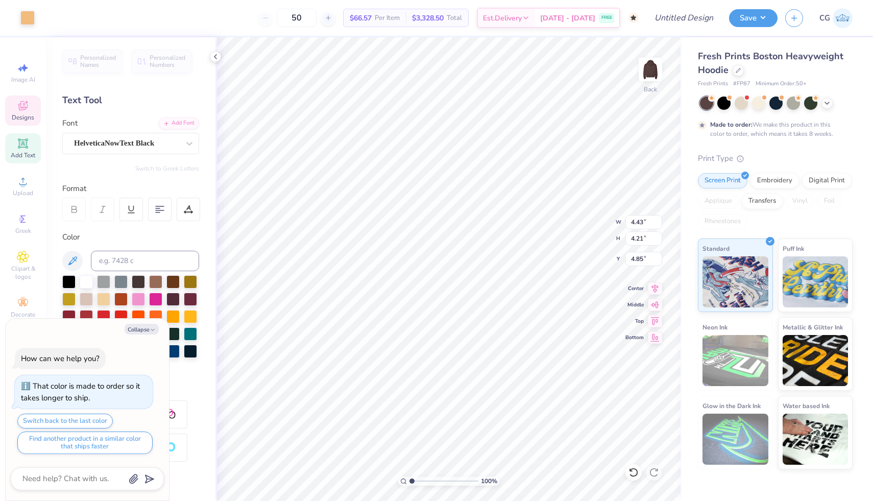
type input "5.08"
type textarea "x"
type input "4.35"
type input "4.11"
type input "5.18"
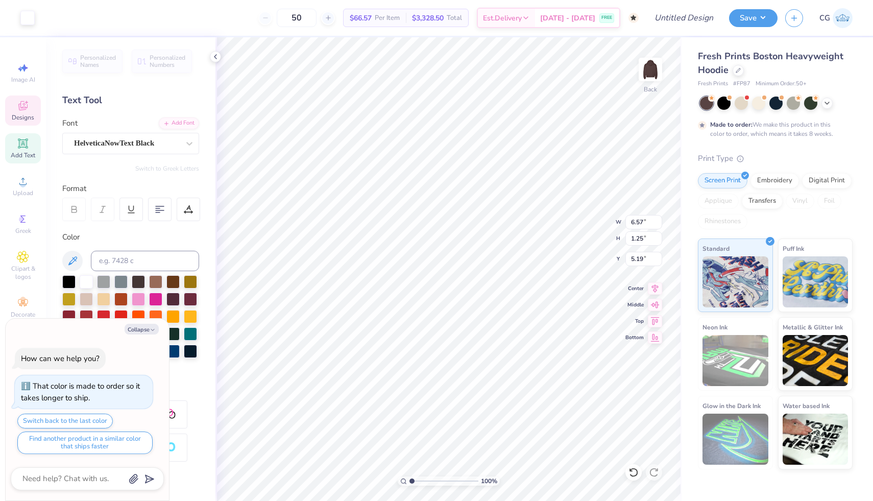
type textarea "x"
type input "5.18"
type textarea "x"
type input "6.12"
type textarea "x"
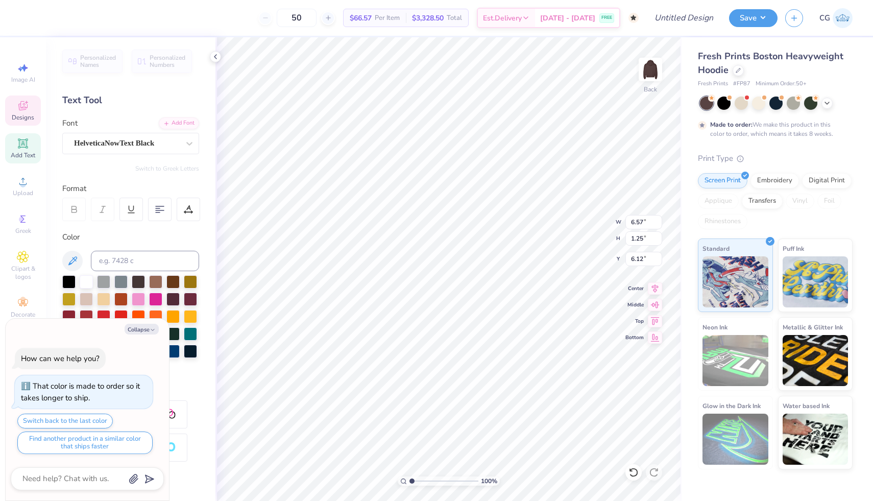
type input "11.98"
type input "1.59"
type input "3.53"
type textarea "x"
type input "4.28"
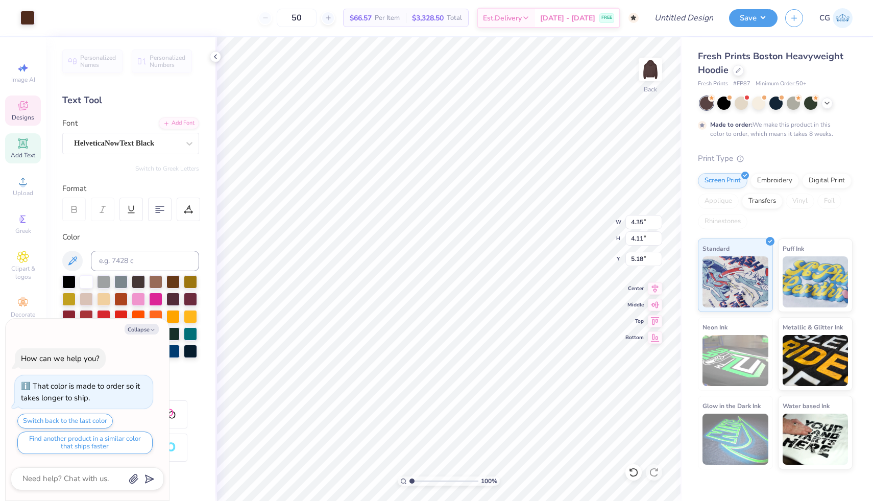
type textarea "x"
type input "3.27"
type textarea "x"
type input "4.43"
type input "4.21"
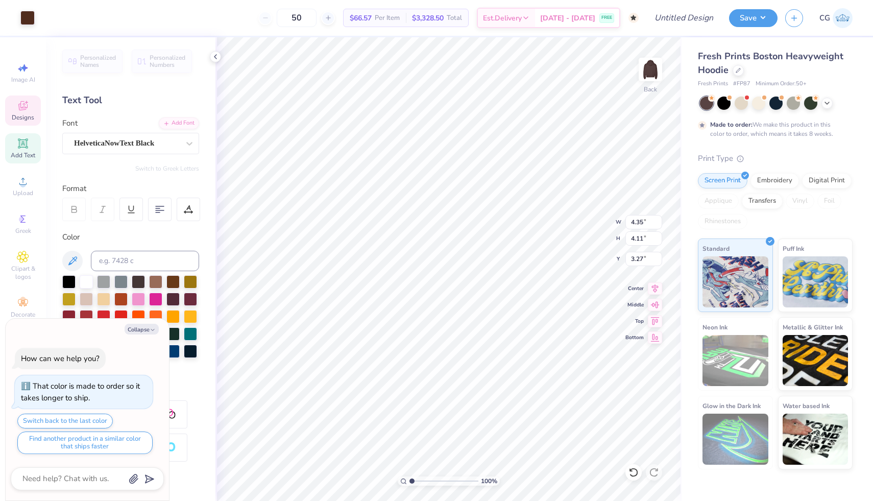
type input "5.08"
type textarea "x"
type input "3.00"
type textarea "x"
type input "4.35"
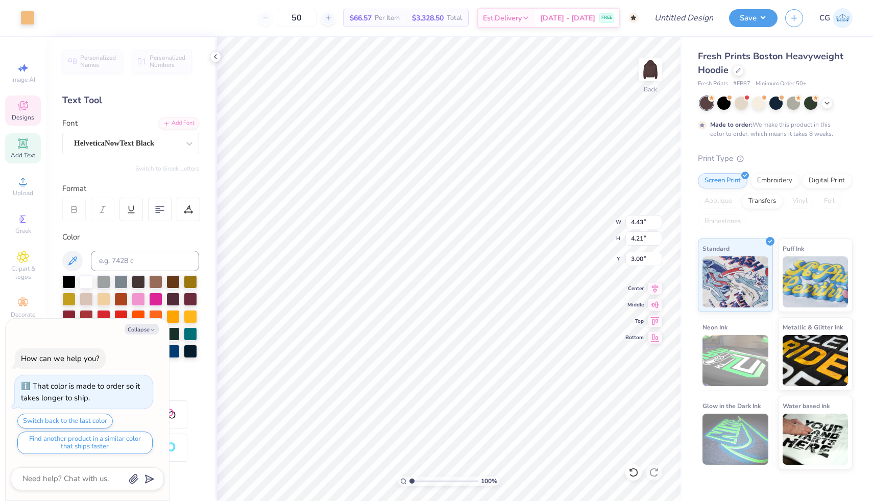
type input "4.11"
type input "3.27"
type textarea "x"
type input "3.00"
type textarea "x"
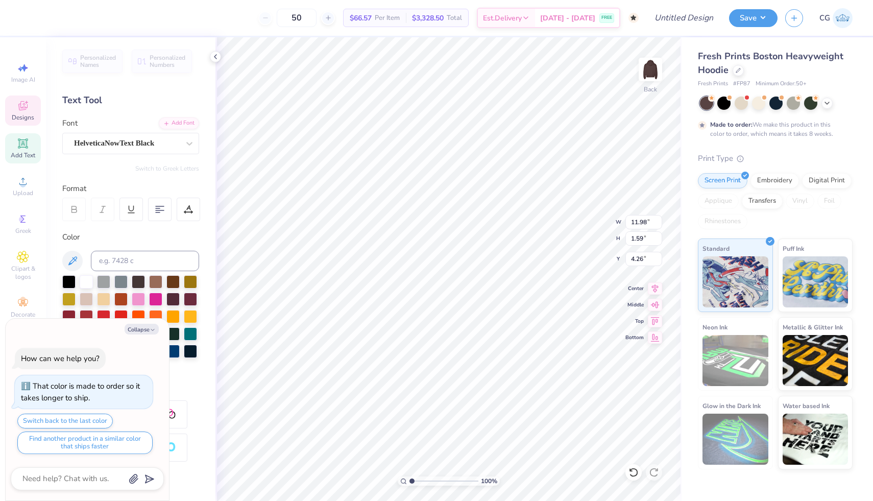
type input "8.60"
type textarea "x"
type textarea "Kappa Kppa"
type textarea "x"
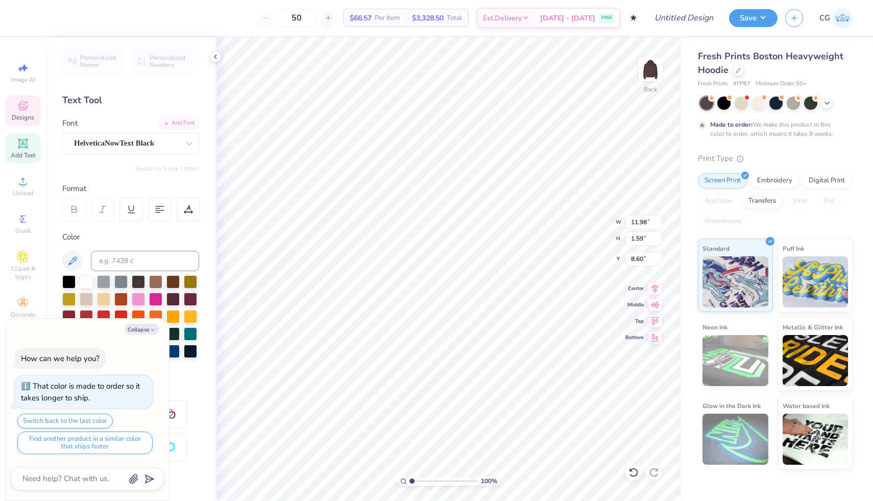
type textarea "Kappa ppa"
type textarea "x"
type textarea "Kappappa"
type textarea "x"
type textarea "Kappppa"
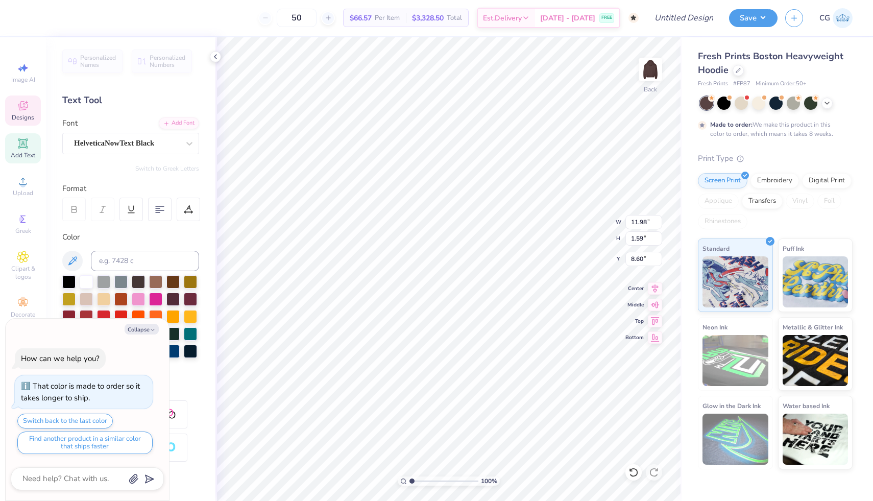
type textarea "x"
type textarea "Kapppa"
type textarea "x"
type textarea "Kappa"
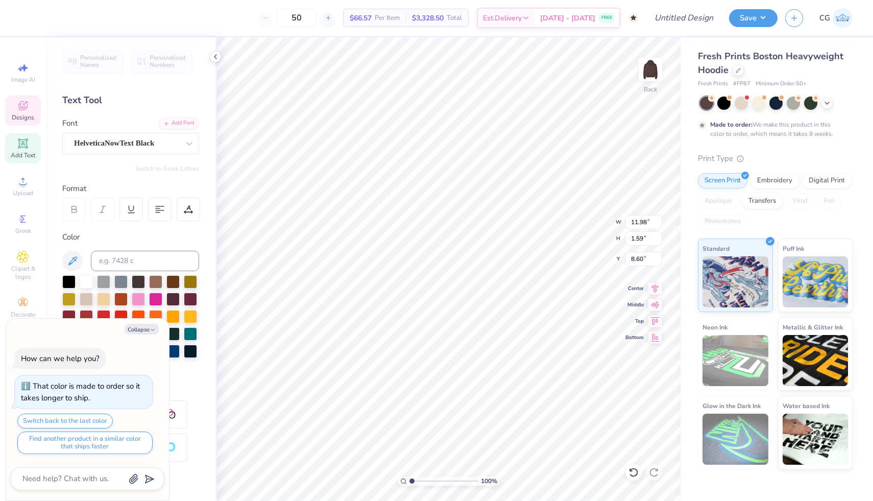
type textarea "x"
type textarea "Kppa"
type textarea "x"
type textarea "ppa"
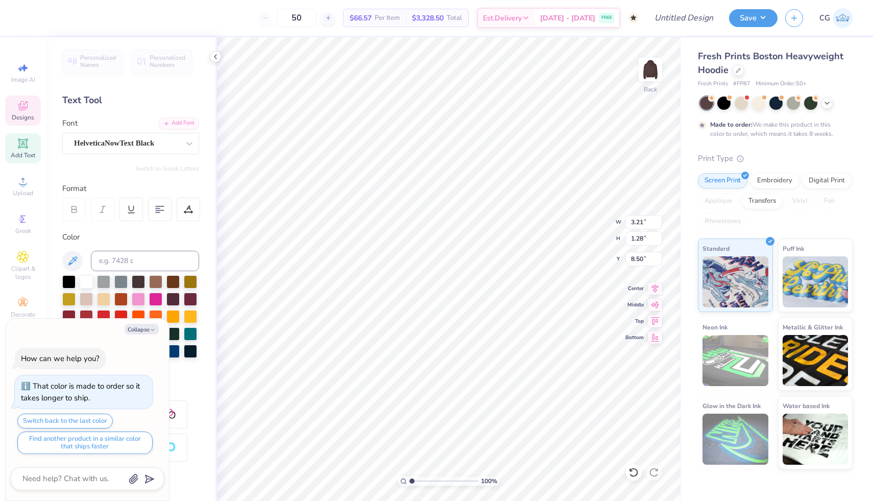
type textarea "x"
type input "4.41"
type textarea "x"
type input "4.47"
type textarea "x"
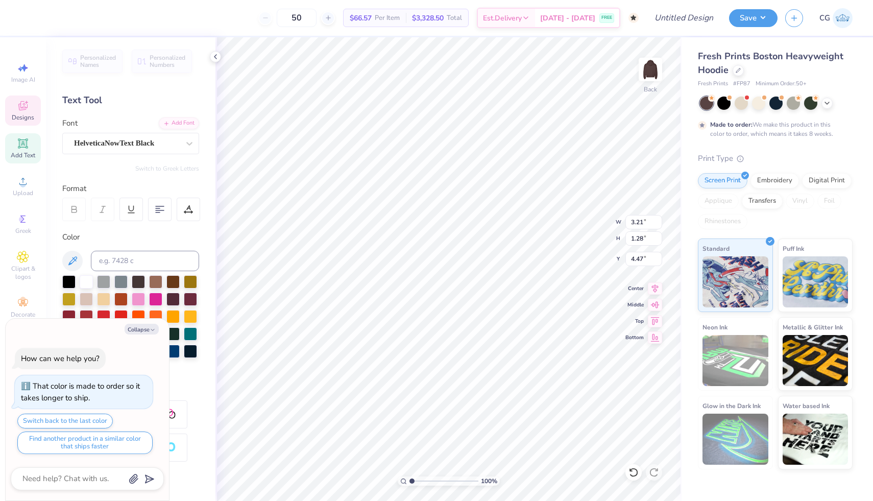
type input "4.41"
type textarea "x"
type input "4.47"
type textarea "x"
click at [642, 222] on input "3.21" at bounding box center [643, 222] width 37 height 14
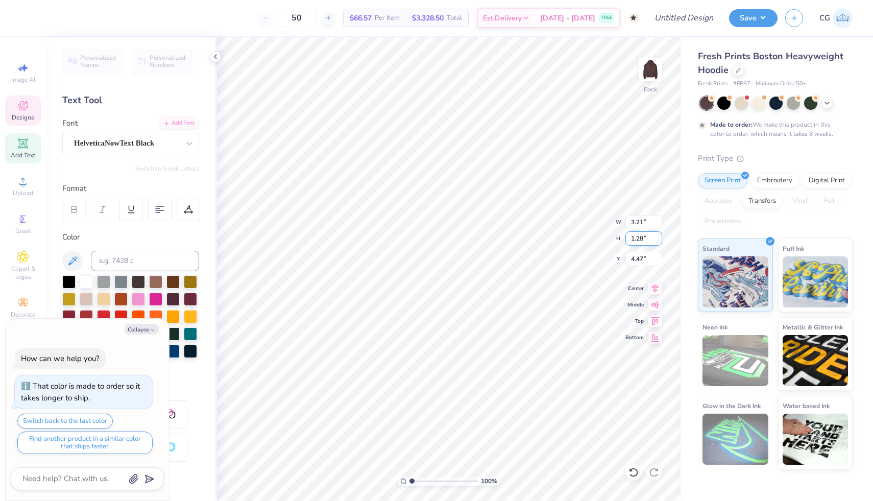
click at [642, 240] on input "1.28" at bounding box center [643, 238] width 37 height 14
type input "1.8"
type textarea "x"
click at [641, 240] on input "1.28" at bounding box center [643, 238] width 37 height 14
click at [645, 236] on input "1.8" at bounding box center [643, 238] width 37 height 14
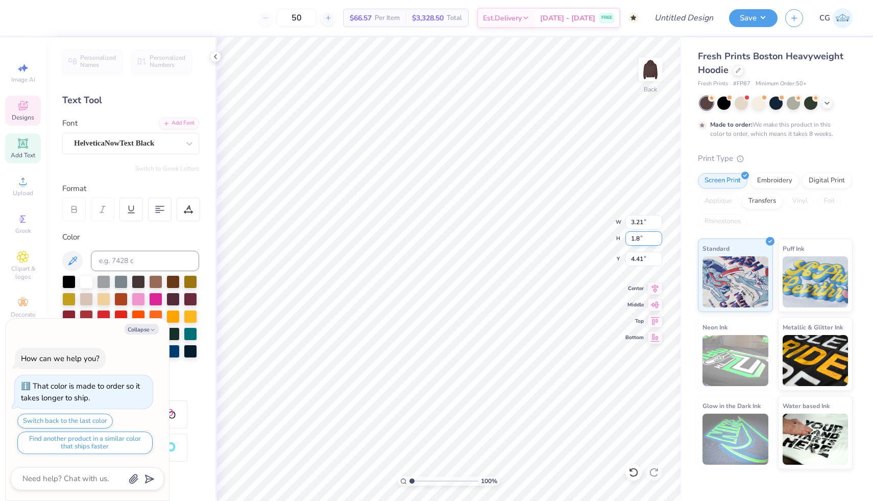
type input "1.80"
type textarea "x"
type input "4.51"
type input "4.15"
click at [631, 473] on icon at bounding box center [633, 472] width 10 height 10
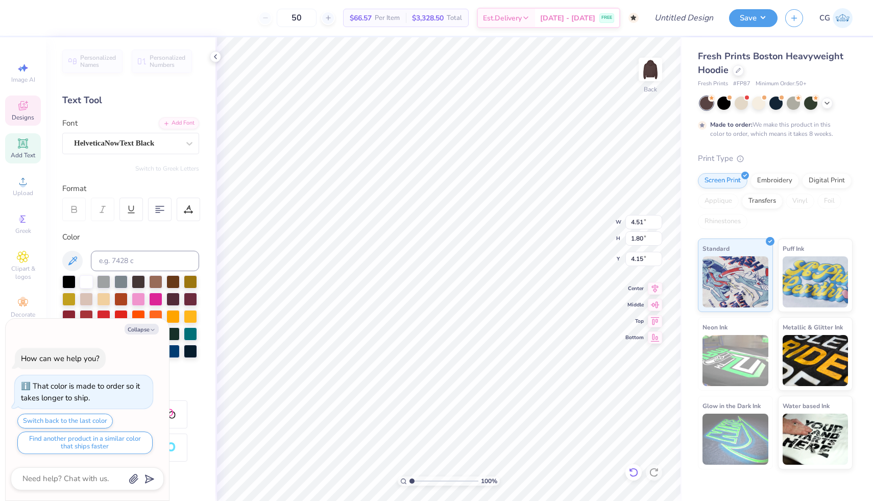
type textarea "x"
type input "3.21"
type input "1.28"
click at [640, 260] on input "4.41" at bounding box center [643, 259] width 37 height 14
type input "4.51"
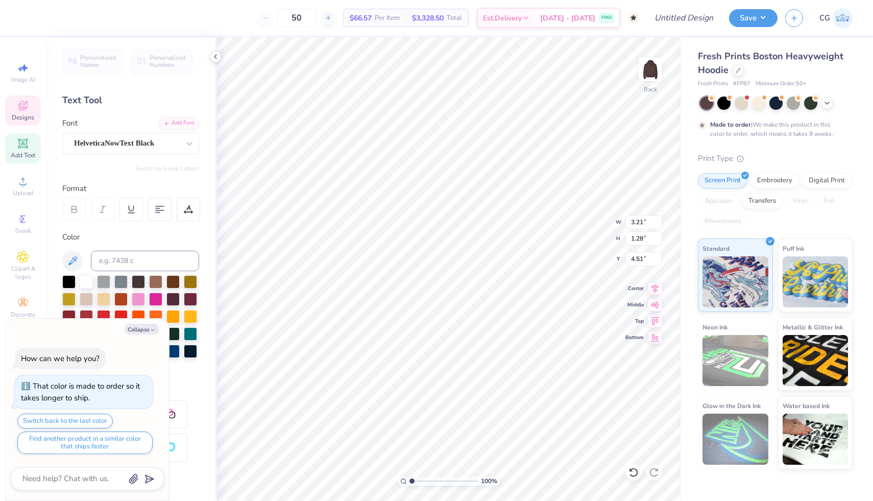
type textarea "x"
type input "4.47"
type textarea "x"
click at [640, 259] on input "4.47" at bounding box center [643, 259] width 37 height 14
type input "4.57"
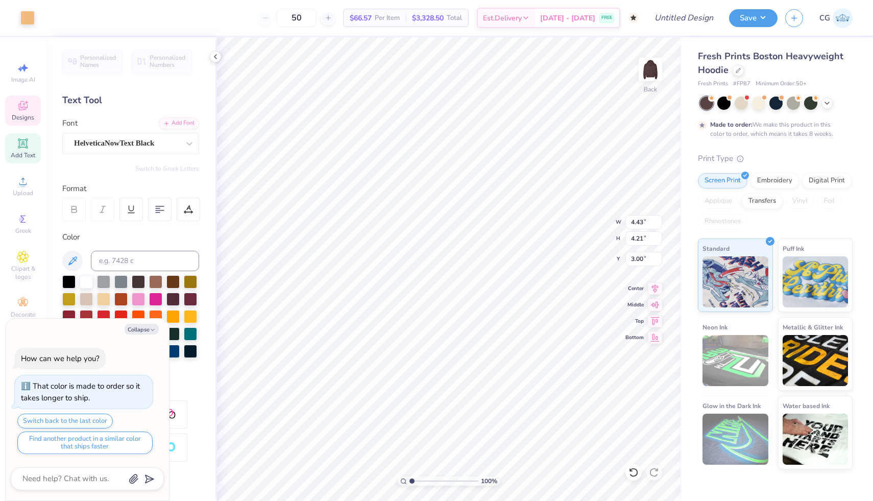
type textarea "x"
type input "4.35"
type input "4.11"
type textarea "x"
type input "3.27"
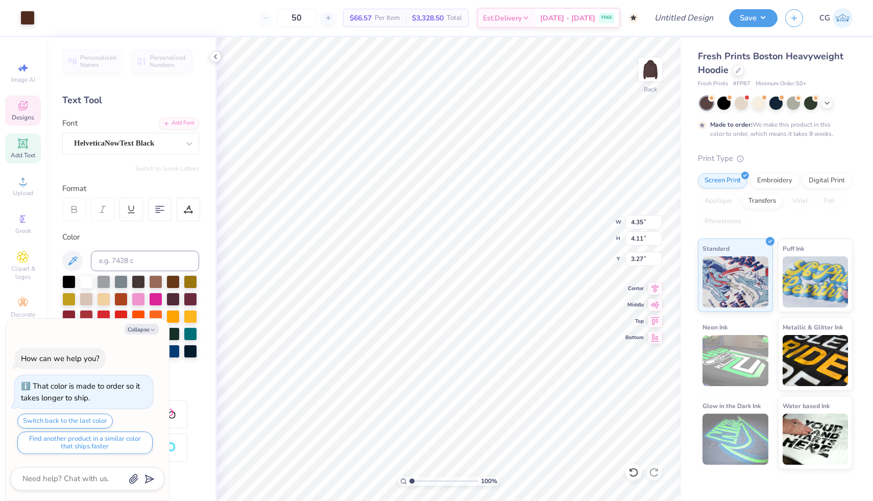
type textarea "x"
type input "3.00"
click at [787, 181] on div "Embroidery" at bounding box center [774, 178] width 48 height 15
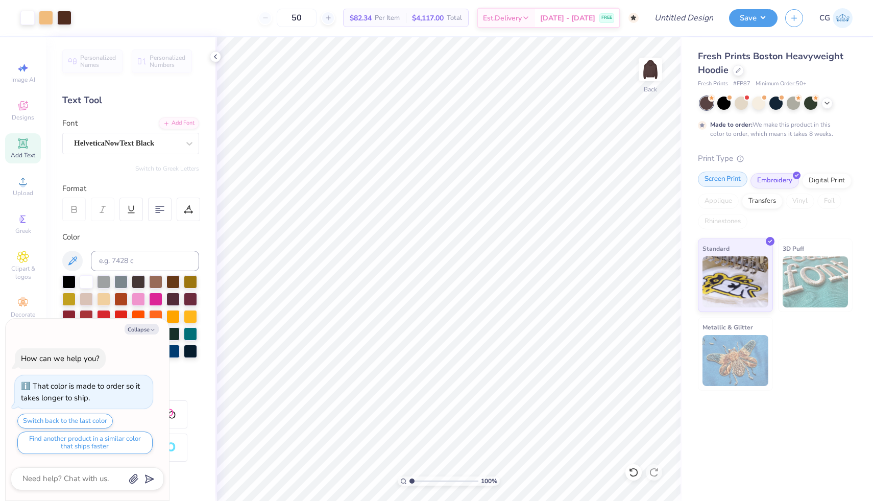
click at [722, 181] on div "Screen Print" at bounding box center [723, 178] width 50 height 15
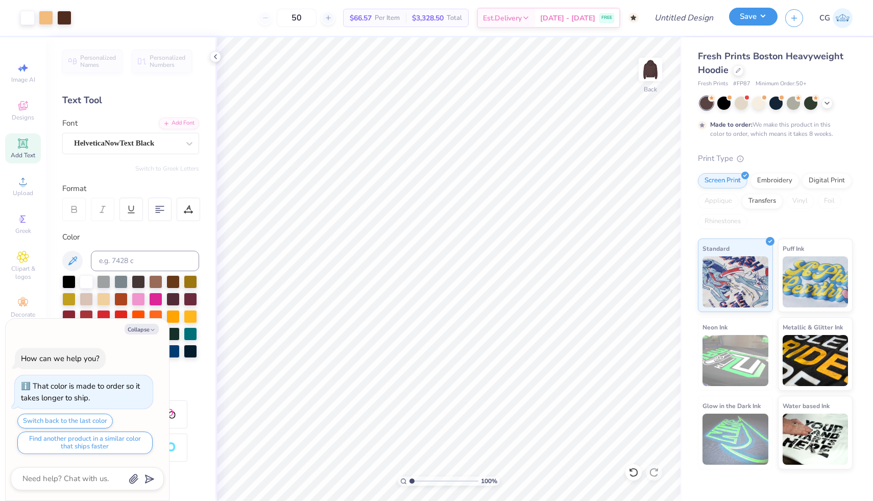
click at [759, 15] on button "Save" at bounding box center [753, 17] width 48 height 18
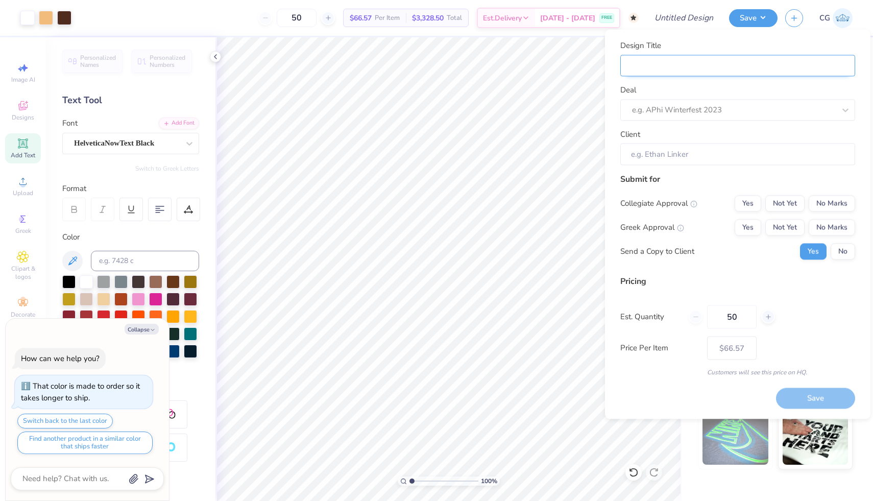
click at [720, 61] on input "Design Title" at bounding box center [737, 66] width 235 height 22
type textarea "x"
type input "K"
type textarea "x"
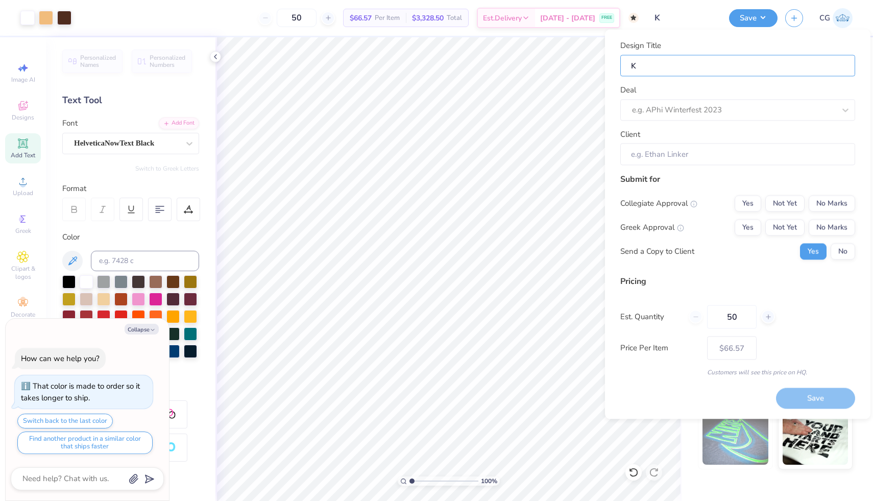
type input "Ka"
type textarea "x"
type input "Kap"
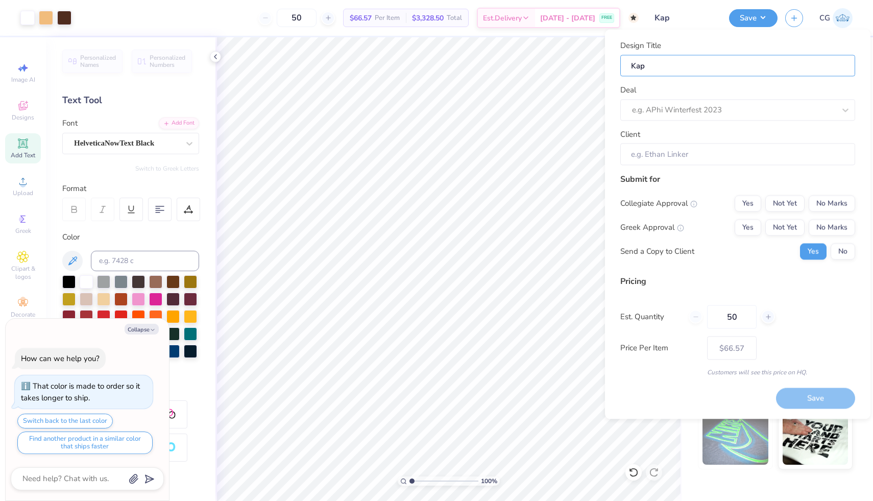
type textarea "x"
type input "Kap\"
type textarea "x"
type input "Kap\\"
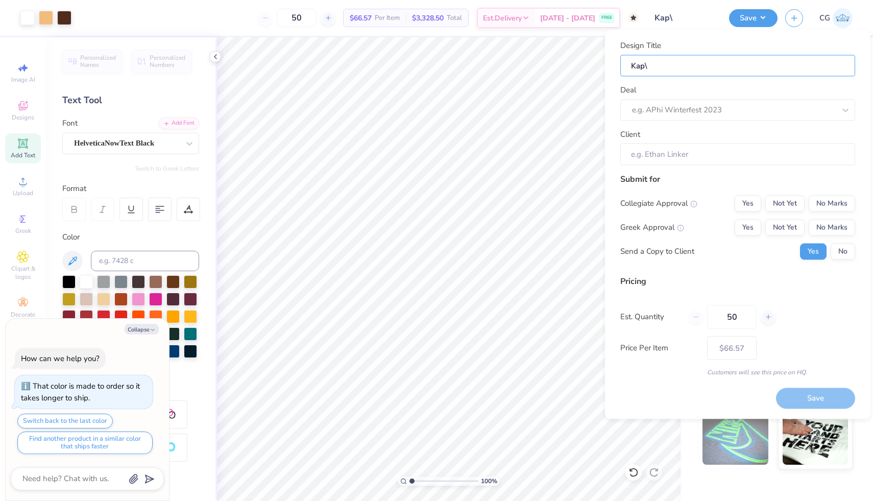
type input "Kap\\"
type textarea "x"
type input "Kap\"
type textarea "x"
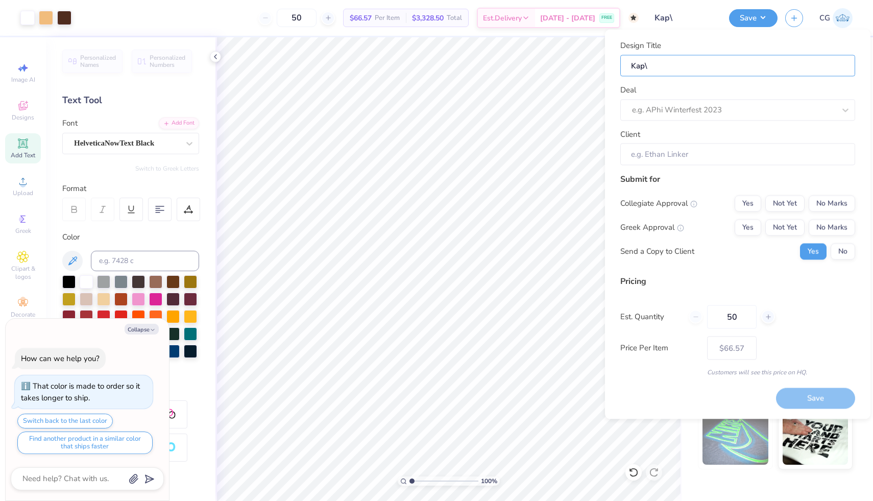
type input "Kap"
type textarea "x"
type input "Ka"
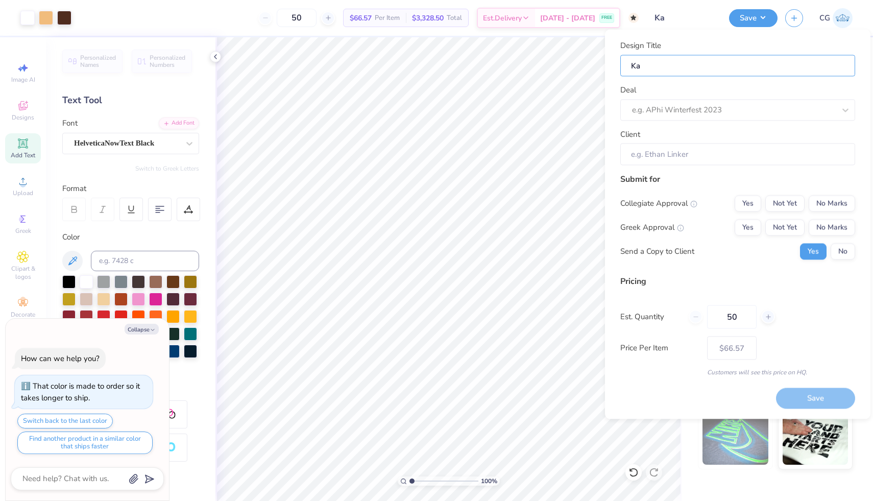
type textarea "x"
type input "K"
type textarea "x"
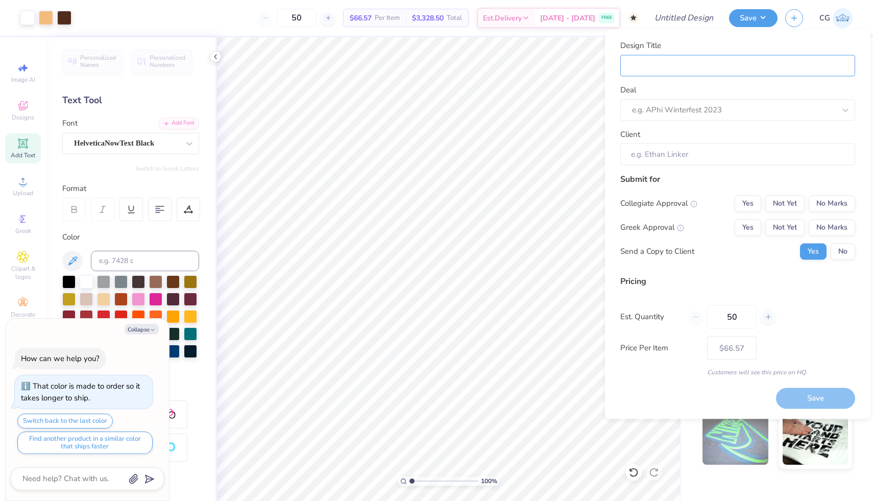
type input "o"
type textarea "x"
type input "op"
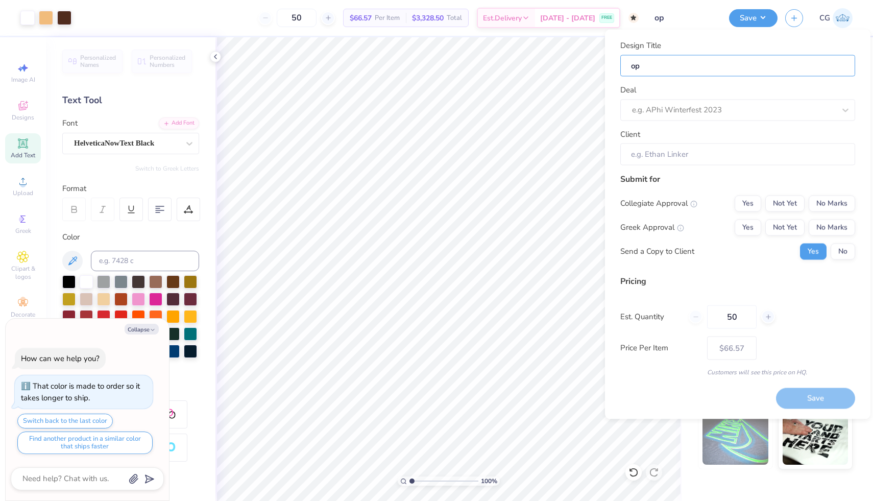
type textarea "x"
type input "opt"
type textarea "x"
type input "opti"
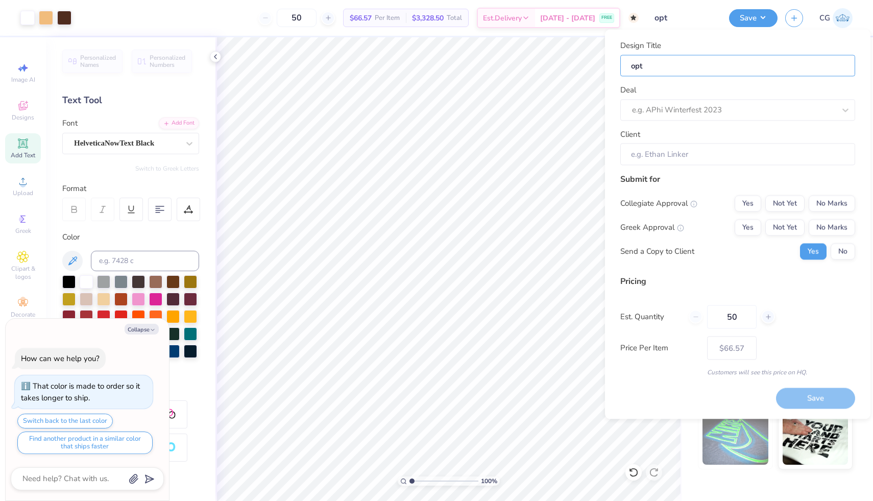
type input "opti"
type textarea "x"
type input "optio"
type textarea "x"
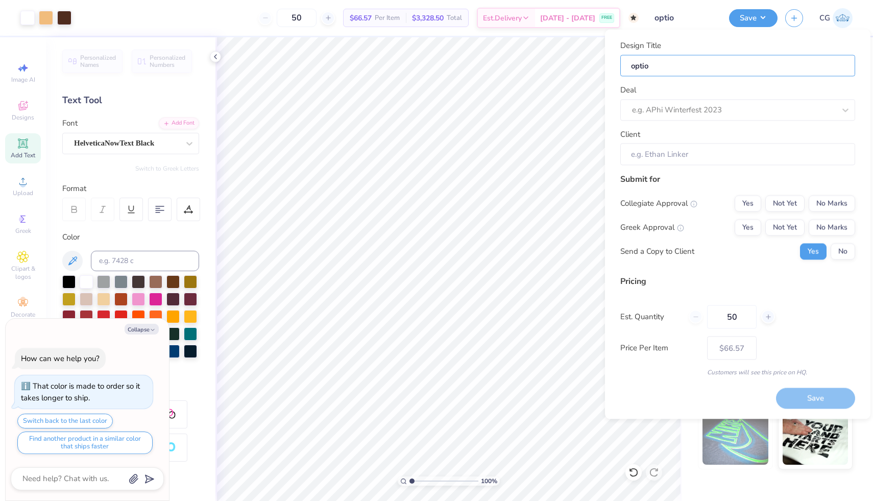
type input "option"
type textarea "x"
type input "option2"
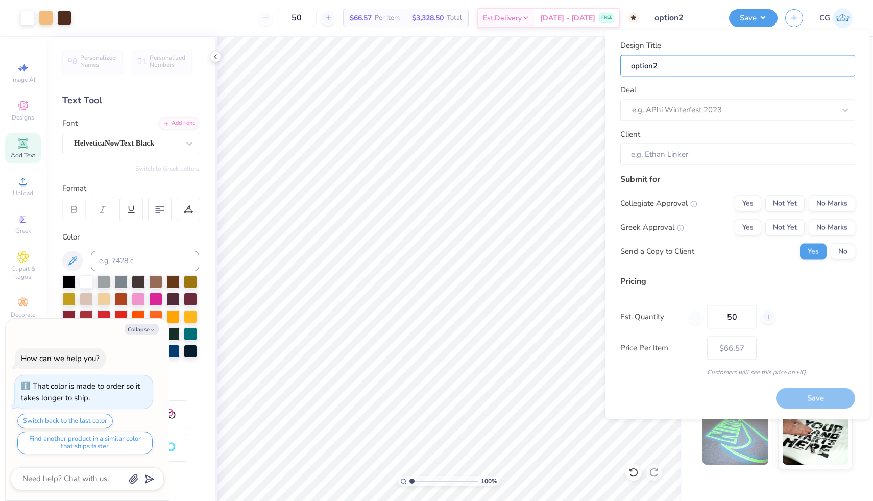
type textarea "x"
type input "option2"
type textarea "x"
type input "option2 K"
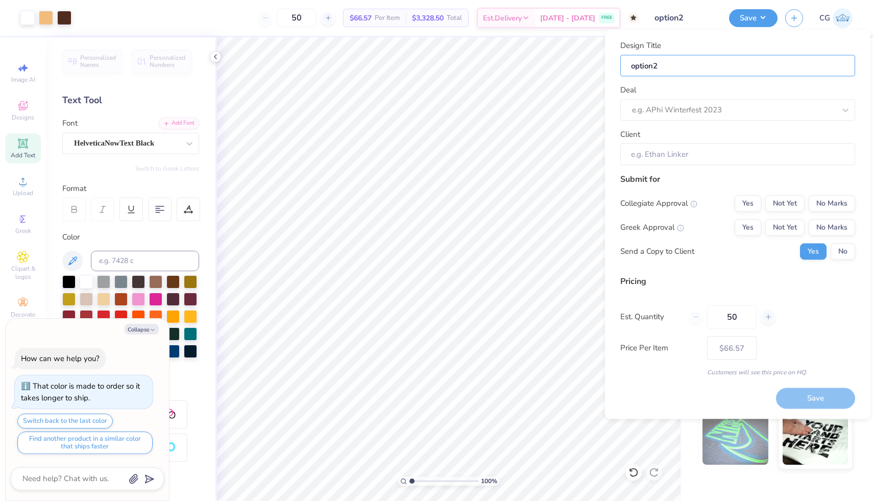
type input "option2 K"
type textarea "x"
type input "option2 KK"
type textarea "x"
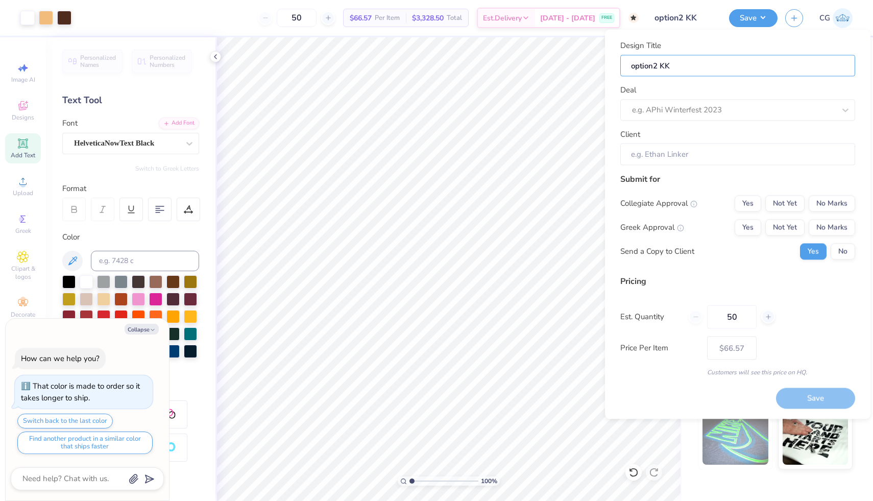
type input "option2 KKG"
type textarea "x"
type input "option2 KKG"
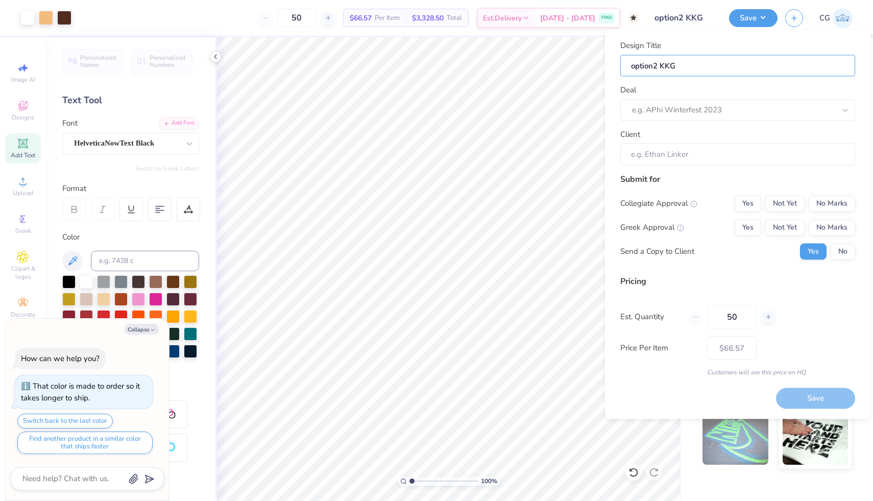
type textarea "x"
type input "option2 KKG D"
type textarea "x"
type input "option2 KKG Dr"
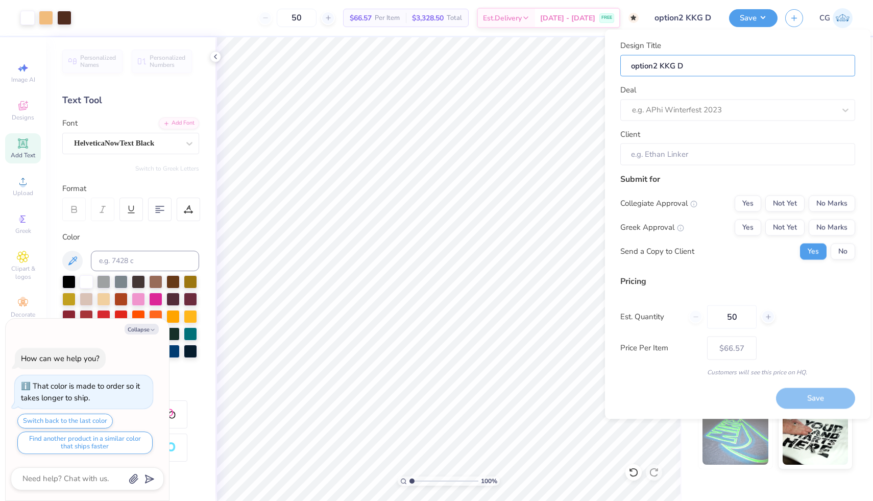
type input "option2 KKG Dr"
click at [724, 108] on div at bounding box center [733, 110] width 203 height 14
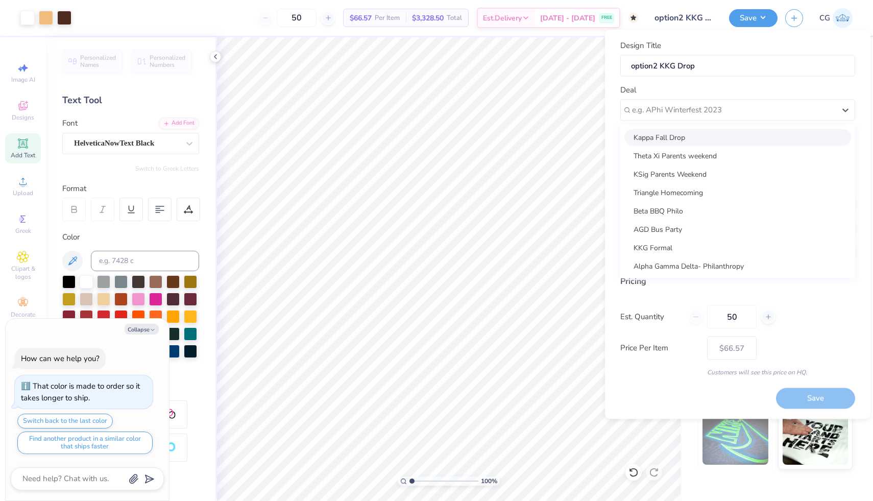
click at [715, 138] on div "Kappa Fall Drop" at bounding box center [737, 137] width 227 height 17
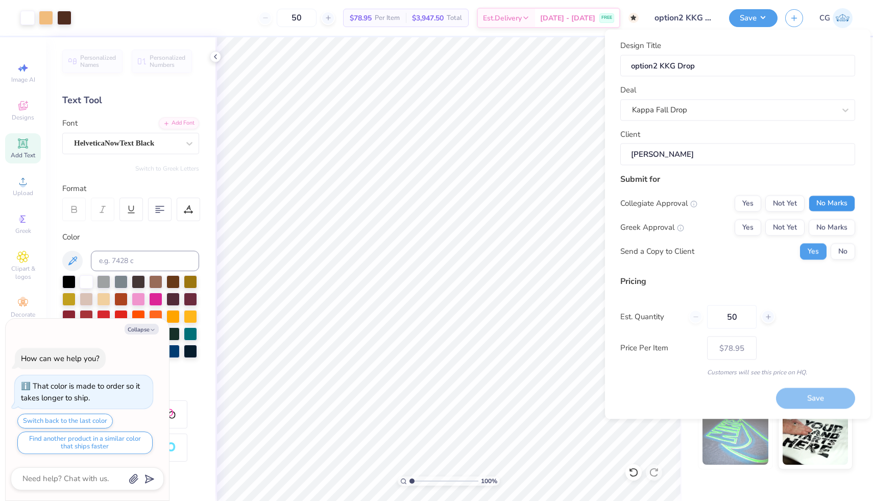
click at [827, 207] on button "No Marks" at bounding box center [831, 203] width 46 height 16
click at [788, 227] on button "Not Yet" at bounding box center [784, 227] width 39 height 16
click at [806, 398] on button "Save" at bounding box center [815, 398] width 79 height 21
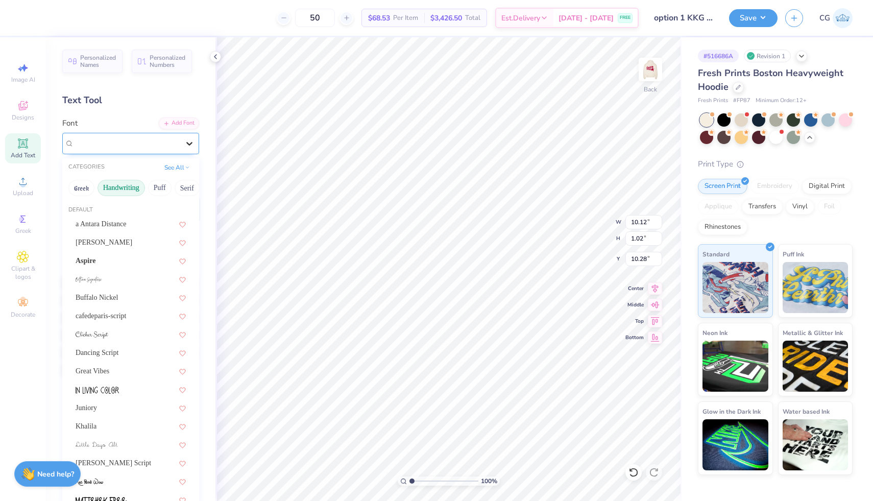
click at [181, 134] on div at bounding box center [189, 143] width 18 height 18
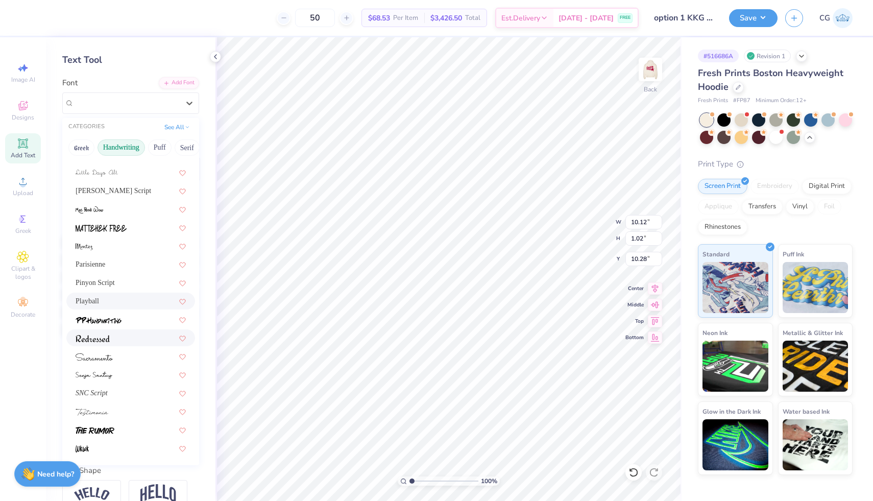
scroll to position [92, 0]
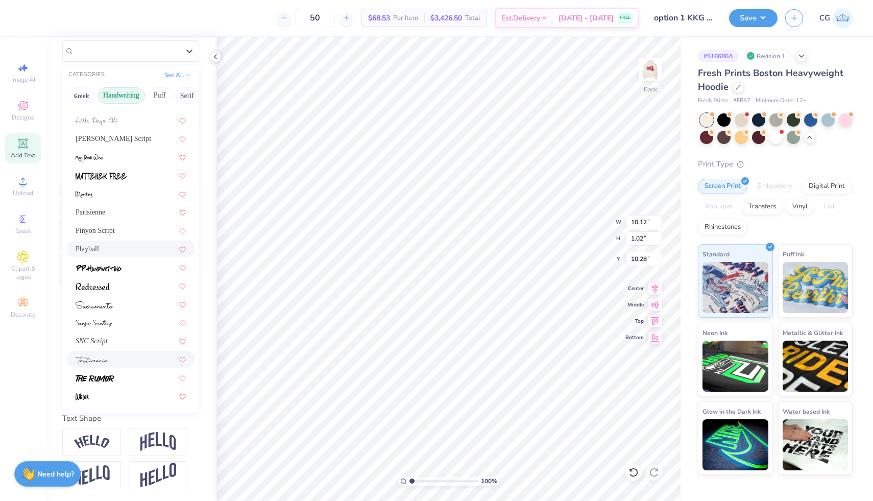
click at [130, 363] on div at bounding box center [131, 359] width 110 height 11
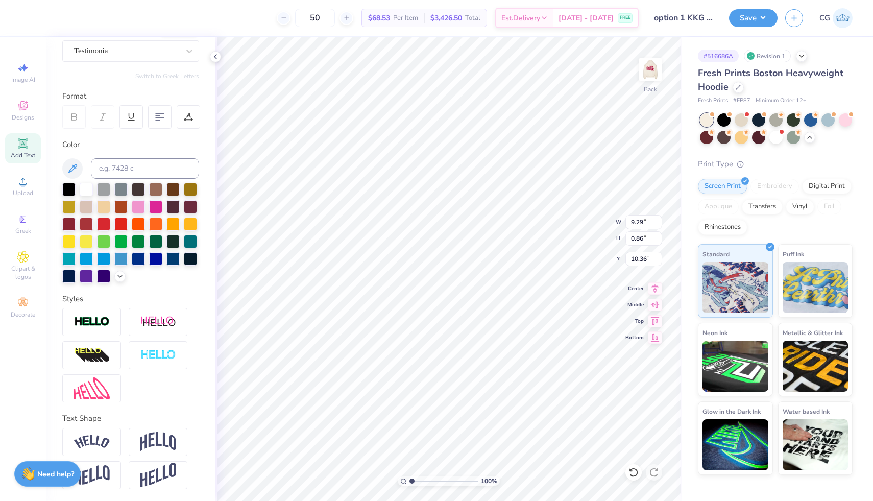
type input "9.29"
type input "0.86"
type input "10.36"
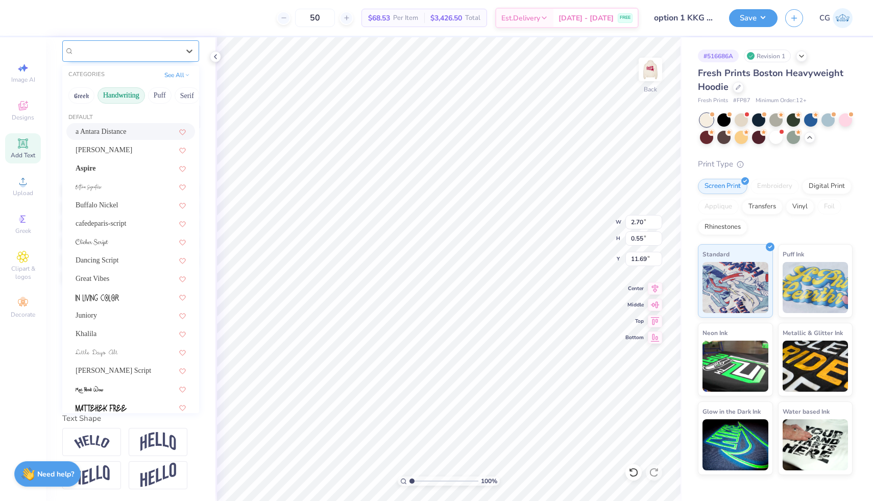
click at [174, 47] on div "Cambridge" at bounding box center [126, 51] width 107 height 16
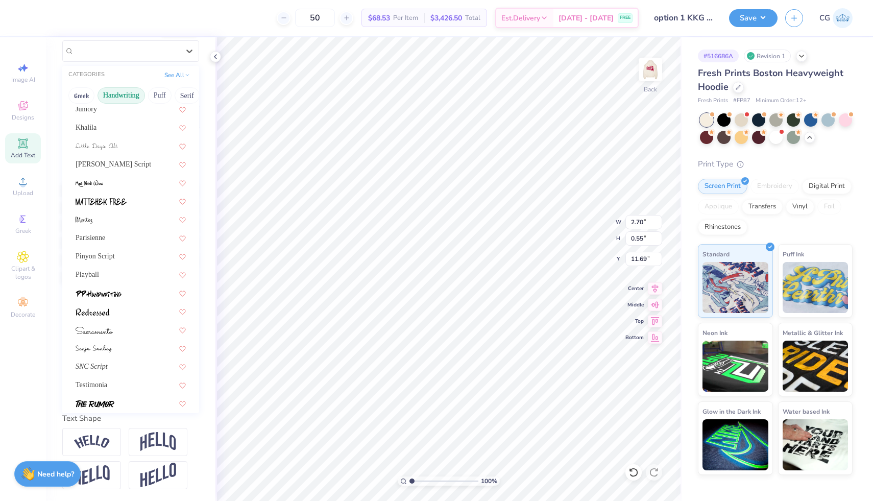
scroll to position [232, 0]
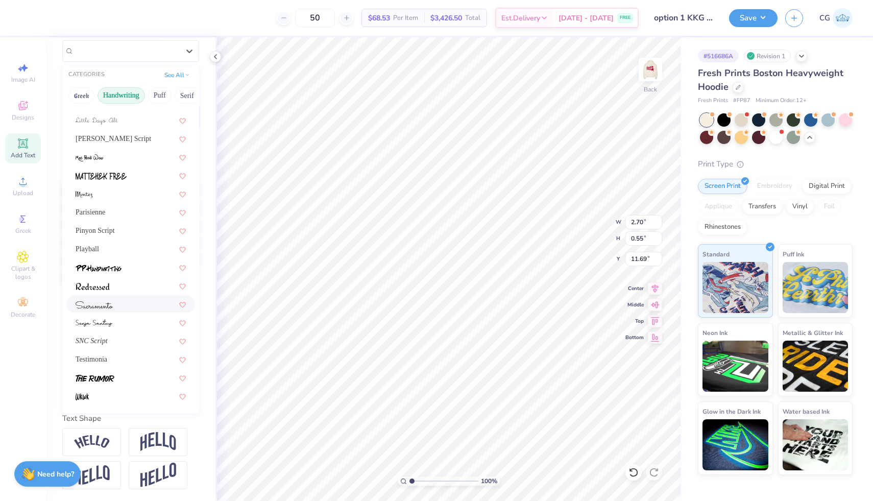
click at [133, 303] on div at bounding box center [131, 304] width 110 height 11
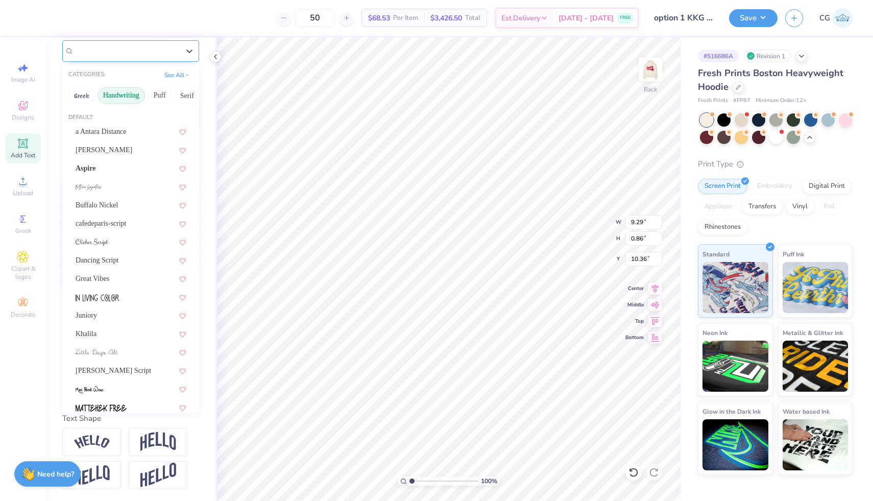
click at [147, 52] on div "Testimonia" at bounding box center [126, 51] width 107 height 16
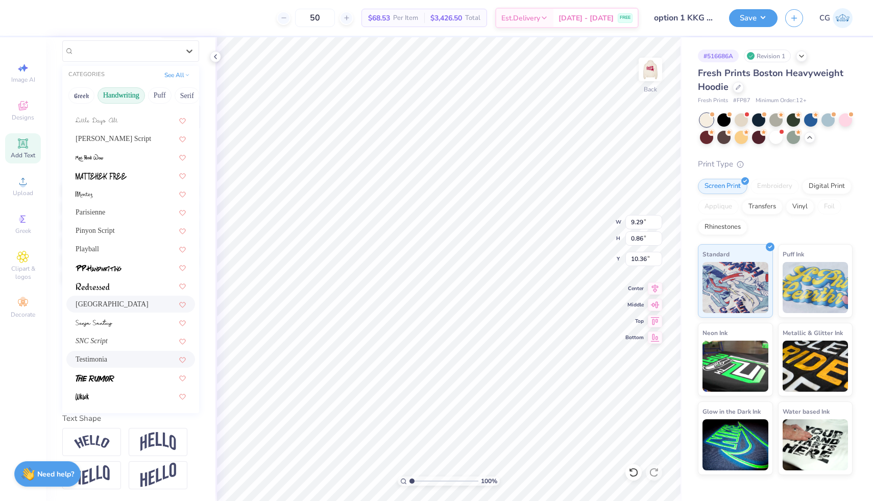
click at [136, 301] on div "Sacramento" at bounding box center [131, 304] width 110 height 11
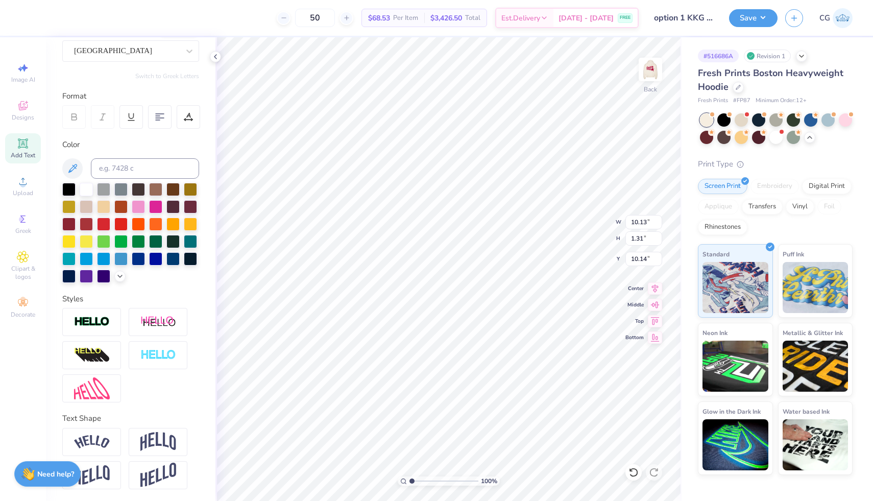
type input "10.13"
type input "1.31"
type input "10.14"
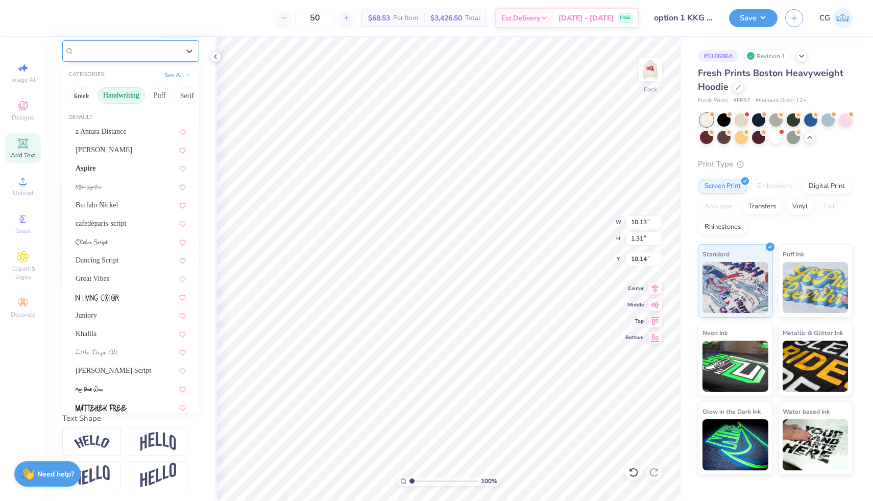
click at [174, 42] on div "Sacramento" at bounding box center [130, 50] width 137 height 21
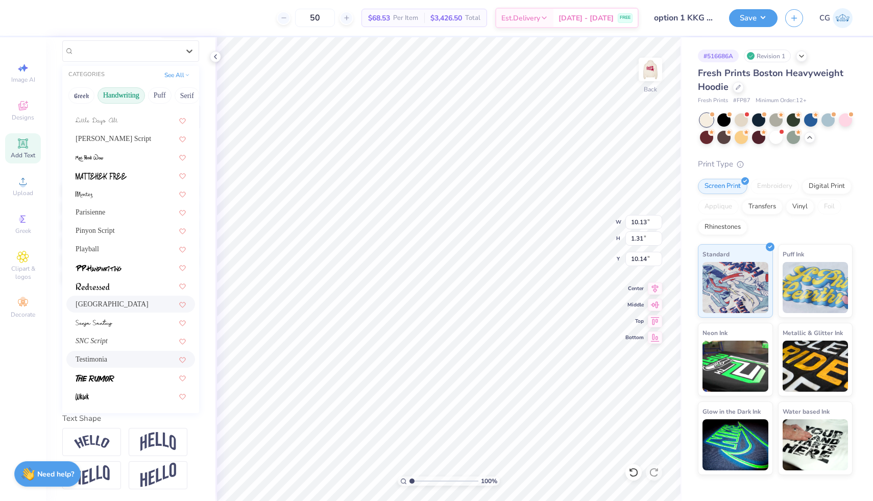
click at [115, 360] on div "Testimonia" at bounding box center [131, 359] width 110 height 11
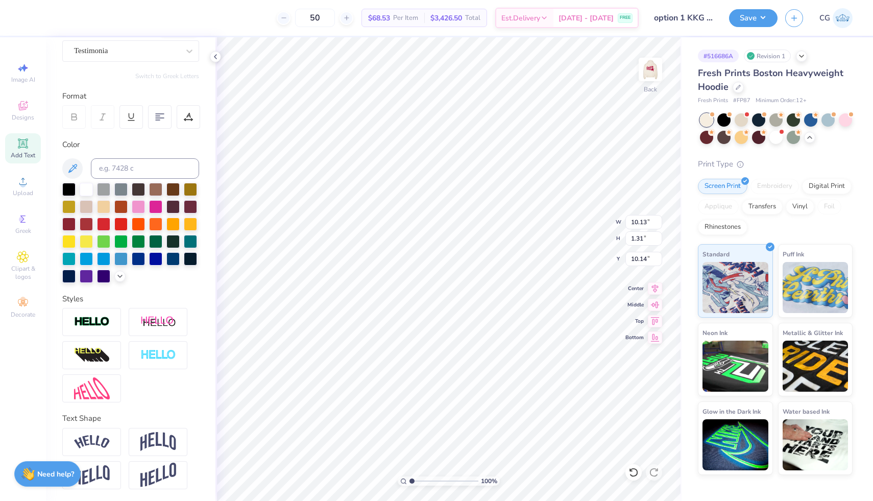
type input "9.29"
type input "0.86"
type input "10.36"
click at [139, 48] on div "Sacramento" at bounding box center [126, 51] width 107 height 16
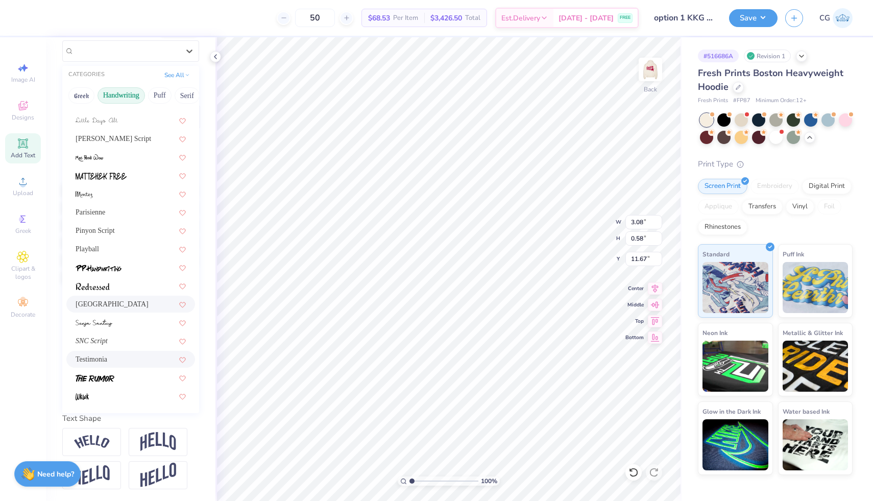
click at [127, 360] on div "Testimonia" at bounding box center [131, 359] width 110 height 11
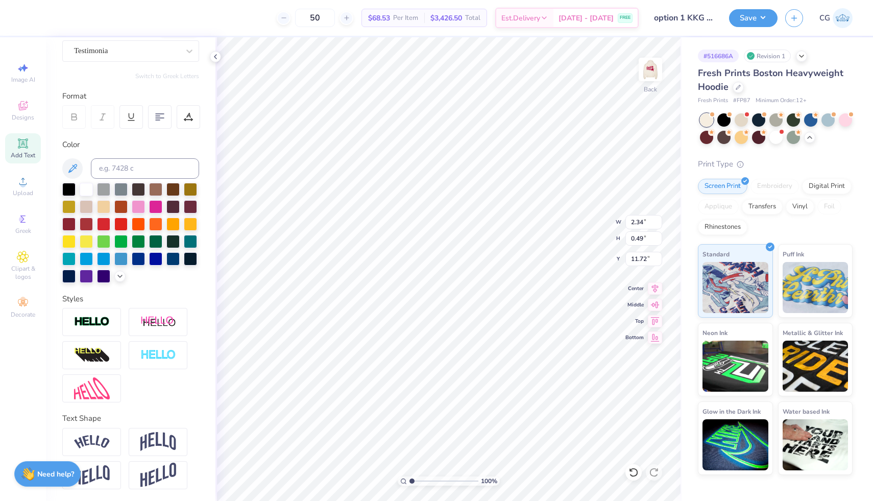
type input "2.34"
type input "0.49"
type input "11.72"
type input "2.86"
type input "0.60"
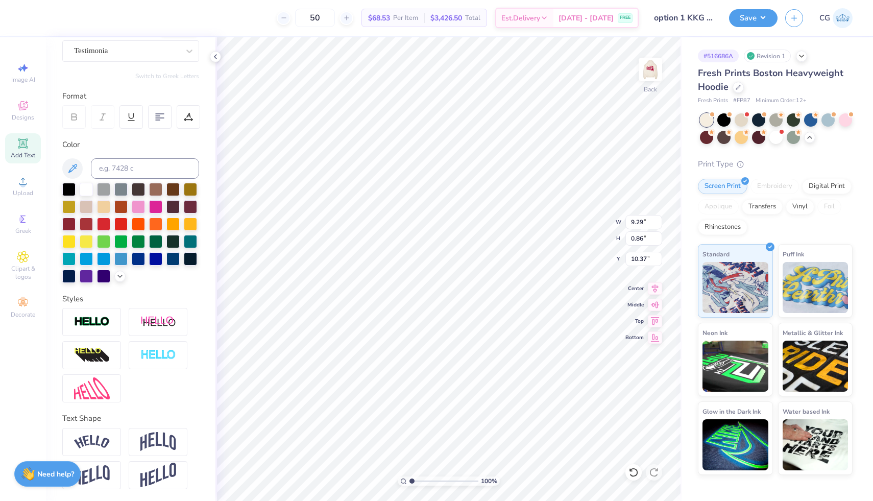
scroll to position [0, 3]
type input "11.60"
click at [755, 17] on button "Save" at bounding box center [753, 17] width 48 height 18
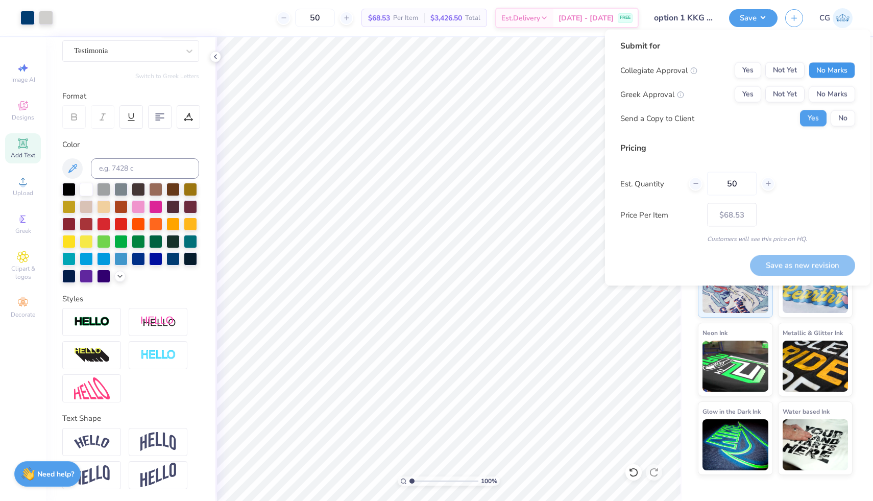
click at [825, 70] on button "No Marks" at bounding box center [831, 70] width 46 height 16
click at [778, 94] on button "Not Yet" at bounding box center [784, 94] width 39 height 16
click at [769, 265] on button "Save as new revision" at bounding box center [802, 265] width 105 height 21
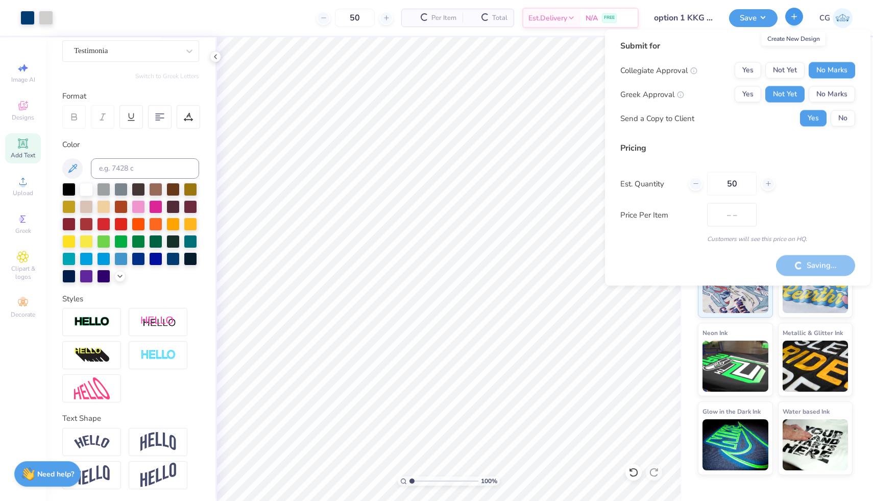
type input "$68.53"
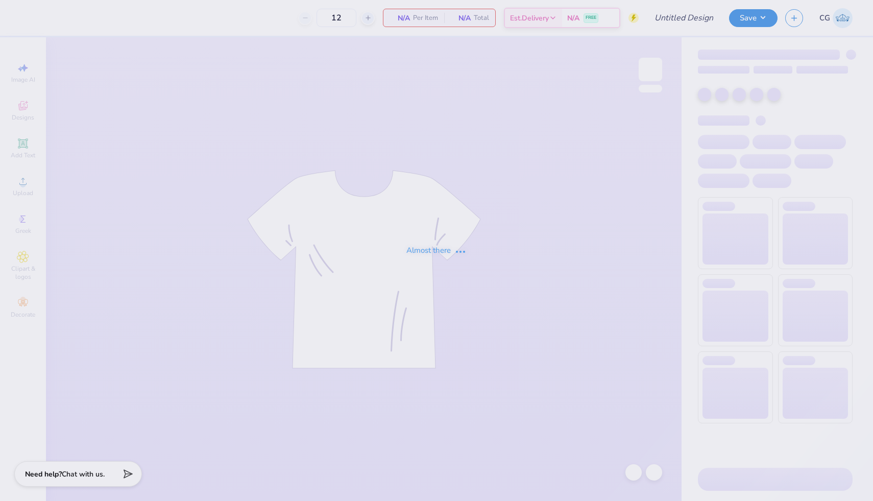
type input "option 1 KKG drop"
type input "50"
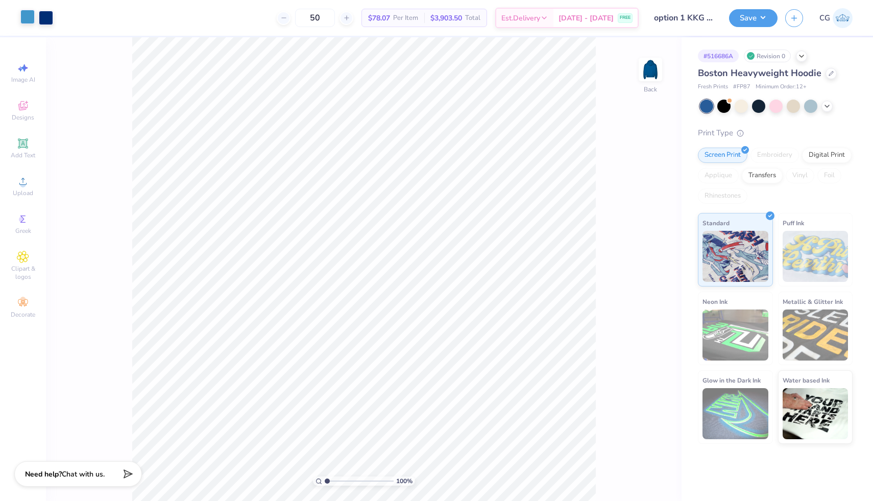
click at [28, 22] on div at bounding box center [27, 17] width 14 height 14
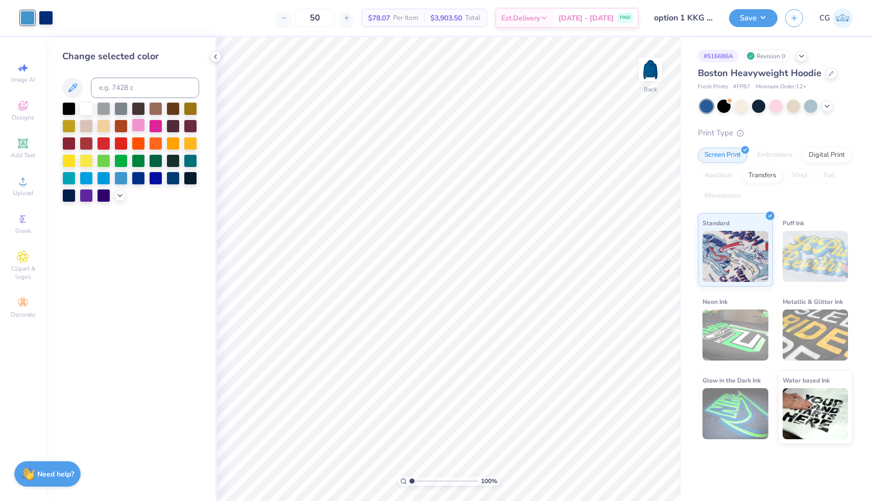
click at [136, 127] on div at bounding box center [138, 124] width 13 height 13
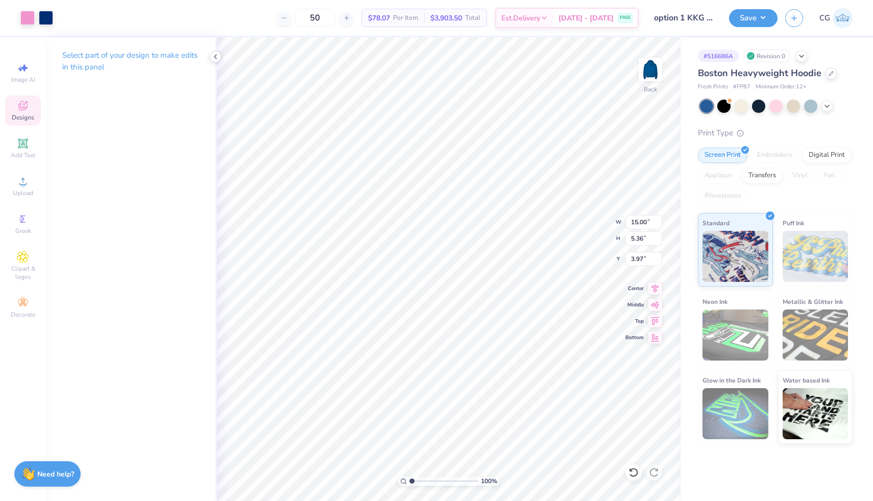
type input "4.07"
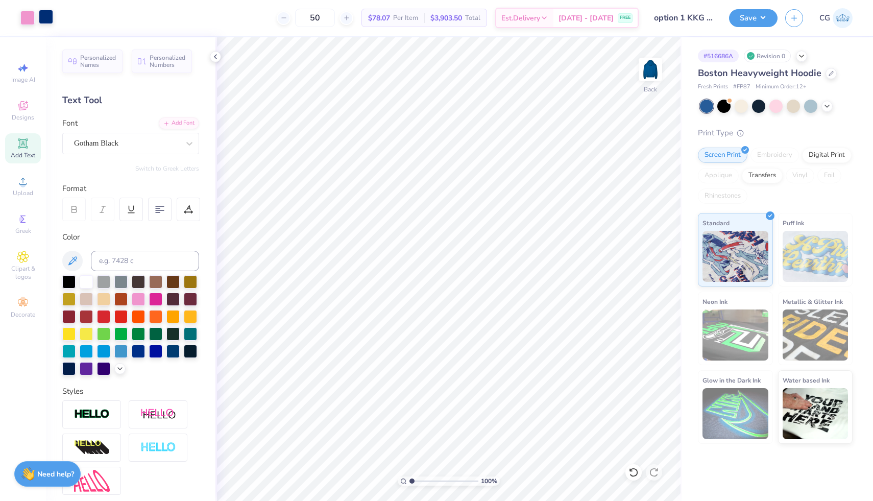
click at [47, 21] on div at bounding box center [46, 17] width 14 height 14
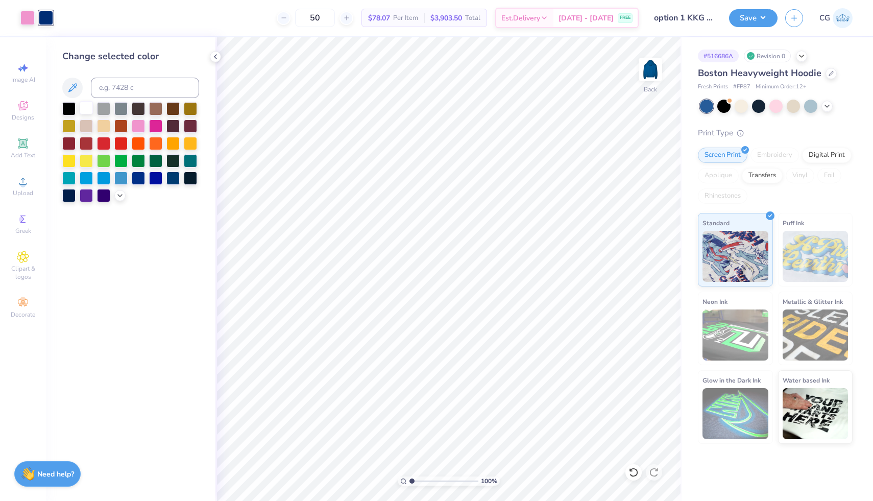
click at [89, 105] on div at bounding box center [86, 107] width 13 height 13
click at [218, 57] on icon at bounding box center [215, 57] width 8 height 8
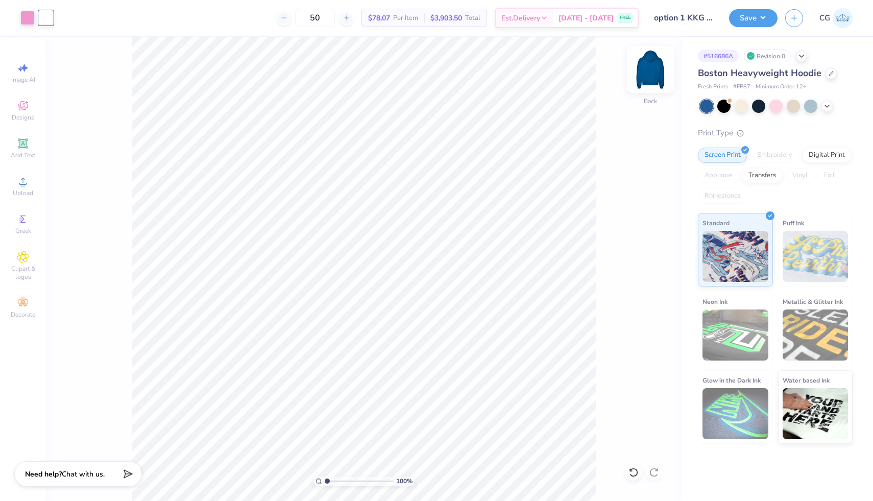
click at [649, 70] on img at bounding box center [650, 69] width 41 height 41
click at [649, 71] on img at bounding box center [650, 69] width 41 height 41
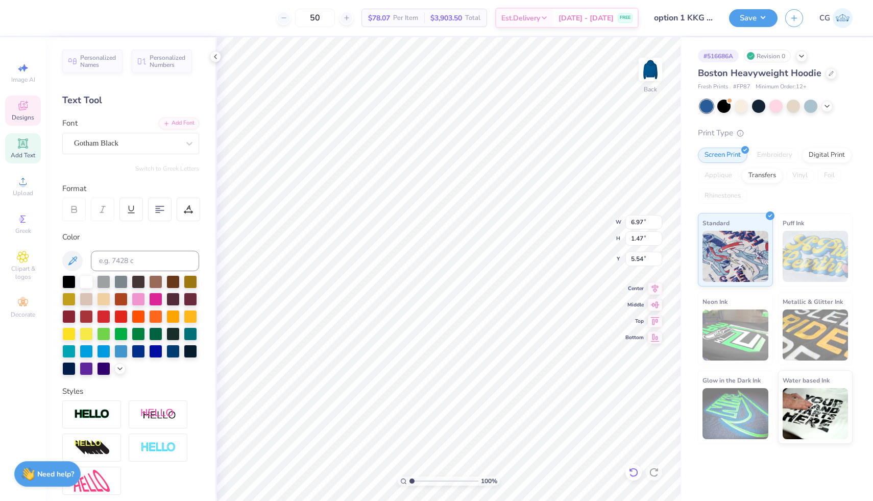
click at [633, 473] on icon at bounding box center [633, 472] width 10 height 10
type input "5.44"
type input "6.97"
type input "1.47"
type input "5.54"
